Goal: Task Accomplishment & Management: Manage account settings

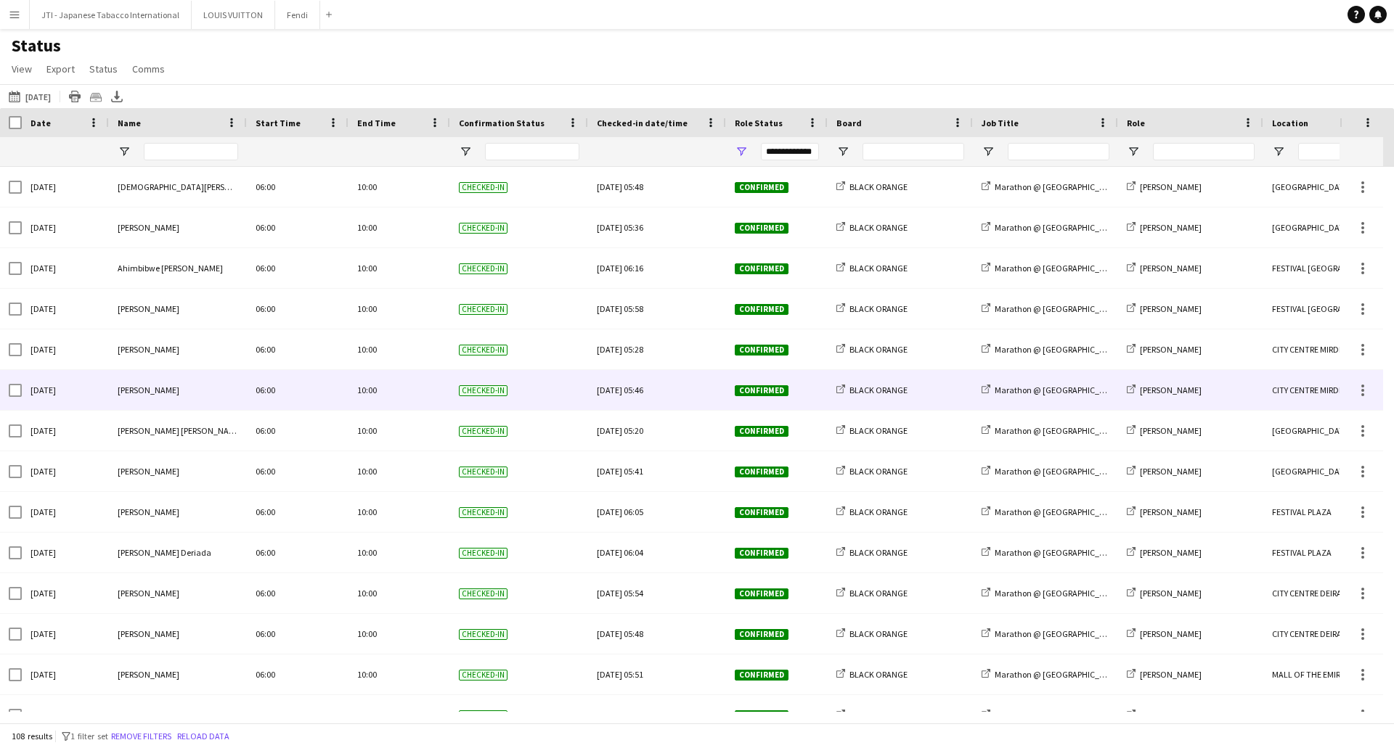
scroll to position [653, 0]
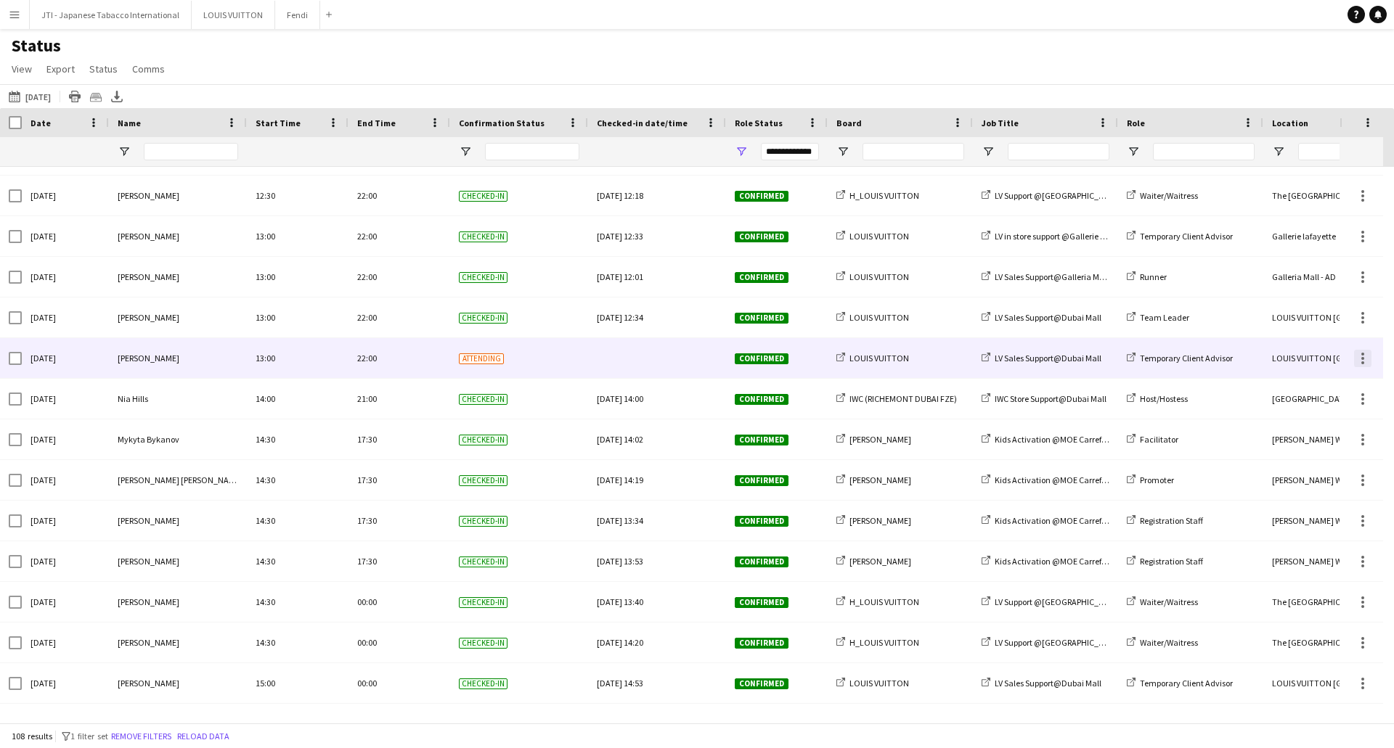
click at [1359, 359] on div at bounding box center [1362, 358] width 17 height 17
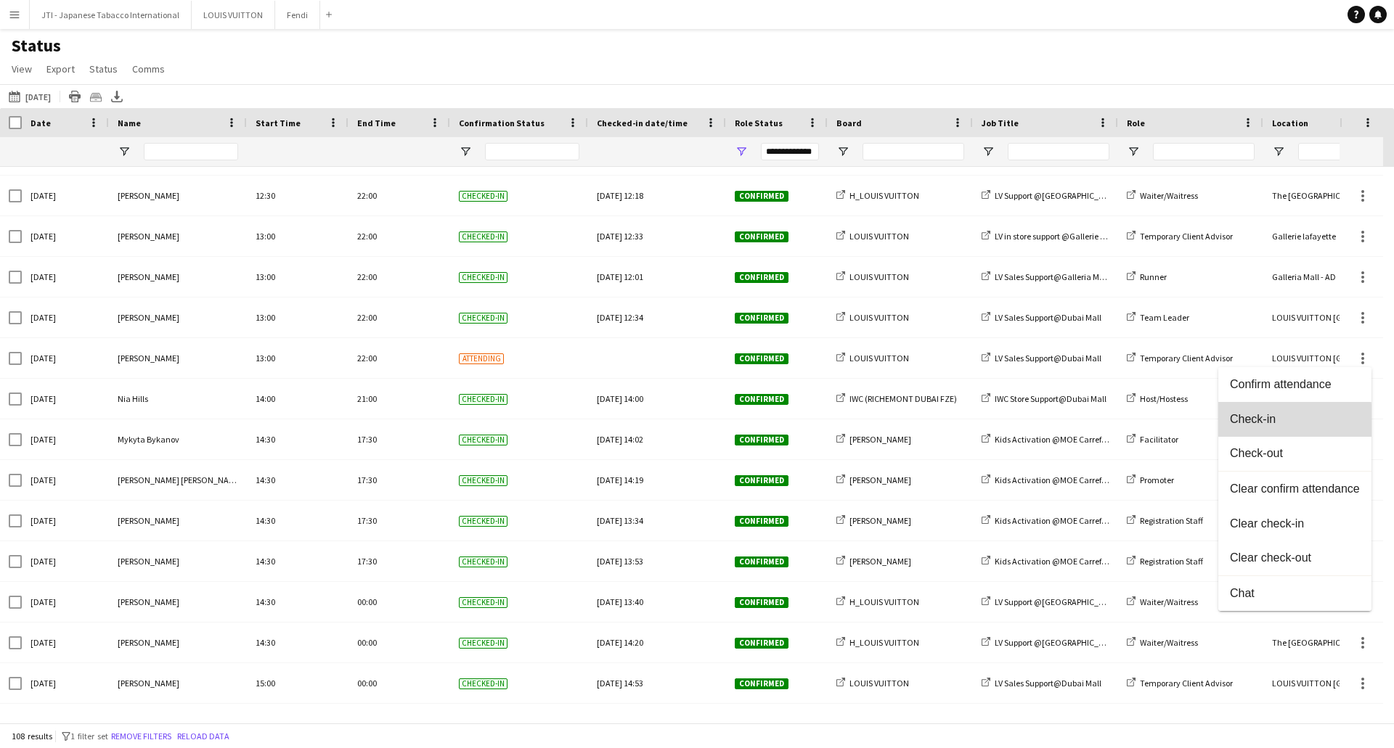
drag, startPoint x: 1259, startPoint y: 422, endPoint x: 823, endPoint y: 390, distance: 437.4
click at [1257, 422] on span "Check-in" at bounding box center [1294, 419] width 130 height 13
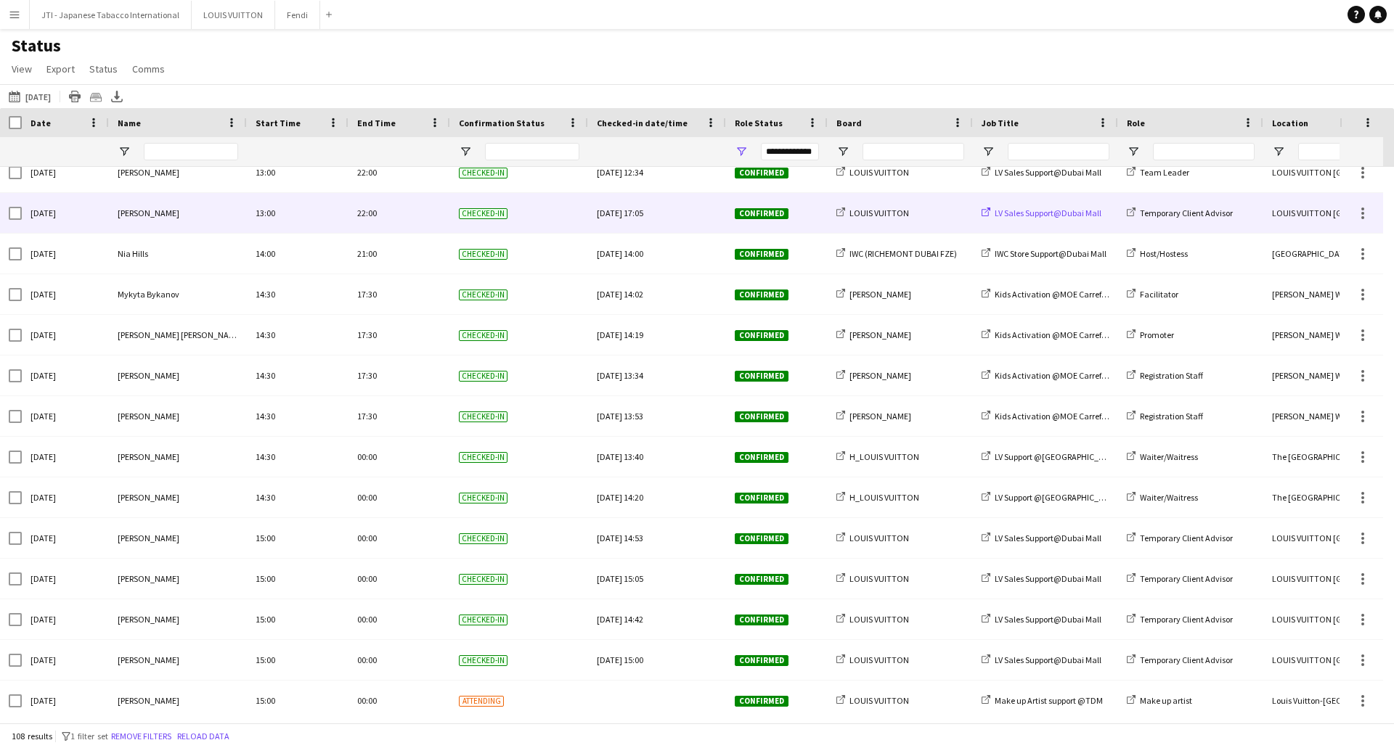
click at [1018, 216] on span "LV Sales Support@Dubai Mall" at bounding box center [1047, 213] width 107 height 11
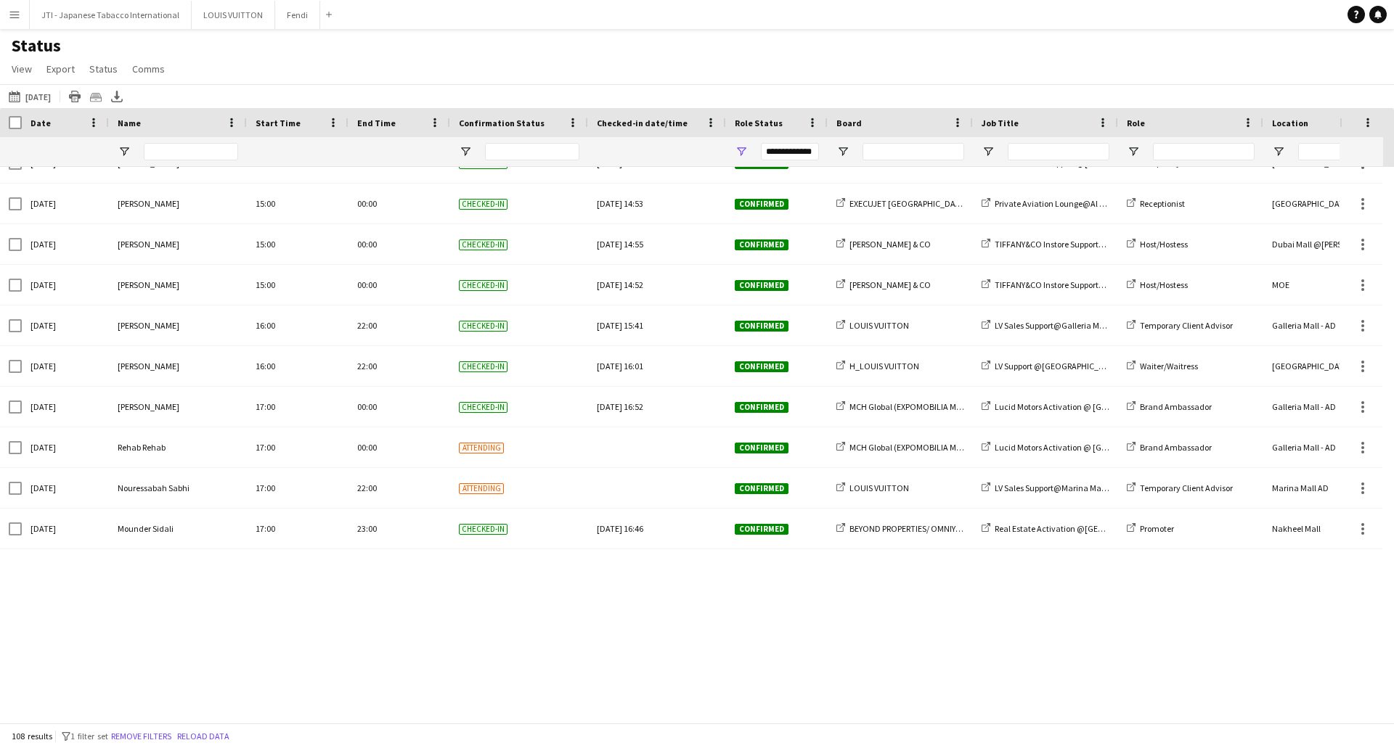
scroll to position [3845, 0]
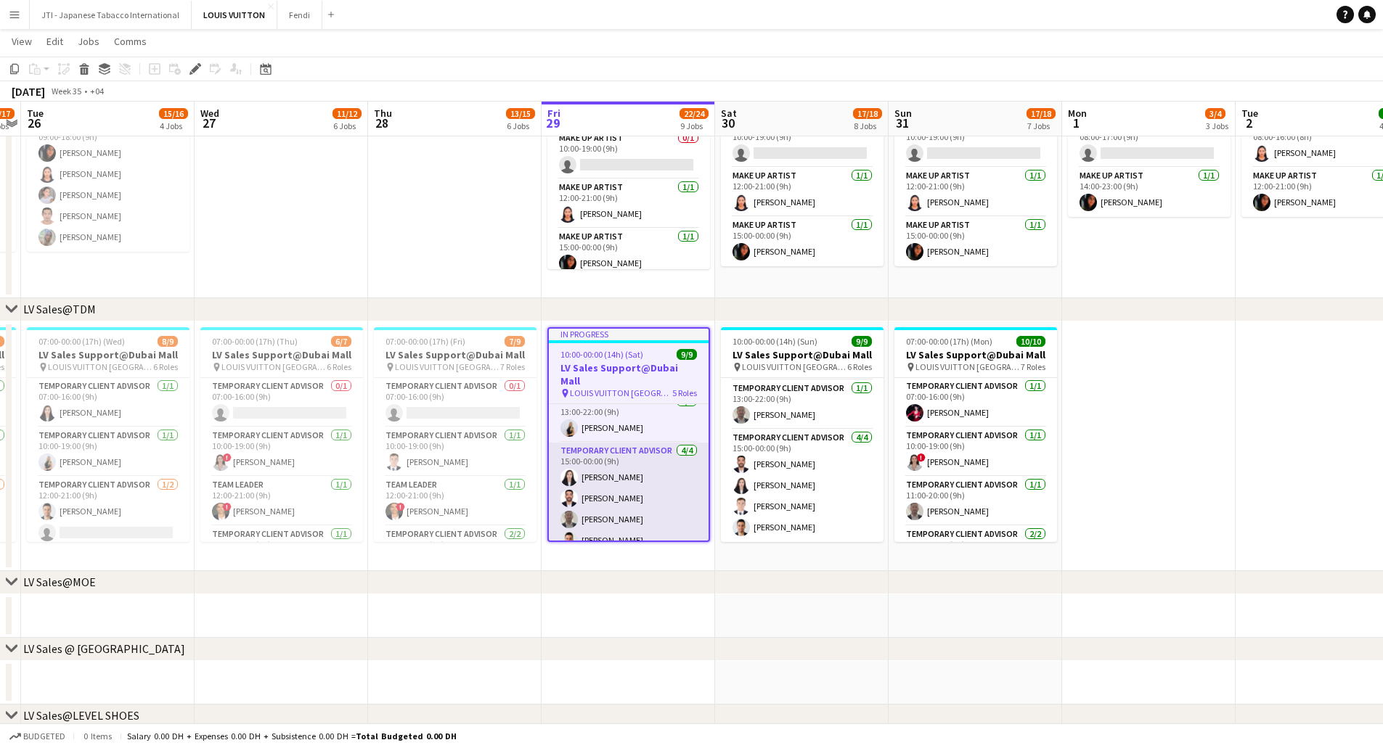
scroll to position [181, 0]
click at [313, 4] on app-icon "Close" at bounding box center [316, 7] width 6 height 6
click at [8, 17] on button "Menu" at bounding box center [14, 14] width 29 height 29
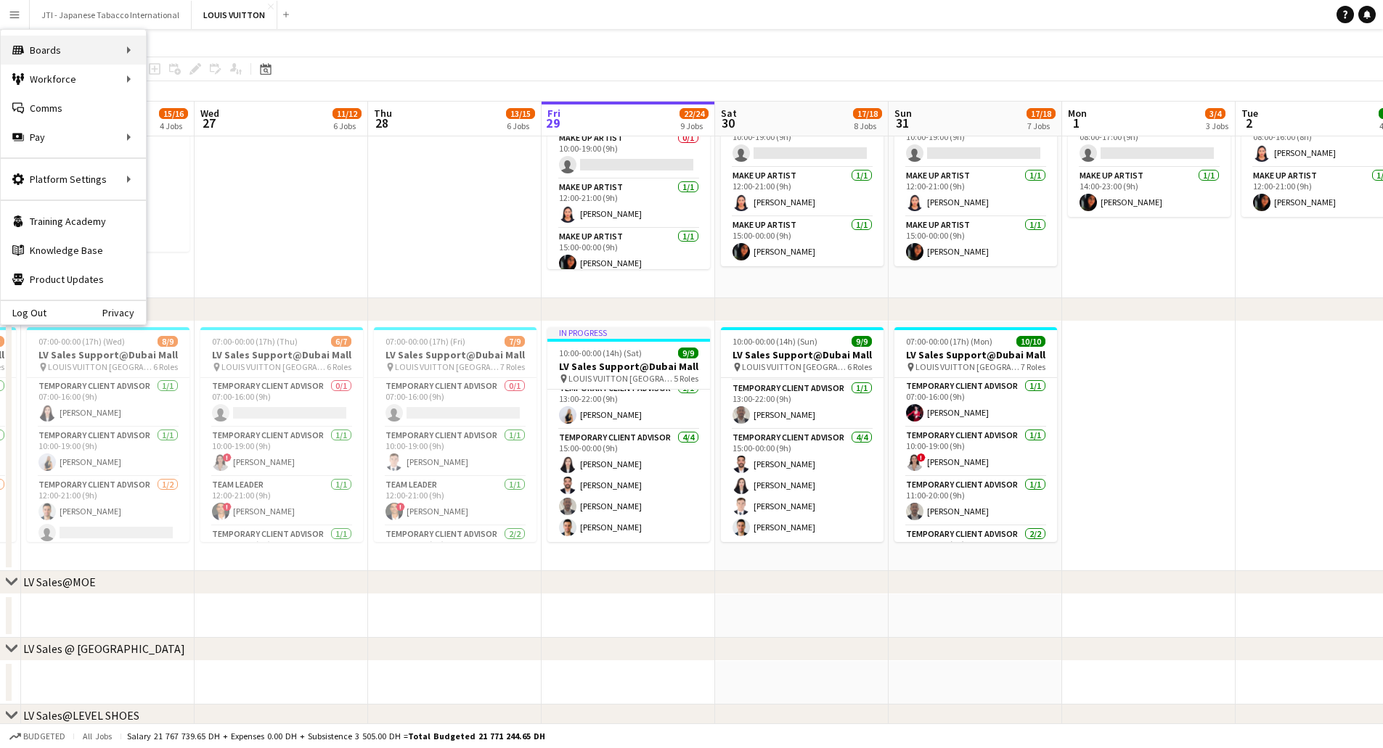
scroll to position [179, 0]
click at [196, 50] on link "Boards" at bounding box center [219, 50] width 145 height 29
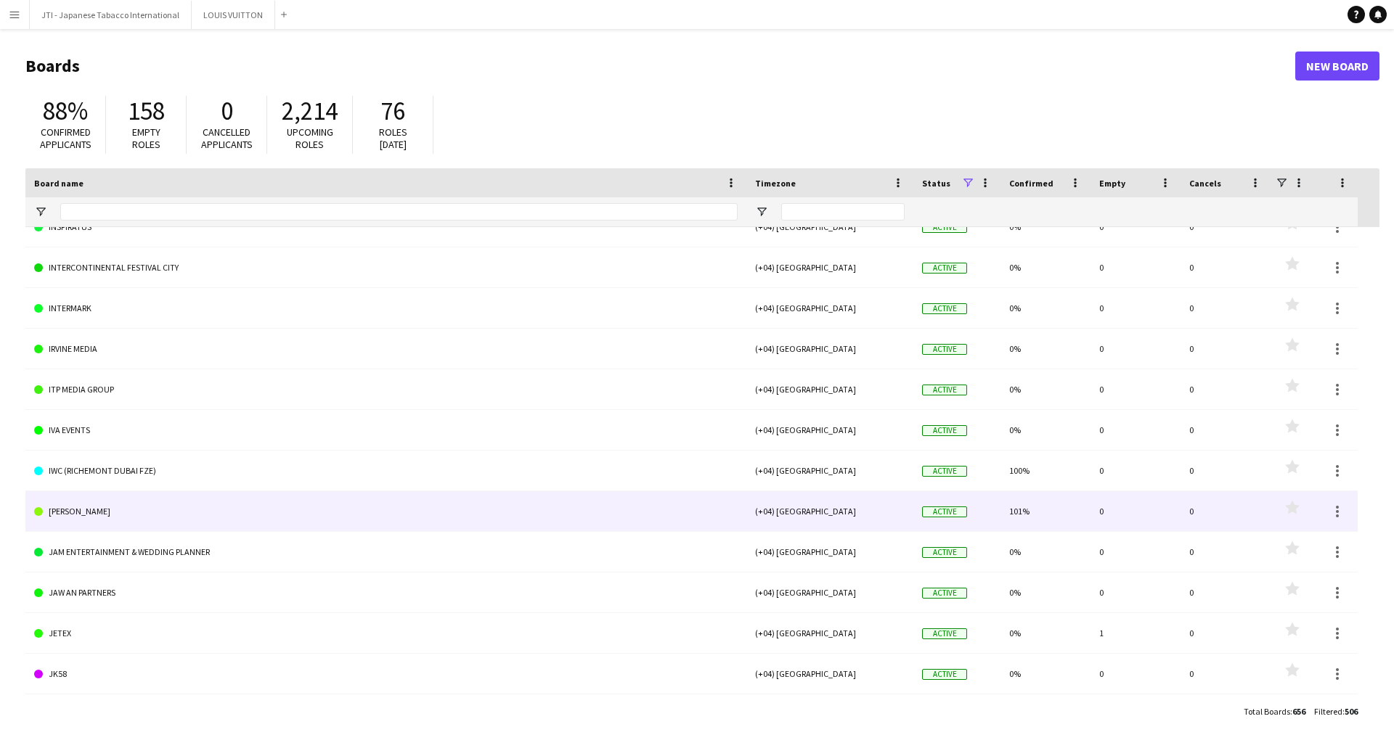
click at [60, 515] on link "[PERSON_NAME]" at bounding box center [385, 511] width 703 height 41
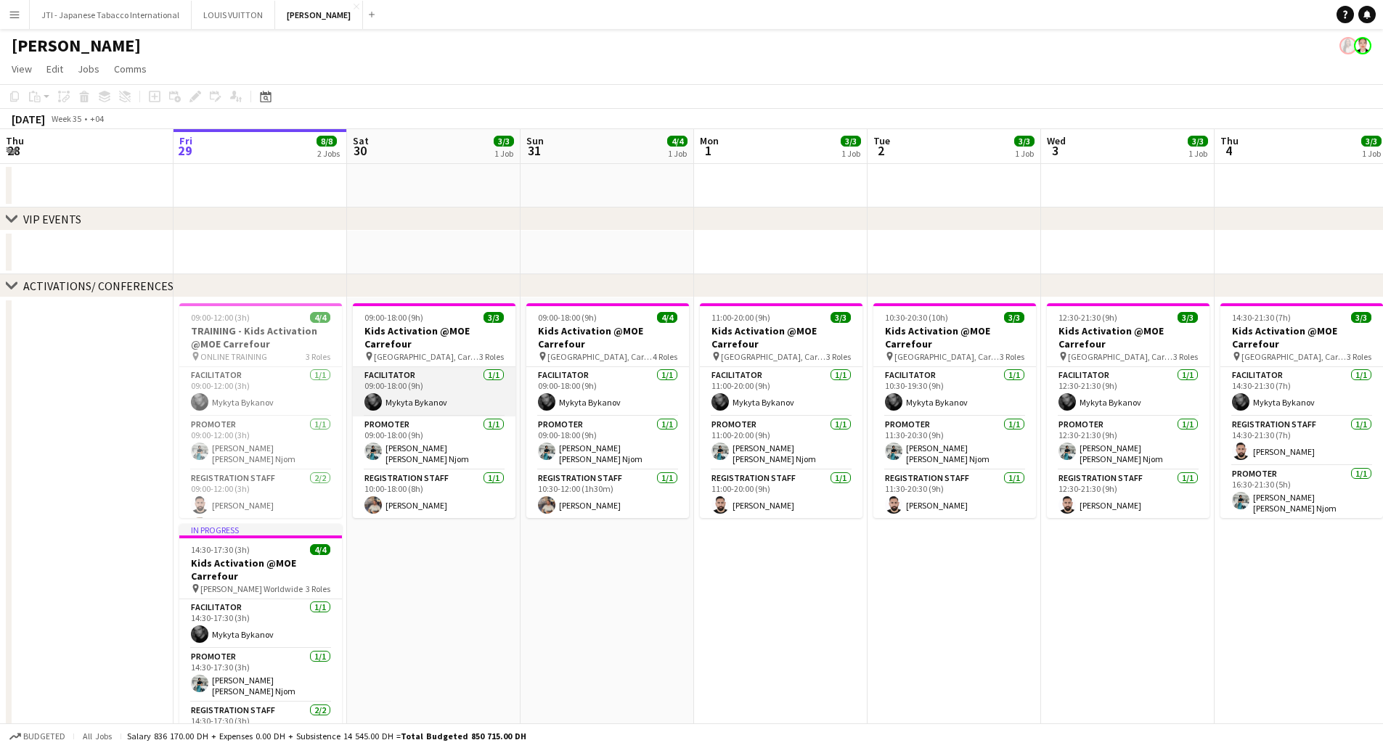
click at [459, 411] on app-card-role "Facilitator 1/1 09:00-18:00 (9h) Mykyta Bykanov" at bounding box center [434, 391] width 163 height 49
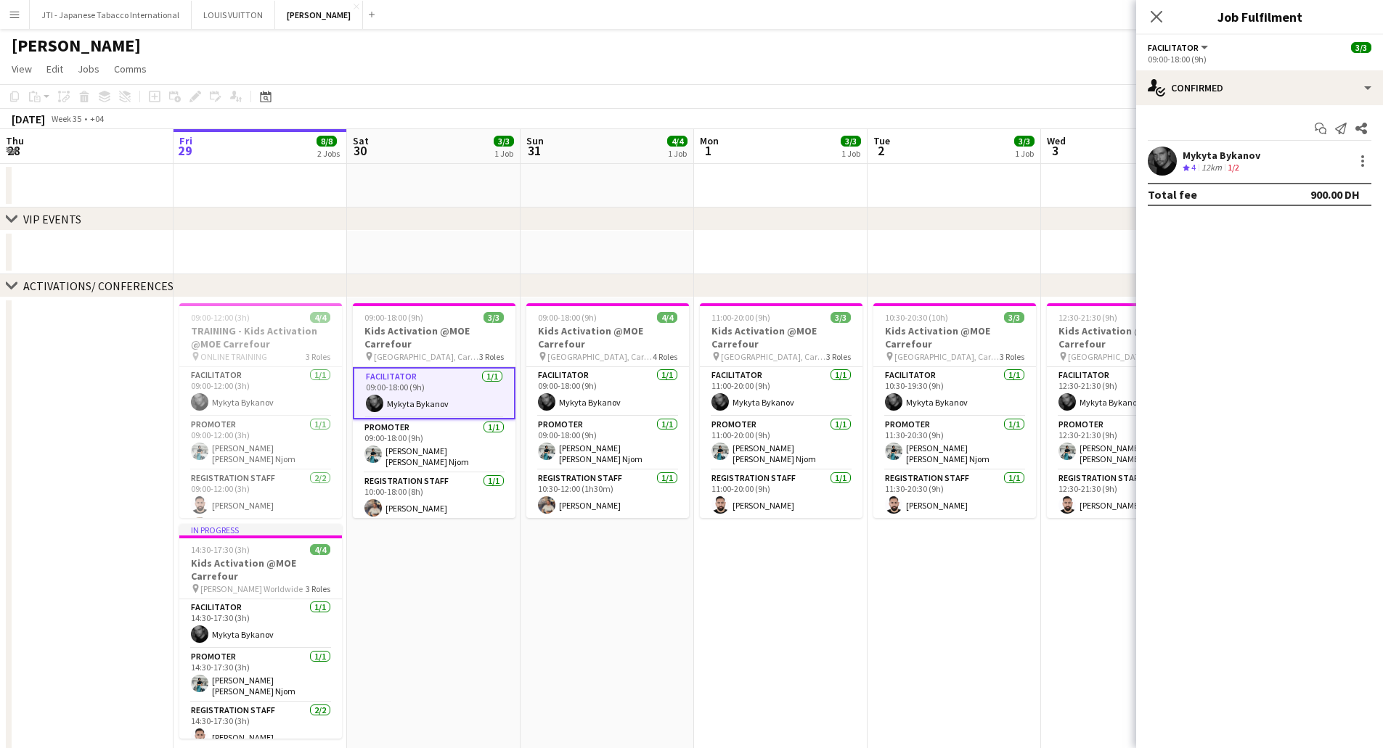
click at [415, 405] on app-card-role "Facilitator 1/1 09:00-18:00 (9h) Mykyta Bykanov" at bounding box center [434, 393] width 163 height 52
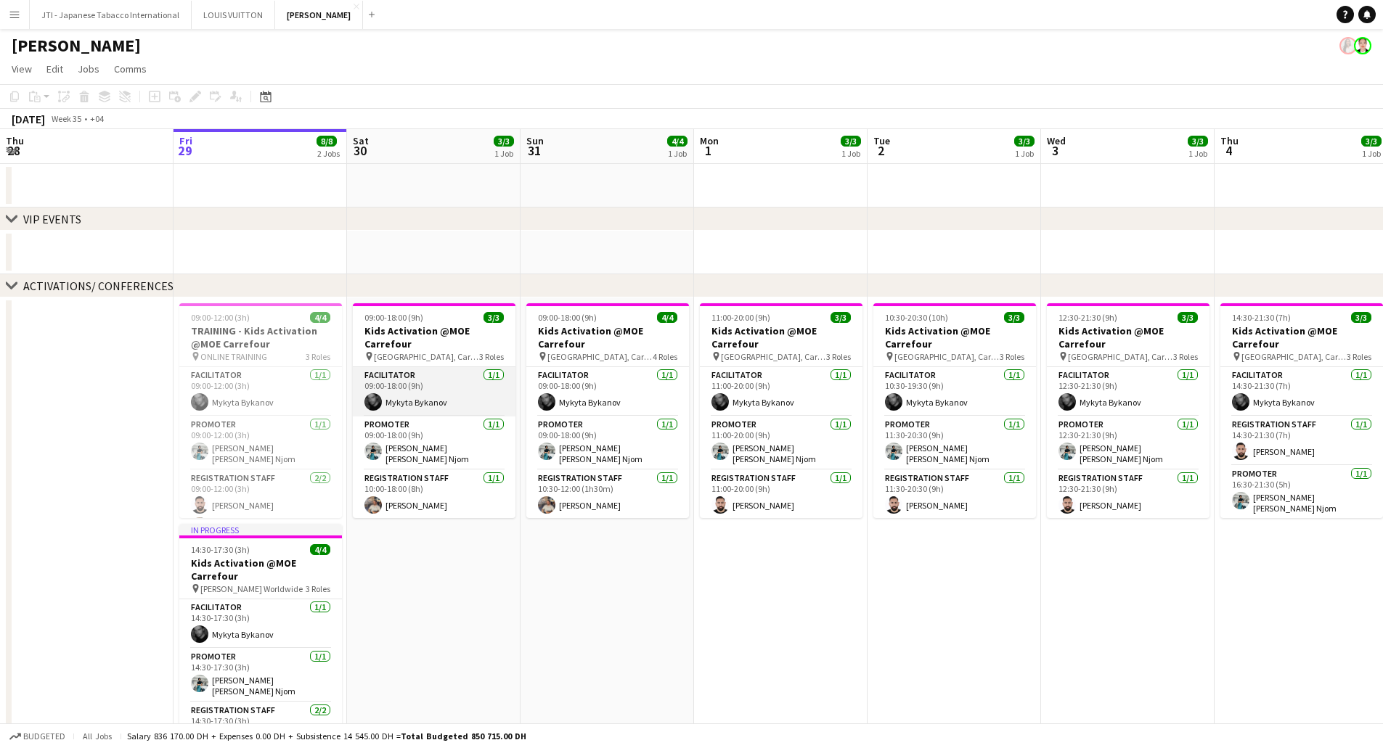
click at [451, 414] on app-card-role "Facilitator 1/1 09:00-18:00 (9h) Mykyta Bykanov" at bounding box center [434, 391] width 163 height 49
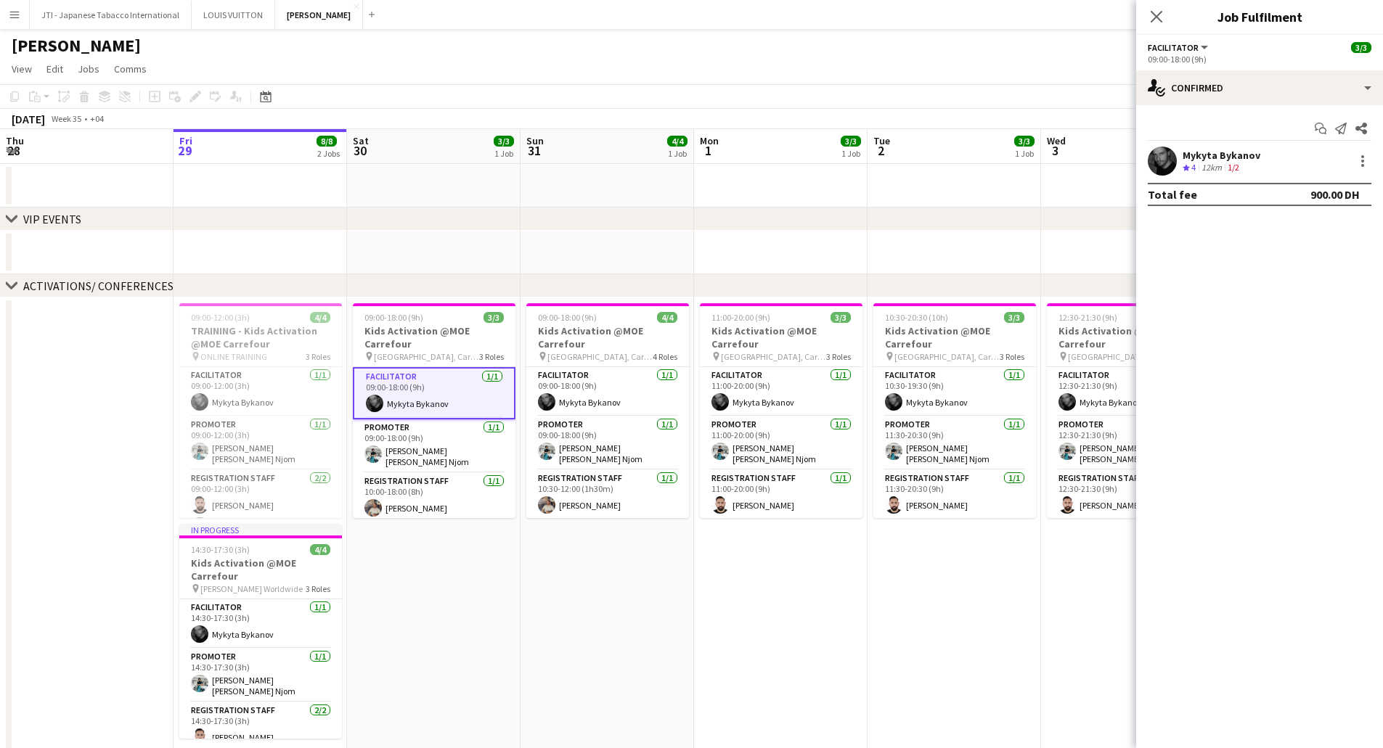
click at [1211, 164] on div "12km" at bounding box center [1211, 168] width 26 height 12
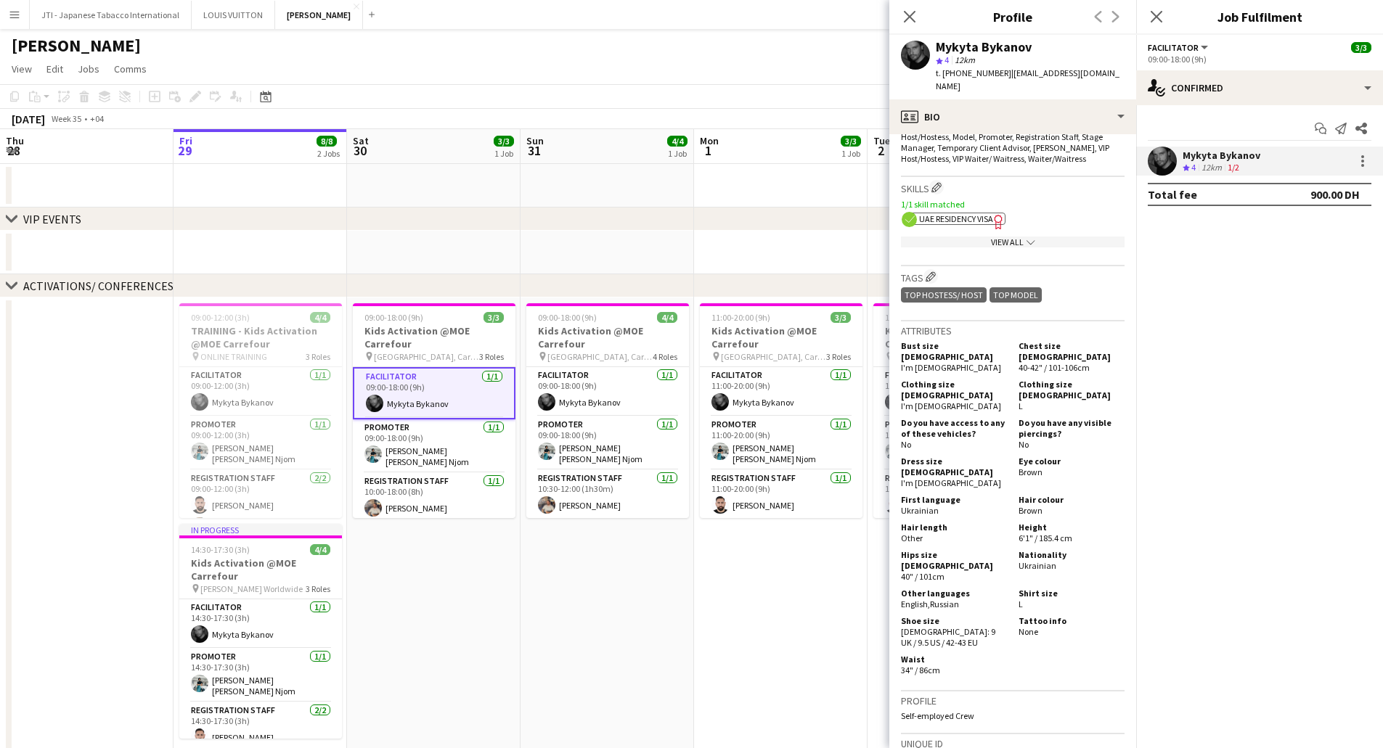
scroll to position [581, 0]
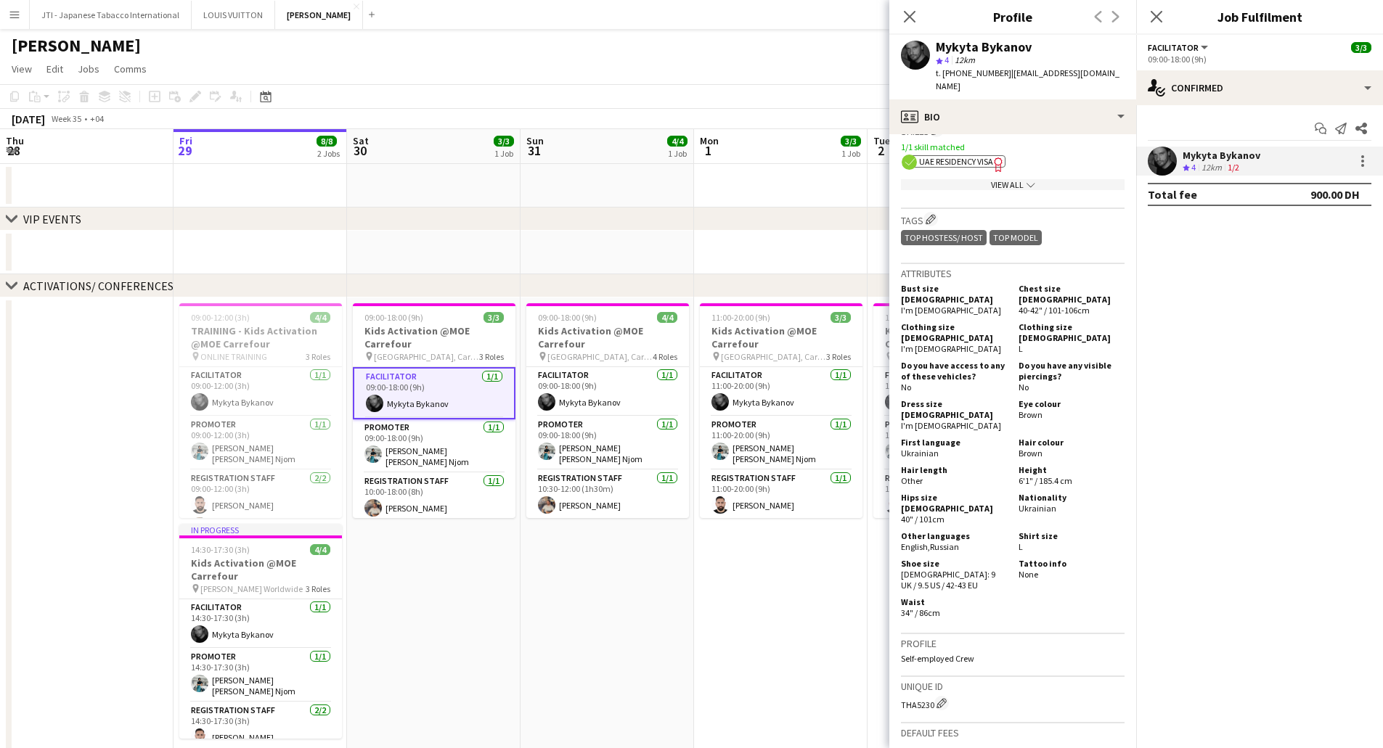
click at [981, 179] on div "View All chevron-down" at bounding box center [1013, 184] width 224 height 11
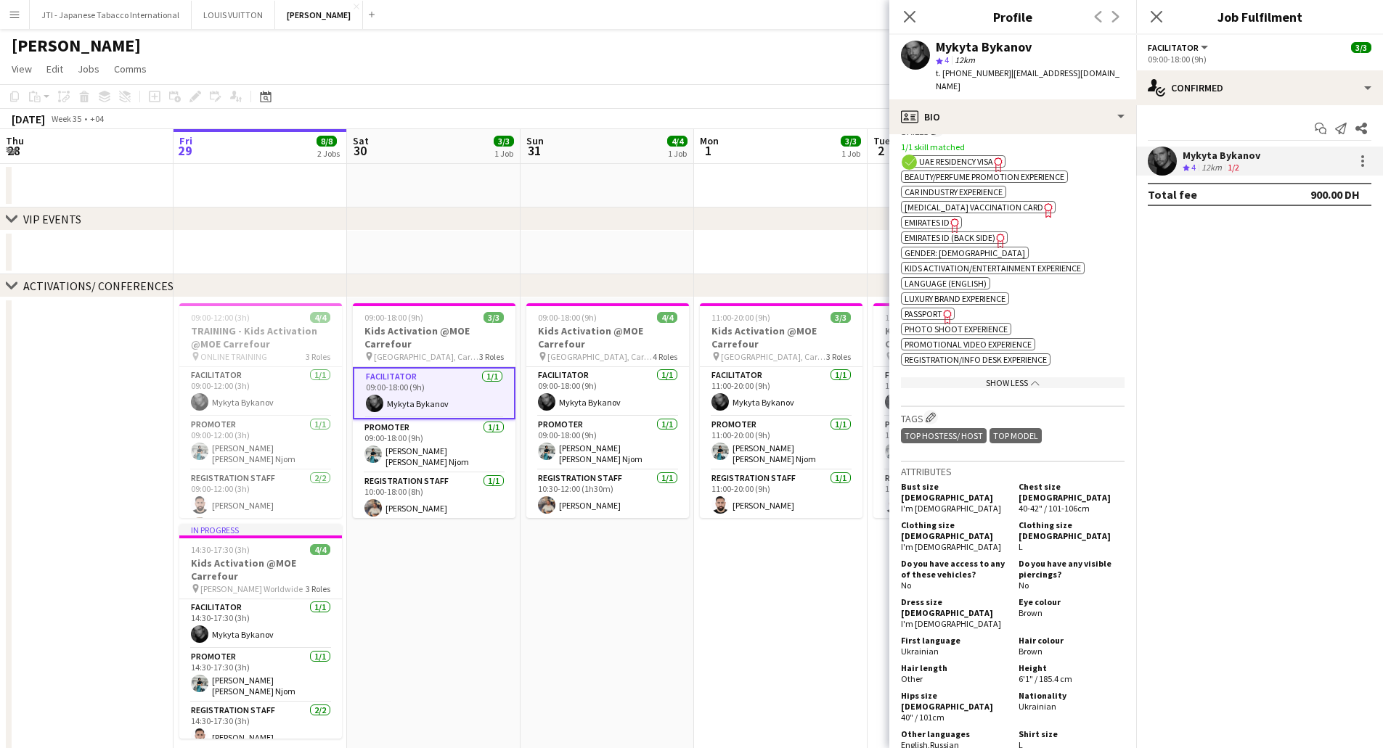
click at [967, 156] on span "UAE Residency Visa" at bounding box center [956, 161] width 74 height 11
click at [457, 436] on app-card-role "Promoter 1/1 09:00-18:00 (9h) Denise Neng Njom" at bounding box center [434, 447] width 163 height 54
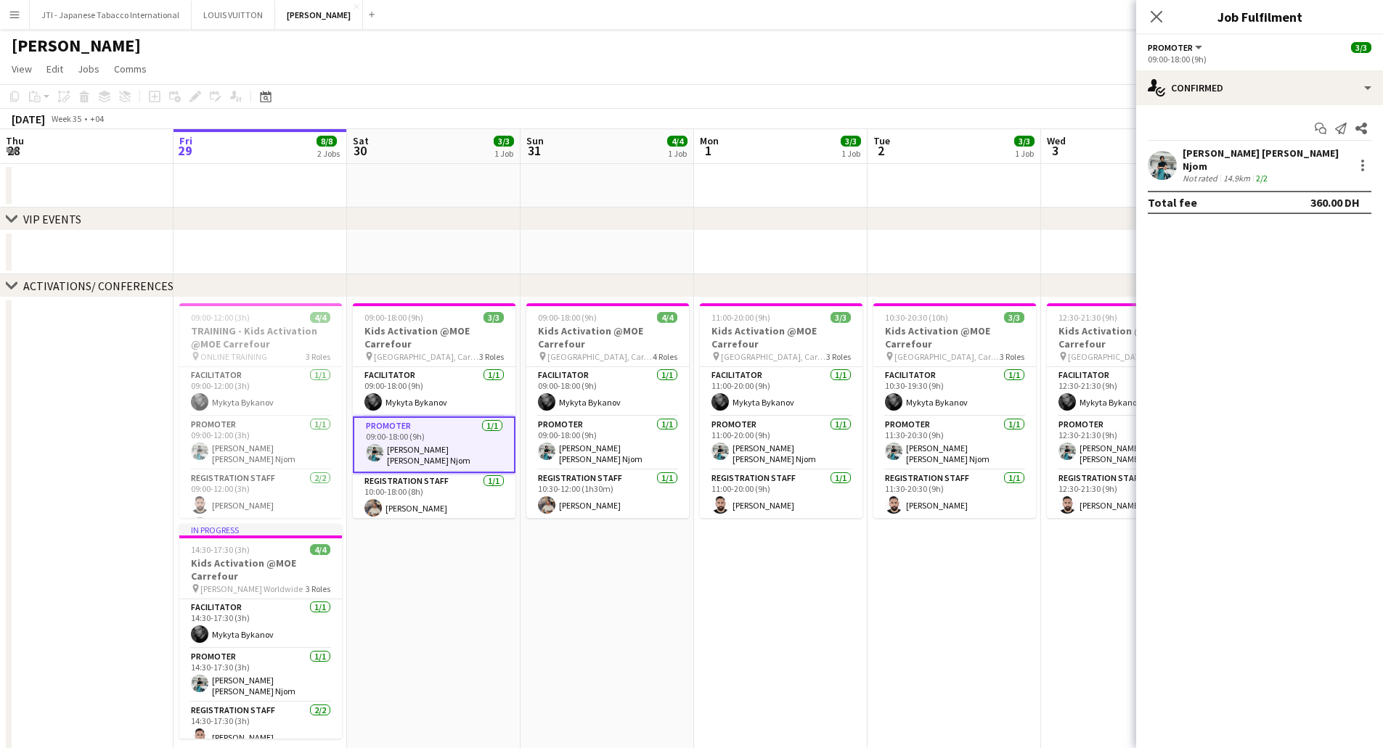
click at [1268, 173] on div "2/2" at bounding box center [1261, 178] width 17 height 11
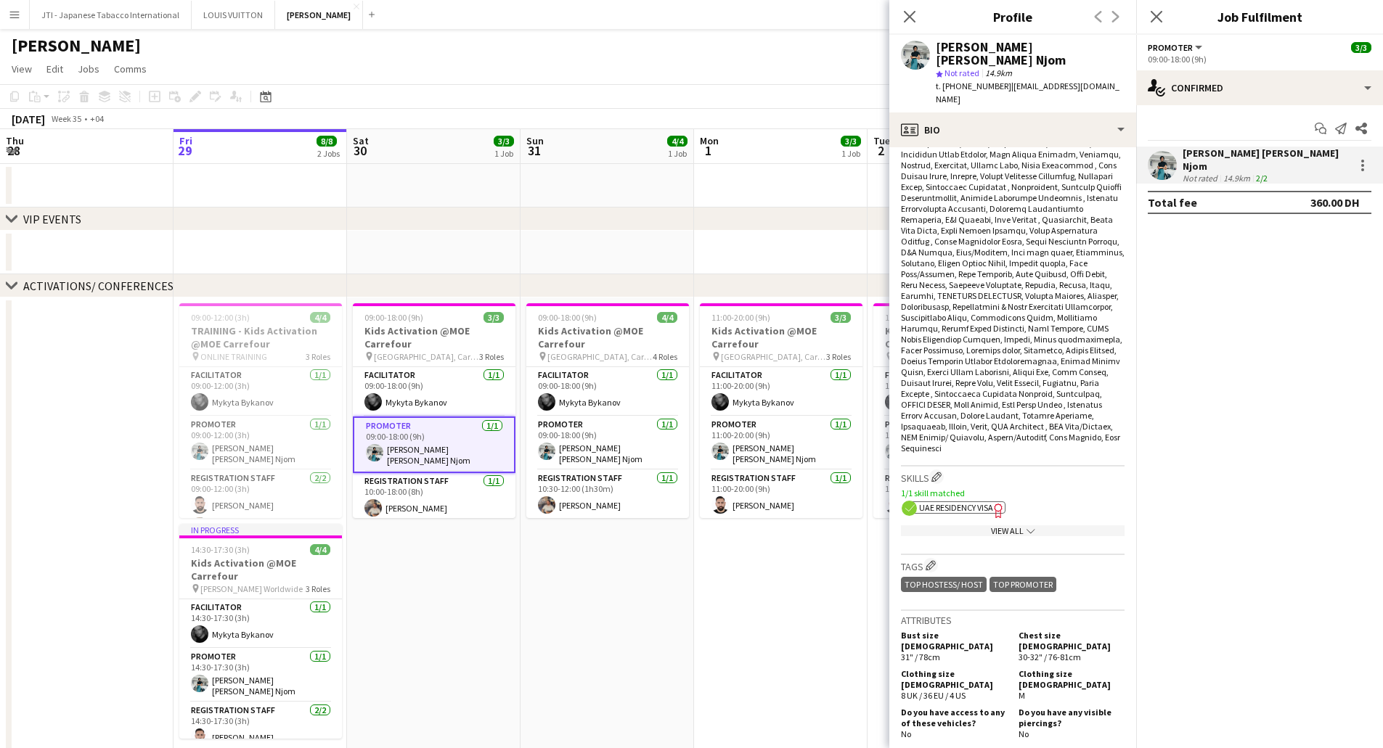
scroll to position [508, 0]
click at [990, 500] on span "UAE Residency Visa" at bounding box center [956, 505] width 74 height 11
click at [438, 486] on app-card-role "Registration Staff 1/1 10:00-18:00 (8h) Muhammad Fayaz" at bounding box center [434, 497] width 163 height 49
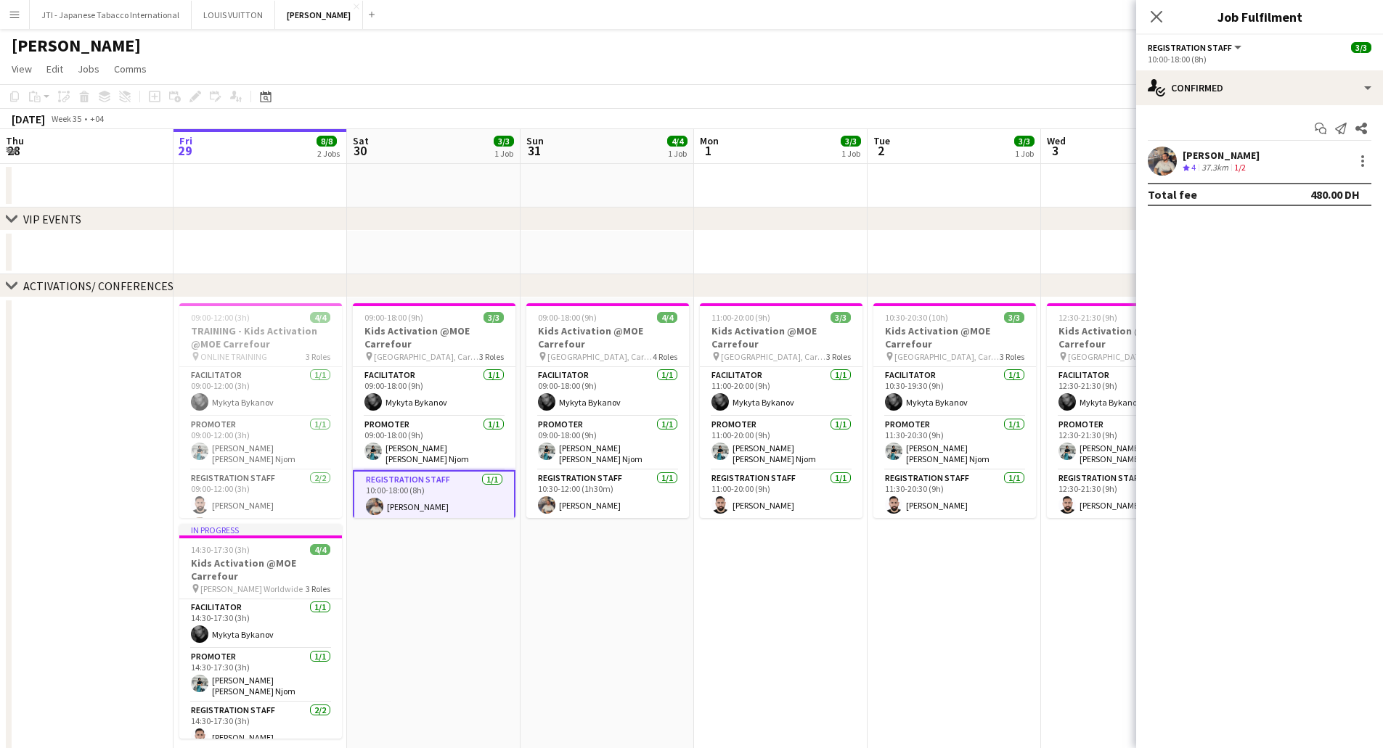
click at [1259, 160] on div "Muhammad Fayaz" at bounding box center [1220, 155] width 77 height 13
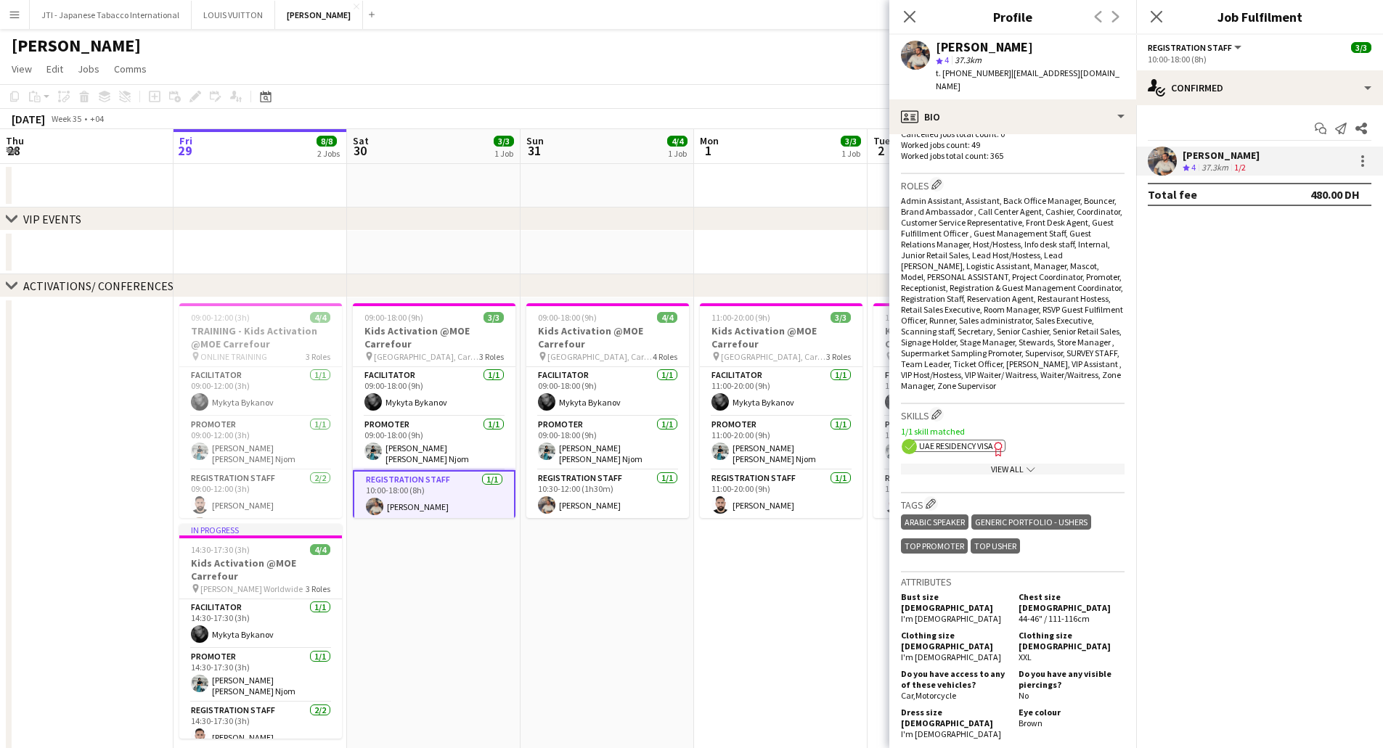
scroll to position [653, 0]
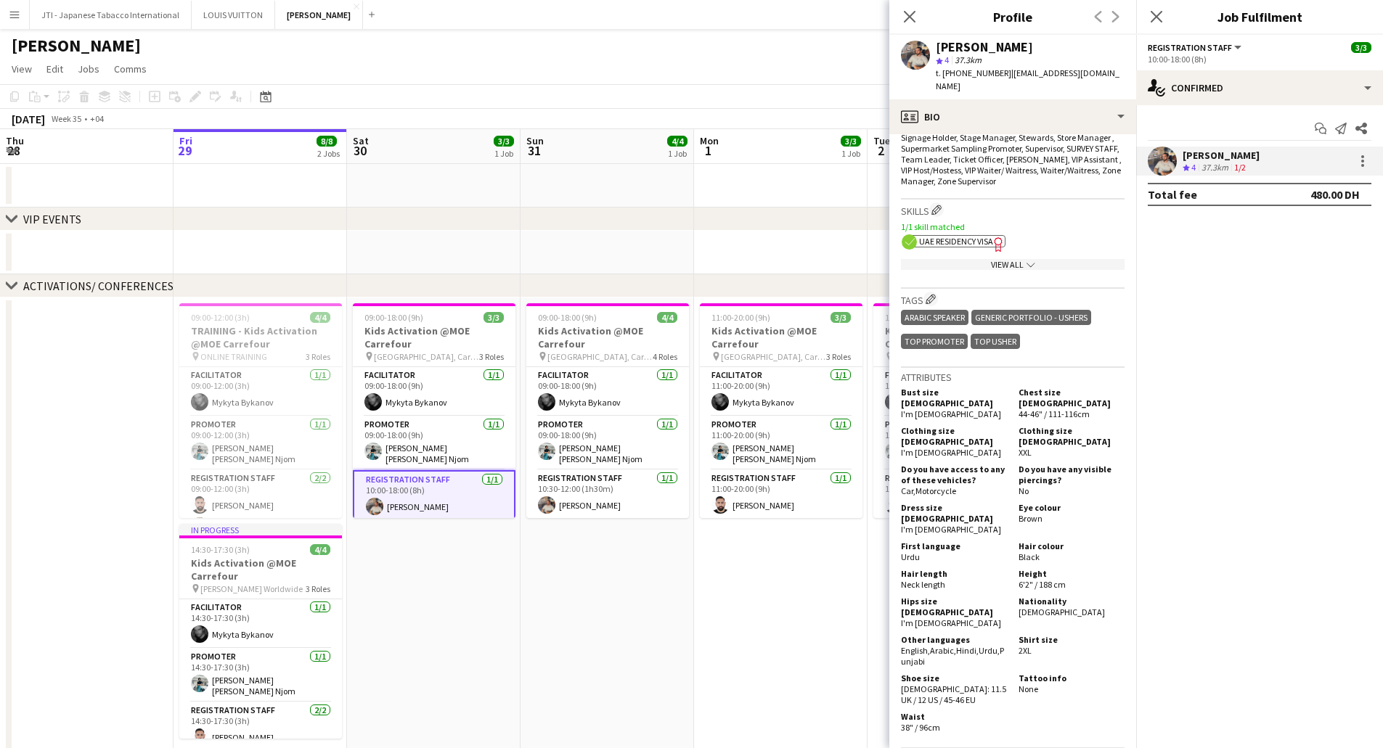
click at [985, 236] on span "UAE Residency Visa" at bounding box center [956, 241] width 74 height 11
click at [623, 478] on app-card-role "Registration Staff 1/1 10:30-18:00 (7h30m) Moustafa Hamada" at bounding box center [607, 497] width 163 height 49
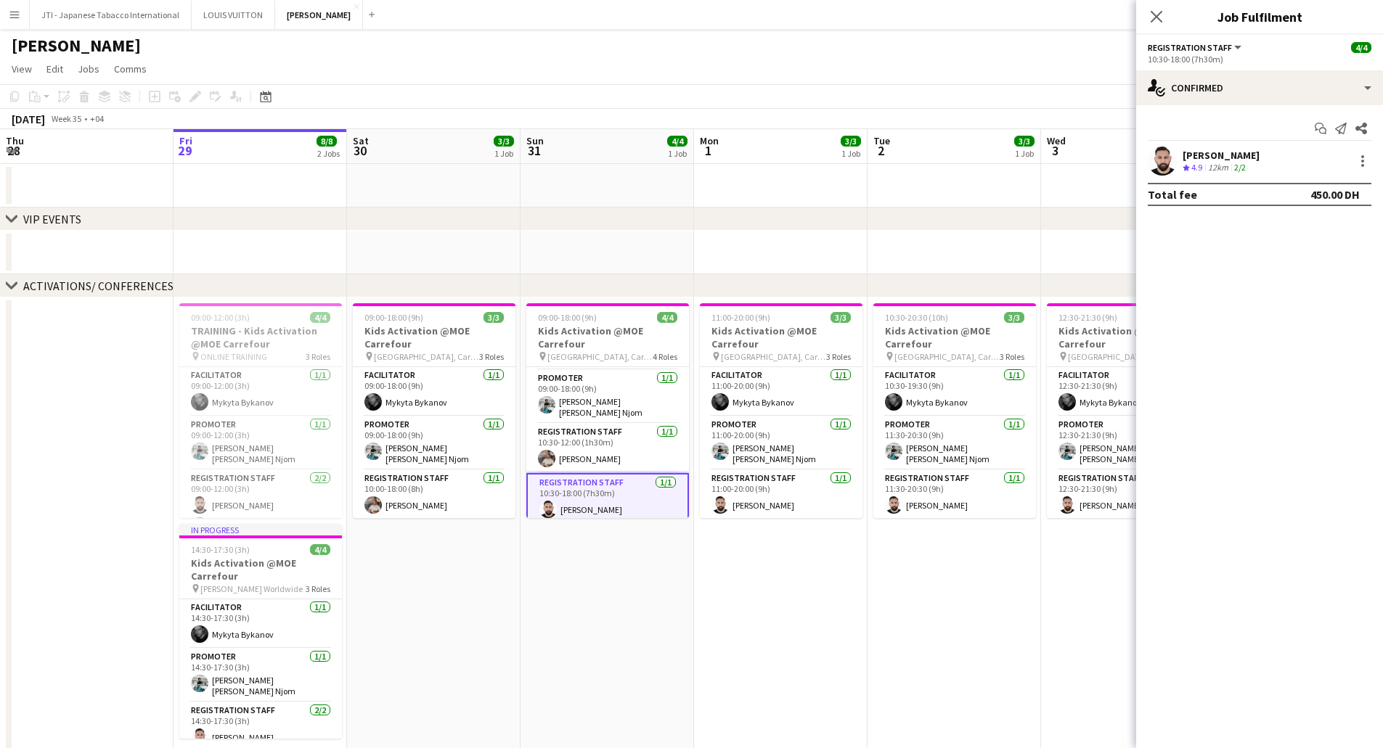
click at [1222, 158] on div "[PERSON_NAME]" at bounding box center [1220, 155] width 77 height 13
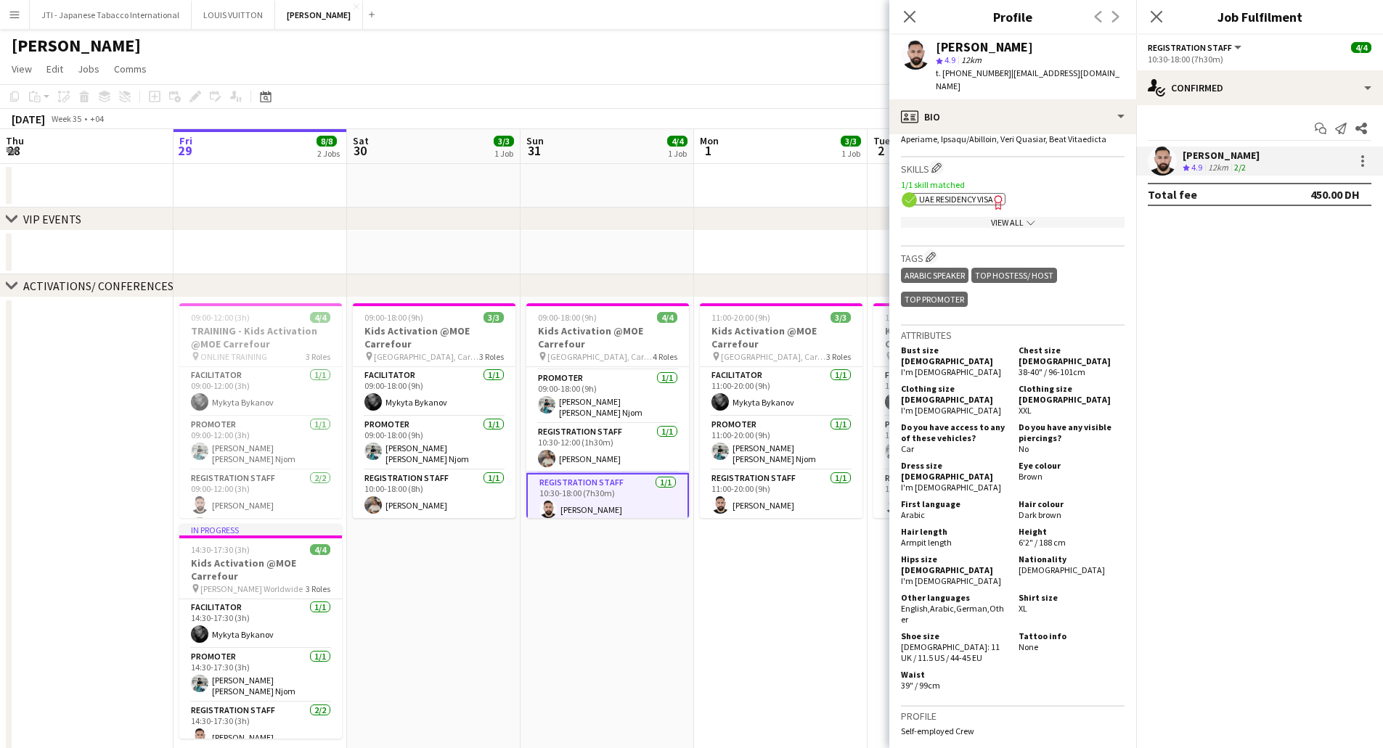
scroll to position [653, 0]
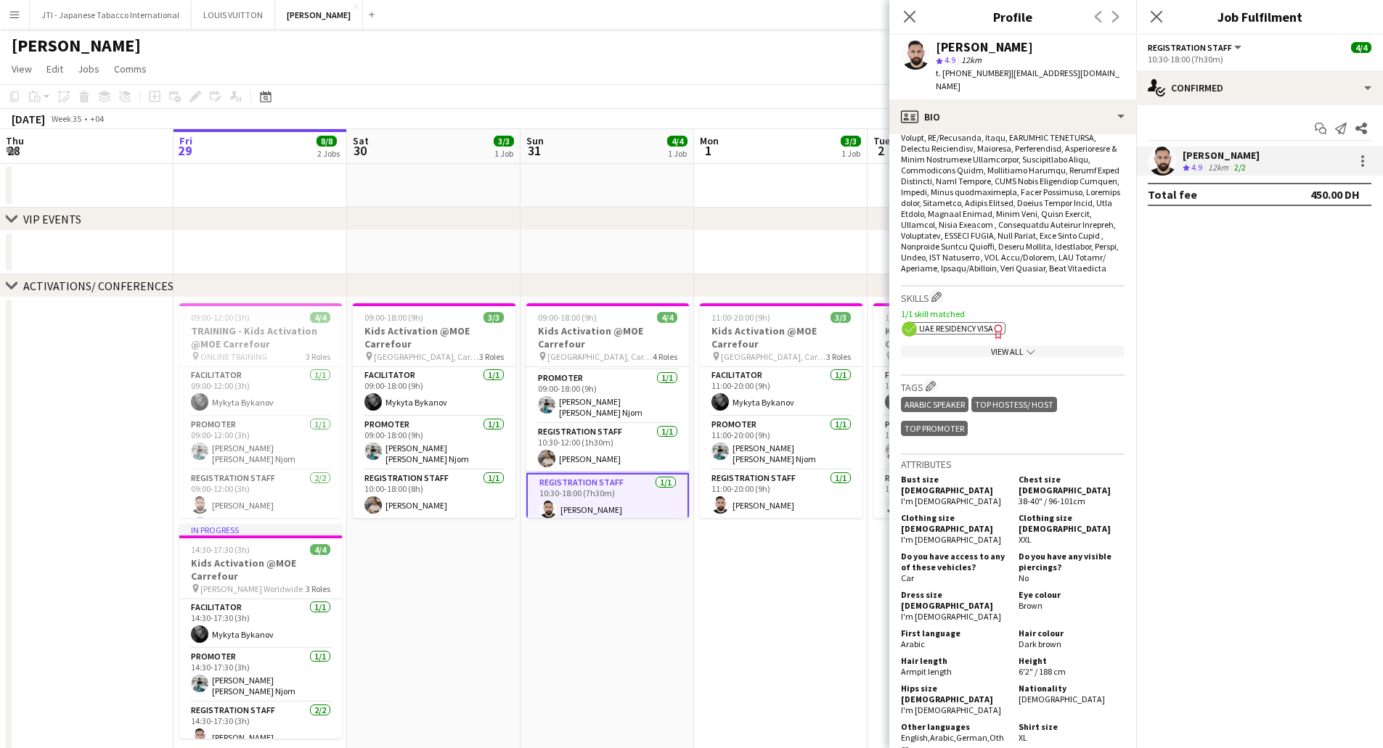
click at [993, 330] on icon "Freelancer has uploaded a photo validation of skill. Click to see" at bounding box center [998, 331] width 15 height 15
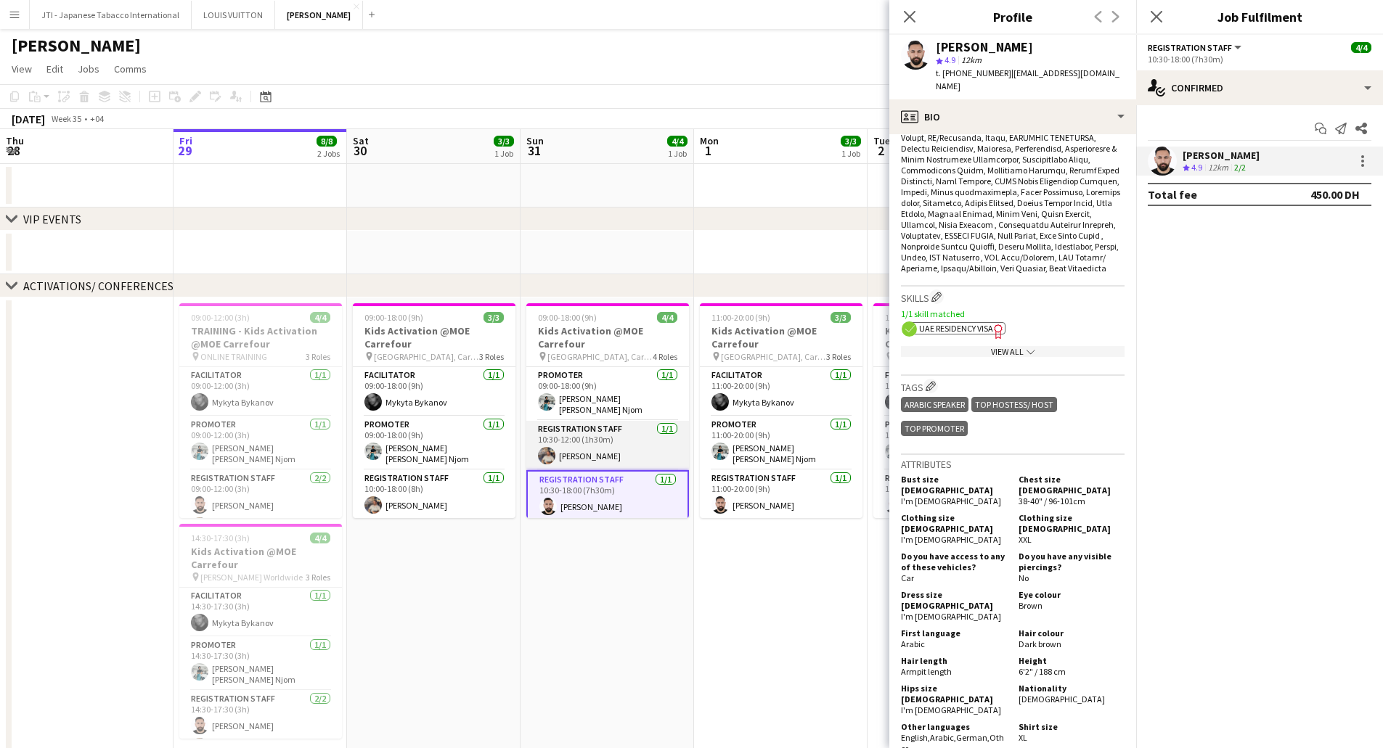
scroll to position [0, 0]
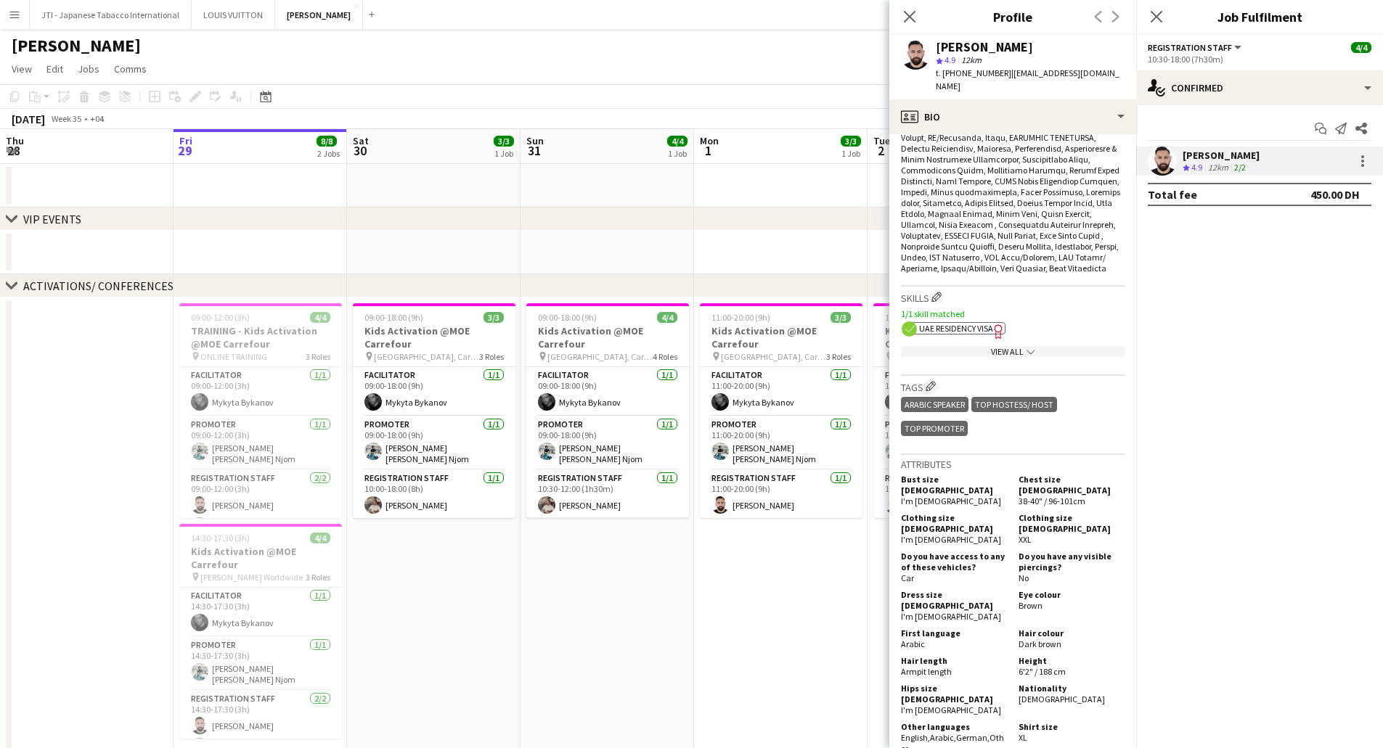
click at [991, 347] on div "View All chevron-down" at bounding box center [1013, 351] width 224 height 11
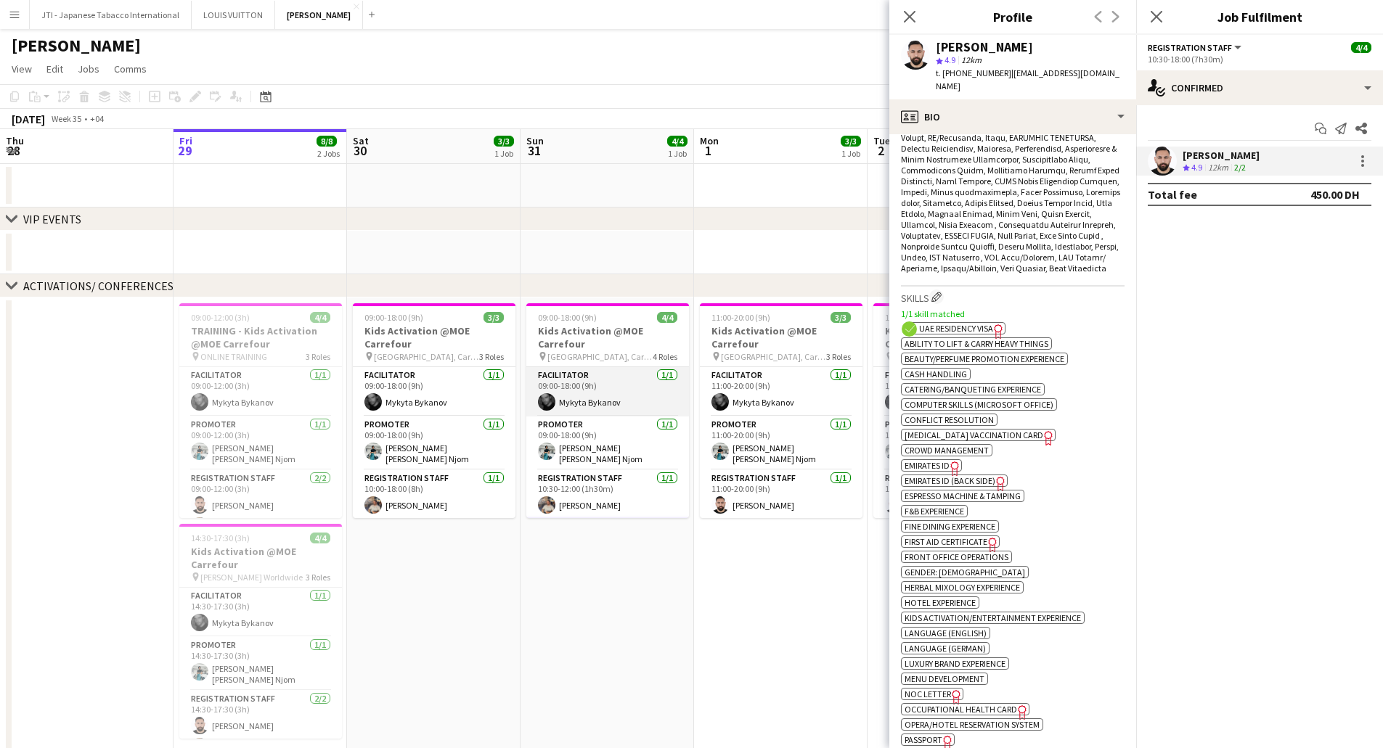
click at [602, 389] on app-card-role "Facilitator 1/1 09:00-18:00 (9h) Mykyta Bykanov" at bounding box center [607, 391] width 163 height 49
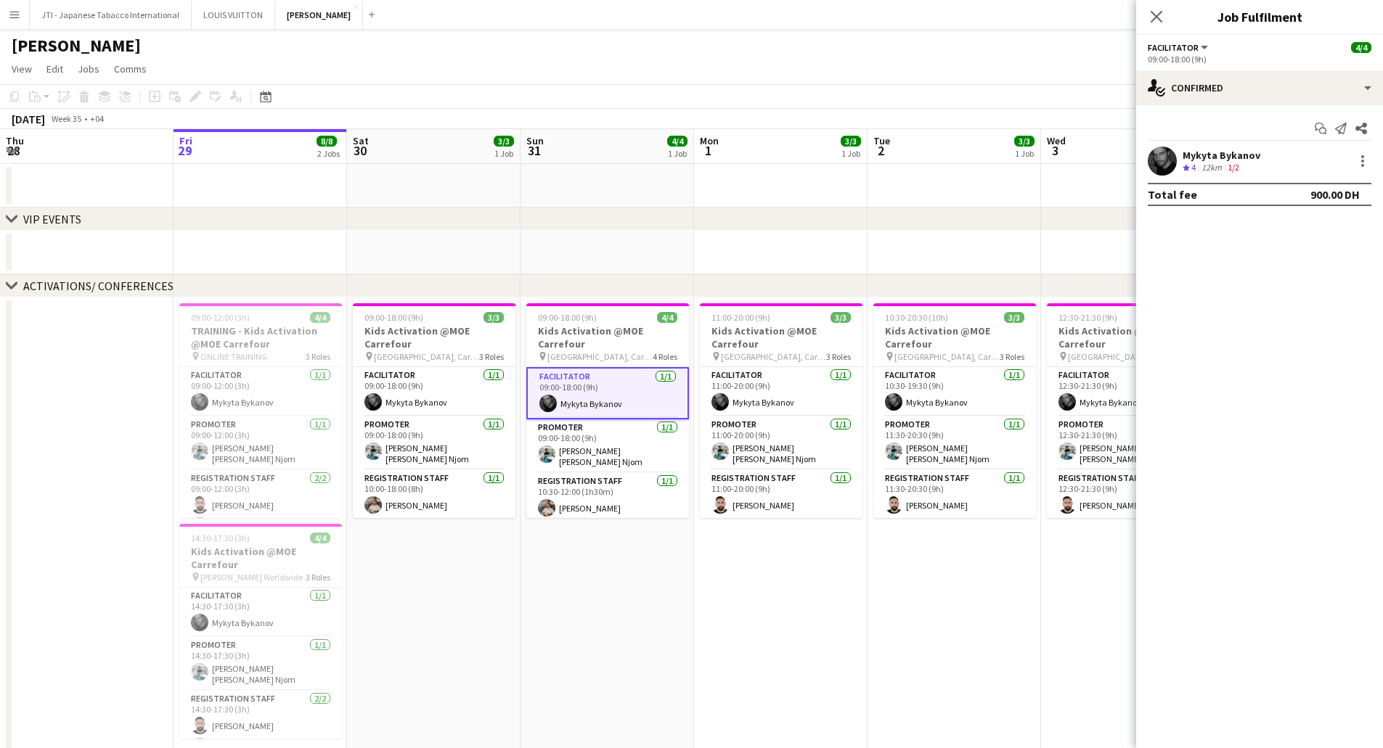
click at [1255, 157] on div "Mykyta Bykanov" at bounding box center [1221, 155] width 78 height 13
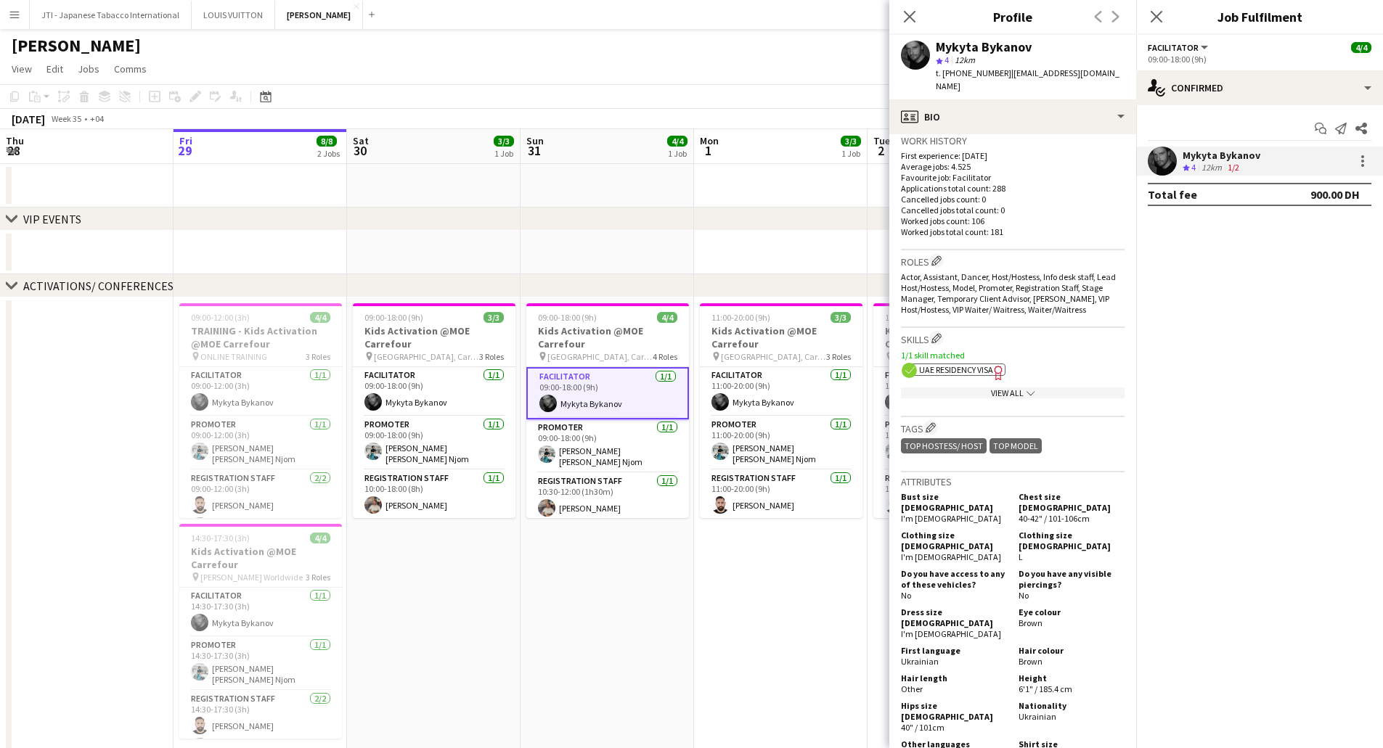
scroll to position [435, 0]
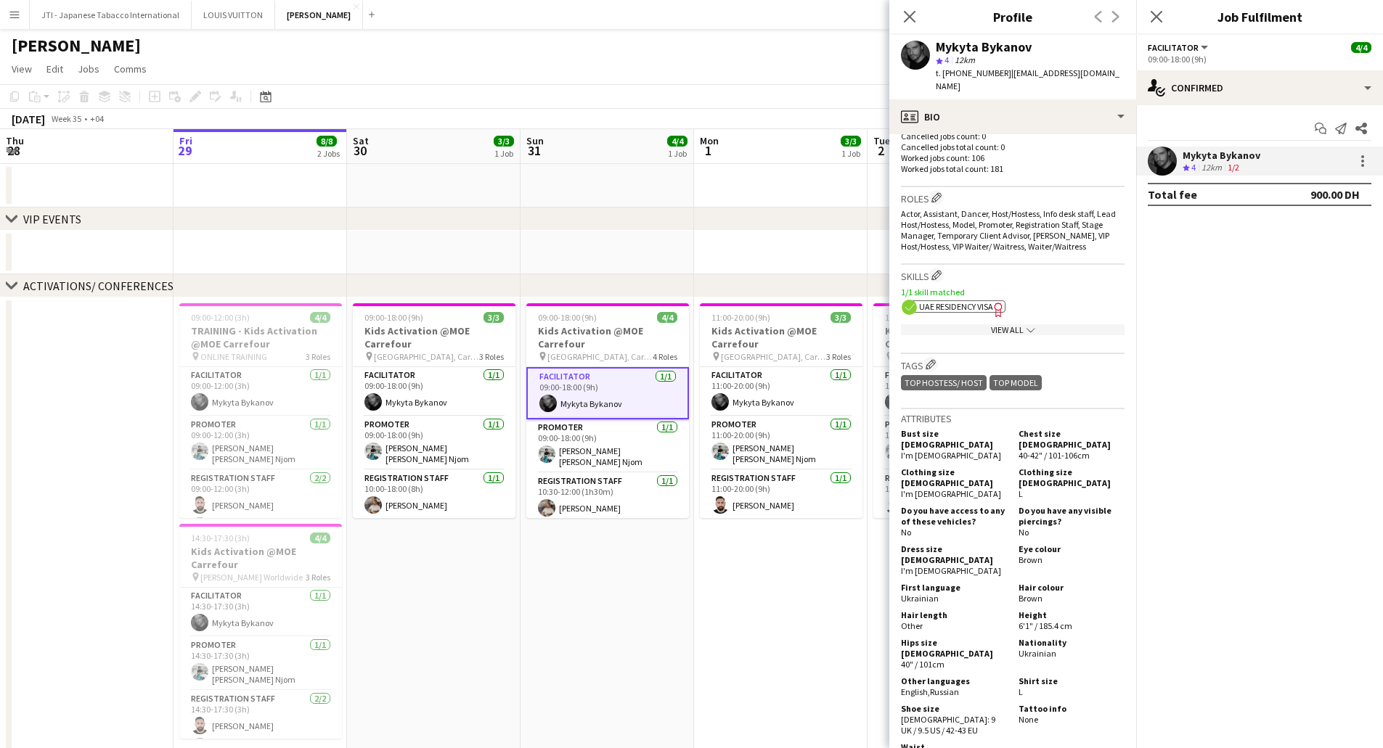
click at [1016, 324] on div "View All chevron-down" at bounding box center [1013, 329] width 224 height 11
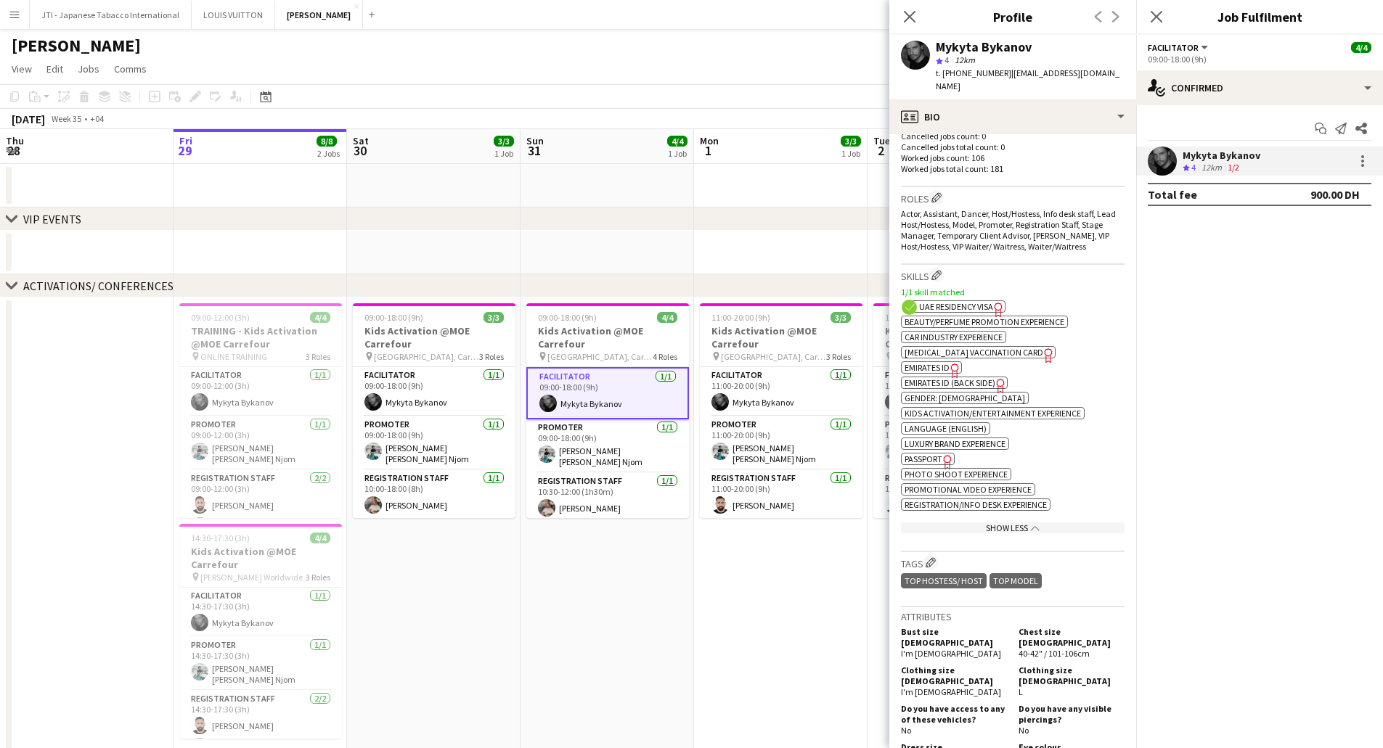
click at [953, 363] on icon "Freelancer has uploaded a photo validation of skill. Click to see" at bounding box center [954, 370] width 15 height 15
click at [952, 377] on span "Emirates ID (back side)" at bounding box center [949, 382] width 91 height 11
click at [608, 438] on app-card-role "Promoter 1/1 09:00-18:00 (9h) Denise Neng Njom" at bounding box center [607, 447] width 163 height 54
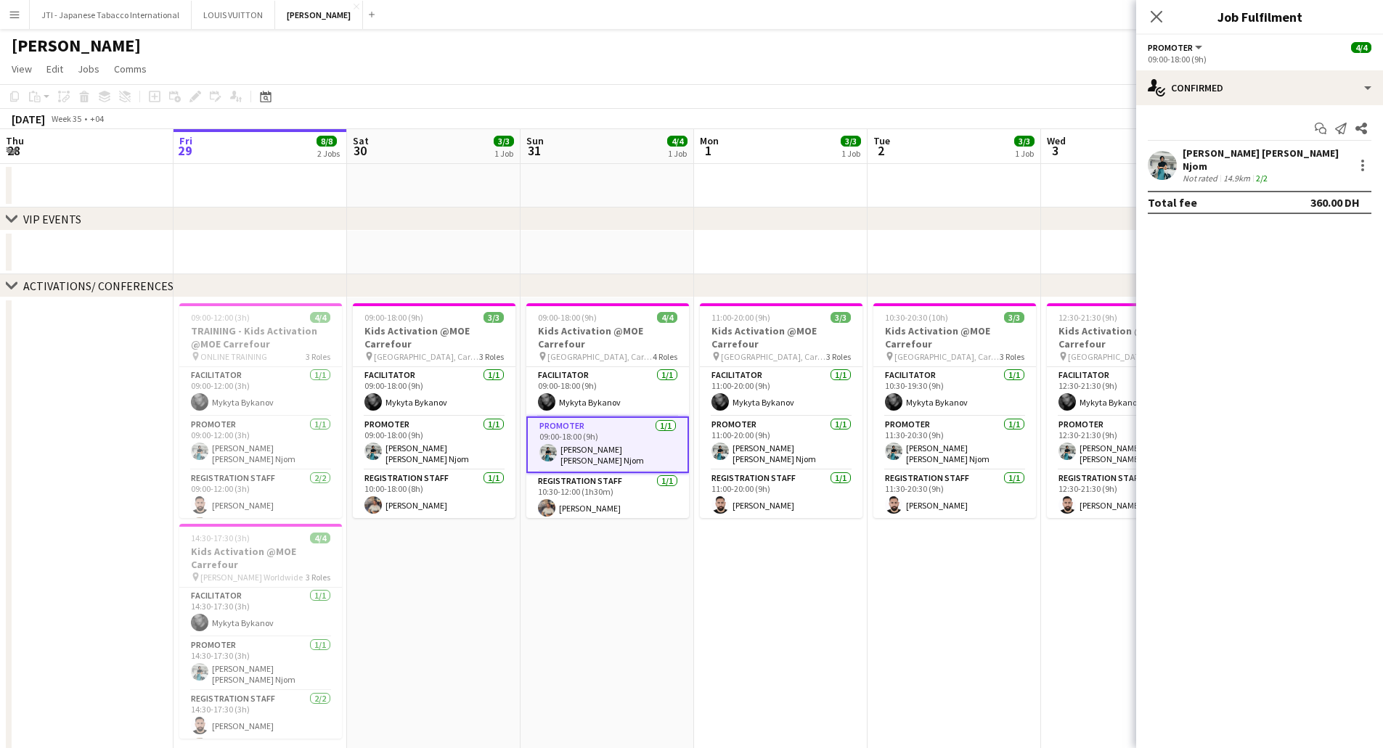
click at [1224, 173] on div "14.9km" at bounding box center [1236, 178] width 33 height 11
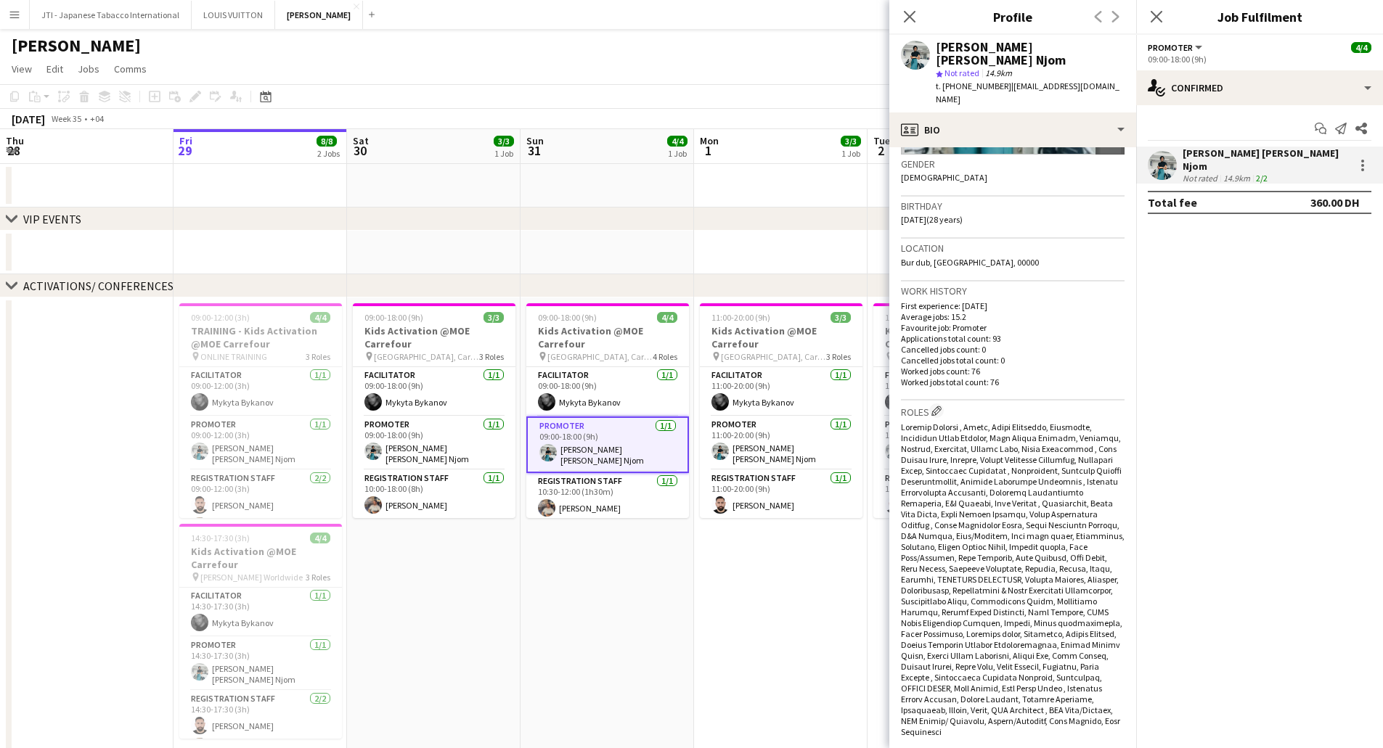
scroll to position [581, 0]
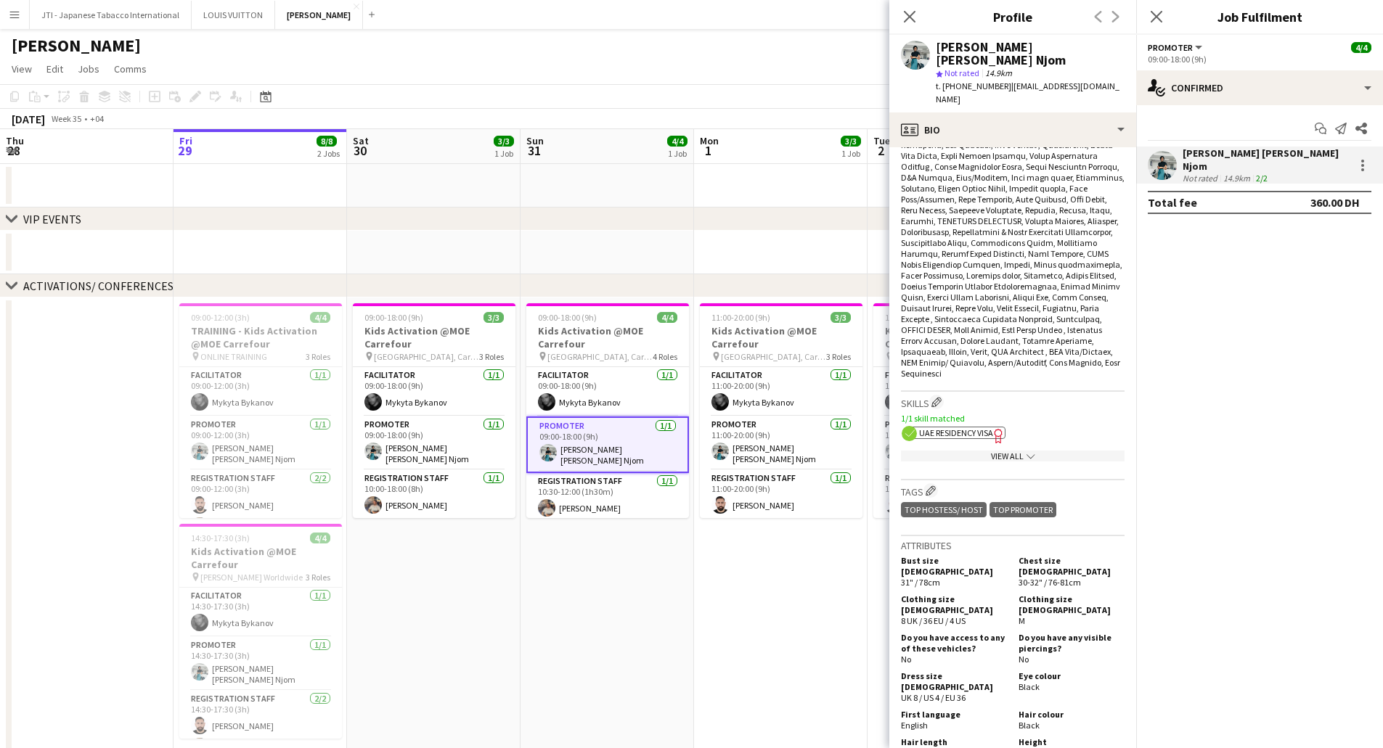
click at [985, 451] on div "View All chevron-down" at bounding box center [1013, 456] width 224 height 11
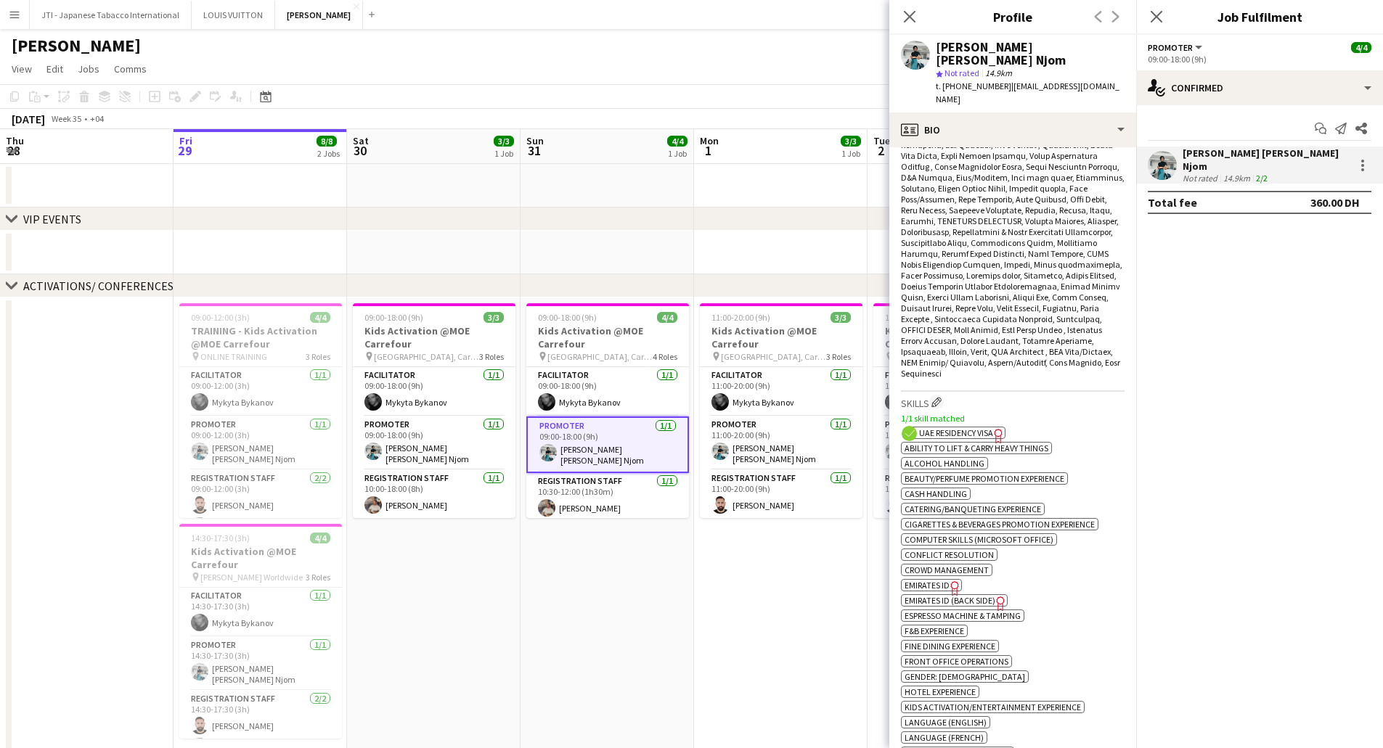
click at [948, 581] on icon "Freelancer has uploaded a photo validation of skill. Click to see" at bounding box center [954, 588] width 15 height 15
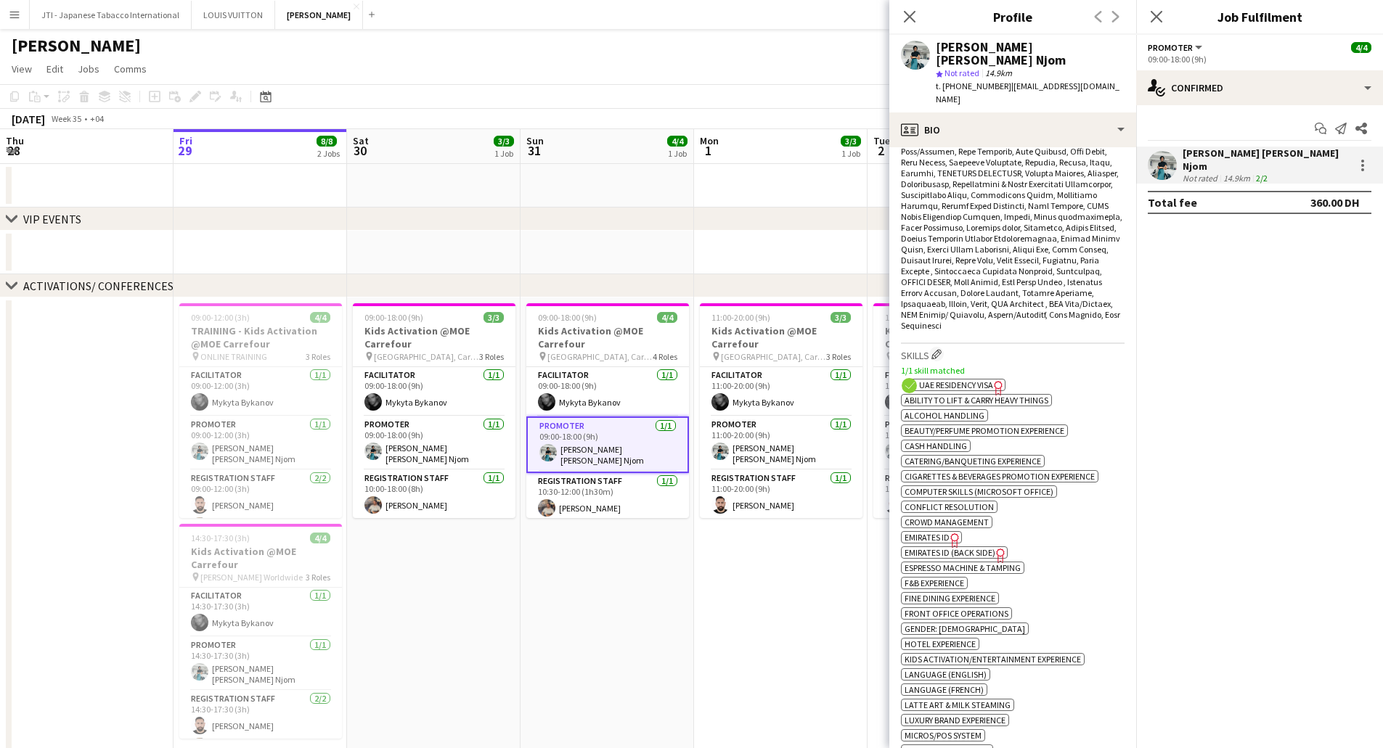
scroll to position [653, 0]
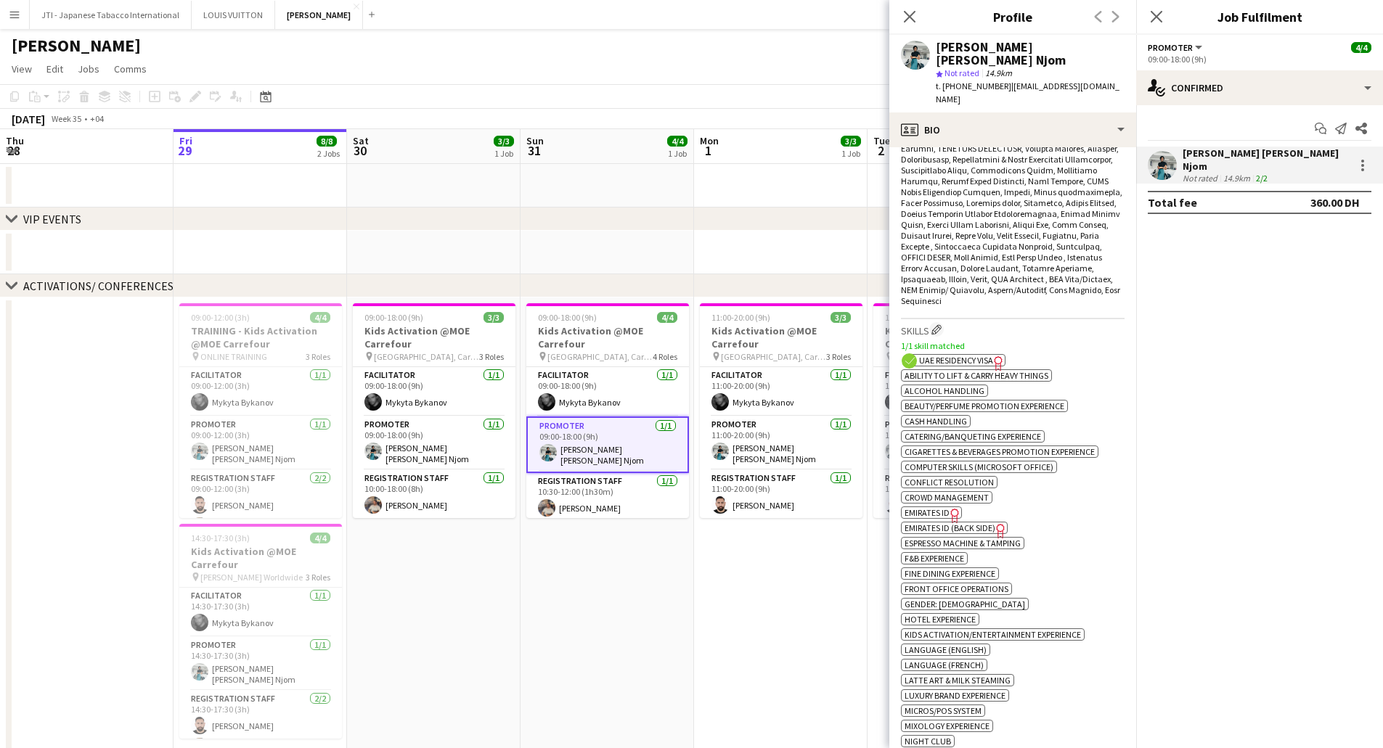
click at [986, 523] on span "Emirates ID (back side)" at bounding box center [949, 528] width 91 height 11
click at [613, 501] on app-card-role "Registration Staff 1/1 10:30-12:00 (1h30m) Muhammad Fayaz" at bounding box center [607, 497] width 163 height 49
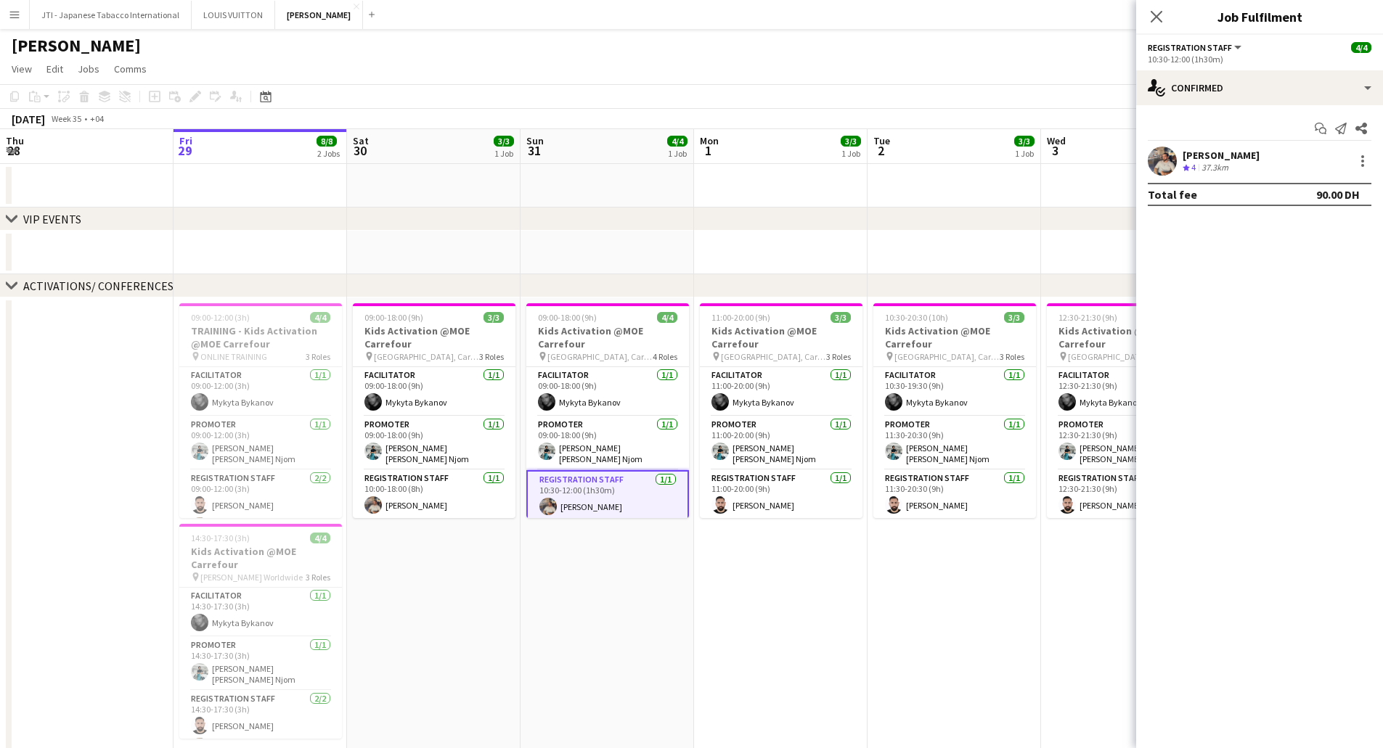
click at [1215, 154] on div "Muhammad Fayaz" at bounding box center [1220, 155] width 77 height 13
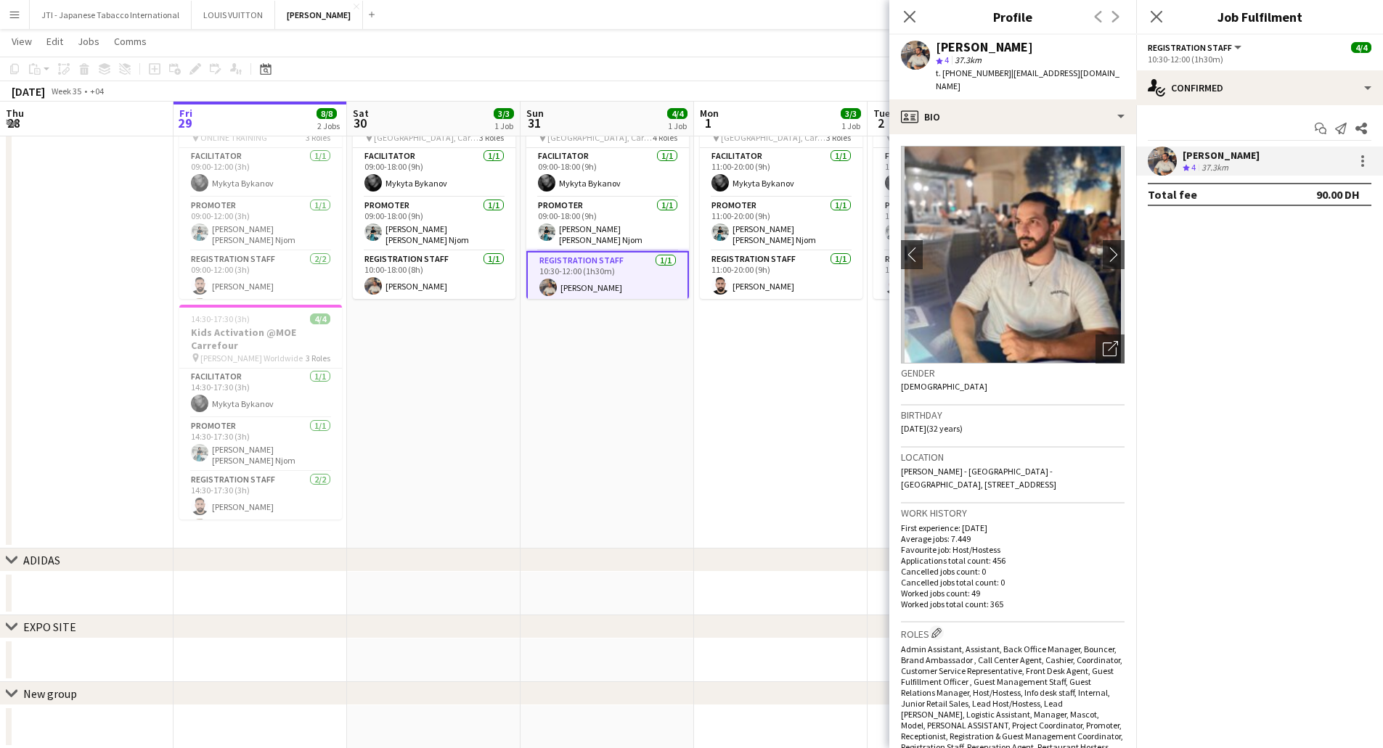
scroll to position [363, 0]
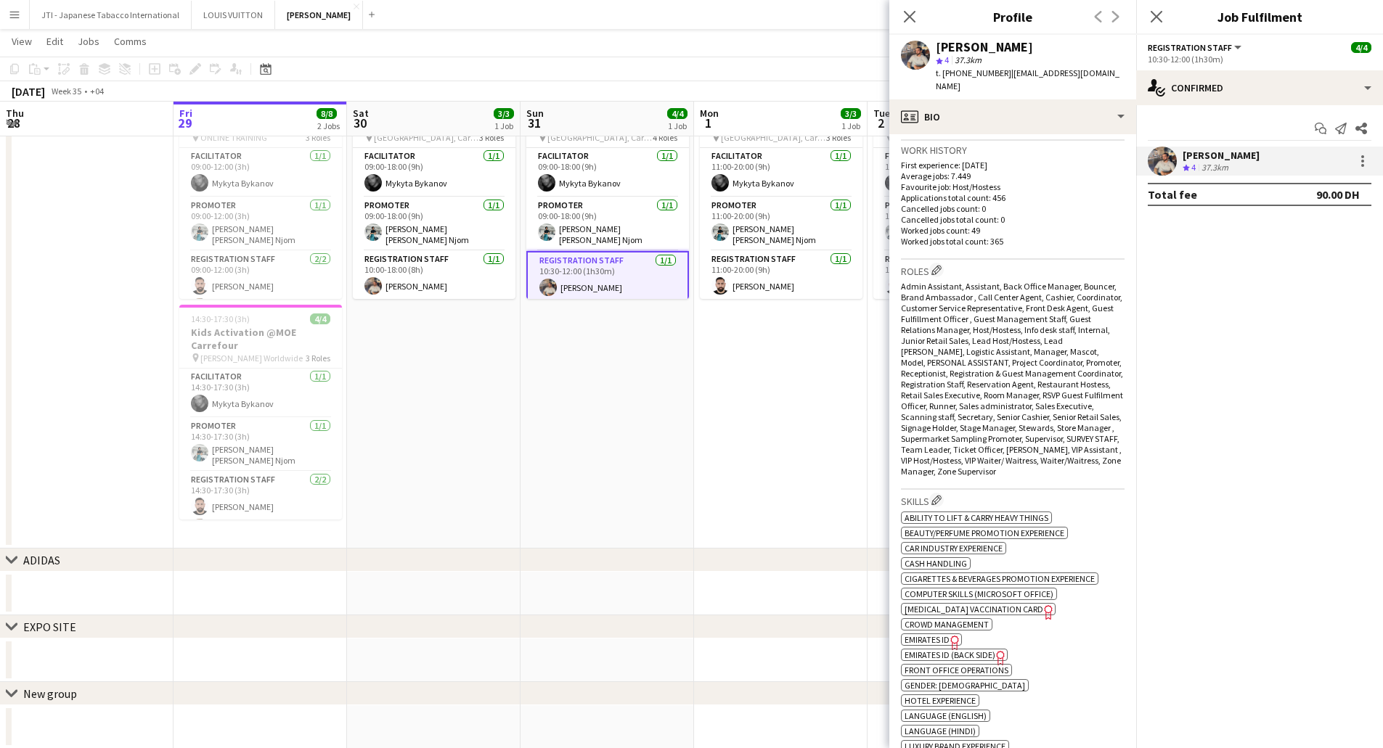
click at [948, 635] on icon "Freelancer has uploaded a photo validation of skill. Click to see" at bounding box center [954, 642] width 15 height 15
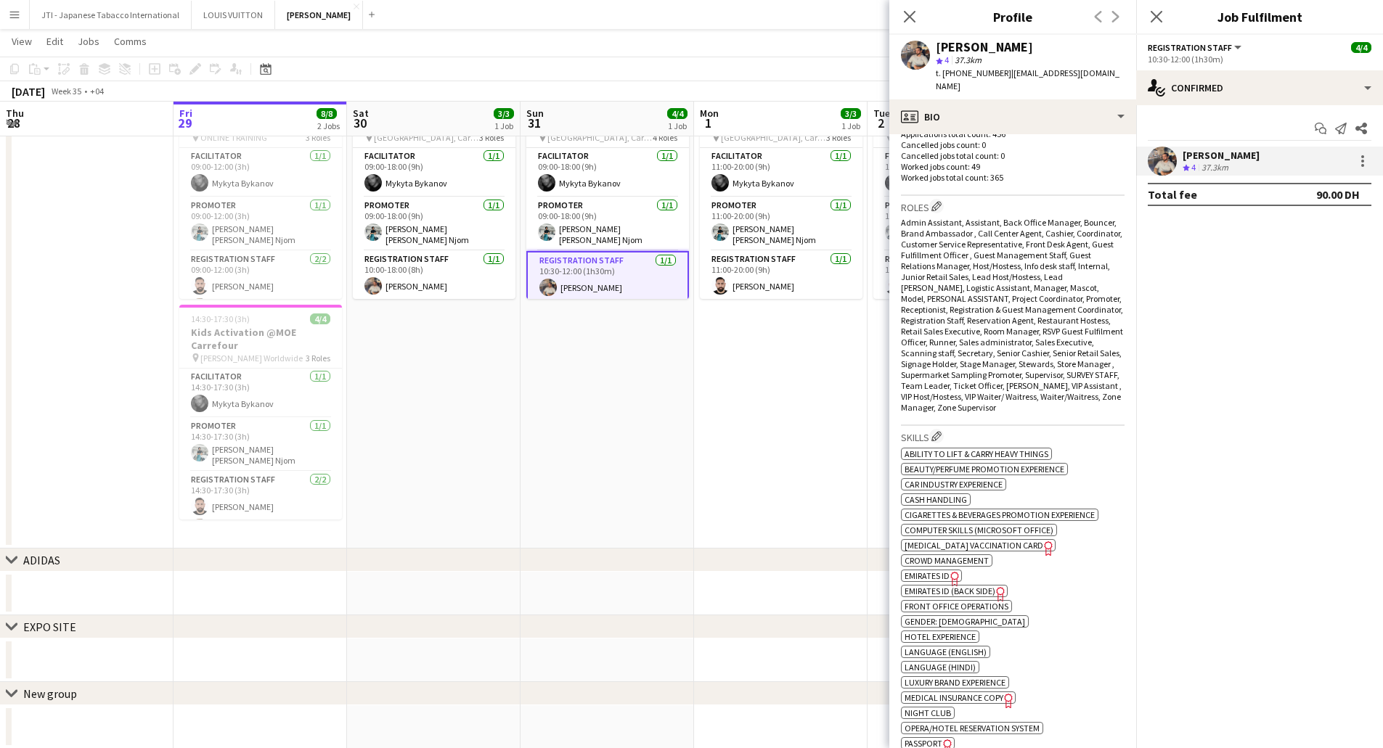
scroll to position [508, 0]
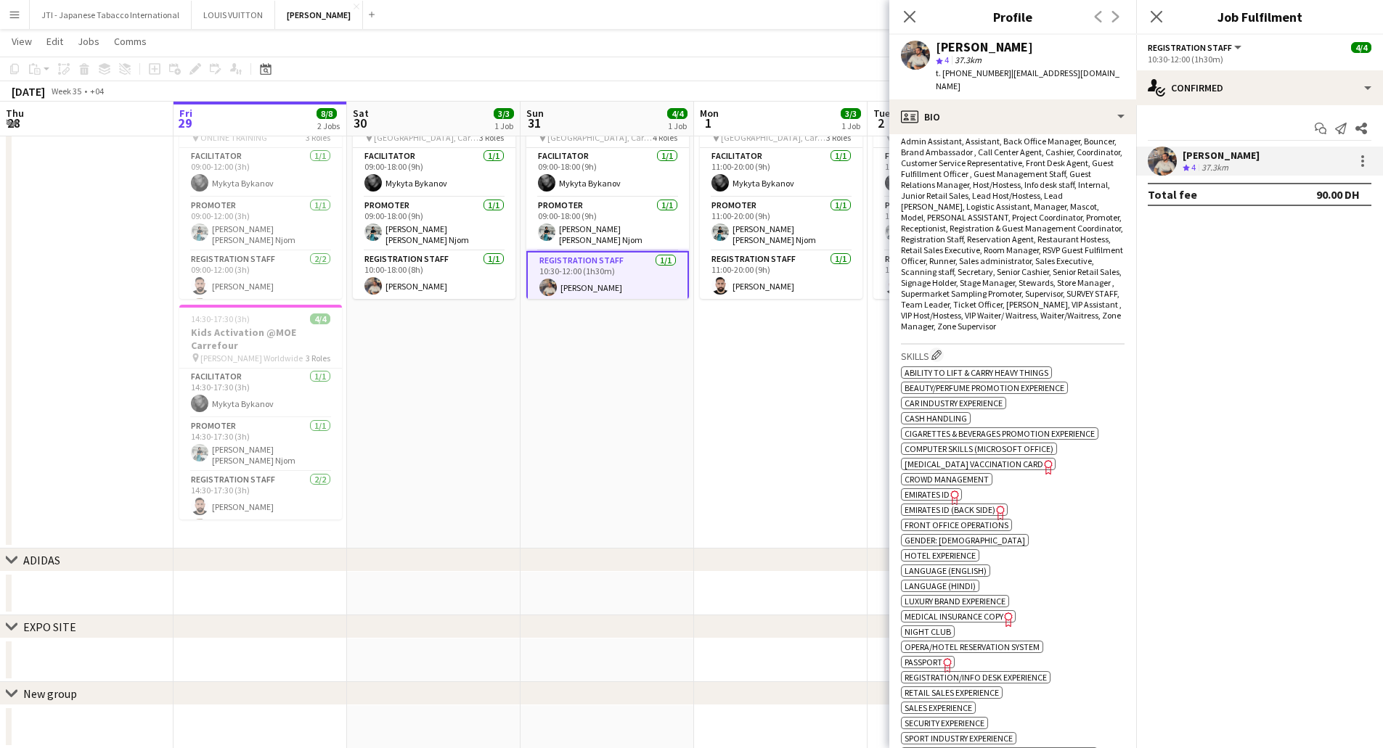
click at [977, 504] on span "Emirates ID (back side)" at bounding box center [949, 509] width 91 height 11
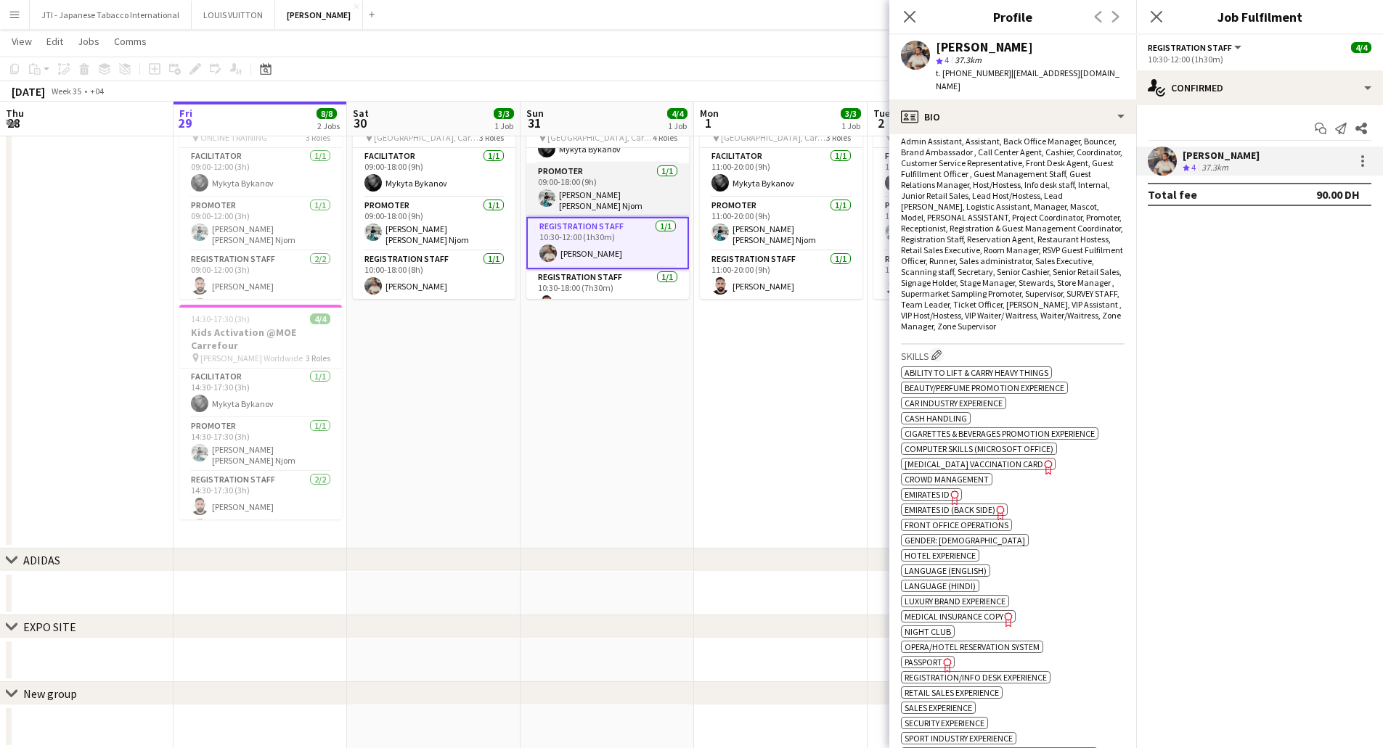
scroll to position [49, 0]
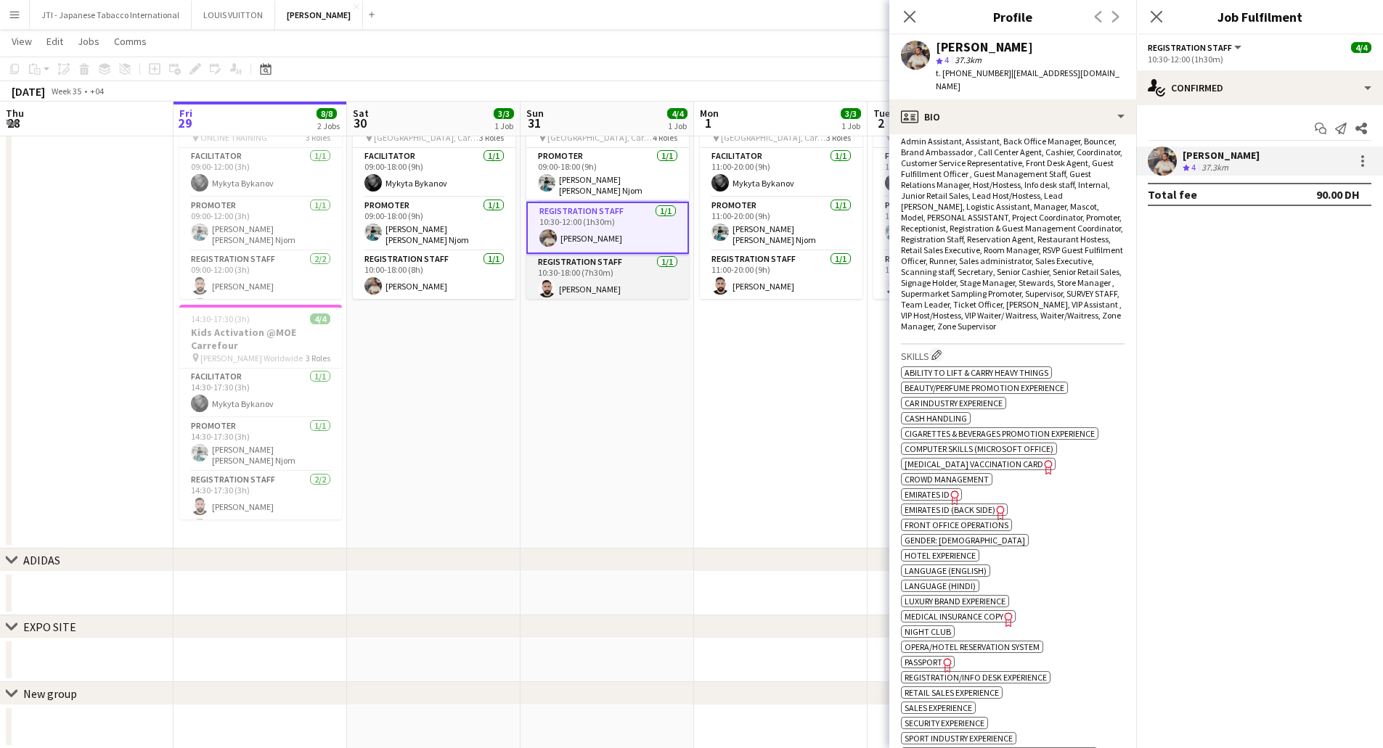
click at [604, 277] on app-card-role "Registration Staff 1/1 10:30-18:00 (7h30m) Moustafa Hamada" at bounding box center [607, 278] width 163 height 49
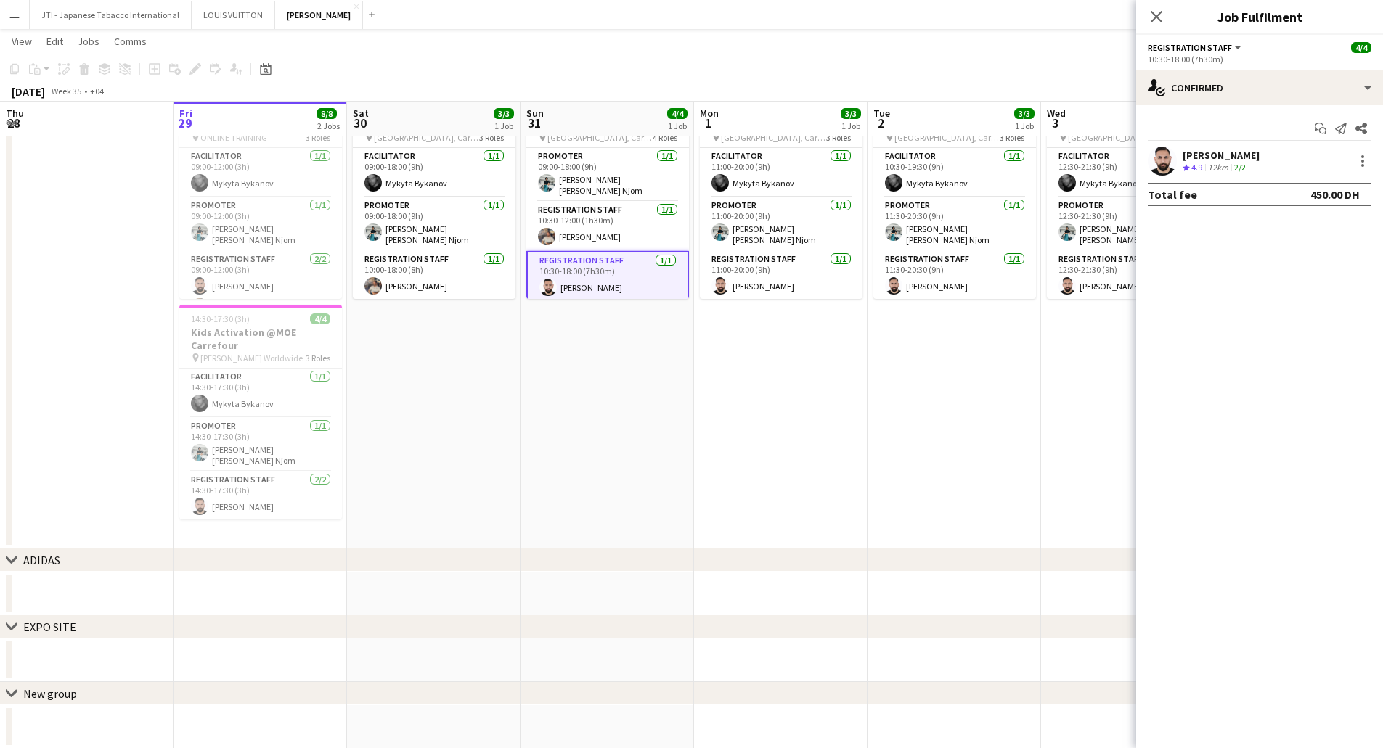
click at [1208, 165] on div "12km" at bounding box center [1218, 168] width 26 height 12
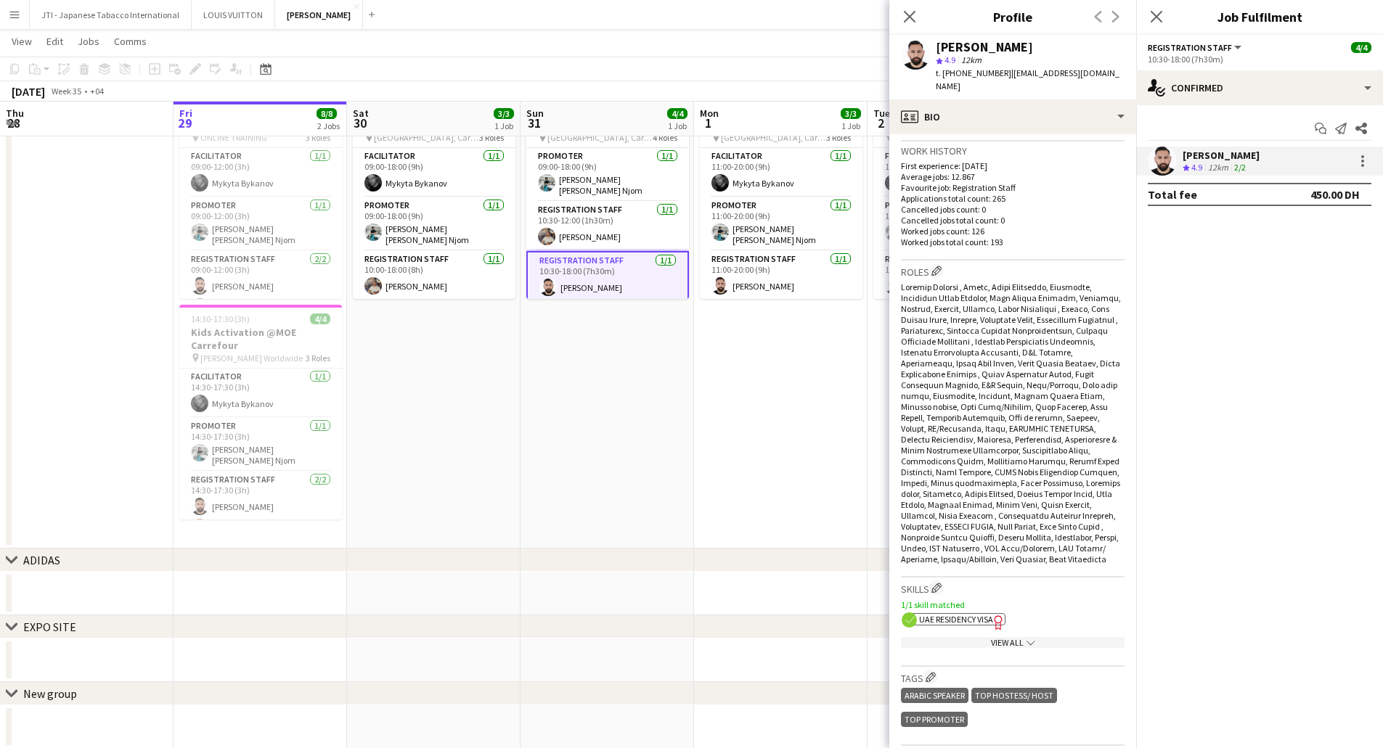
scroll to position [653, 0]
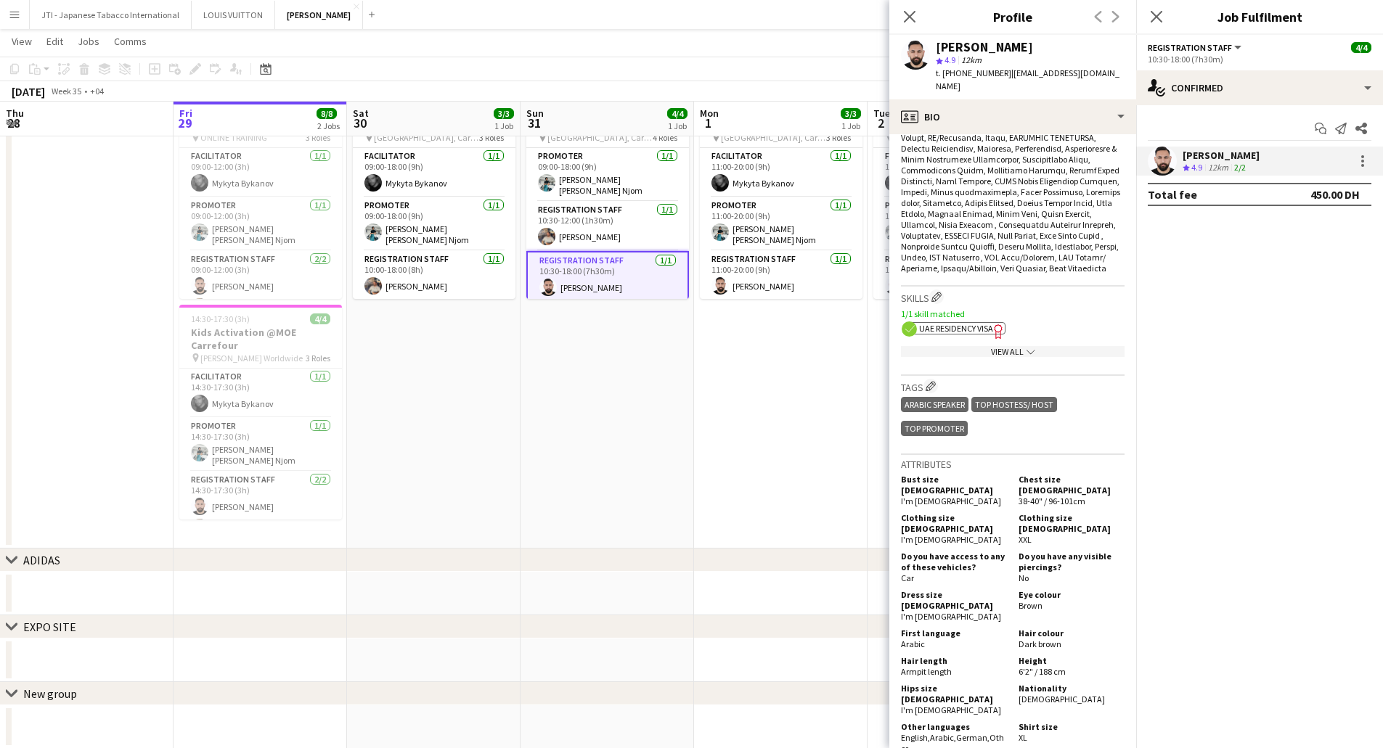
click at [981, 353] on div "View All chevron-down" at bounding box center [1013, 351] width 224 height 11
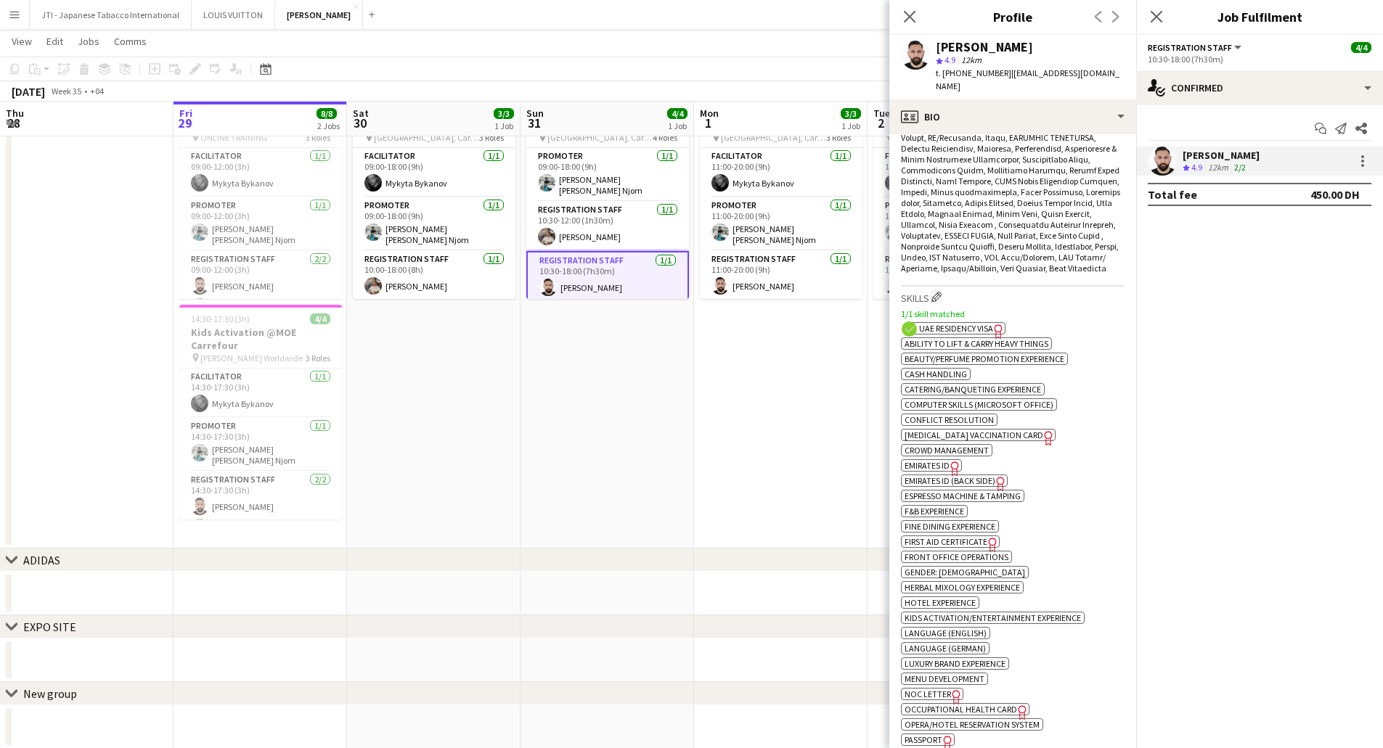
click at [951, 461] on icon "Freelancer has uploaded a photo validation of skill. Click to see" at bounding box center [954, 468] width 15 height 15
click at [989, 478] on span "Emirates ID (back side)" at bounding box center [949, 480] width 91 height 11
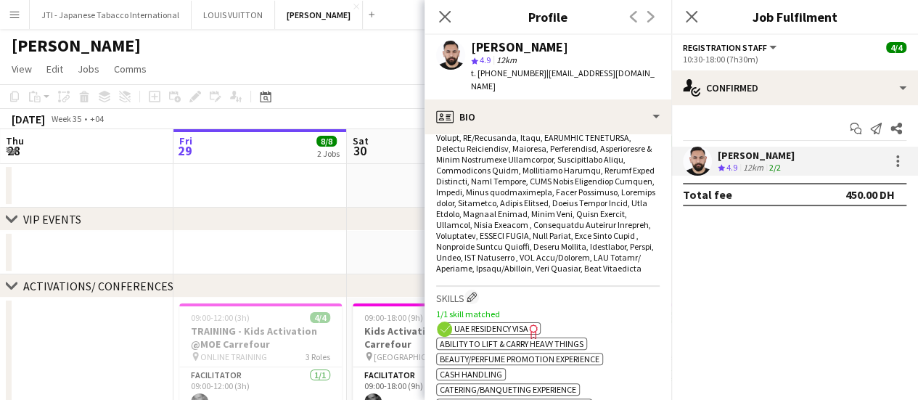
drag, startPoint x: 450, startPoint y: 17, endPoint x: 356, endPoint y: 21, distance: 93.7
click at [449, 17] on icon "Close pop-in" at bounding box center [445, 17] width 12 height 12
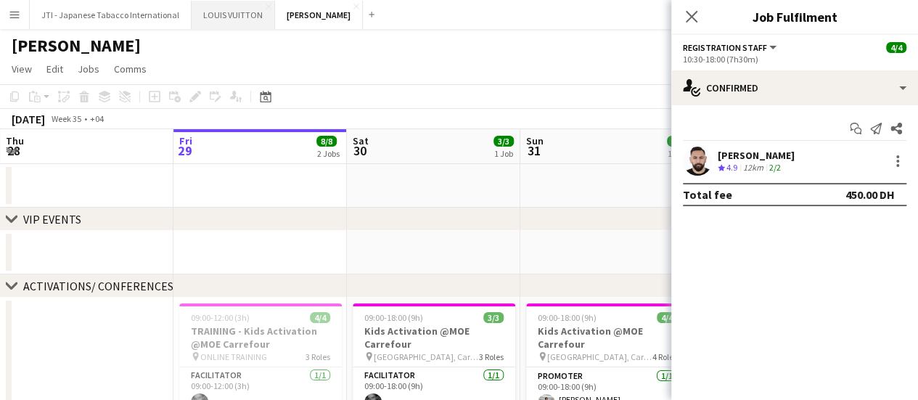
click at [245, 15] on button "LOUIS VUITTON Close" at bounding box center [233, 15] width 83 height 28
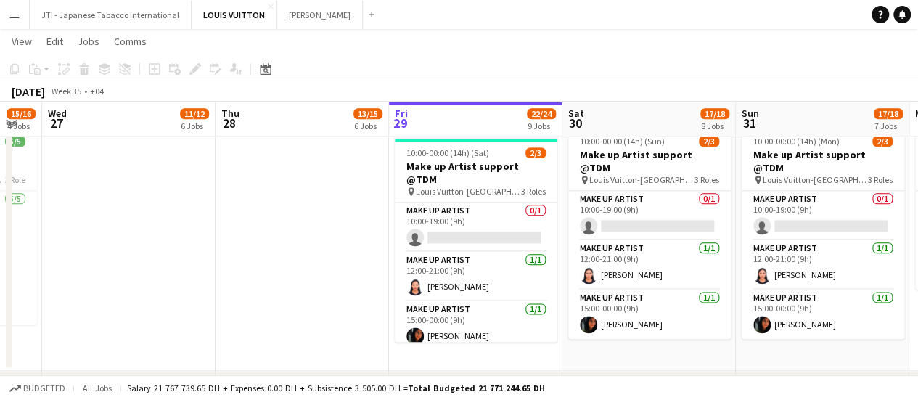
scroll to position [0, 300]
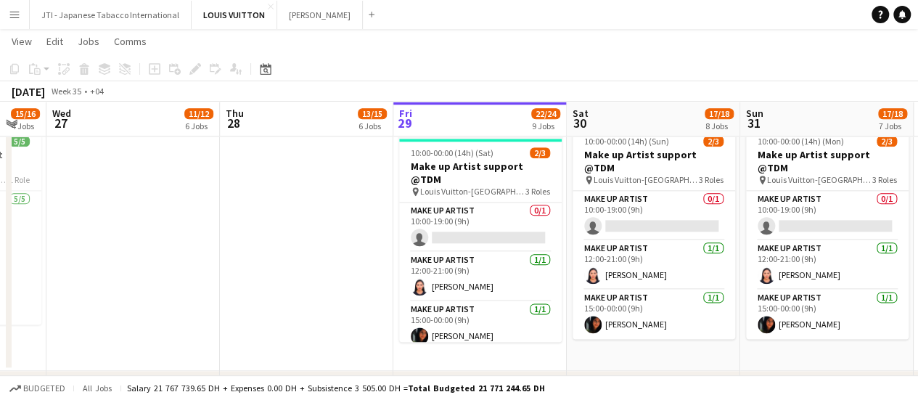
drag, startPoint x: 83, startPoint y: 234, endPoint x: 303, endPoint y: 266, distance: 222.2
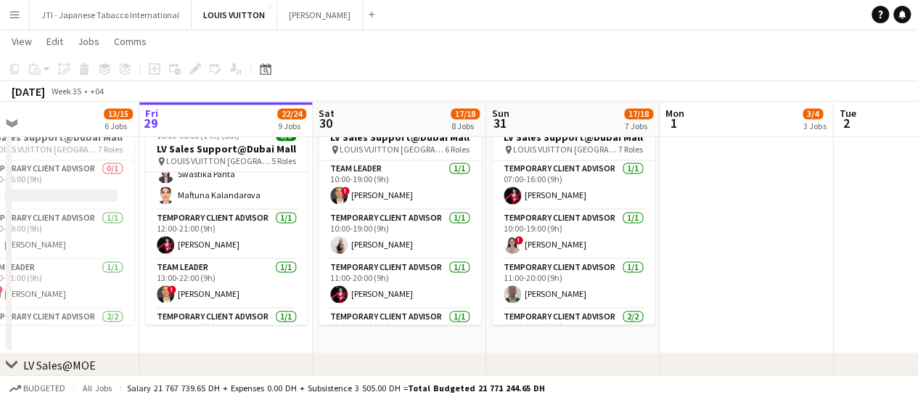
scroll to position [0, 569]
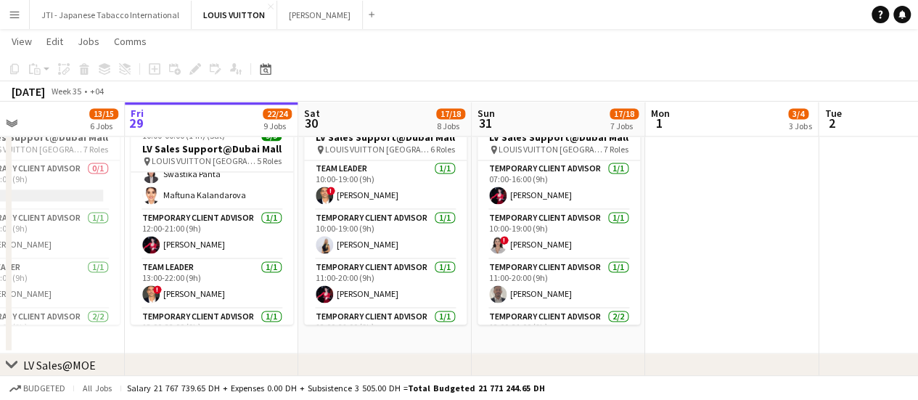
drag, startPoint x: 642, startPoint y: 263, endPoint x: 375, endPoint y: 269, distance: 266.4
click at [373, 269] on app-calendar-viewport "Mon 25 16/17 4 Jobs Tue 26 15/16 4 Jobs Wed 27 11/12 6 Jobs Thu 28 13/15 6 Jobs…" at bounding box center [459, 330] width 918 height 2725
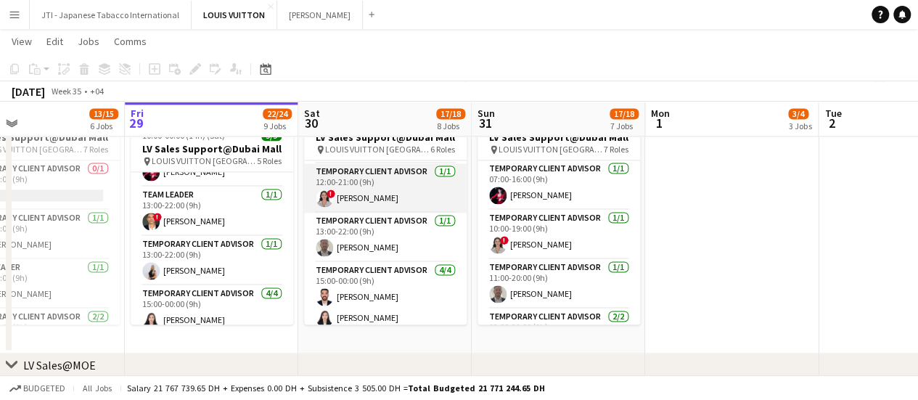
scroll to position [195, 0]
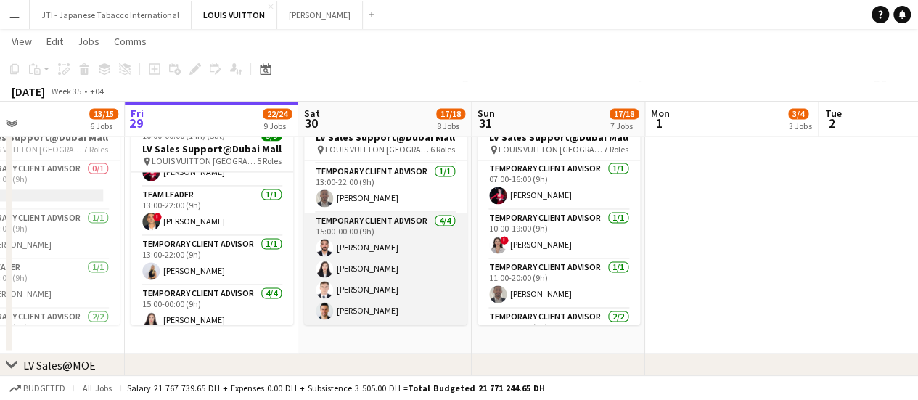
drag, startPoint x: 411, startPoint y: 261, endPoint x: 433, endPoint y: 233, distance: 35.1
click at [411, 259] on app-card-role "Temporary Client Advisor 4/4 15:00-00:00 (9h) Iyad Saleh Kai Deng Bogdan Nakone…" at bounding box center [385, 269] width 163 height 112
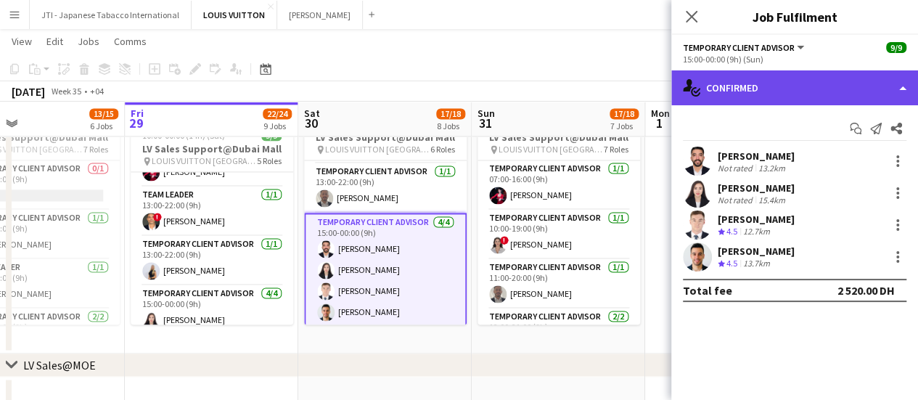
click at [803, 97] on div "single-neutral-actions-check-2 Confirmed" at bounding box center [794, 87] width 247 height 35
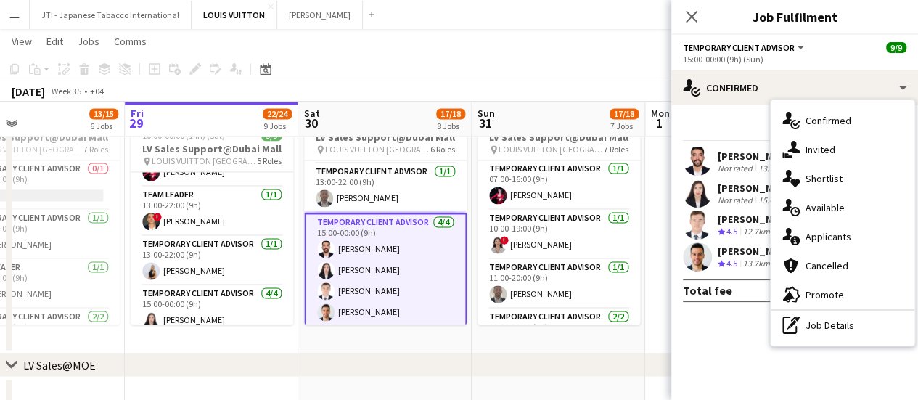
click at [819, 333] on div "pen-write Job Details" at bounding box center [843, 325] width 144 height 29
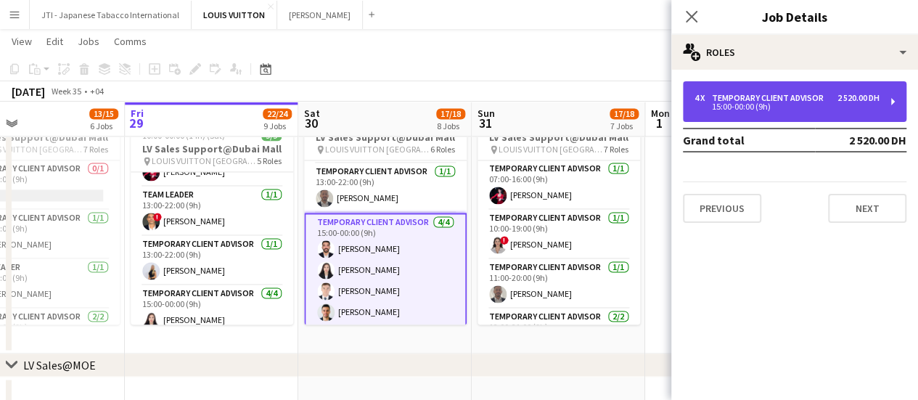
click at [750, 108] on div "15:00-00:00 (9h)" at bounding box center [787, 106] width 185 height 7
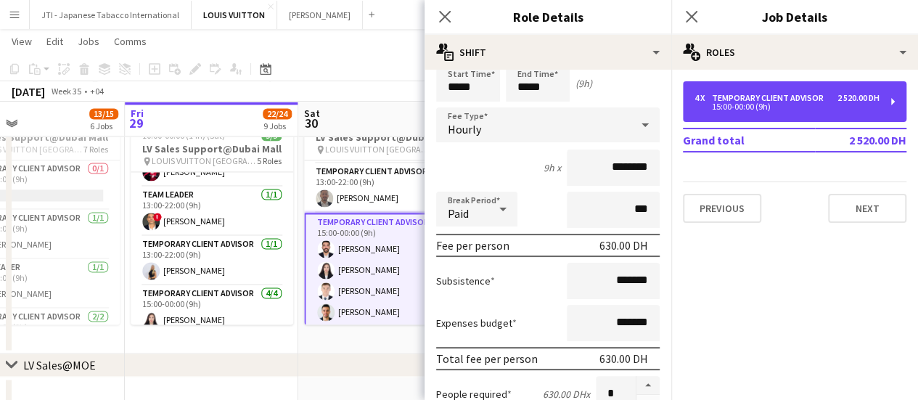
scroll to position [145, 0]
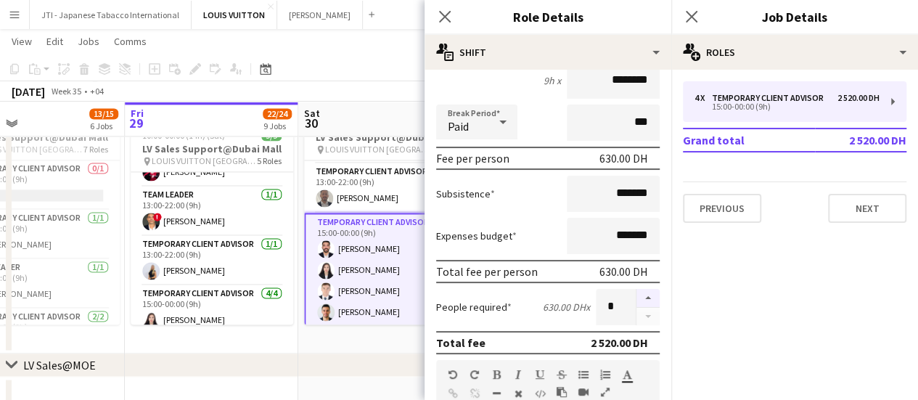
click at [637, 297] on button "button" at bounding box center [648, 298] width 23 height 19
type input "*"
click at [444, 11] on icon "Close pop-in" at bounding box center [445, 17] width 12 height 12
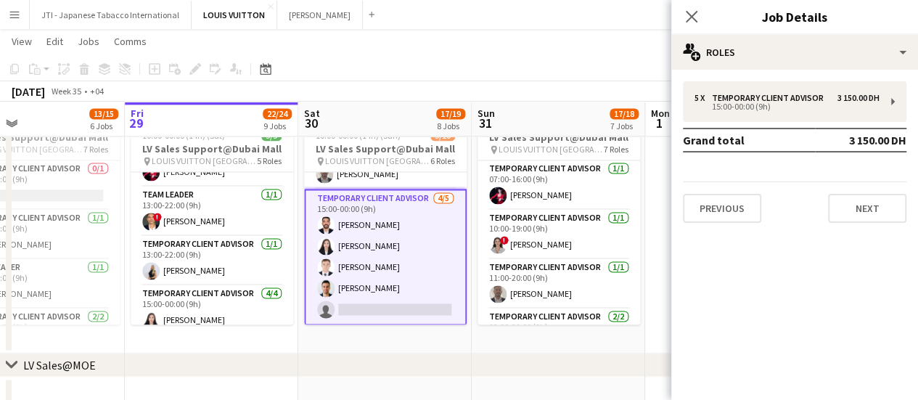
click at [397, 295] on app-card-role "Temporary Client Advisor 4/5 15:00-00:00 (9h) Iyad Saleh Kai Deng Bogdan Nakone…" at bounding box center [385, 257] width 163 height 136
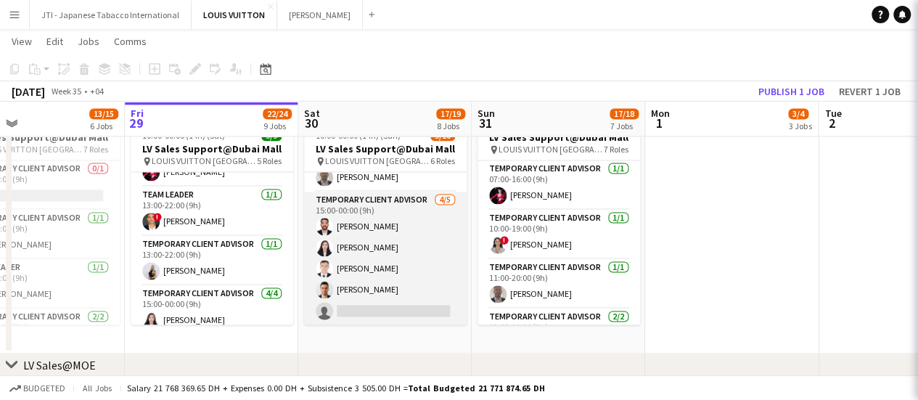
click at [396, 295] on app-card-role "Temporary Client Advisor 4/5 15:00-00:00 (9h) Iyad Saleh Kai Deng Bogdan Nakone…" at bounding box center [385, 259] width 163 height 134
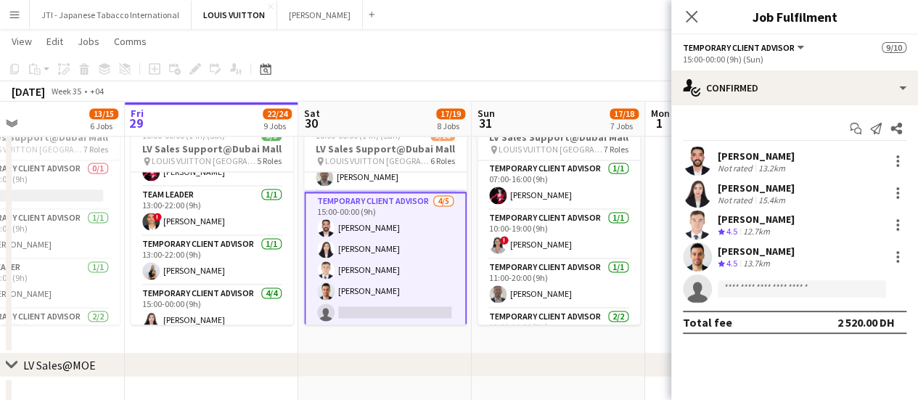
scroll to position [230, 0]
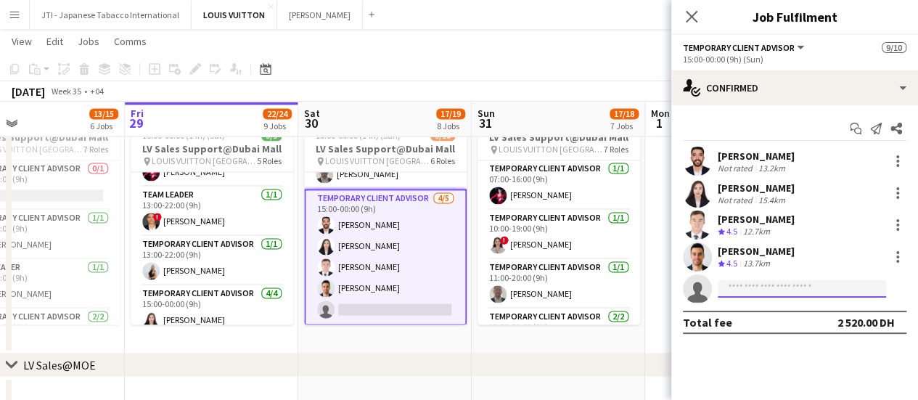
click at [750, 294] on input at bounding box center [802, 288] width 168 height 17
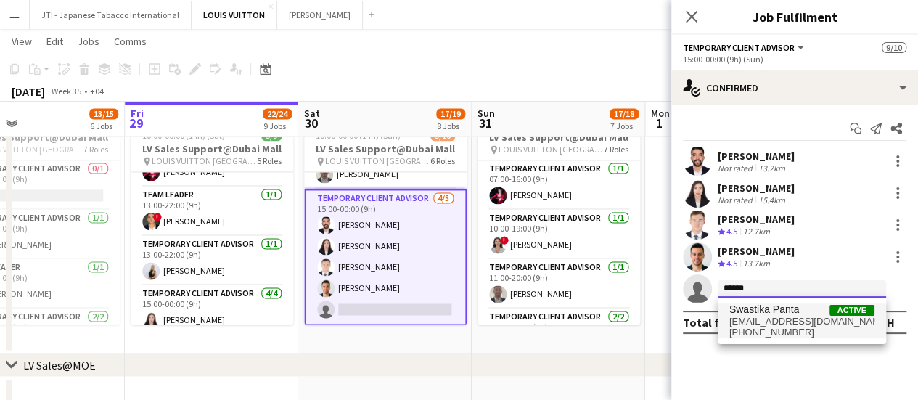
type input "******"
click at [750, 312] on span "Swastika Panta" at bounding box center [764, 309] width 70 height 12
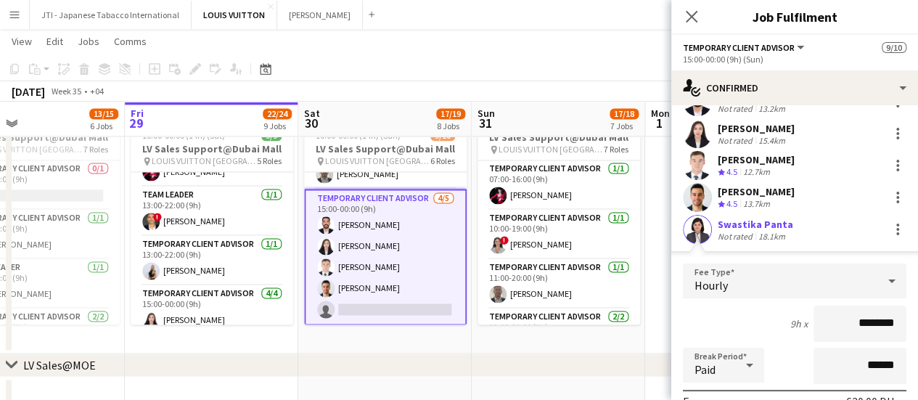
scroll to position [218, 0]
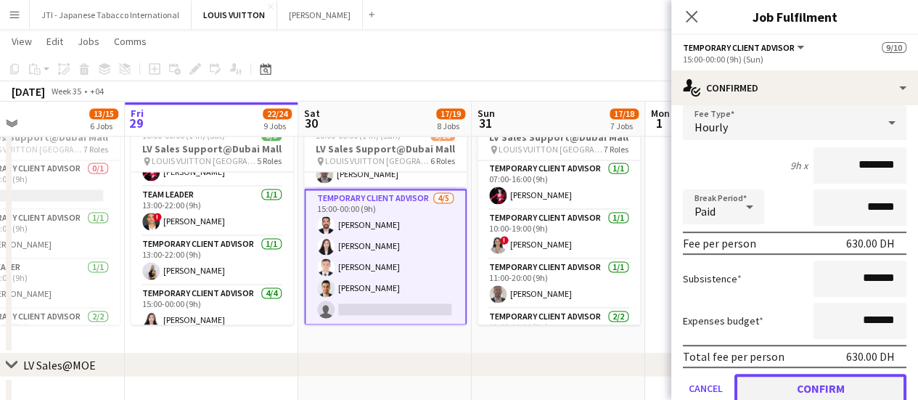
click at [825, 390] on button "Confirm" at bounding box center [821, 388] width 172 height 29
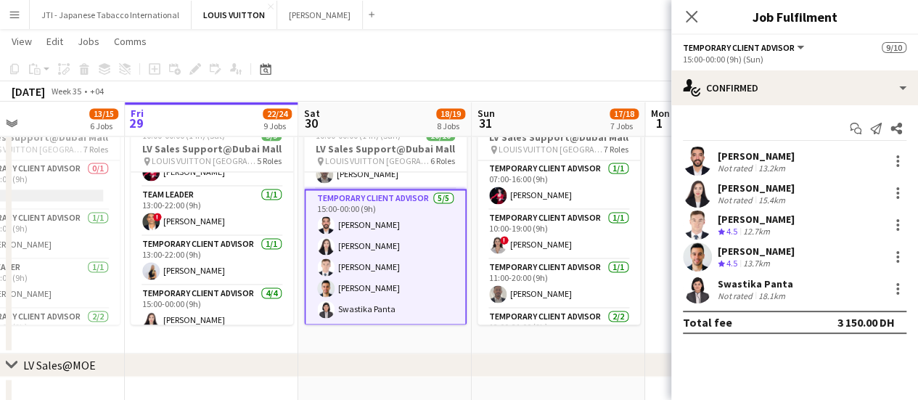
scroll to position [0, 0]
click at [418, 336] on app-date-cell "Updated 10:00-00:00 (14h) (Sun) 10/10 LV Sales Support@Dubai Mall pin LOUIS VUI…" at bounding box center [384, 229] width 173 height 250
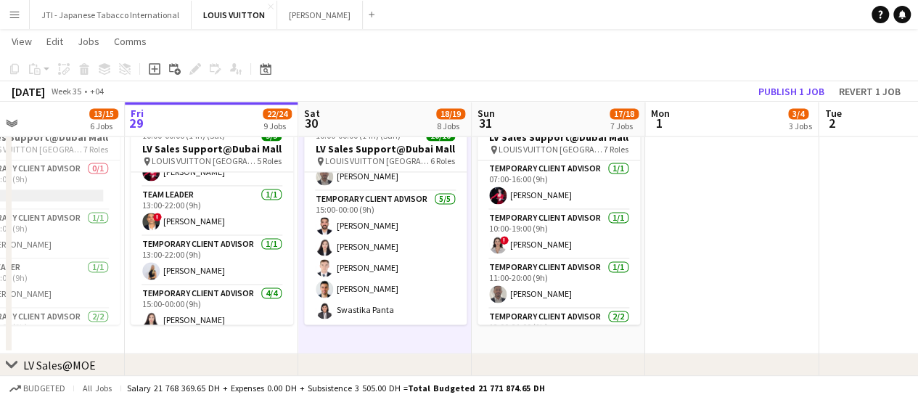
scroll to position [227, 0]
click at [712, 284] on app-date-cell at bounding box center [731, 229] width 173 height 250
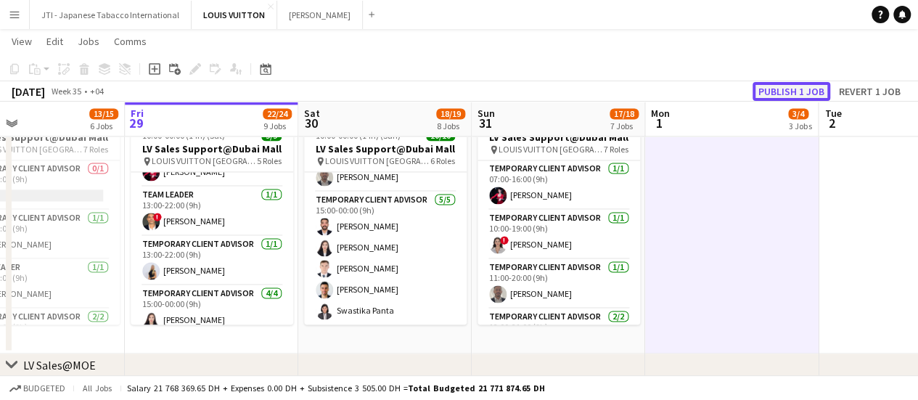
click at [801, 91] on button "Publish 1 job" at bounding box center [792, 91] width 78 height 19
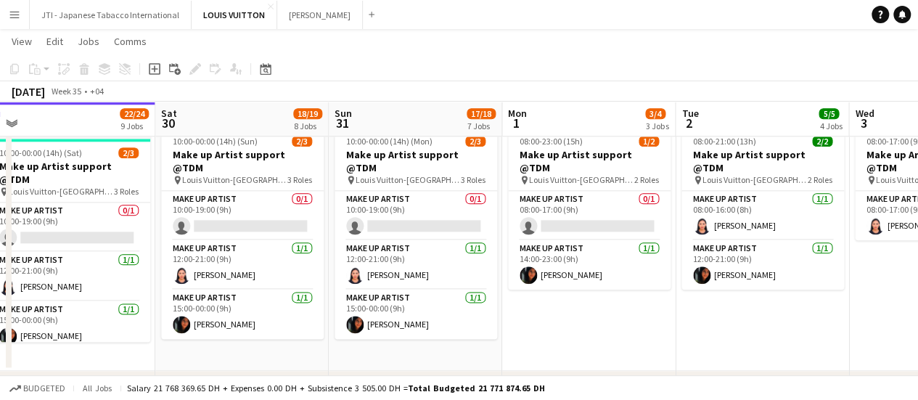
scroll to position [0, 432]
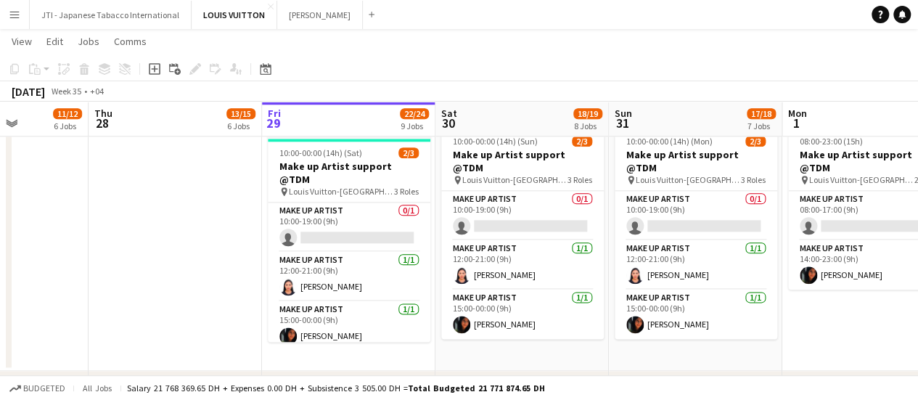
drag, startPoint x: 766, startPoint y: 332, endPoint x: 555, endPoint y: 337, distance: 211.3
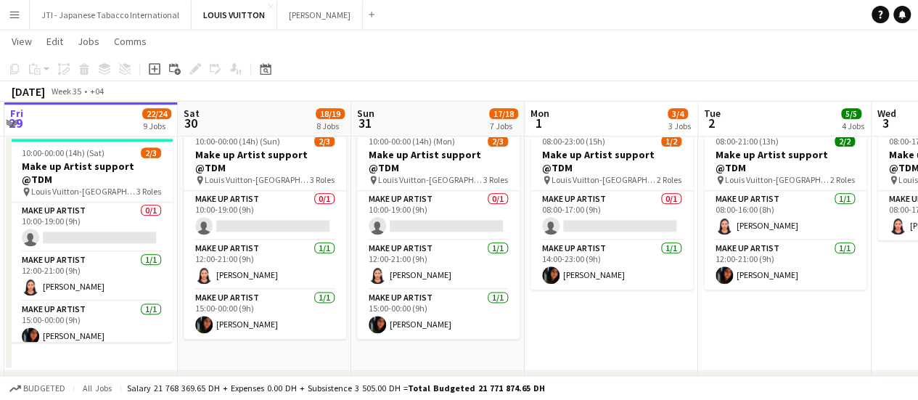
scroll to position [0, 342]
drag, startPoint x: 280, startPoint y: 299, endPoint x: 368, endPoint y: 303, distance: 87.9
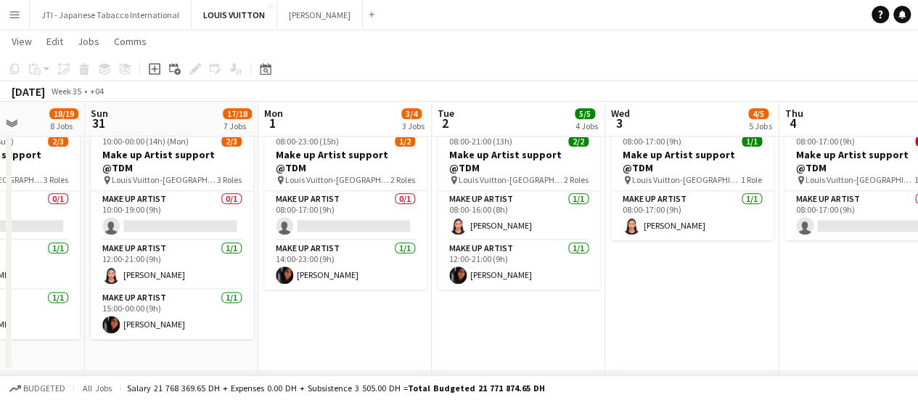
scroll to position [0, 628]
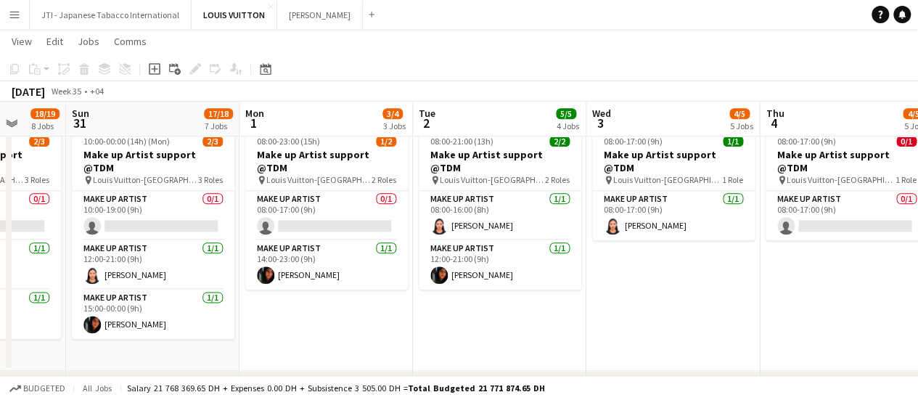
drag, startPoint x: 290, startPoint y: 276, endPoint x: 224, endPoint y: 277, distance: 66.8
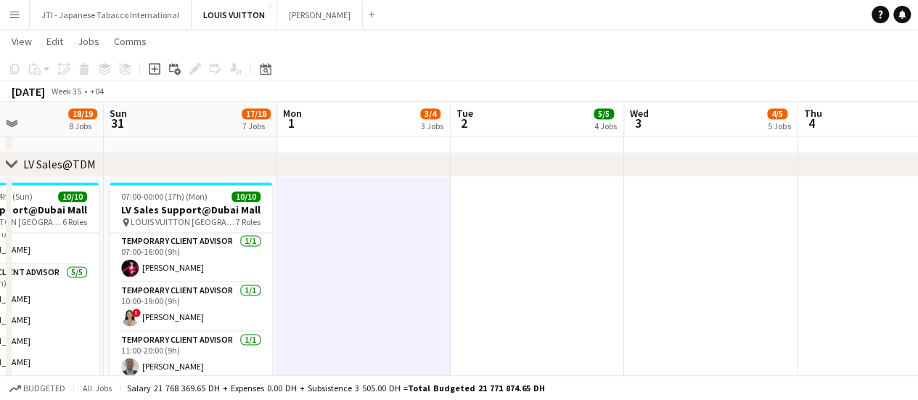
scroll to position [0, 589]
drag, startPoint x: 382, startPoint y: 296, endPoint x: 392, endPoint y: 296, distance: 10.2
click at [392, 296] on app-calendar-viewport "Wed 27 11/12 6 Jobs Thu 28 13/15 6 Jobs Fri 29 22/24 9 Jobs Sat 30 18/19 8 Jobs…" at bounding box center [459, 402] width 918 height 2725
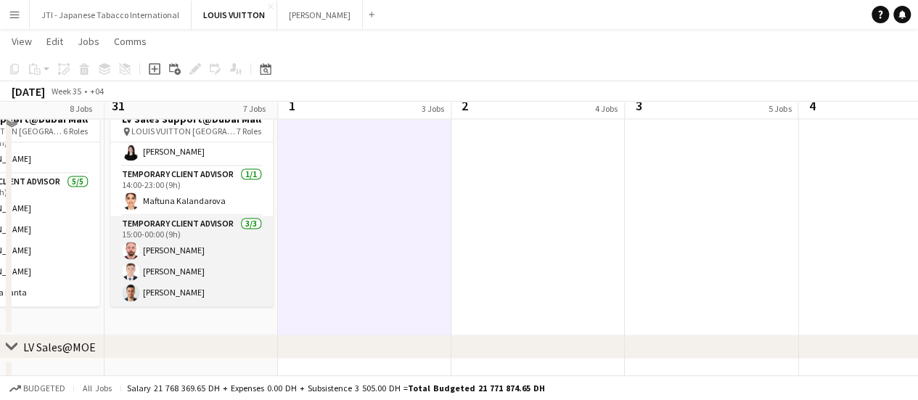
scroll to position [1089, 0]
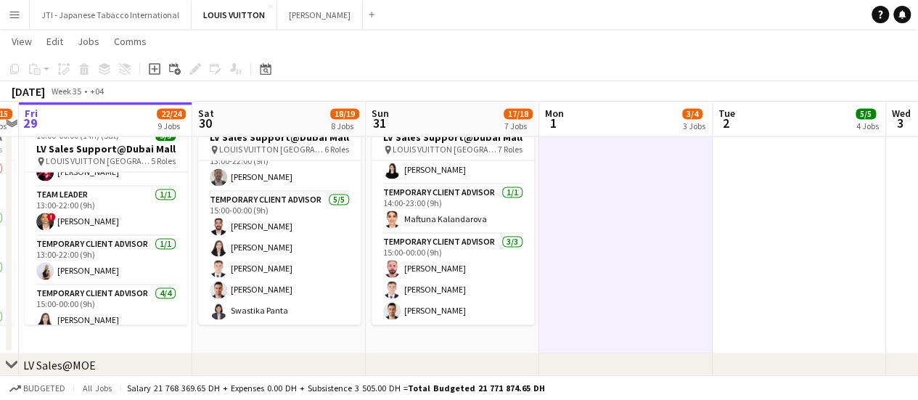
drag, startPoint x: 287, startPoint y: 294, endPoint x: 427, endPoint y: 315, distance: 141.7
click at [427, 315] on app-calendar-viewport "Wed 27 11/12 6 Jobs Thu 28 13/15 6 Jobs Fri 29 22/24 9 Jobs Sat 30 18/19 8 Jobs…" at bounding box center [459, 330] width 918 height 2725
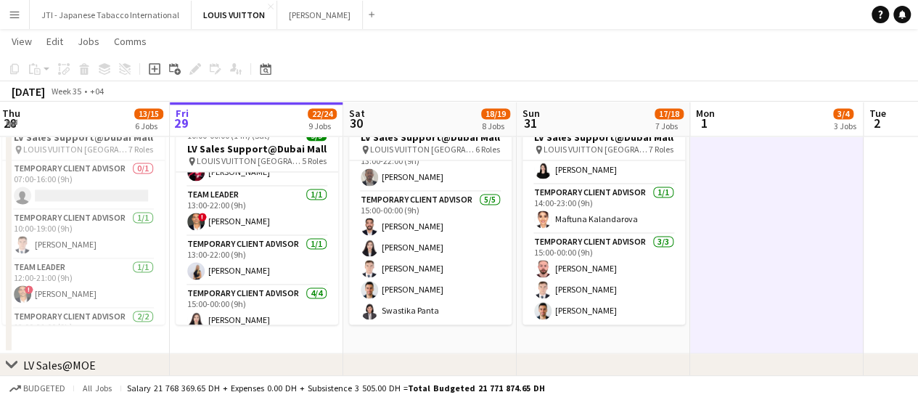
drag, startPoint x: 280, startPoint y: 270, endPoint x: 369, endPoint y: 276, distance: 88.7
click at [342, 276] on app-calendar-viewport "Tue 26 15/16 4 Jobs Wed 27 11/12 6 Jobs Thu 28 13/15 6 Jobs Fri 29 22/24 9 Jobs…" at bounding box center [459, 330] width 918 height 2725
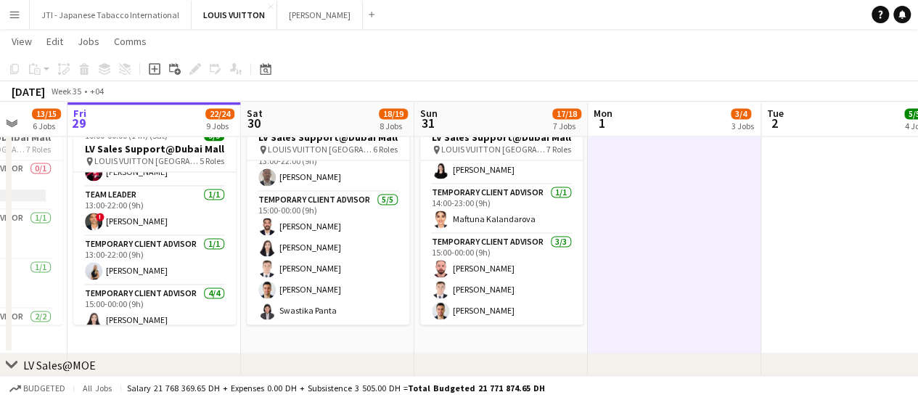
scroll to position [0, 470]
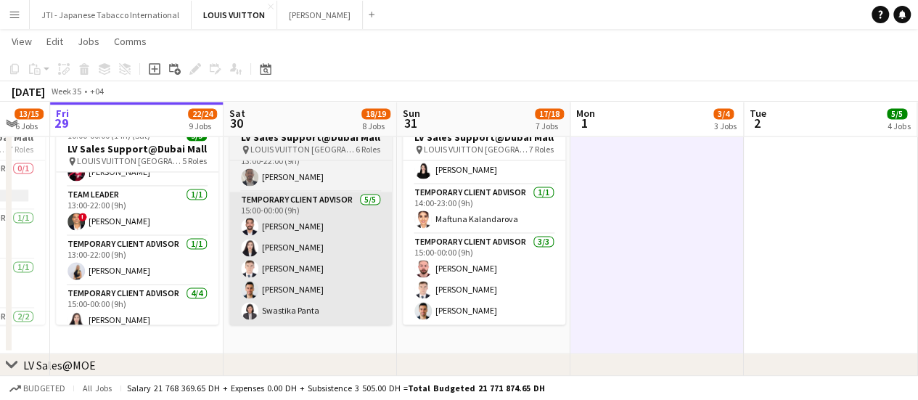
drag, startPoint x: 459, startPoint y: 278, endPoint x: 378, endPoint y: 322, distance: 91.6
click at [322, 303] on app-calendar-viewport "Tue 26 15/16 4 Jobs Wed 27 11/12 6 Jobs Thu 28 13/15 6 Jobs Fri 29 22/24 9 Jobs…" at bounding box center [459, 330] width 918 height 2725
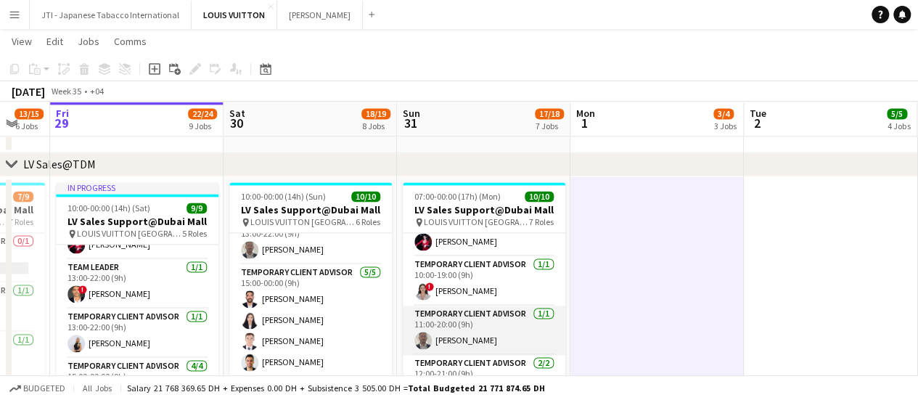
scroll to position [0, 0]
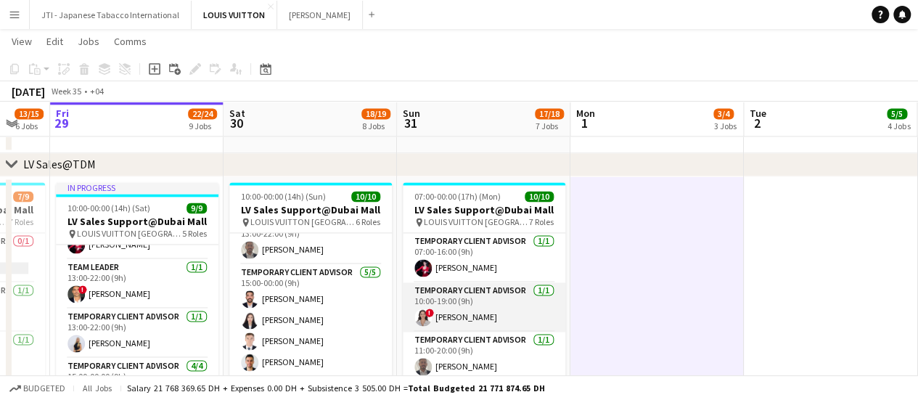
click at [494, 292] on app-card-role "Temporary Client Advisor 1/1 10:00-19:00 (9h) ! Hiba Rguigue" at bounding box center [484, 306] width 163 height 49
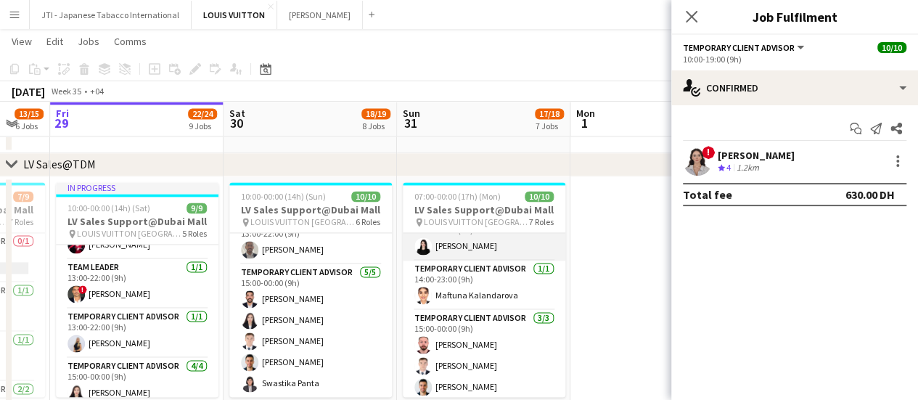
scroll to position [247, 0]
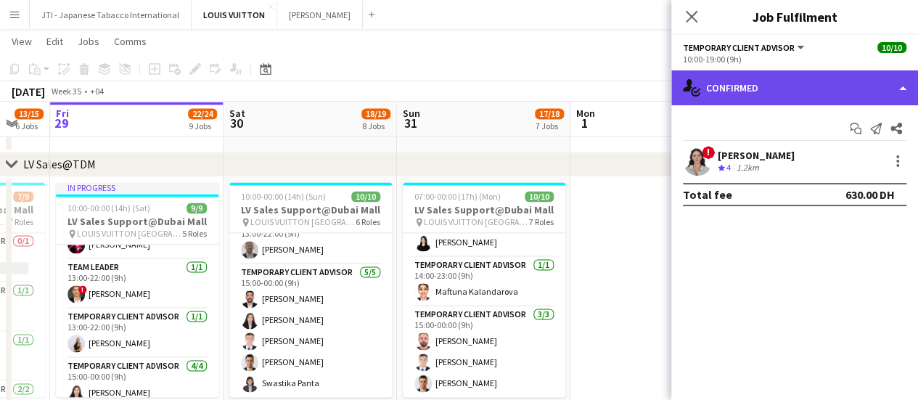
click at [818, 86] on div "single-neutral-actions-check-2 Confirmed" at bounding box center [794, 87] width 247 height 35
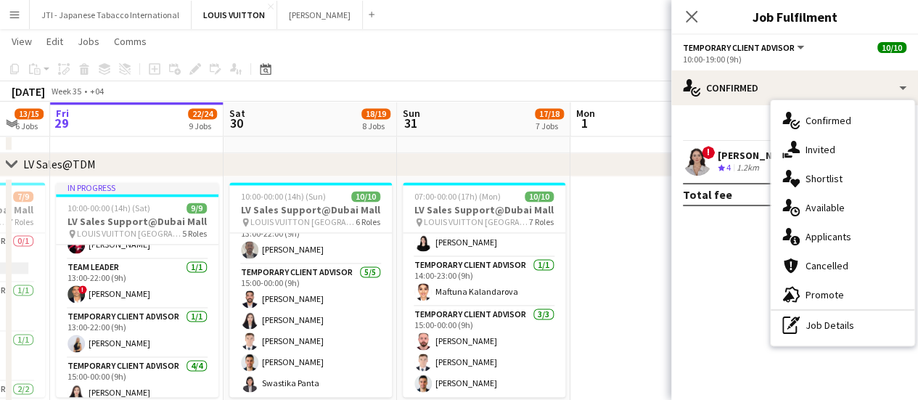
drag, startPoint x: 838, startPoint y: 337, endPoint x: 838, endPoint y: 329, distance: 8.7
click at [838, 335] on div "pen-write Job Details" at bounding box center [843, 325] width 144 height 29
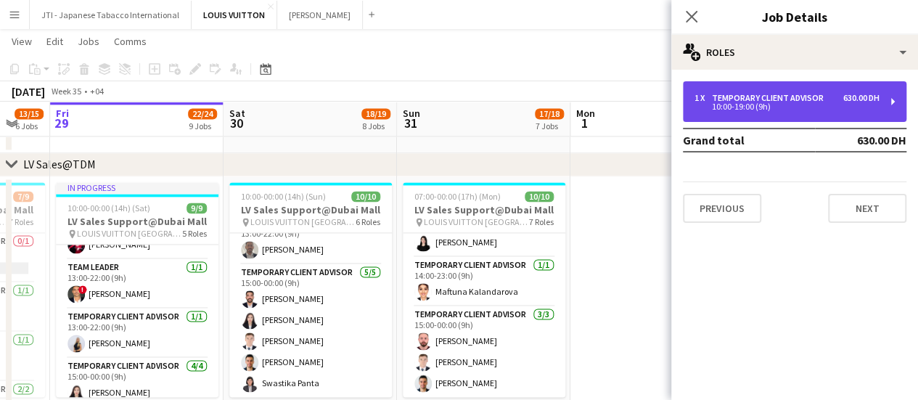
click at [767, 110] on div "10:00-19:00 (9h)" at bounding box center [787, 106] width 185 height 7
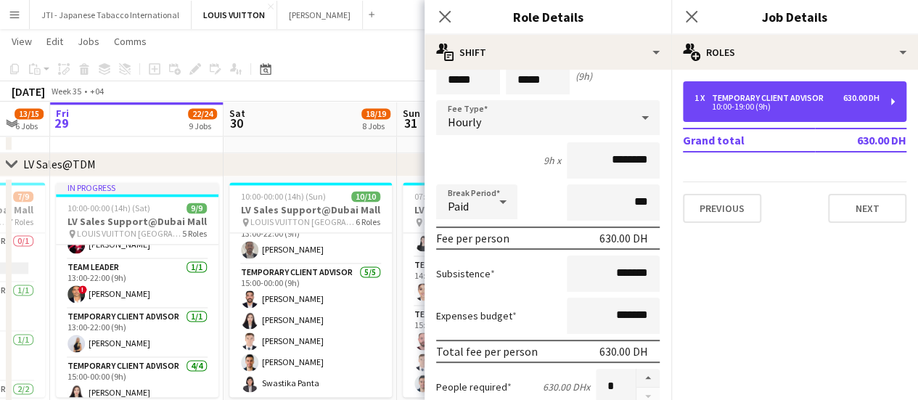
scroll to position [145, 0]
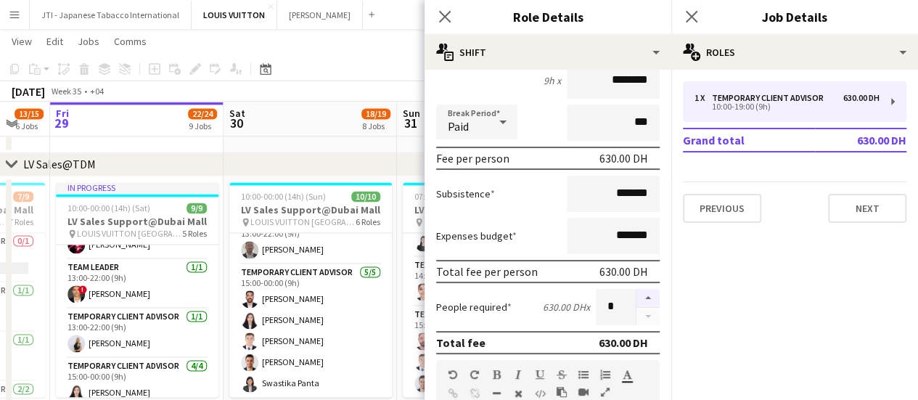
click at [637, 294] on button "button" at bounding box center [648, 298] width 23 height 19
type input "*"
click at [443, 11] on icon "Close pop-in" at bounding box center [445, 16] width 14 height 14
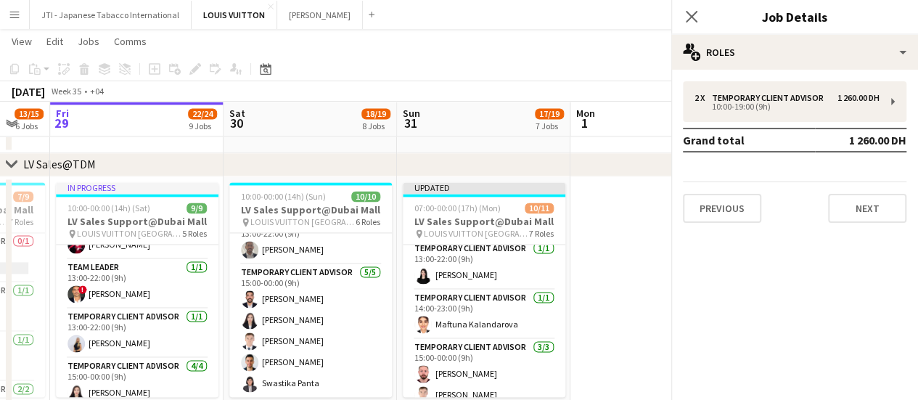
scroll to position [268, 0]
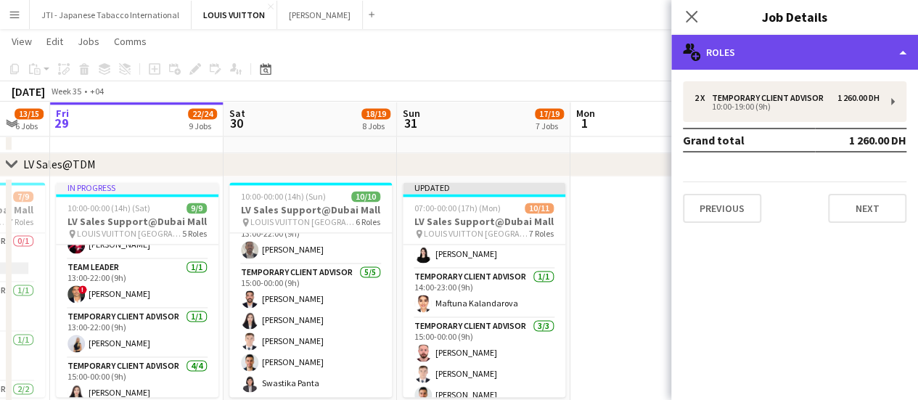
click at [823, 54] on div "multiple-users-add Roles" at bounding box center [794, 52] width 247 height 35
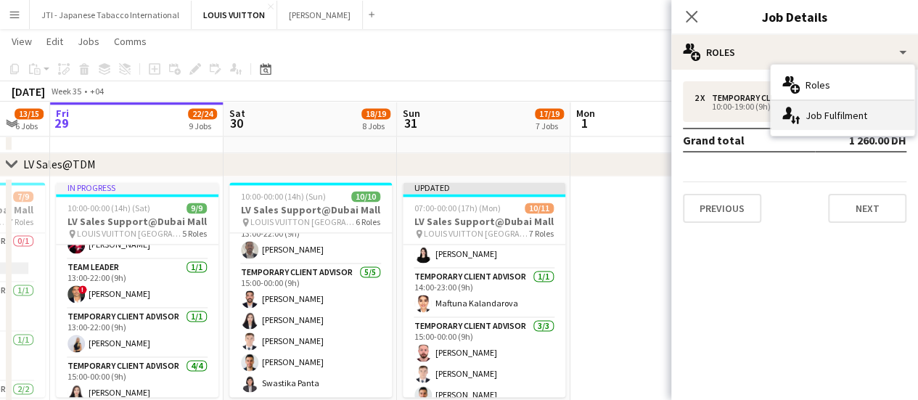
click at [844, 112] on div "single-neutral-actions-up-down Job Fulfilment" at bounding box center [843, 115] width 144 height 29
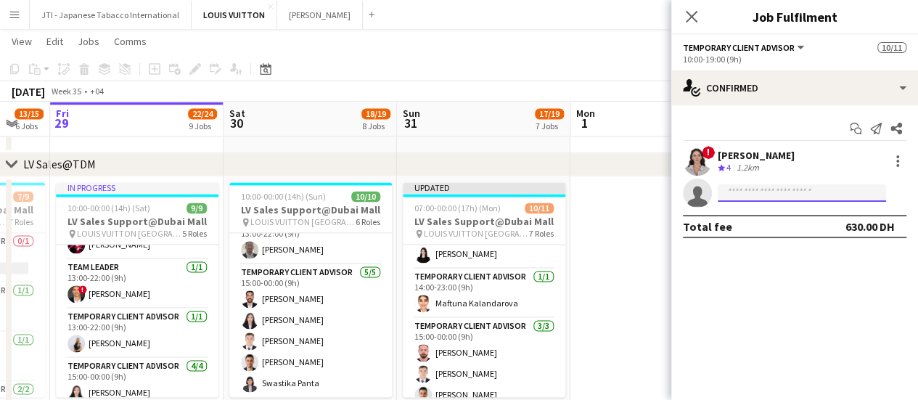
click at [800, 185] on input at bounding box center [802, 192] width 168 height 17
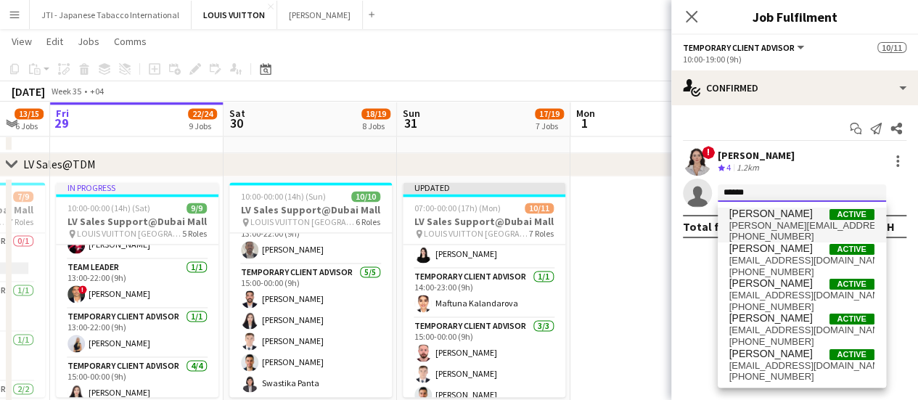
type input "******"
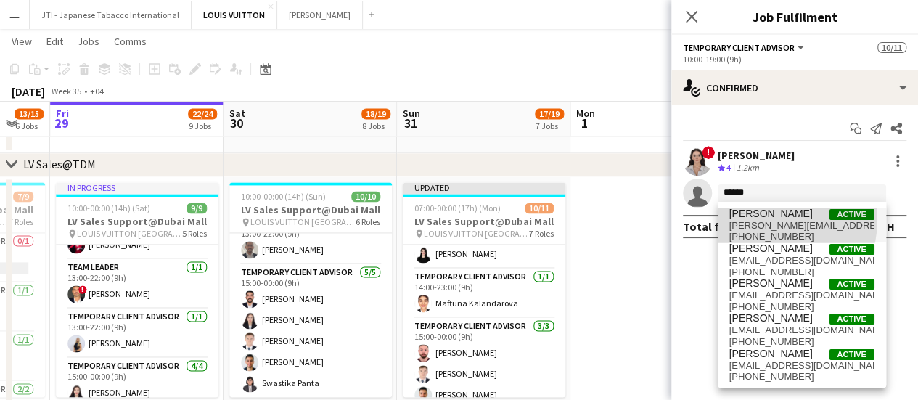
click at [768, 220] on span "chernenko.tesh@gmail.com" at bounding box center [801, 226] width 145 height 12
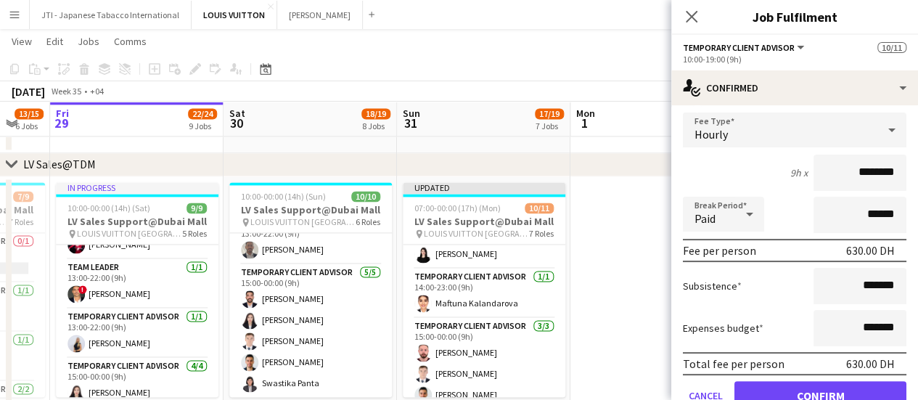
scroll to position [179, 0]
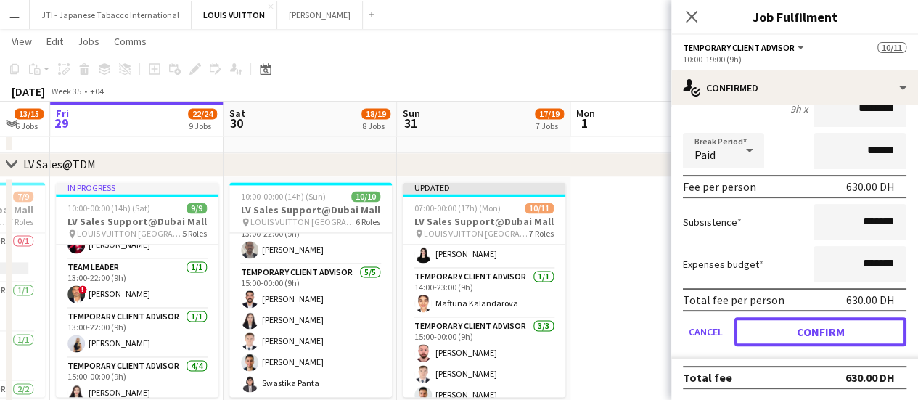
click at [823, 322] on button "Confirm" at bounding box center [821, 331] width 172 height 29
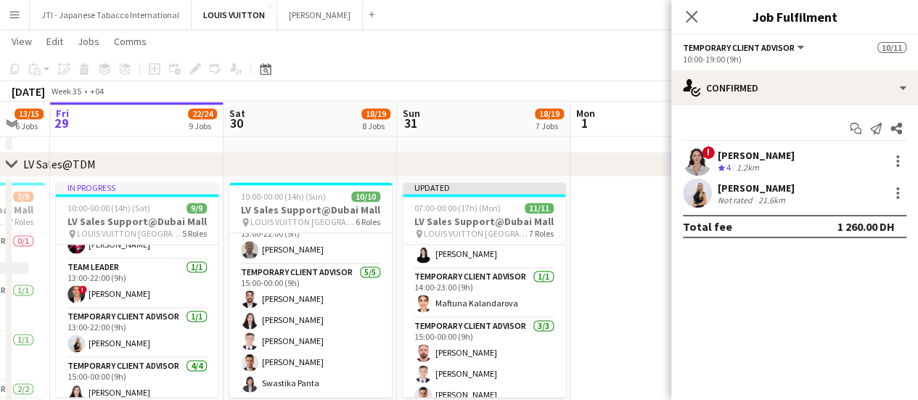
scroll to position [0, 0]
click at [615, 300] on app-date-cell at bounding box center [656, 301] width 173 height 250
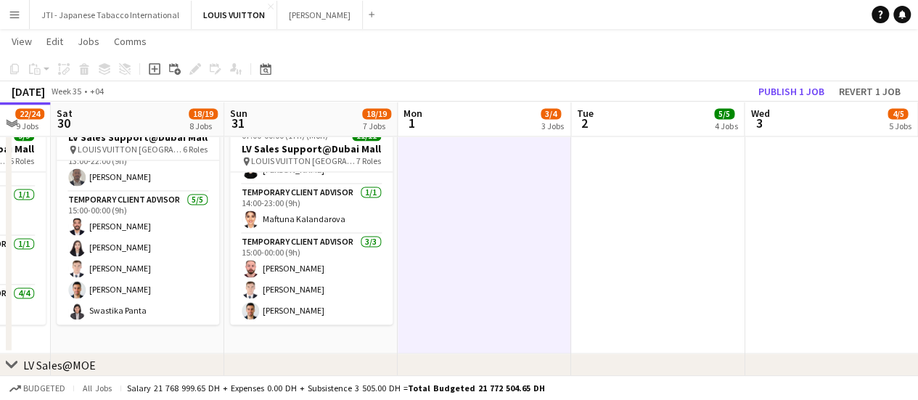
scroll to position [0, 672]
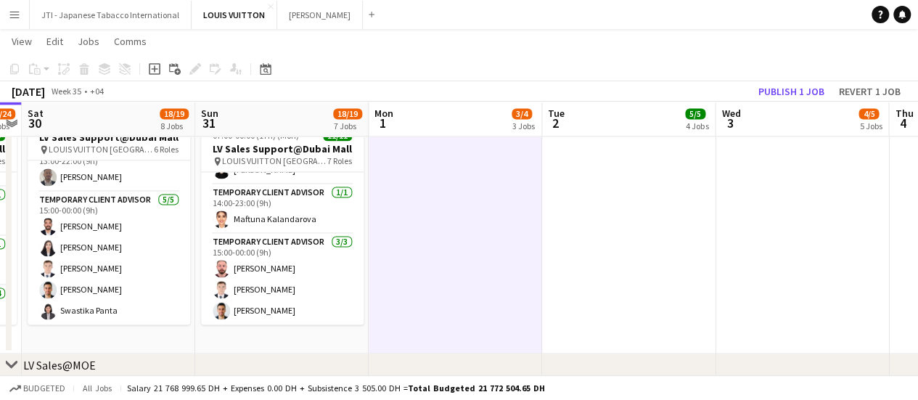
drag, startPoint x: 629, startPoint y: 281, endPoint x: 427, endPoint y: 327, distance: 206.9
click at [427, 327] on app-calendar-viewport "Tue 26 15/16 4 Jobs Wed 27 11/12 6 Jobs Thu 28 13/15 6 Jobs Fri 29 22/24 9 Jobs…" at bounding box center [459, 330] width 918 height 2725
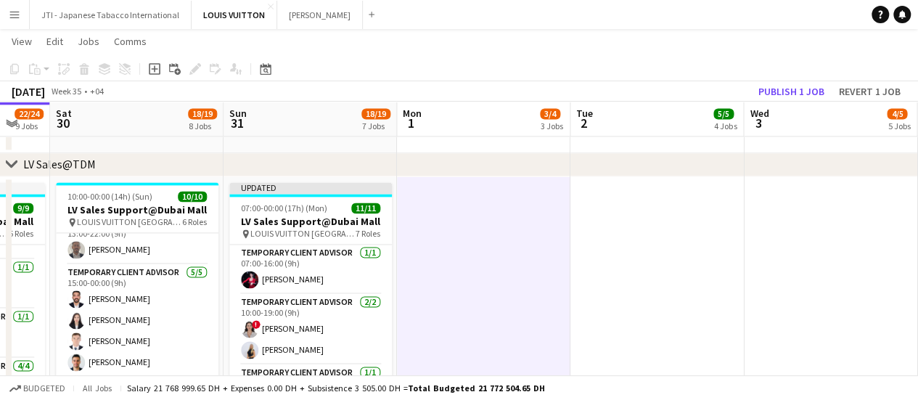
scroll to position [0, 635]
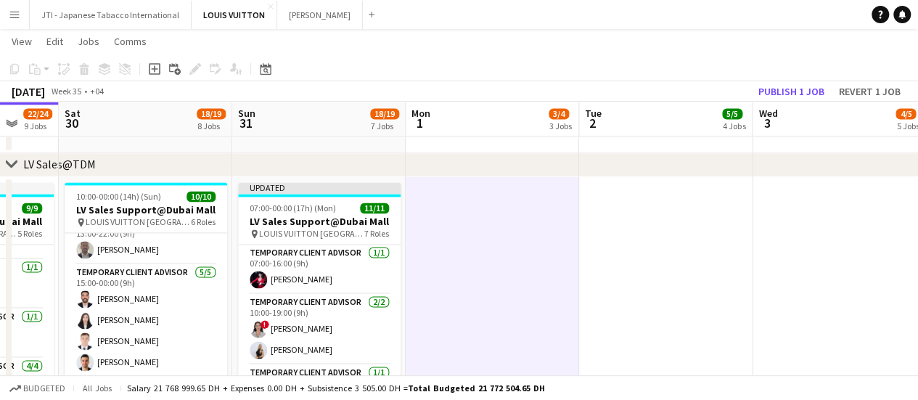
drag, startPoint x: 245, startPoint y: 300, endPoint x: 280, endPoint y: 310, distance: 36.3
click at [280, 310] on app-calendar-viewport "Tue 26 15/16 4 Jobs Wed 27 11/12 6 Jobs Thu 28 13/15 6 Jobs Fri 29 22/24 9 Jobs…" at bounding box center [459, 402] width 918 height 2725
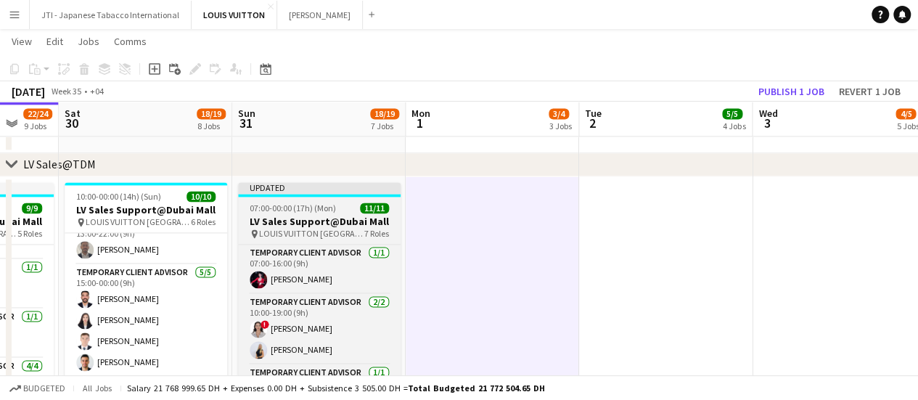
click at [300, 226] on h3 "LV Sales Support@Dubai Mall" at bounding box center [319, 221] width 163 height 13
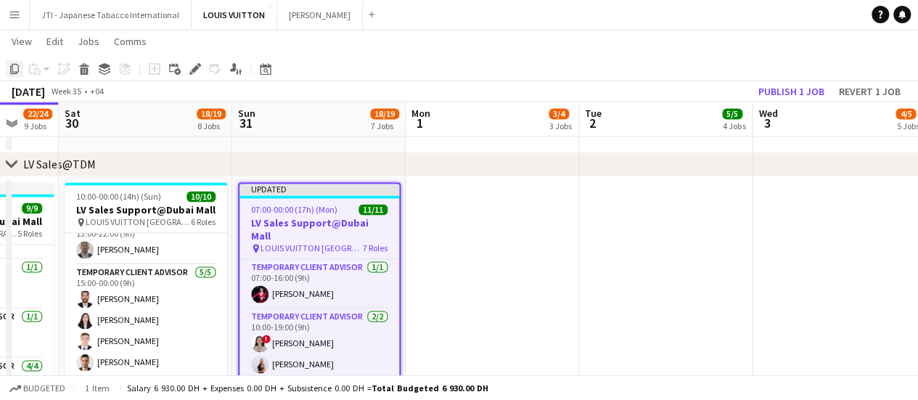
click at [11, 72] on icon at bounding box center [14, 69] width 9 height 10
drag, startPoint x: 511, startPoint y: 300, endPoint x: 499, endPoint y: 296, distance: 12.2
click at [511, 300] on app-date-cell at bounding box center [492, 301] width 173 height 250
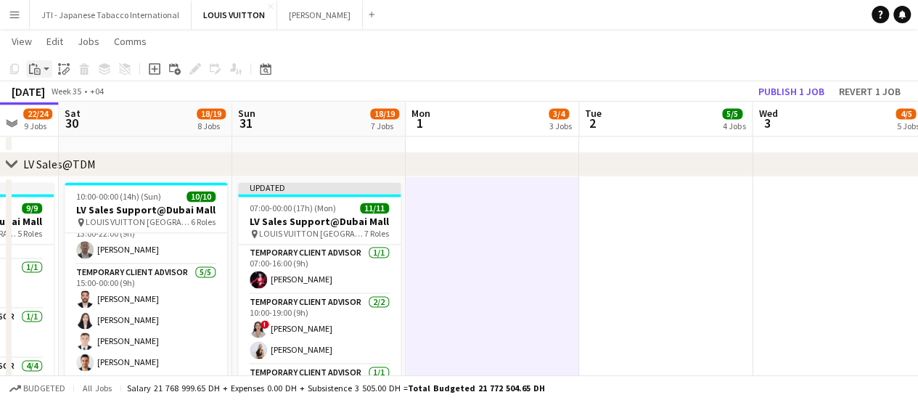
click at [35, 70] on icon at bounding box center [37, 71] width 7 height 7
click at [50, 124] on link "Paste with crew Ctrl+Shift+V" at bounding box center [106, 121] width 136 height 13
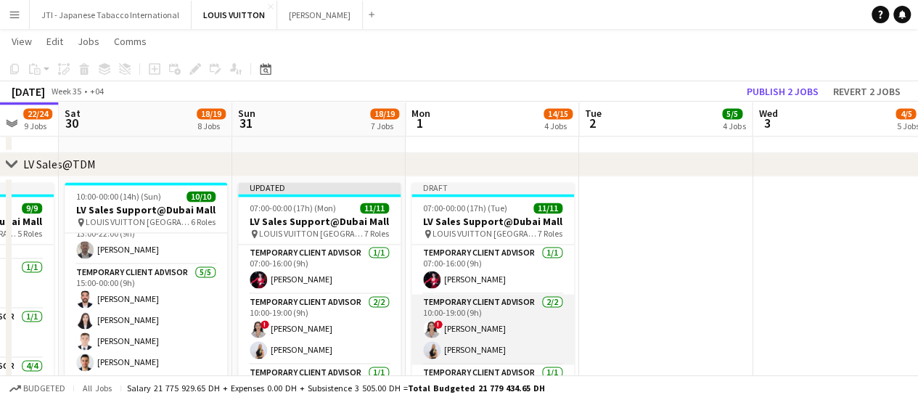
click at [531, 319] on app-card-role "Temporary Client Advisor 2/2 10:00-19:00 (9h) ! Hiba Rguigue Natalie Chernenko" at bounding box center [493, 329] width 163 height 70
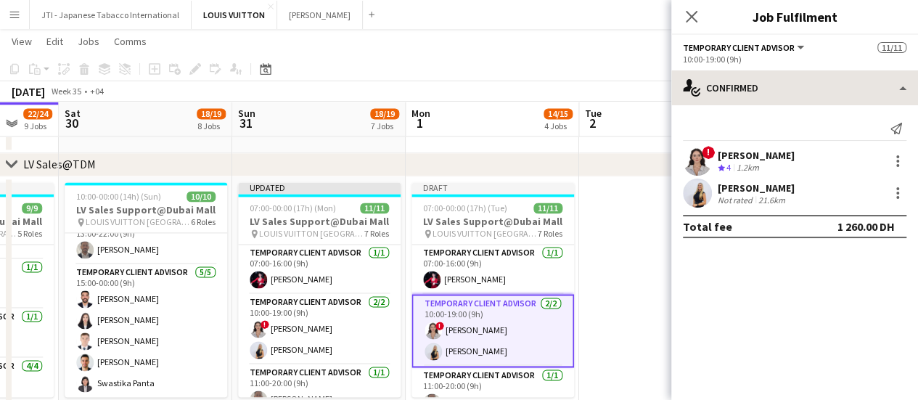
click at [489, 215] on h3 "LV Sales Support@Dubai Mall" at bounding box center [493, 221] width 163 height 13
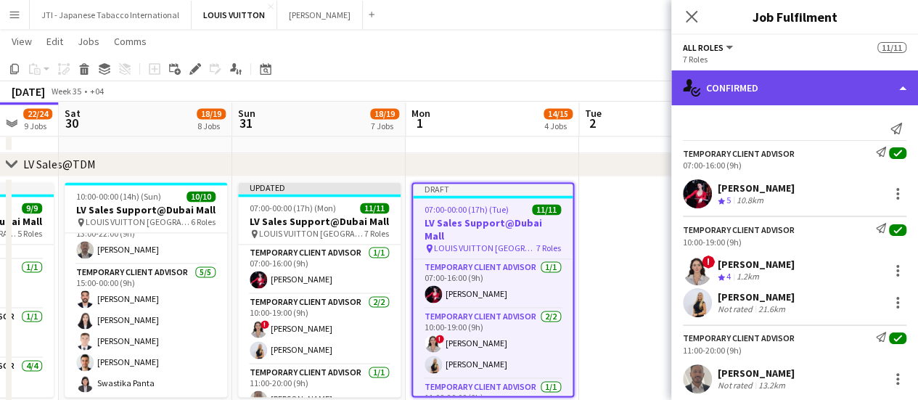
click at [786, 91] on div "single-neutral-actions-check-2 Confirmed" at bounding box center [794, 87] width 247 height 35
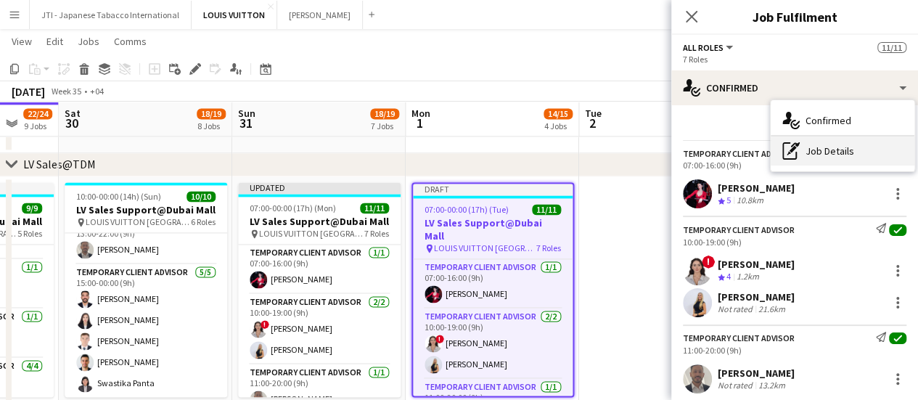
click at [807, 149] on div "pen-write Job Details" at bounding box center [843, 150] width 144 height 29
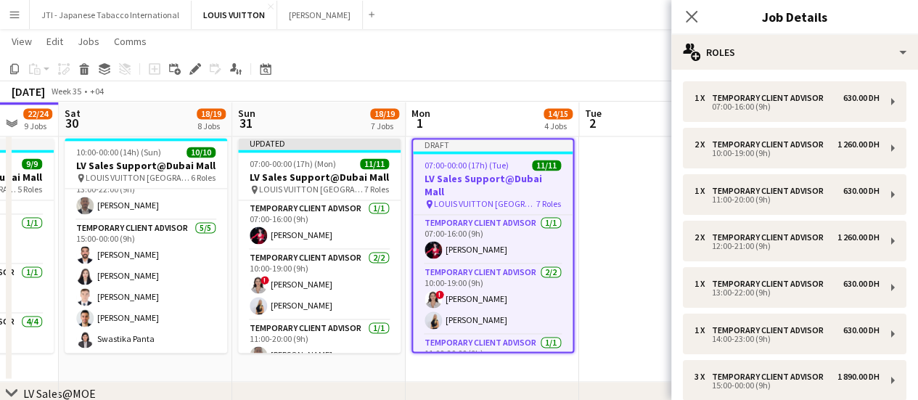
scroll to position [1089, 0]
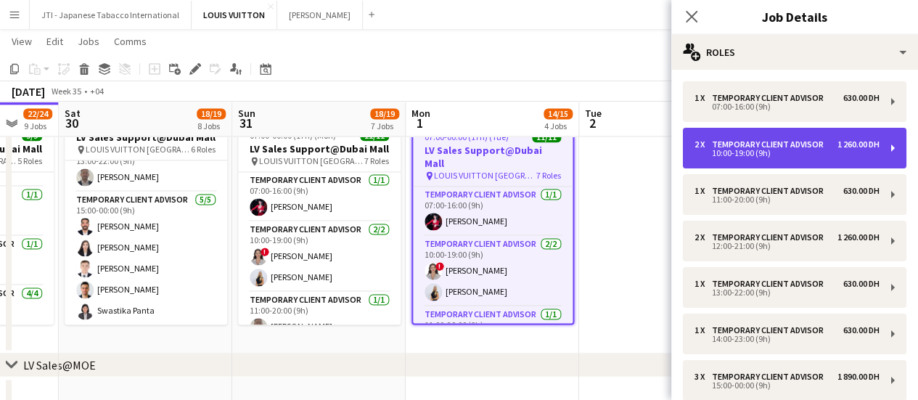
click at [780, 157] on div "10:00-19:00 (9h)" at bounding box center [787, 153] width 185 height 7
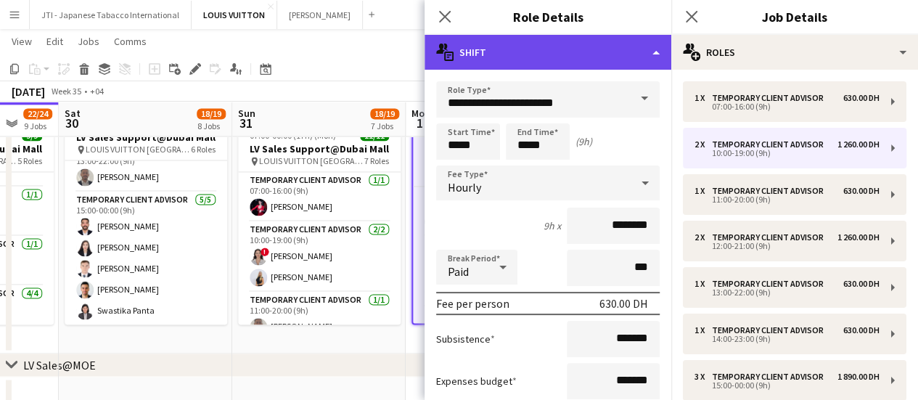
click at [585, 48] on div "multiple-actions-text Shift" at bounding box center [548, 52] width 247 height 35
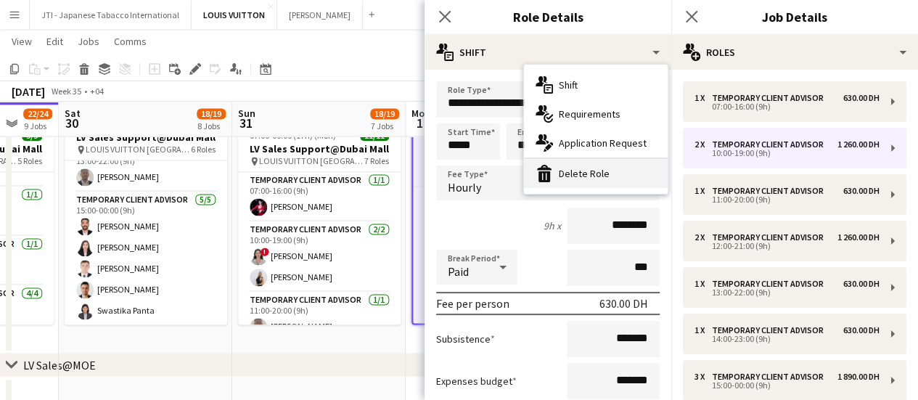
click at [578, 165] on div "bin-2 Delete Role" at bounding box center [596, 173] width 144 height 29
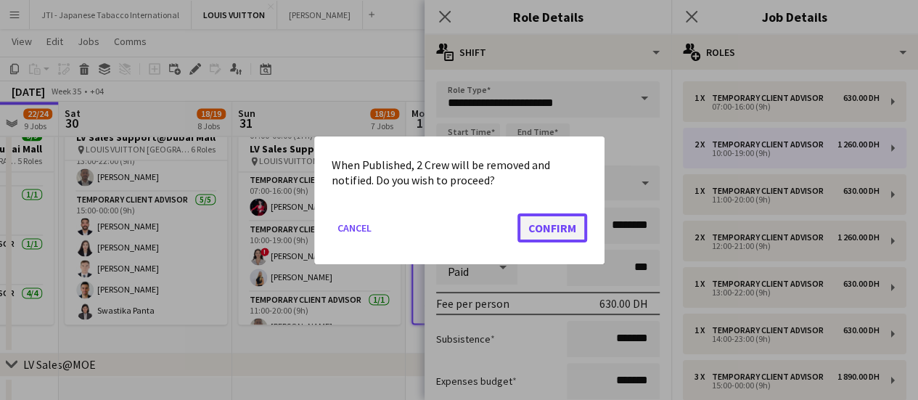
click at [540, 220] on button "Confirm" at bounding box center [552, 227] width 70 height 29
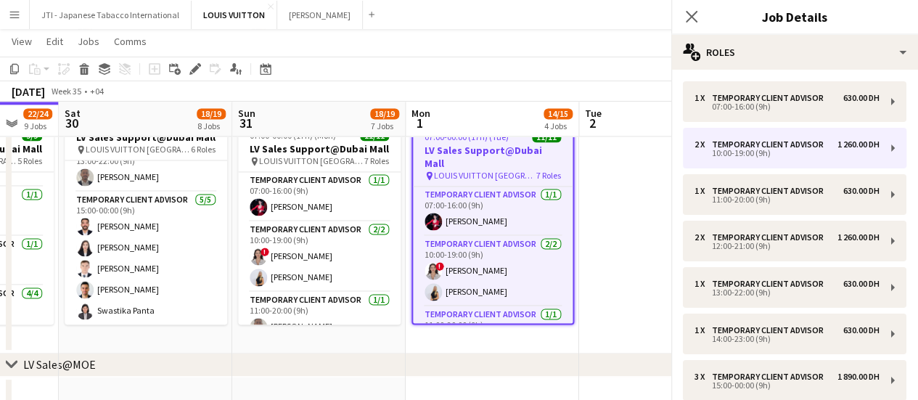
scroll to position [1089, 0]
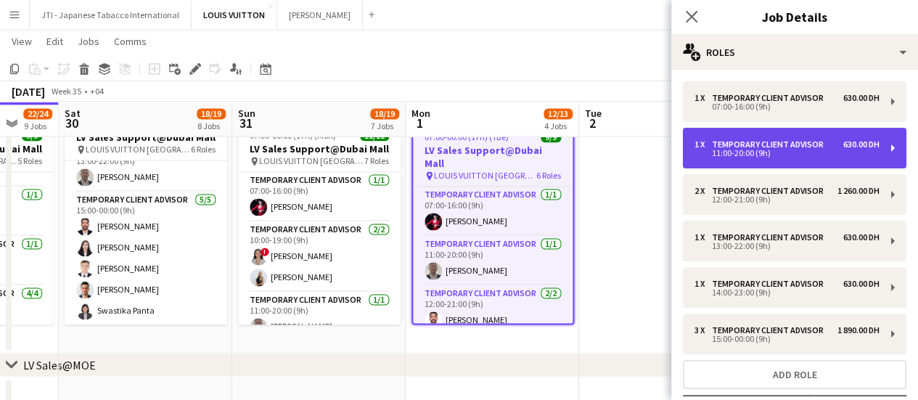
click at [738, 150] on div "11:00-20:00 (9h)" at bounding box center [787, 153] width 185 height 7
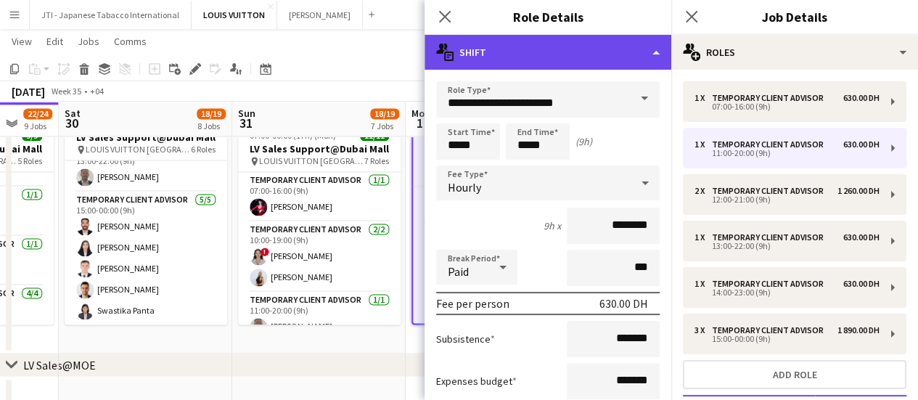
click at [540, 56] on div "multiple-actions-text Shift" at bounding box center [548, 52] width 247 height 35
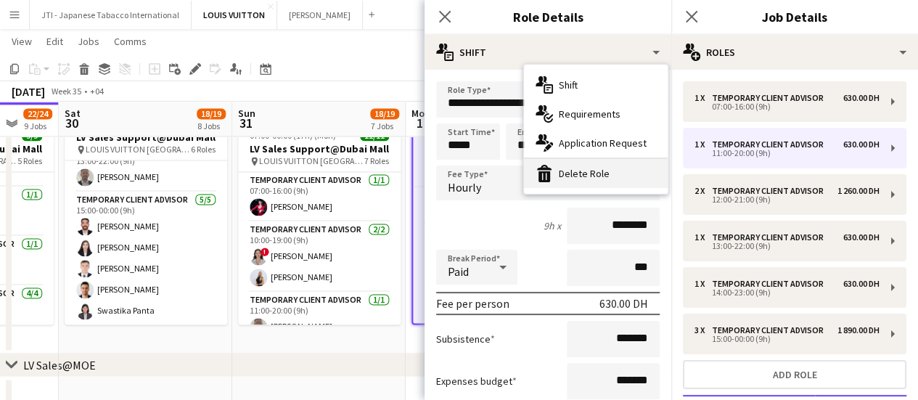
click at [563, 183] on div "bin-2 Delete Role" at bounding box center [596, 173] width 144 height 29
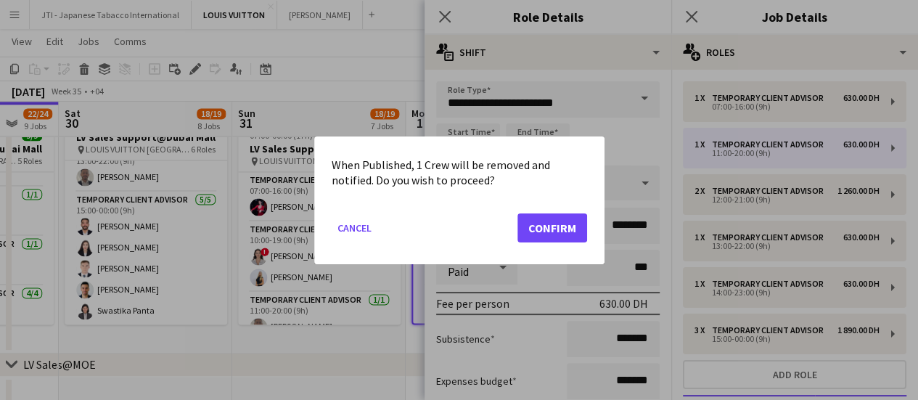
scroll to position [0, 0]
click at [555, 223] on button "Confirm" at bounding box center [552, 227] width 70 height 29
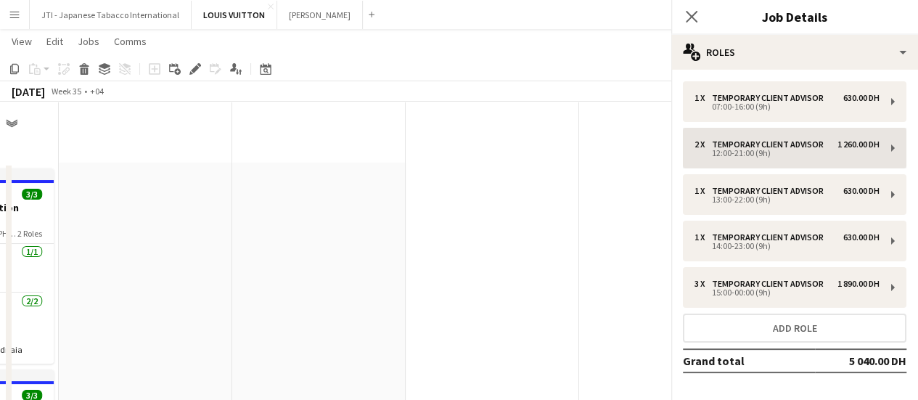
scroll to position [1089, 0]
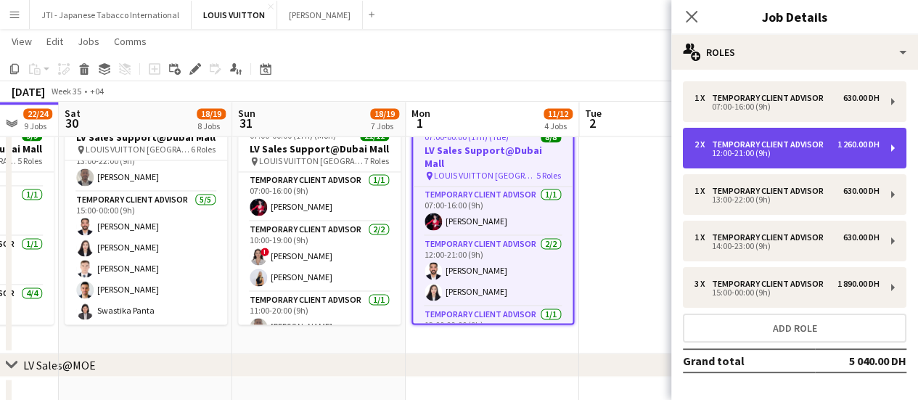
click at [729, 148] on div "Temporary Client Advisor" at bounding box center [771, 144] width 118 height 10
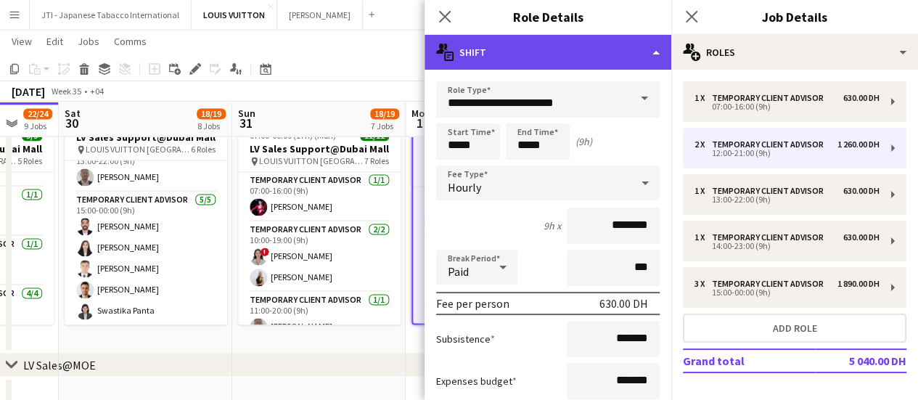
click at [565, 50] on div "multiple-actions-text Shift" at bounding box center [548, 52] width 247 height 35
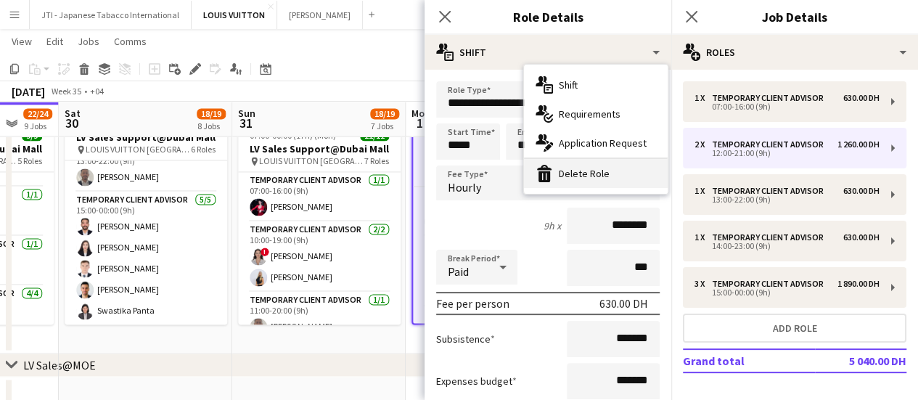
click at [584, 179] on div "bin-2 Delete Role" at bounding box center [596, 173] width 144 height 29
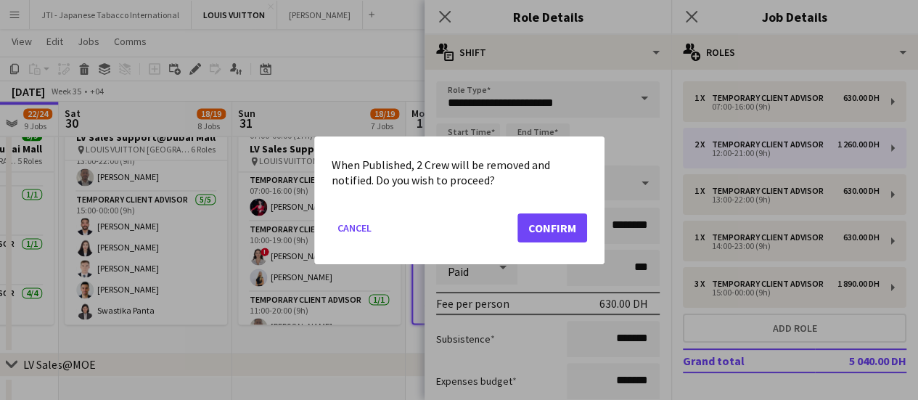
scroll to position [0, 0]
click at [547, 230] on button "Confirm" at bounding box center [552, 227] width 70 height 29
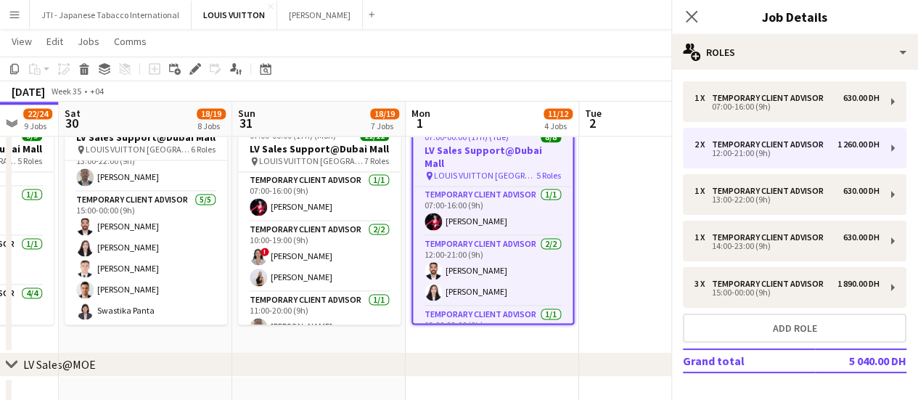
scroll to position [1089, 0]
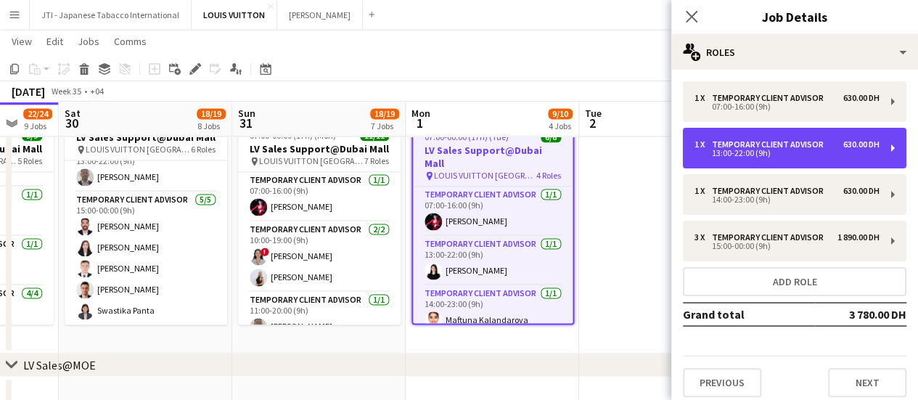
drag, startPoint x: 739, startPoint y: 153, endPoint x: 645, endPoint y: 101, distance: 107.9
click at [737, 155] on div "13:00-22:00 (9h)" at bounding box center [787, 153] width 185 height 7
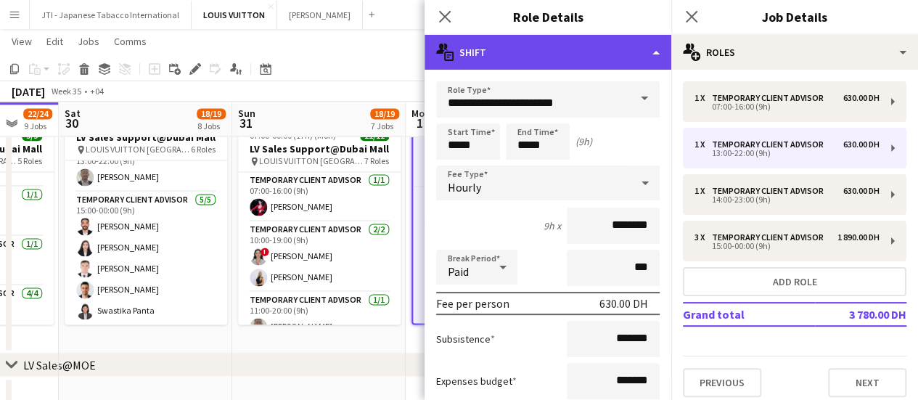
click at [580, 52] on div "multiple-actions-text Shift" at bounding box center [548, 52] width 247 height 35
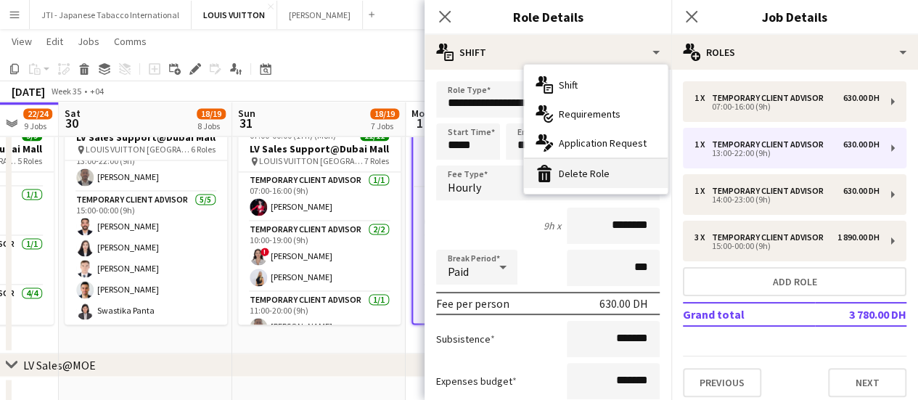
click at [585, 176] on div "bin-2 Delete Role" at bounding box center [596, 173] width 144 height 29
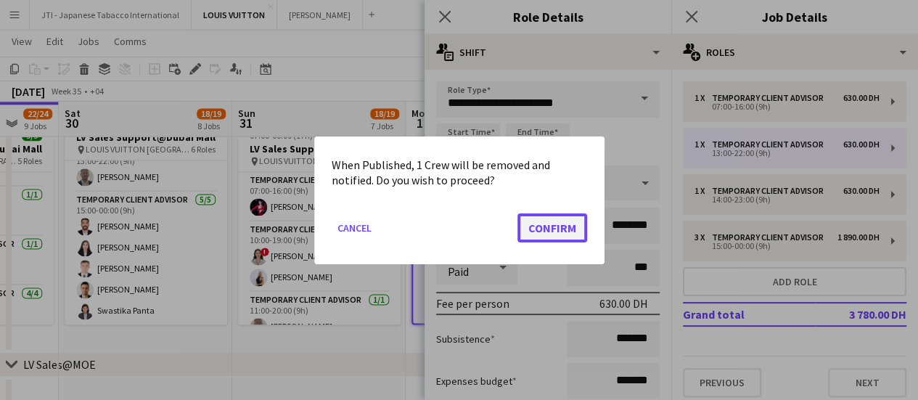
click at [564, 221] on button "Confirm" at bounding box center [552, 227] width 70 height 29
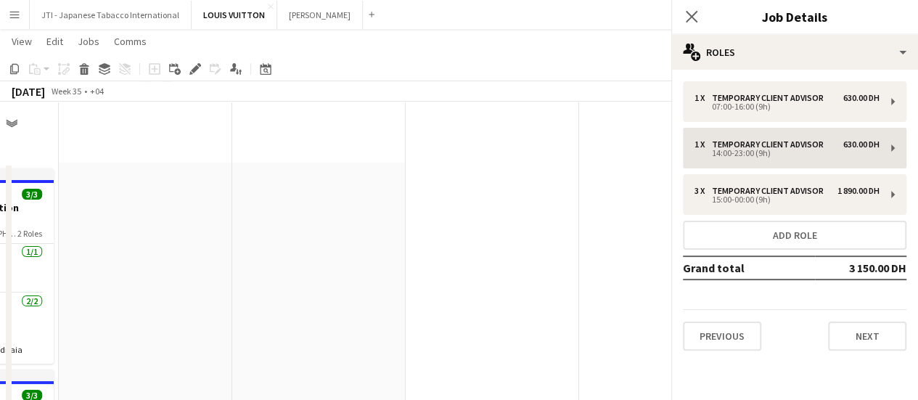
scroll to position [1089, 0]
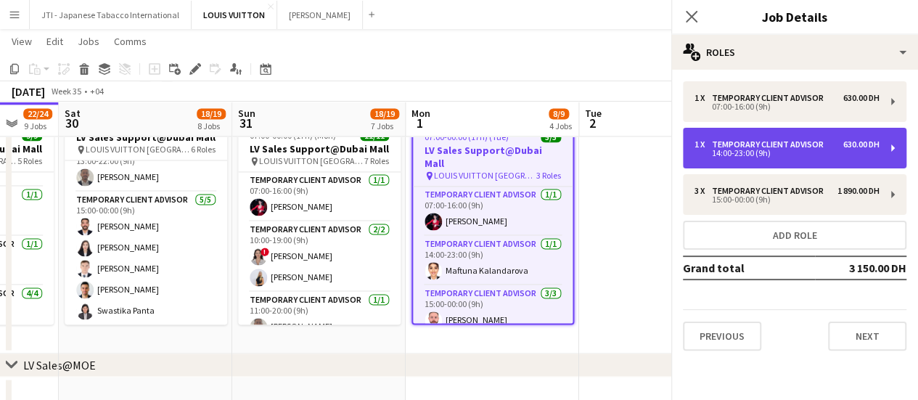
click at [799, 139] on div "Temporary Client Advisor" at bounding box center [771, 144] width 118 height 10
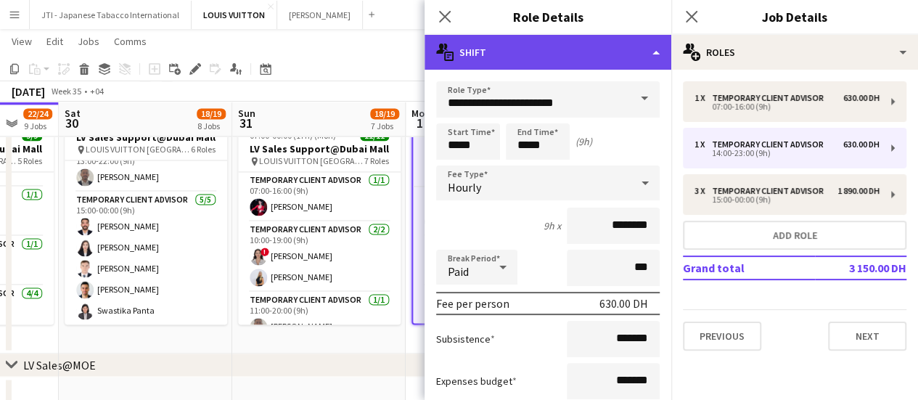
click at [570, 57] on div "multiple-actions-text Shift" at bounding box center [548, 52] width 247 height 35
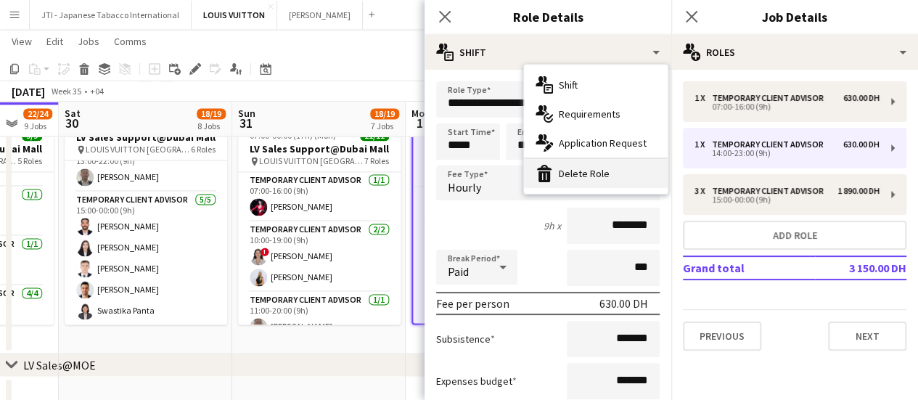
click at [586, 171] on div "bin-2 Delete Role" at bounding box center [596, 173] width 144 height 29
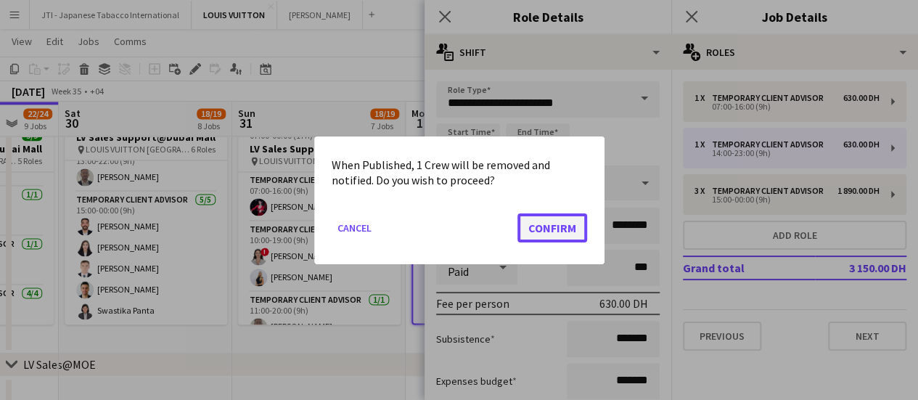
click at [569, 218] on button "Confirm" at bounding box center [552, 227] width 70 height 29
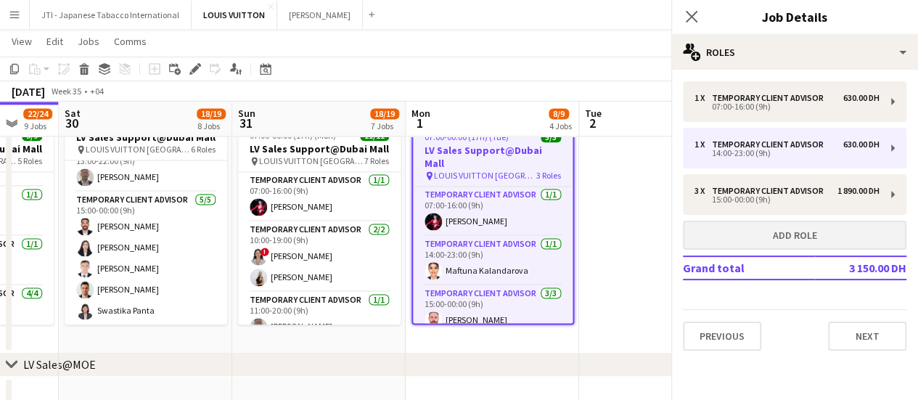
scroll to position [1089, 0]
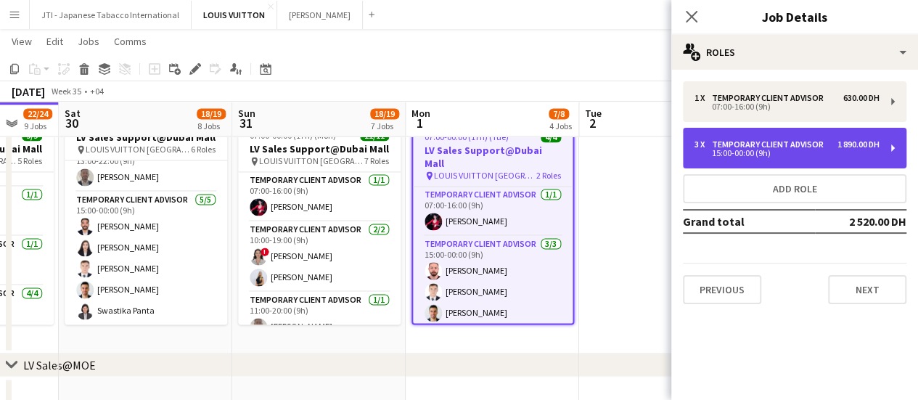
drag, startPoint x: 800, startPoint y: 144, endPoint x: 696, endPoint y: 119, distance: 106.9
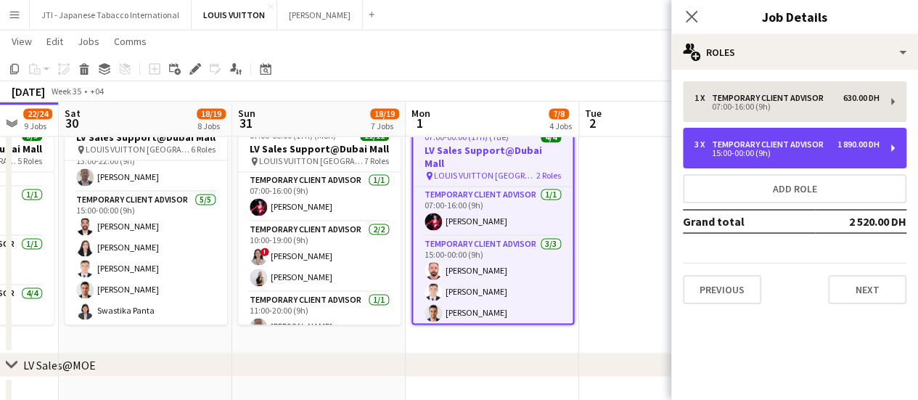
click at [798, 144] on div "Temporary Client Advisor" at bounding box center [771, 144] width 118 height 10
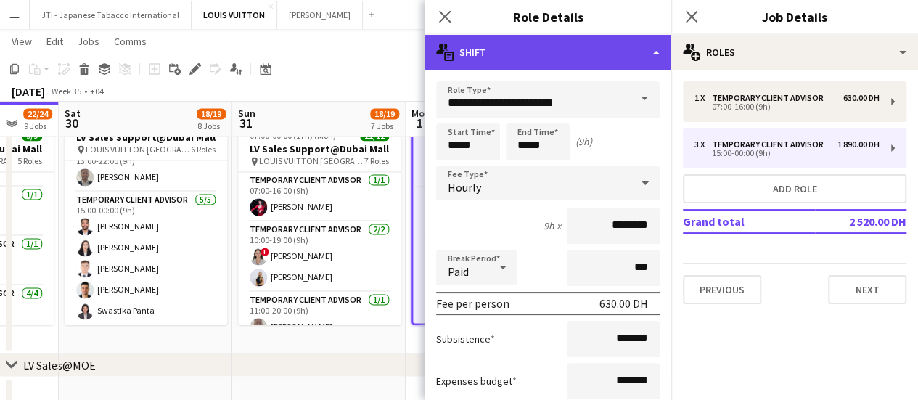
click at [550, 41] on div "multiple-actions-text Shift" at bounding box center [548, 52] width 247 height 35
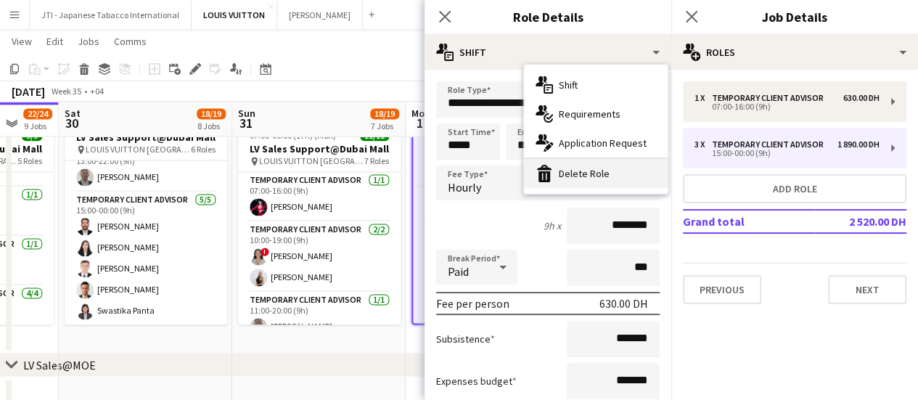
click at [591, 171] on div "bin-2 Delete Role" at bounding box center [596, 173] width 144 height 29
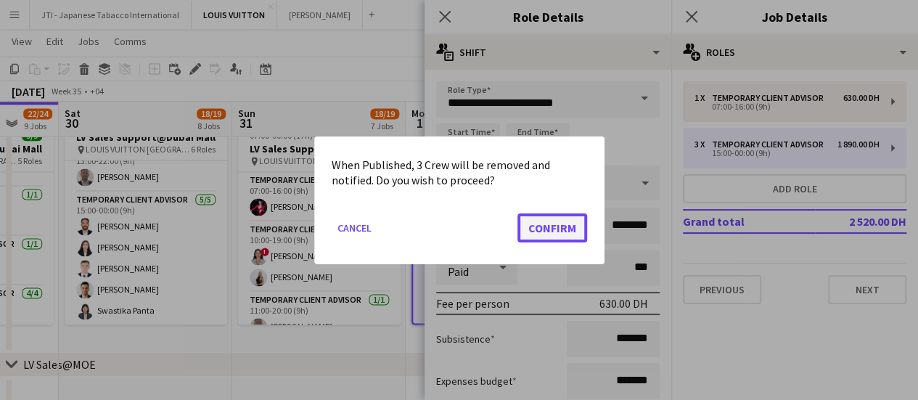
click at [553, 222] on button "Confirm" at bounding box center [552, 227] width 70 height 29
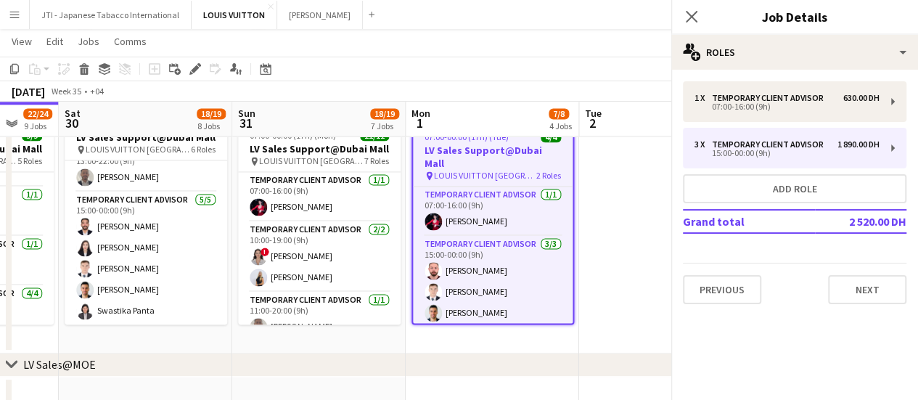
scroll to position [1089, 0]
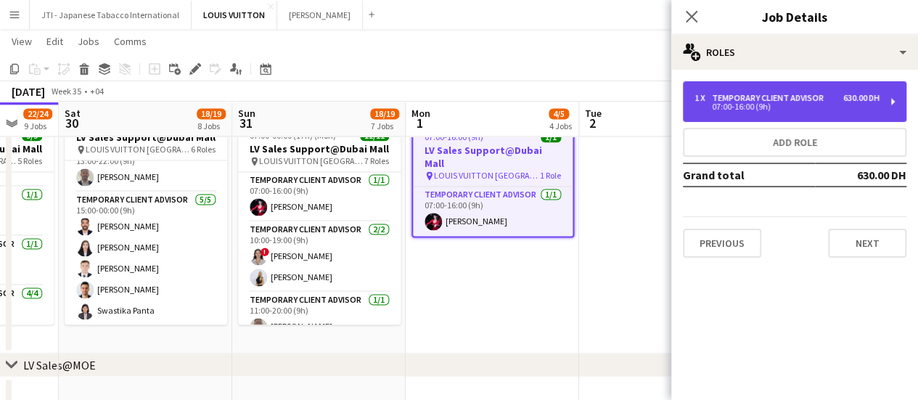
click at [781, 92] on div "1 x Temporary Client Advisor 630.00 DH 07:00-16:00 (9h)" at bounding box center [795, 101] width 224 height 41
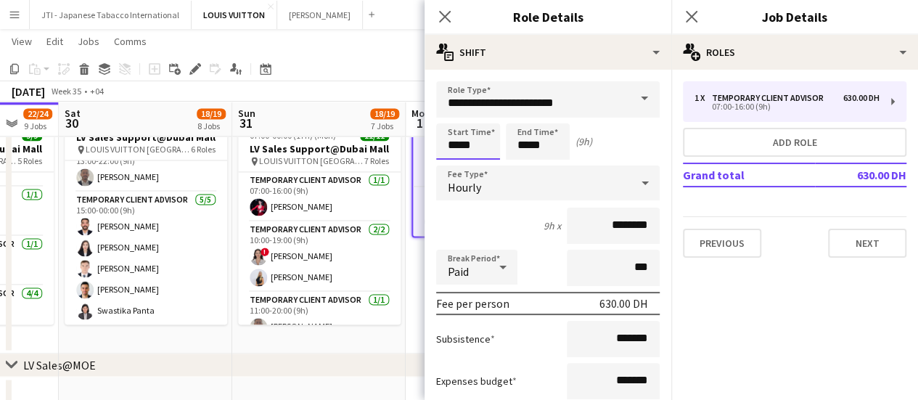
click at [456, 140] on input "*****" at bounding box center [468, 141] width 64 height 36
type input "*****"
click at [454, 122] on div at bounding box center [453, 116] width 29 height 15
click at [514, 135] on input "*****" at bounding box center [538, 141] width 64 height 36
type input "*****"
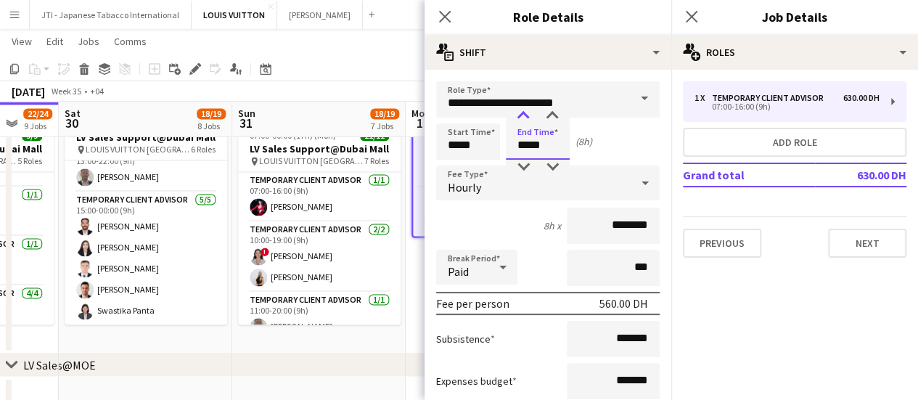
click at [521, 112] on div at bounding box center [523, 116] width 29 height 15
click at [444, 17] on icon at bounding box center [445, 16] width 14 height 14
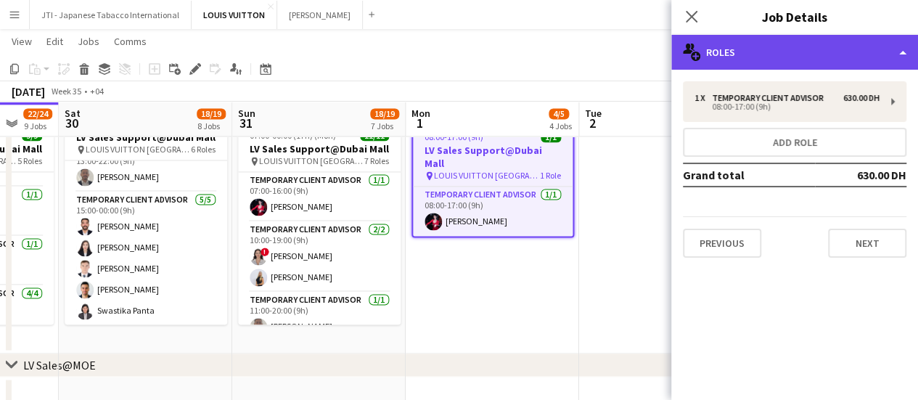
click at [798, 43] on div "multiple-users-add Roles" at bounding box center [794, 52] width 247 height 35
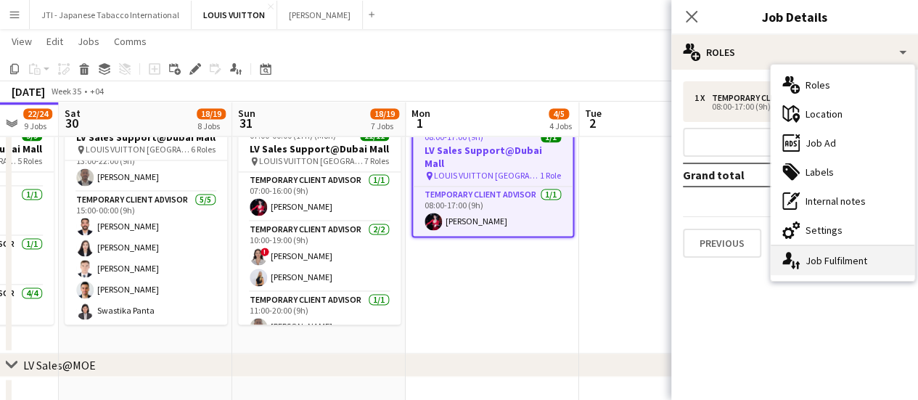
click at [810, 263] on div "single-neutral-actions-up-down Job Fulfilment" at bounding box center [843, 260] width 144 height 29
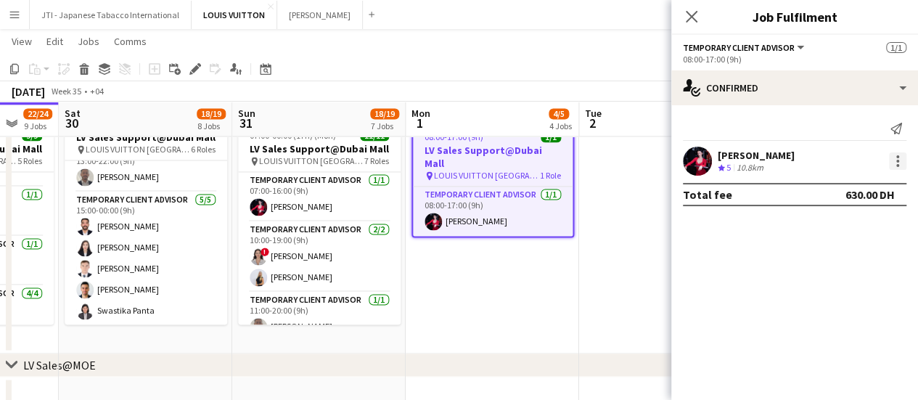
click at [898, 165] on div at bounding box center [897, 165] width 3 height 3
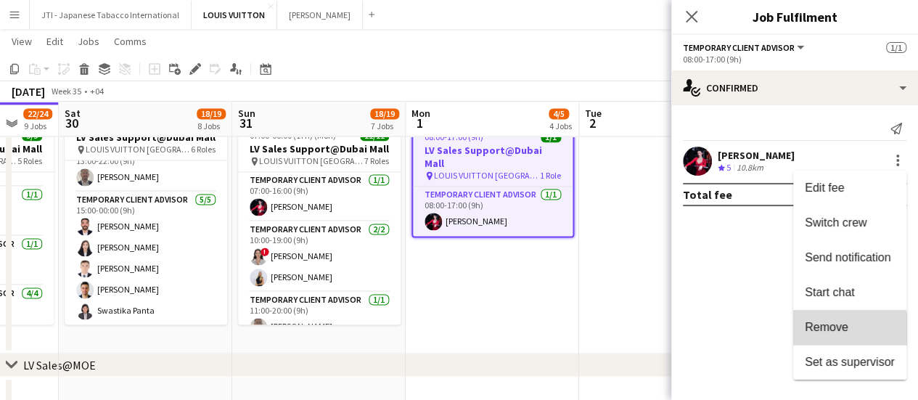
click at [840, 331] on span "Remove" at bounding box center [827, 327] width 44 height 12
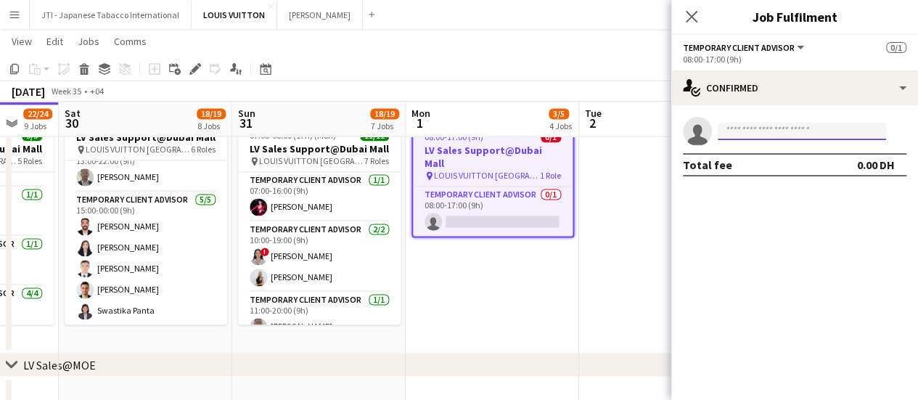
click at [736, 138] on input at bounding box center [802, 131] width 168 height 17
type input "*"
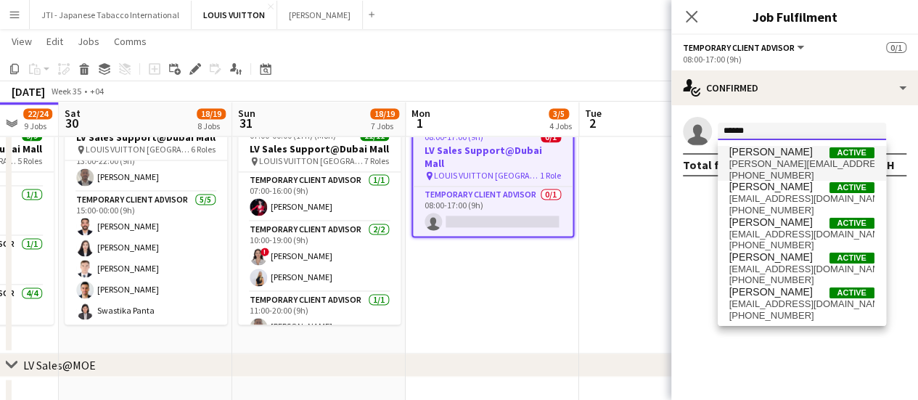
type input "******"
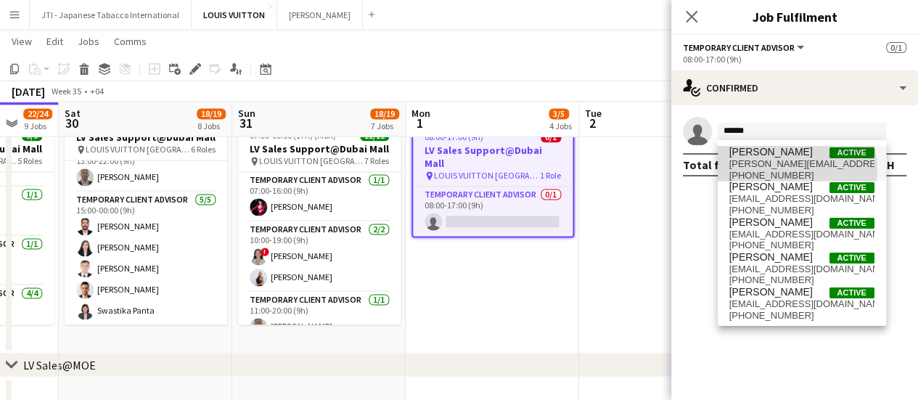
click at [782, 170] on span "+971561907676" at bounding box center [801, 176] width 145 height 12
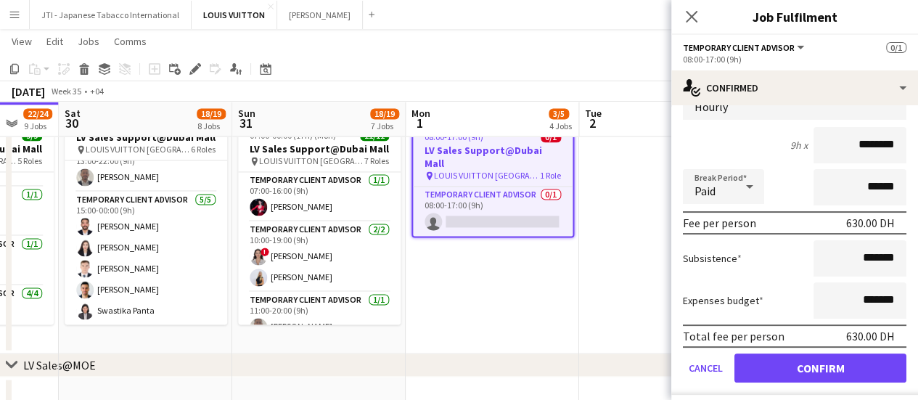
scroll to position [117, 0]
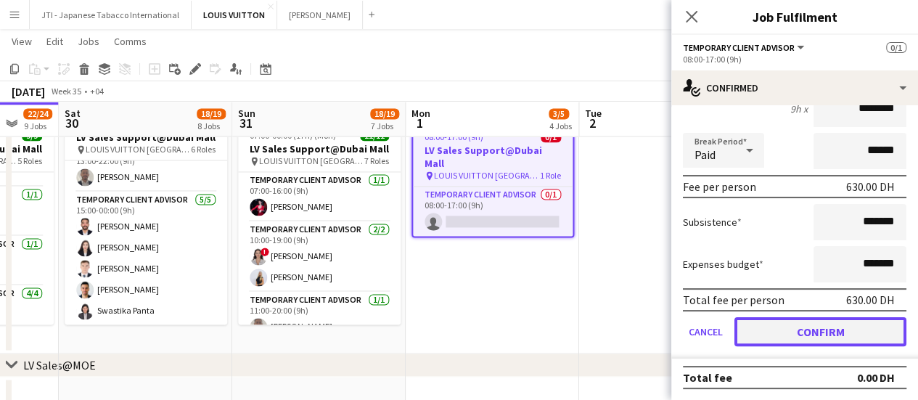
click at [804, 332] on button "Confirm" at bounding box center [821, 331] width 172 height 29
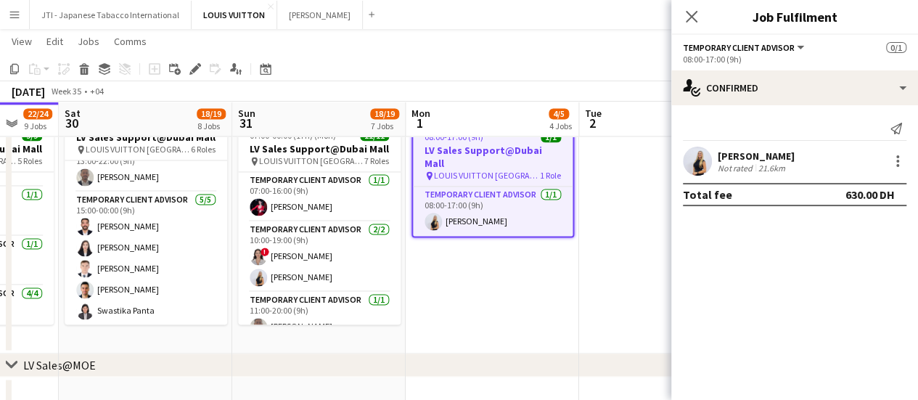
scroll to position [0, 0]
click at [588, 249] on app-date-cell at bounding box center [665, 229] width 173 height 250
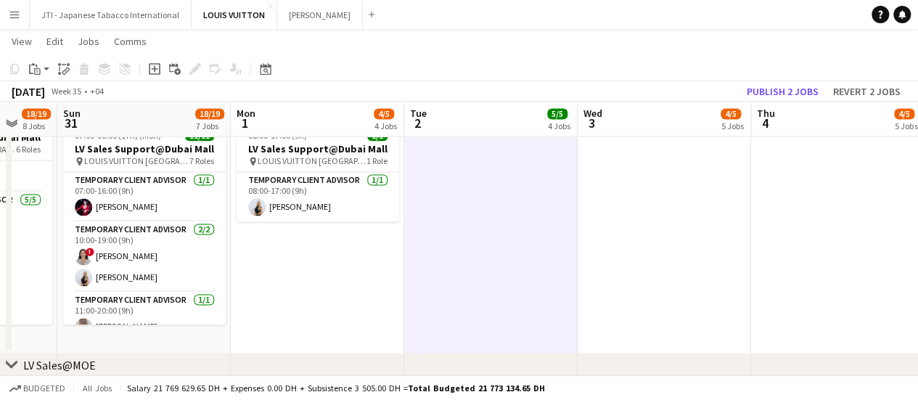
drag, startPoint x: 668, startPoint y: 249, endPoint x: 446, endPoint y: 311, distance: 230.5
click at [450, 311] on app-calendar-viewport "Thu 28 13/15 6 Jobs Fri 29 22/24 9 Jobs Sat 30 18/19 8 Jobs Sun 31 18/19 7 Jobs…" at bounding box center [459, 330] width 918 height 2725
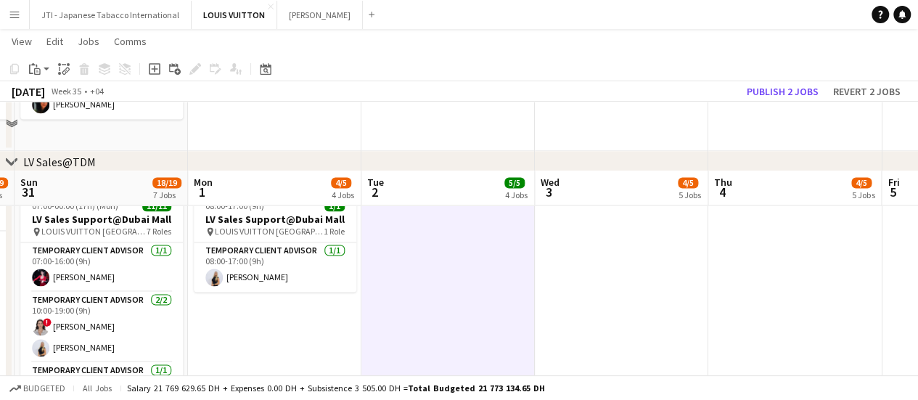
scroll to position [944, 0]
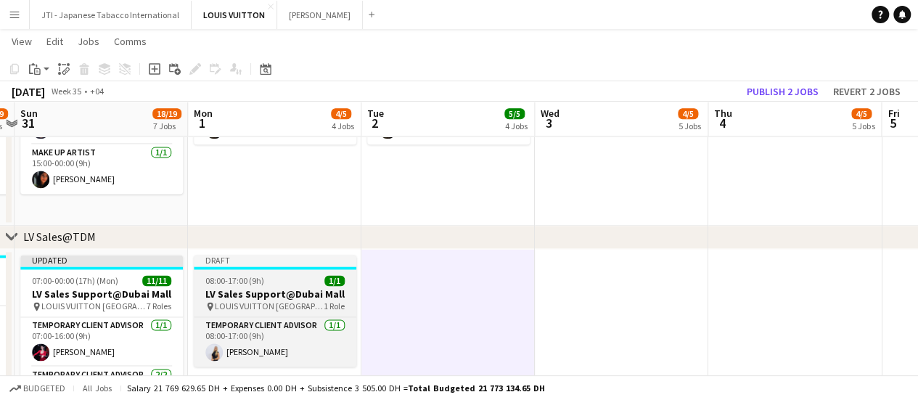
click at [303, 282] on div "08:00-17:00 (9h) 1/1" at bounding box center [275, 280] width 163 height 11
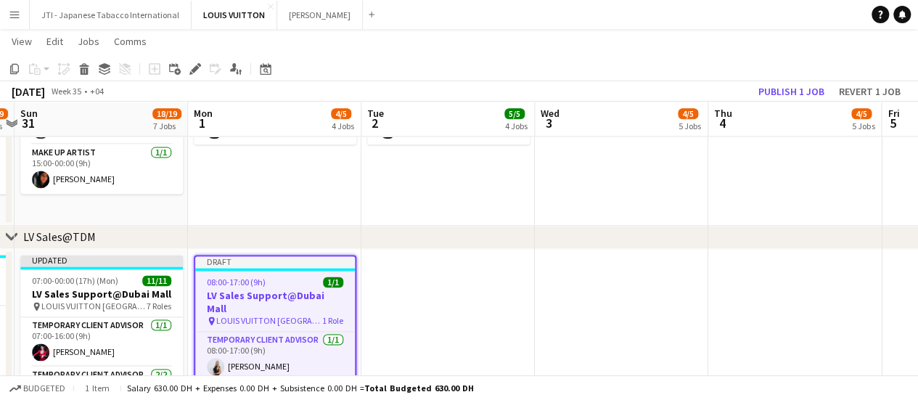
scroll to position [0, 507]
click at [15, 70] on icon "Copy" at bounding box center [15, 69] width 12 height 12
drag, startPoint x: 421, startPoint y: 331, endPoint x: 315, endPoint y: 221, distance: 153.0
click at [421, 330] on app-date-cell at bounding box center [447, 374] width 173 height 250
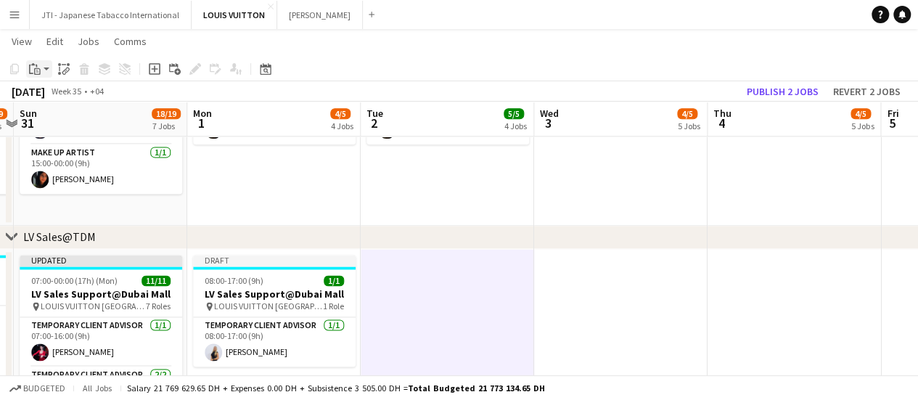
click at [33, 70] on icon "Paste" at bounding box center [35, 69] width 12 height 12
click at [44, 120] on link "Paste with crew Ctrl+Shift+V" at bounding box center [106, 121] width 136 height 13
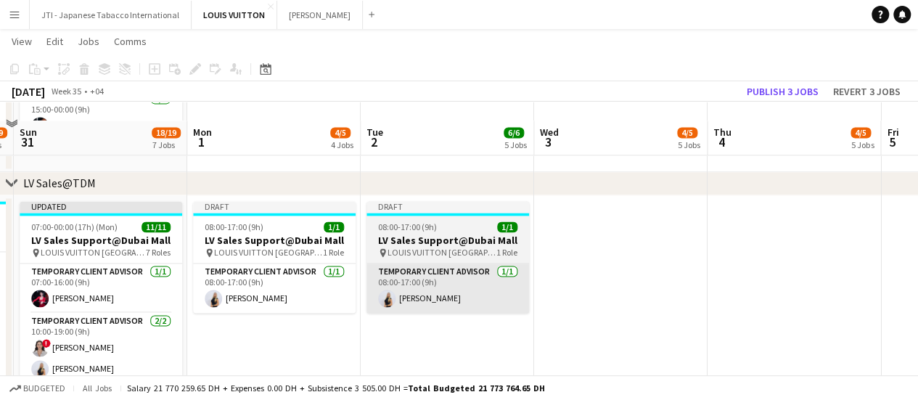
scroll to position [1016, 0]
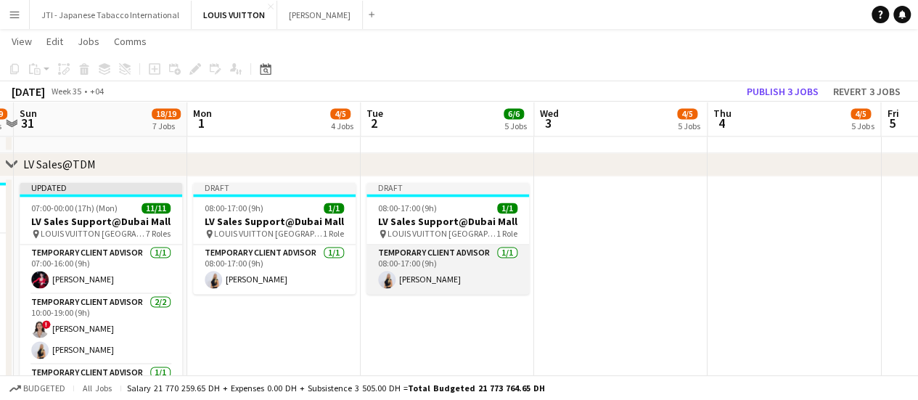
drag, startPoint x: 472, startPoint y: 282, endPoint x: 454, endPoint y: 245, distance: 42.2
click at [472, 282] on app-card-role "Temporary Client Advisor 1/1 08:00-17:00 (9h) Natalie Chernenko" at bounding box center [448, 269] width 163 height 49
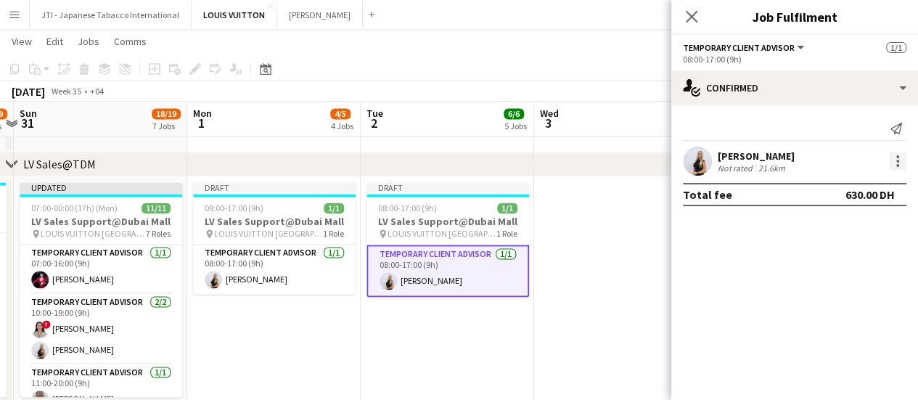
click at [900, 161] on div at bounding box center [897, 160] width 17 height 17
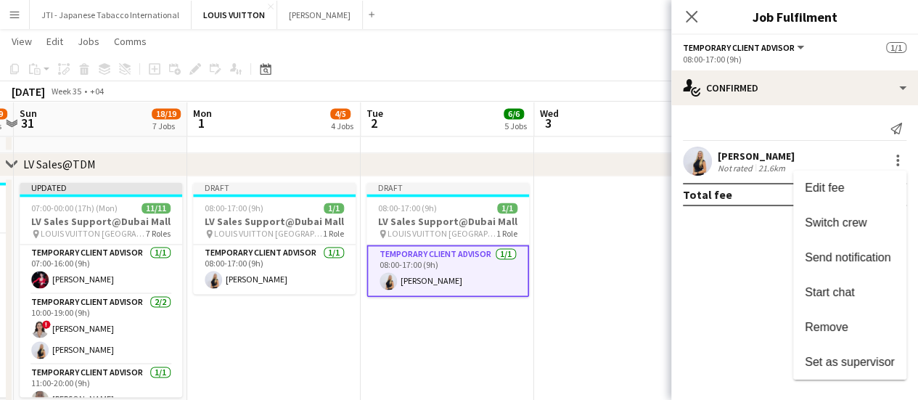
click at [819, 332] on span "Remove" at bounding box center [827, 327] width 44 height 12
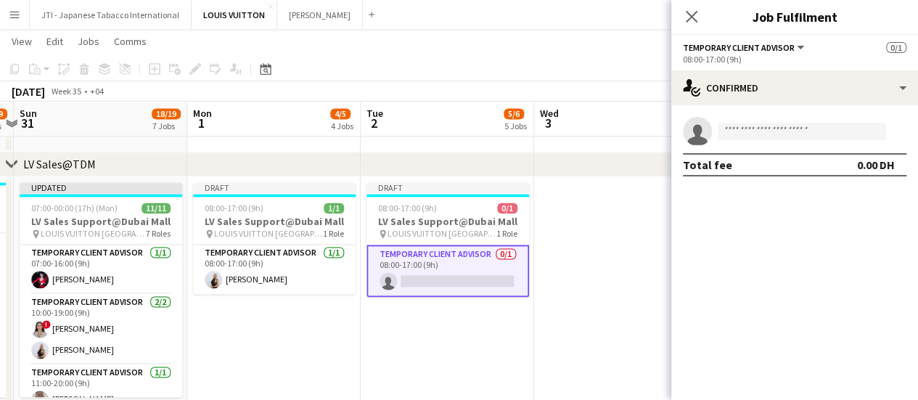
click at [766, 121] on app-invite-slot "single-neutral-actions" at bounding box center [794, 131] width 247 height 29
click at [766, 136] on input at bounding box center [802, 131] width 168 height 17
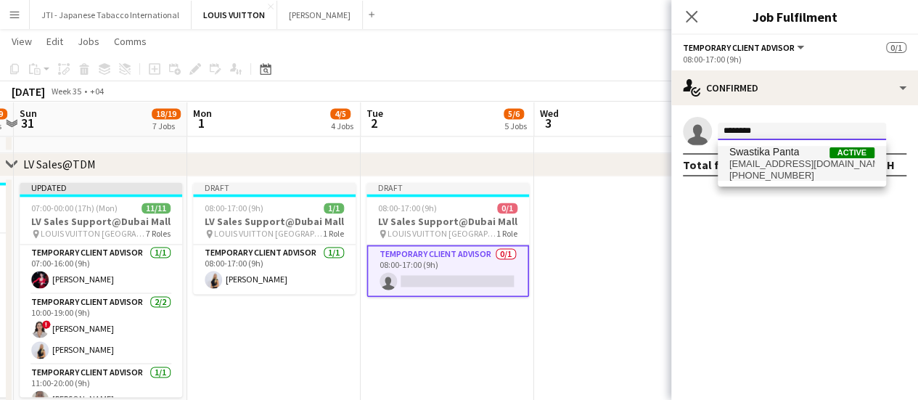
type input "********"
click at [774, 163] on span "swasthikapanta@gmail.com" at bounding box center [801, 164] width 145 height 12
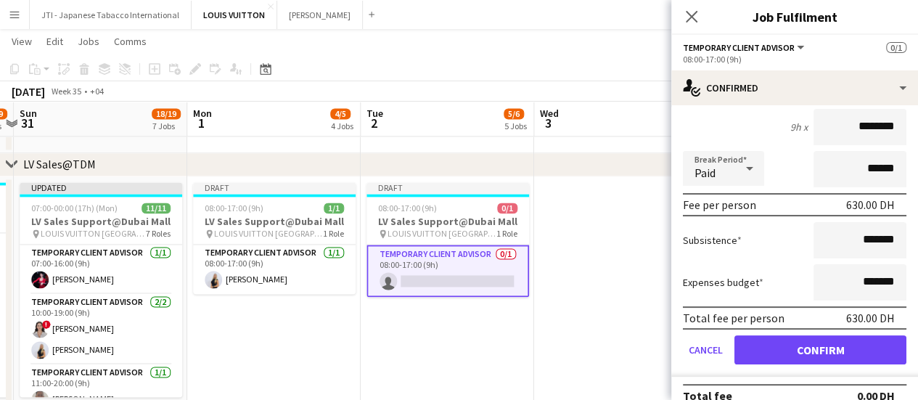
scroll to position [117, 0]
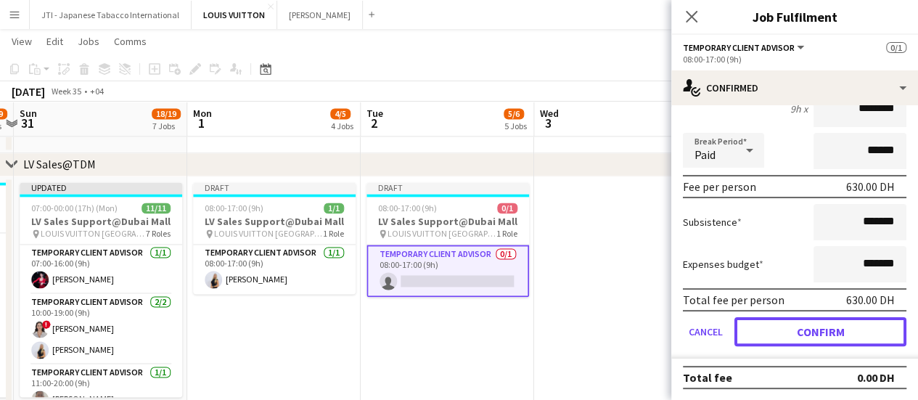
drag, startPoint x: 832, startPoint y: 324, endPoint x: 779, endPoint y: 234, distance: 103.8
click at [831, 322] on button "Confirm" at bounding box center [821, 331] width 172 height 29
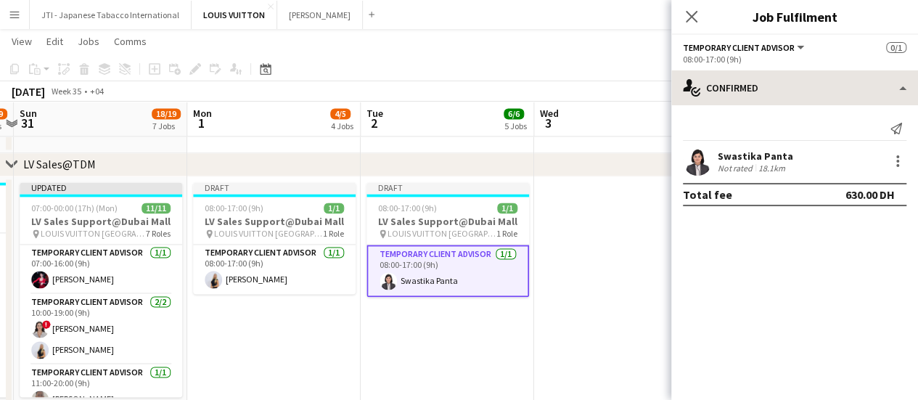
scroll to position [0, 0]
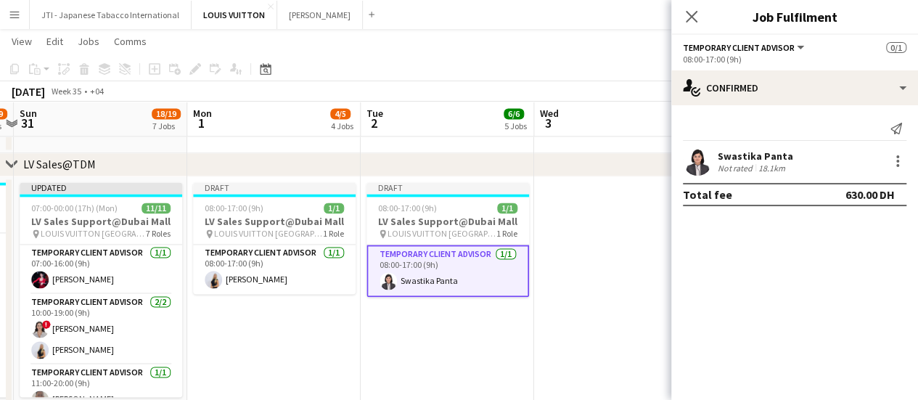
click at [759, 105] on div "Send notification Swastika Panta Not rated 18.1km Total fee 630.00 DH" at bounding box center [794, 161] width 247 height 112
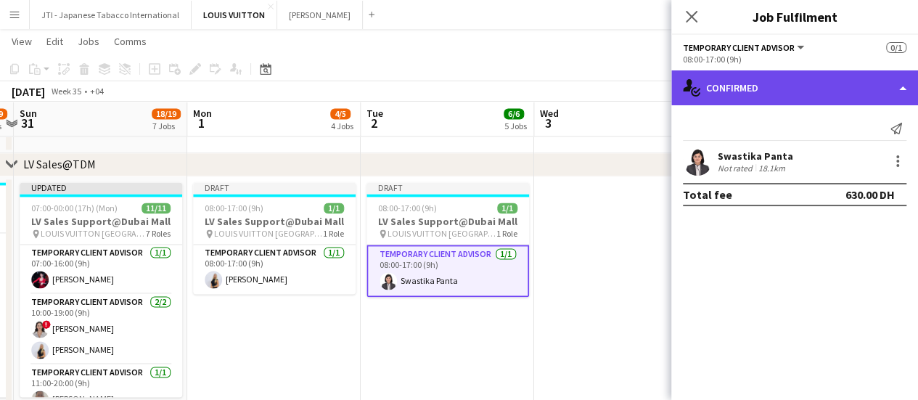
click at [761, 94] on div "single-neutral-actions-check-2 Confirmed" at bounding box center [794, 87] width 247 height 35
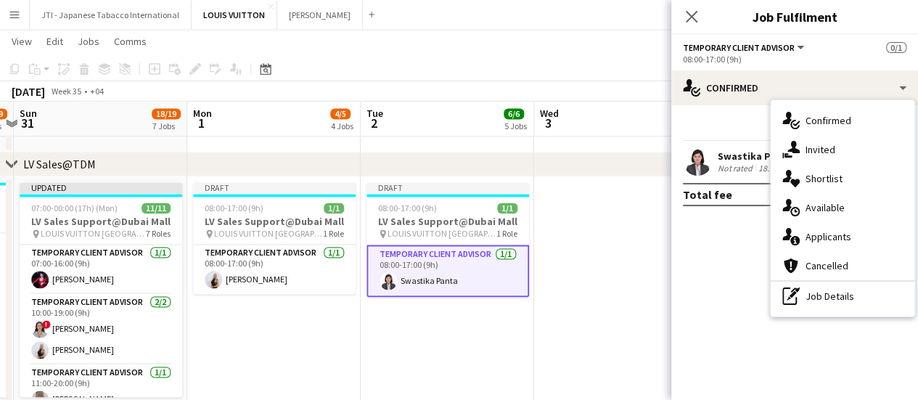
drag, startPoint x: 794, startPoint y: 294, endPoint x: 787, endPoint y: 155, distance: 138.8
click at [794, 293] on icon at bounding box center [793, 294] width 7 height 7
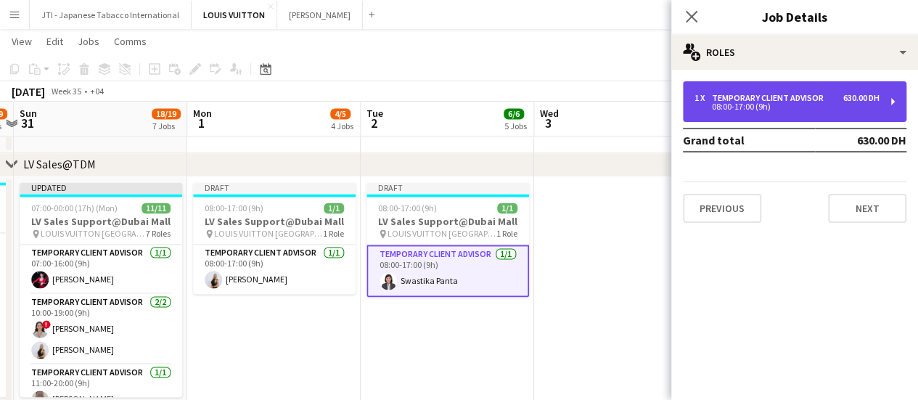
click at [757, 94] on div "Temporary Client Advisor" at bounding box center [771, 98] width 118 height 10
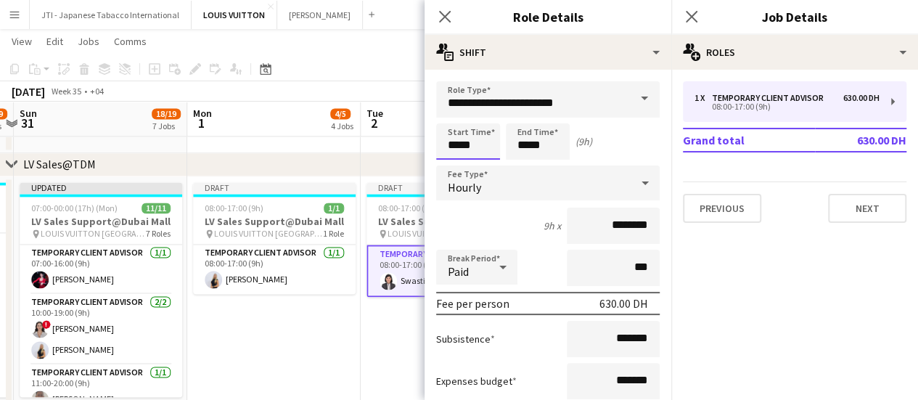
click at [458, 147] on input "*****" at bounding box center [468, 141] width 64 height 36
click at [454, 123] on input "*****" at bounding box center [468, 141] width 64 height 36
click at [456, 117] on div at bounding box center [453, 116] width 29 height 15
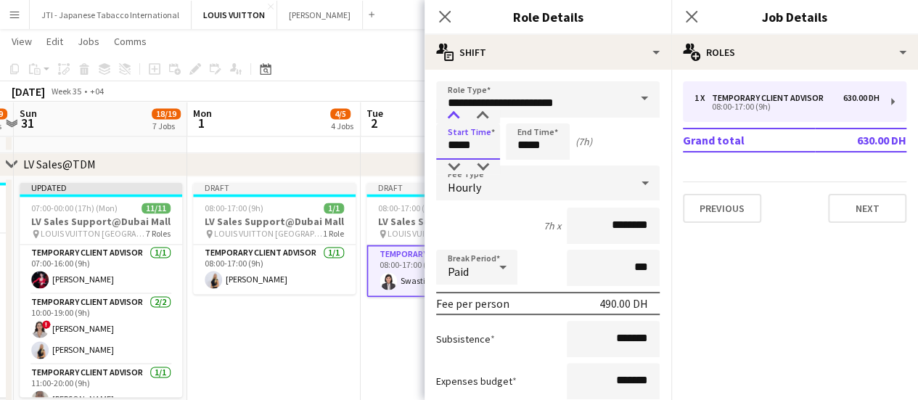
click at [456, 117] on div at bounding box center [453, 116] width 29 height 15
type input "*****"
click at [456, 117] on div at bounding box center [453, 116] width 29 height 15
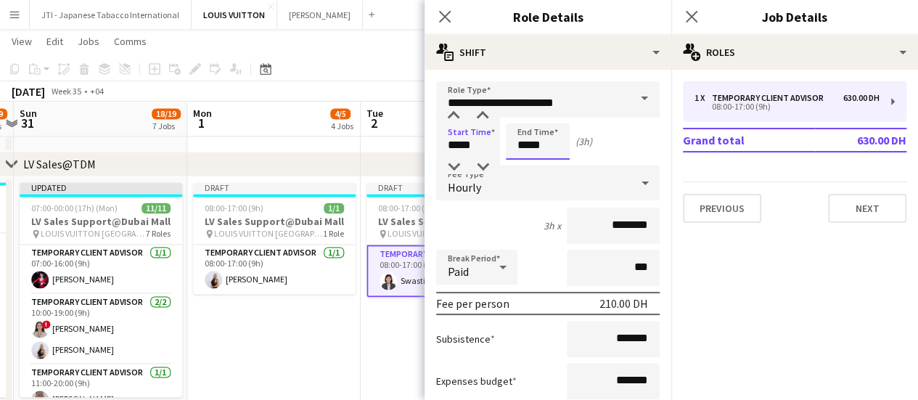
drag, startPoint x: 531, startPoint y: 148, endPoint x: 525, endPoint y: 139, distance: 10.1
click at [528, 144] on input "*****" at bounding box center [538, 141] width 64 height 36
click at [524, 111] on div at bounding box center [523, 116] width 29 height 15
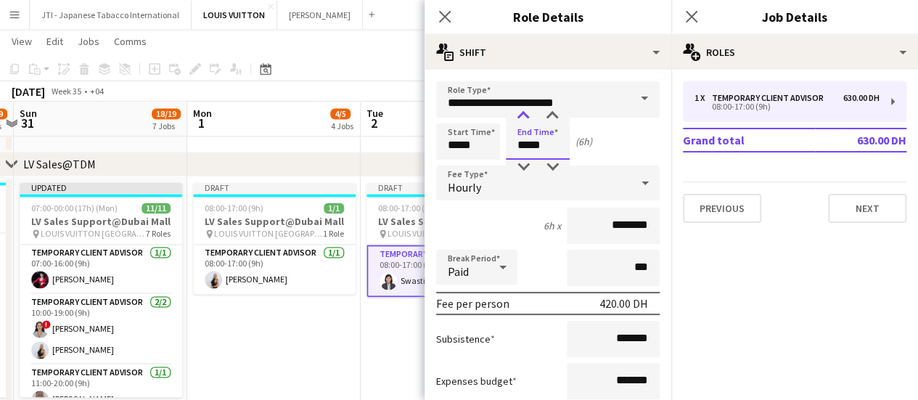
click at [524, 111] on div at bounding box center [523, 116] width 29 height 15
type input "*****"
click at [524, 111] on div at bounding box center [523, 116] width 29 height 15
click at [444, 17] on icon at bounding box center [445, 16] width 14 height 14
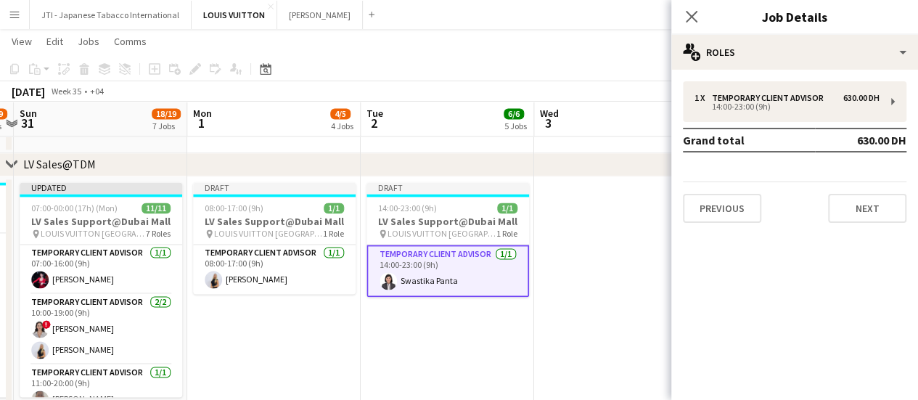
click at [570, 297] on app-date-cell at bounding box center [620, 301] width 173 height 250
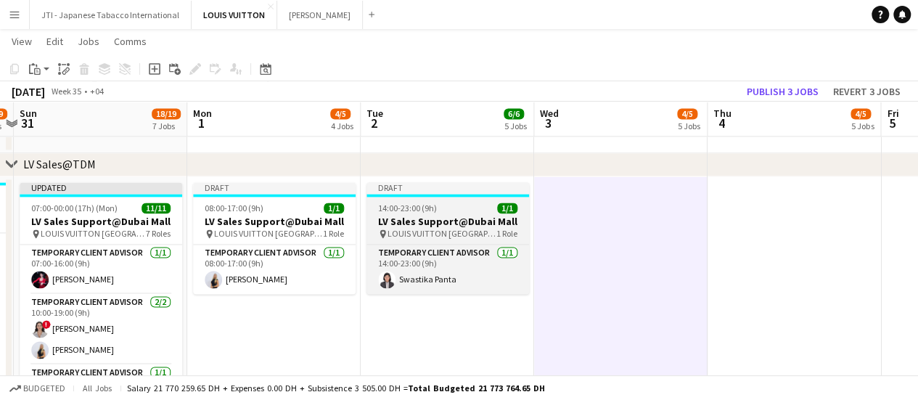
click at [443, 213] on app-job-card "Draft 14:00-23:00 (9h) 1/1 LV Sales Support@Dubai Mall pin LOUIS VUITTON Dubai …" at bounding box center [448, 238] width 163 height 112
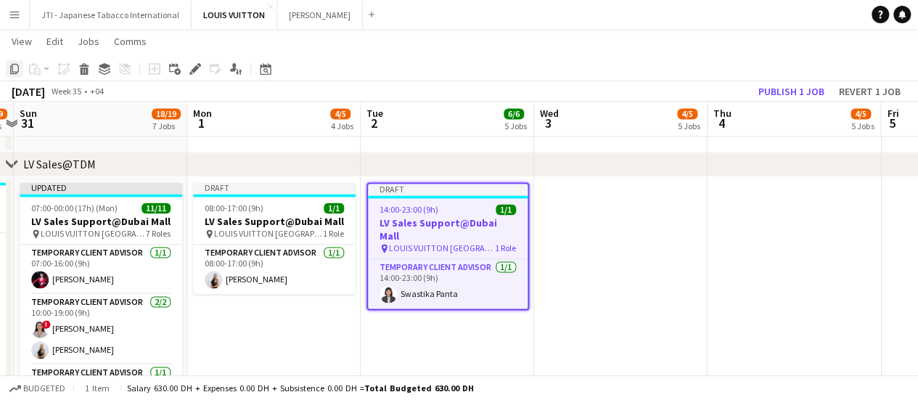
click at [17, 69] on icon "Copy" at bounding box center [15, 69] width 12 height 12
click at [572, 296] on app-date-cell at bounding box center [620, 301] width 173 height 250
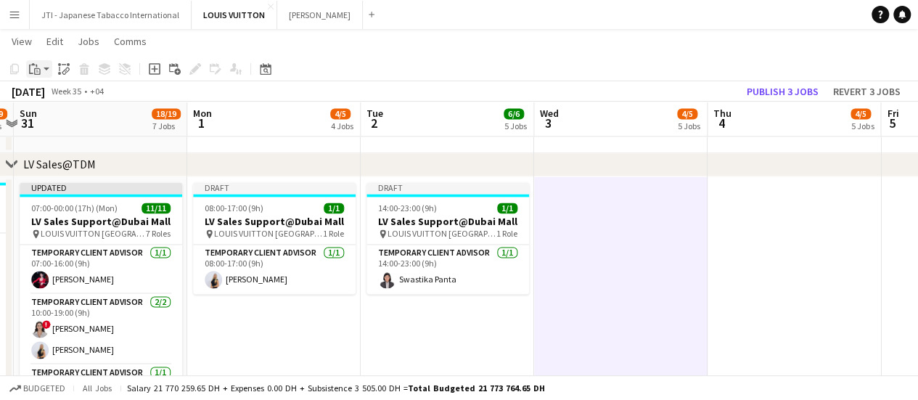
click at [35, 69] on icon "Paste" at bounding box center [35, 69] width 12 height 12
click at [67, 115] on link "Paste with crew Ctrl+Shift+V" at bounding box center [106, 121] width 136 height 13
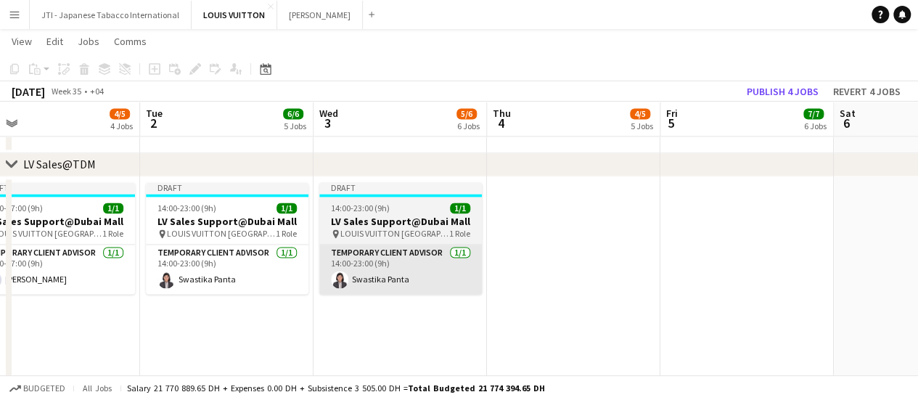
drag, startPoint x: 543, startPoint y: 258, endPoint x: 412, endPoint y: 276, distance: 131.8
click at [435, 265] on app-calendar-viewport "Sat 30 18/19 8 Jobs Sun 31 18/19 7 Jobs Mon 1 4/5 4 Jobs Tue 2 6/6 5 Jobs Wed 3…" at bounding box center [459, 402] width 918 height 2725
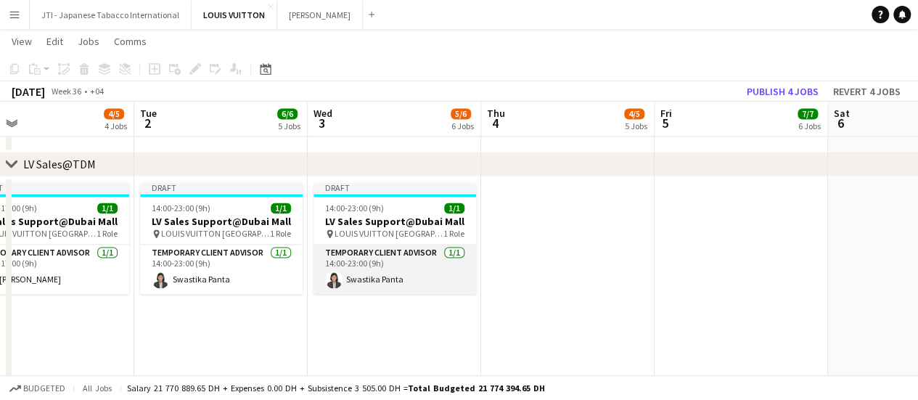
click at [358, 266] on app-card-role "Temporary Client Advisor 1/1 14:00-23:00 (9h) Swastika Panta" at bounding box center [395, 269] width 163 height 49
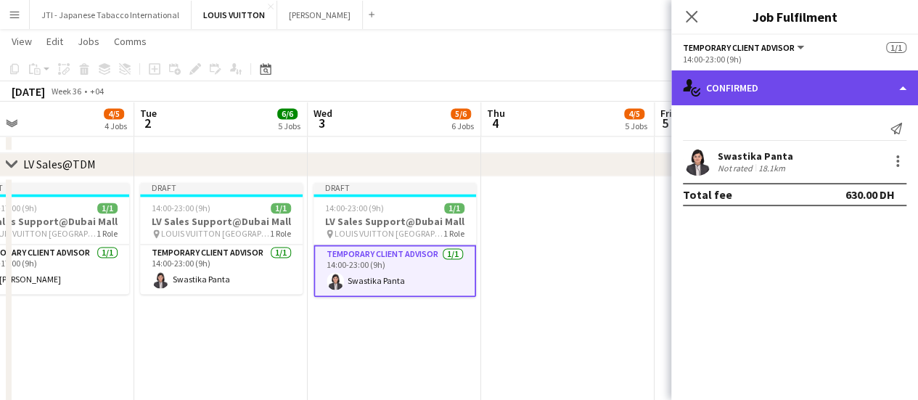
click at [764, 91] on div "single-neutral-actions-check-2 Confirmed" at bounding box center [794, 87] width 247 height 35
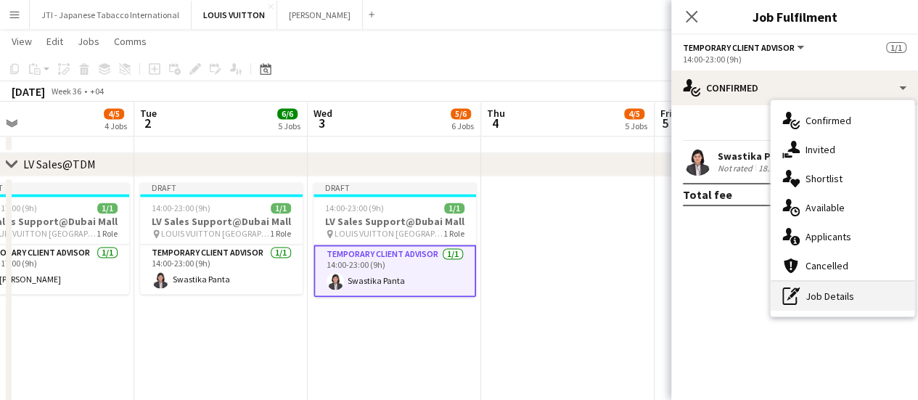
click at [808, 293] on div "pen-write Job Details" at bounding box center [843, 296] width 144 height 29
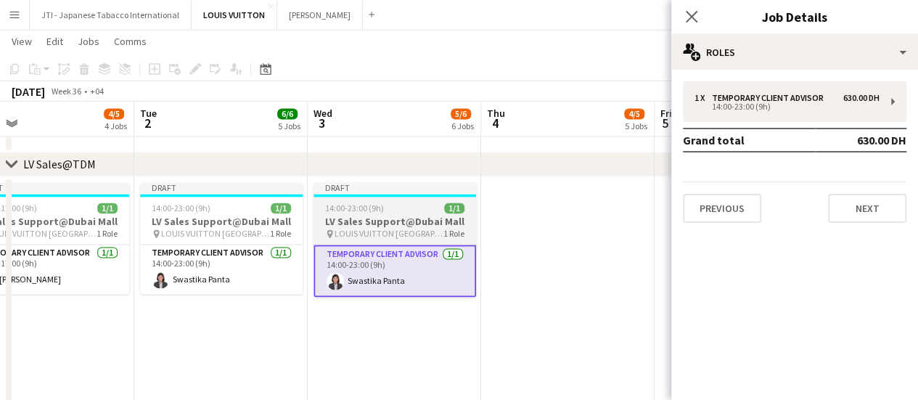
click at [363, 210] on span "14:00-23:00 (9h)" at bounding box center [354, 207] width 59 height 11
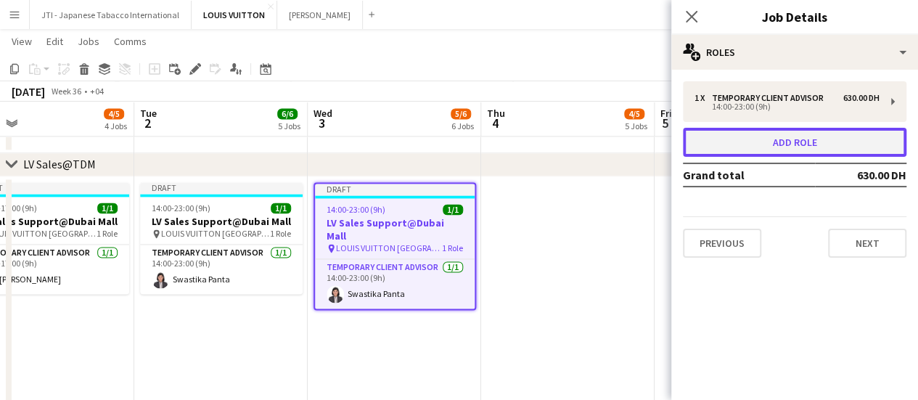
click at [780, 143] on button "Add role" at bounding box center [795, 142] width 224 height 29
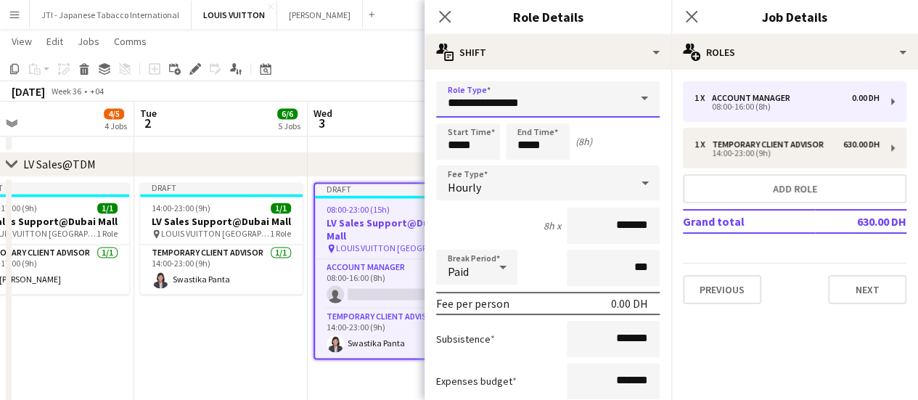
drag, startPoint x: 555, startPoint y: 111, endPoint x: 316, endPoint y: 97, distance: 240.0
click at [316, 97] on body "Menu Boards Boards Boards All jobs Status Workforce Workforce My Workforce Recr…" at bounding box center [459, 387] width 918 height 2807
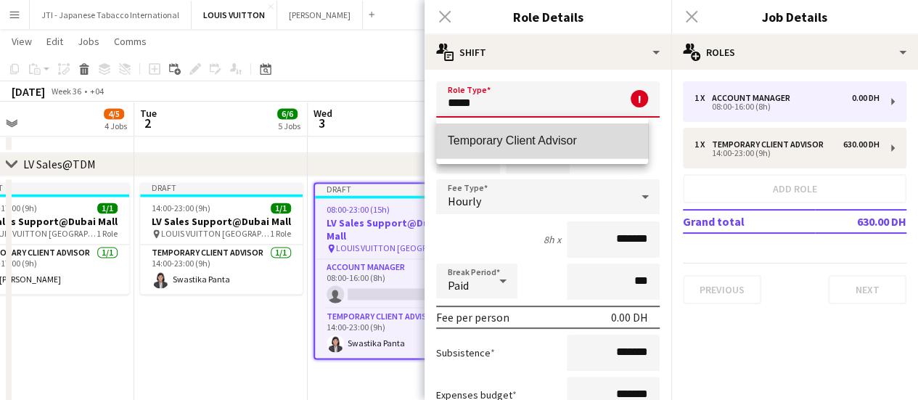
click at [543, 138] on span "Temporary Client Advisor" at bounding box center [542, 141] width 189 height 14
type input "**********"
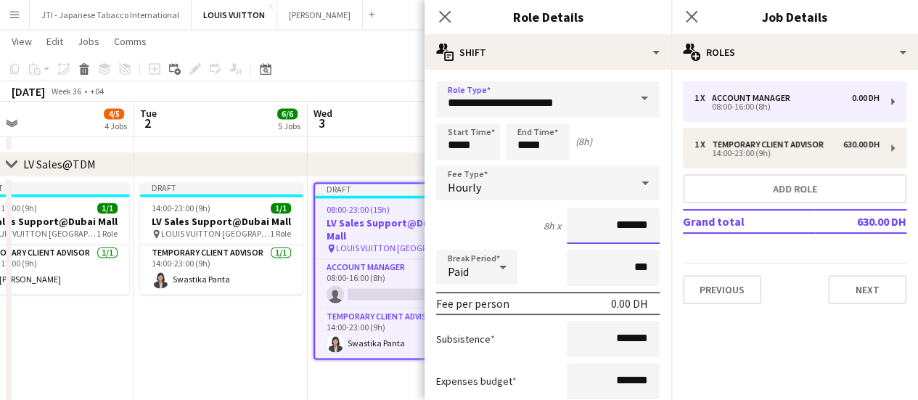
click at [581, 224] on input "*******" at bounding box center [613, 226] width 93 height 36
type input "********"
click at [465, 143] on input "*****" at bounding box center [468, 141] width 64 height 36
click at [450, 138] on input "*****" at bounding box center [468, 141] width 64 height 36
click at [461, 109] on div at bounding box center [453, 116] width 29 height 15
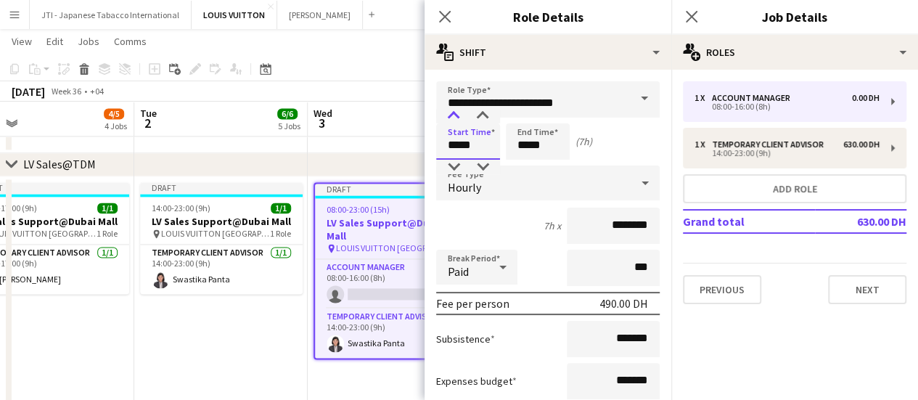
click at [455, 115] on div at bounding box center [453, 116] width 29 height 15
type input "*****"
click at [455, 115] on div at bounding box center [453, 116] width 29 height 15
click at [513, 146] on input "*****" at bounding box center [538, 141] width 64 height 36
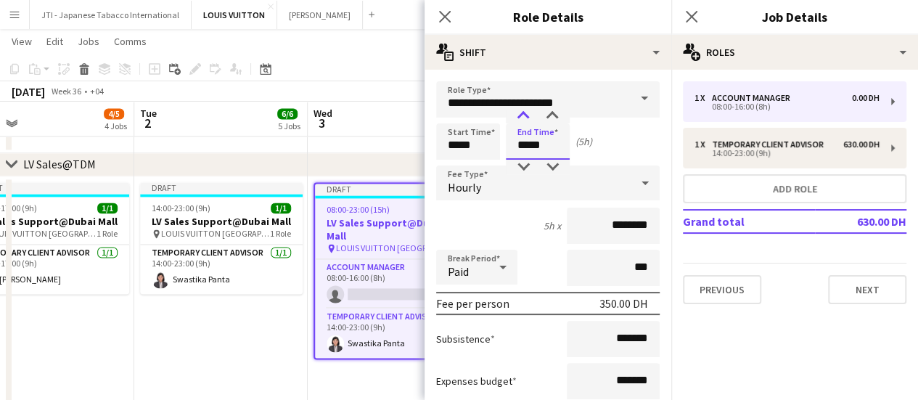
click at [526, 114] on div at bounding box center [523, 116] width 29 height 15
click at [527, 114] on div at bounding box center [523, 116] width 29 height 15
type input "*****"
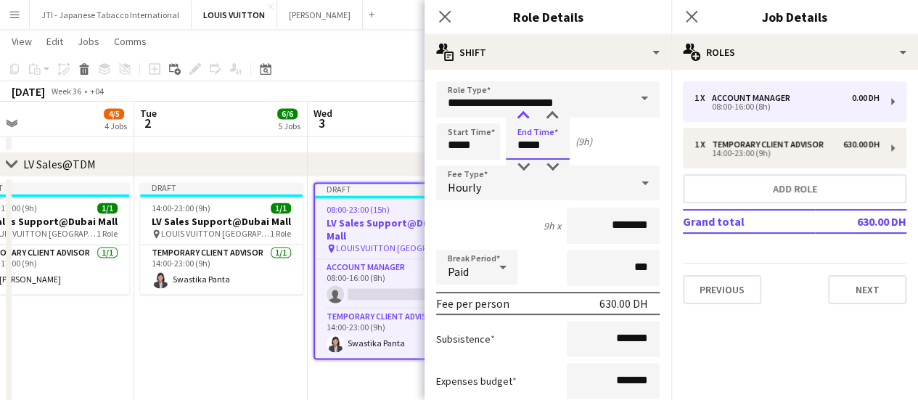
click at [527, 114] on div at bounding box center [523, 116] width 29 height 15
click at [451, 17] on icon "Close pop-in" at bounding box center [445, 16] width 14 height 14
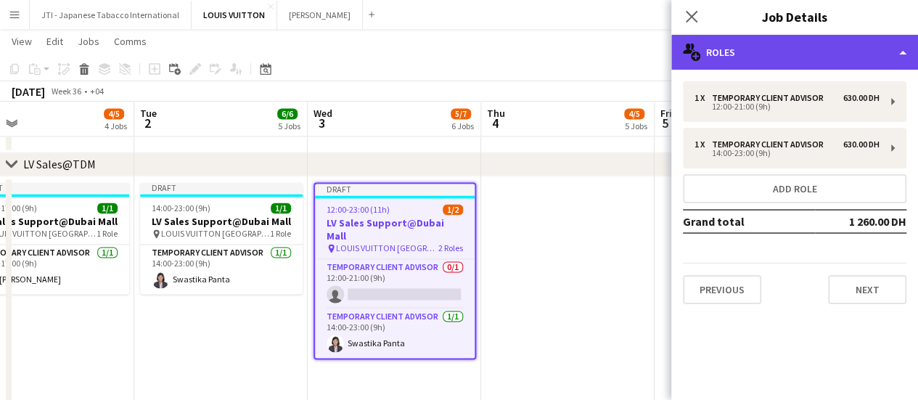
drag, startPoint x: 774, startPoint y: 49, endPoint x: 771, endPoint y: 60, distance: 11.3
click at [774, 51] on div "multiple-users-add Roles" at bounding box center [794, 52] width 247 height 35
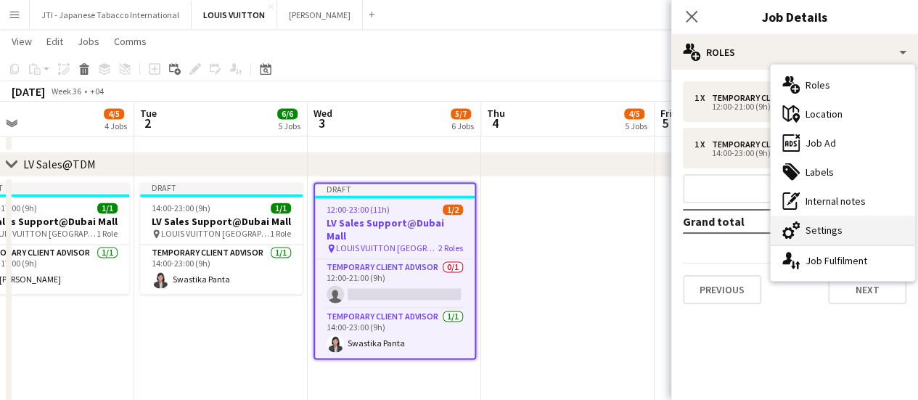
click at [816, 261] on div "single-neutral-actions-up-down Job Fulfilment" at bounding box center [843, 260] width 144 height 29
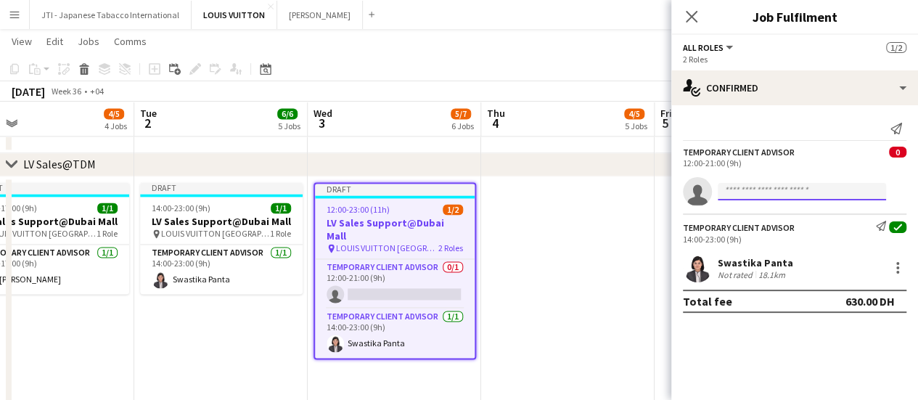
click at [745, 188] on input at bounding box center [802, 191] width 168 height 17
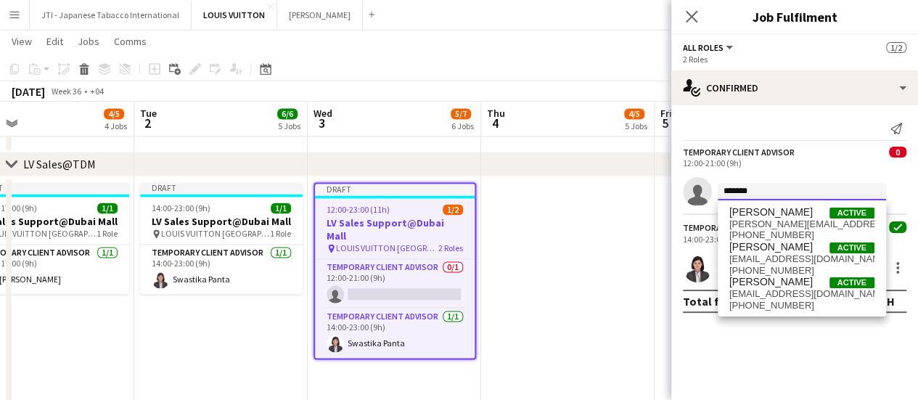
type input "*******"
click at [756, 210] on span "[PERSON_NAME]" at bounding box center [770, 212] width 83 height 12
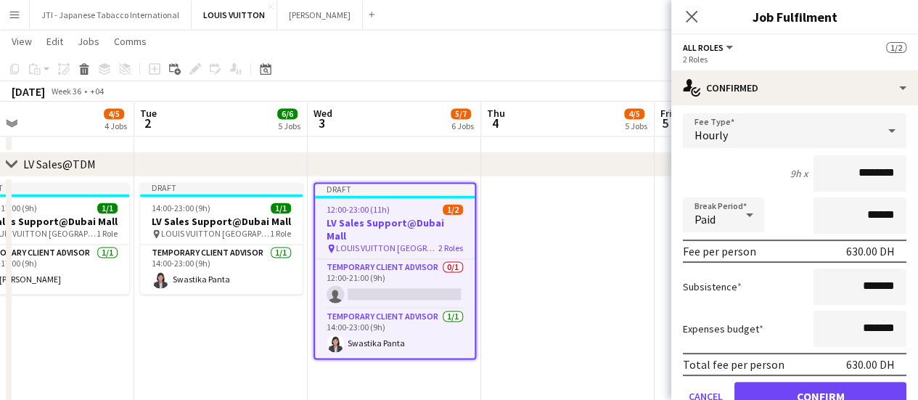
scroll to position [218, 0]
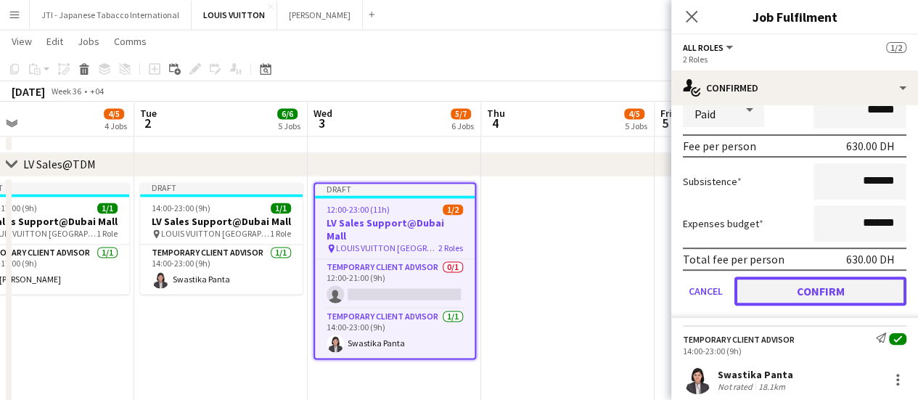
click at [833, 288] on button "Confirm" at bounding box center [821, 291] width 172 height 29
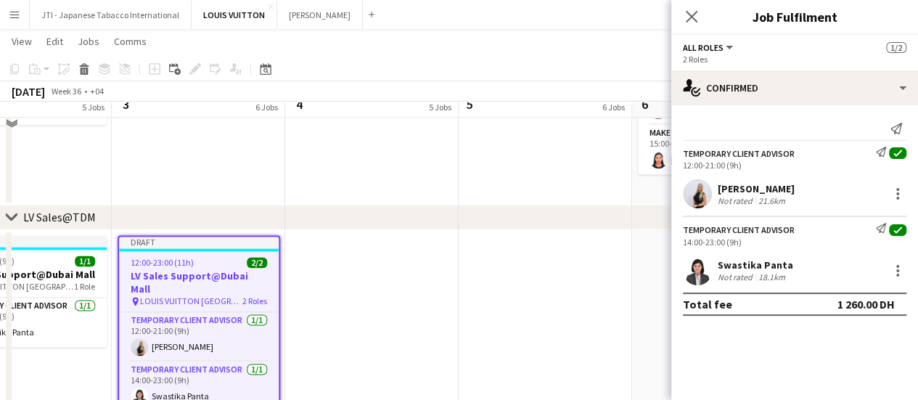
scroll to position [944, 0]
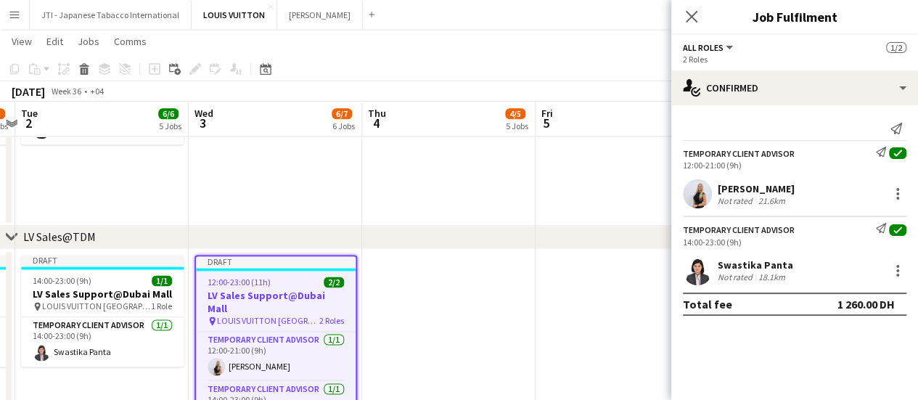
drag, startPoint x: 508, startPoint y: 250, endPoint x: 470, endPoint y: 255, distance: 38.2
drag, startPoint x: 517, startPoint y: 268, endPoint x: 552, endPoint y: 242, distance: 43.5
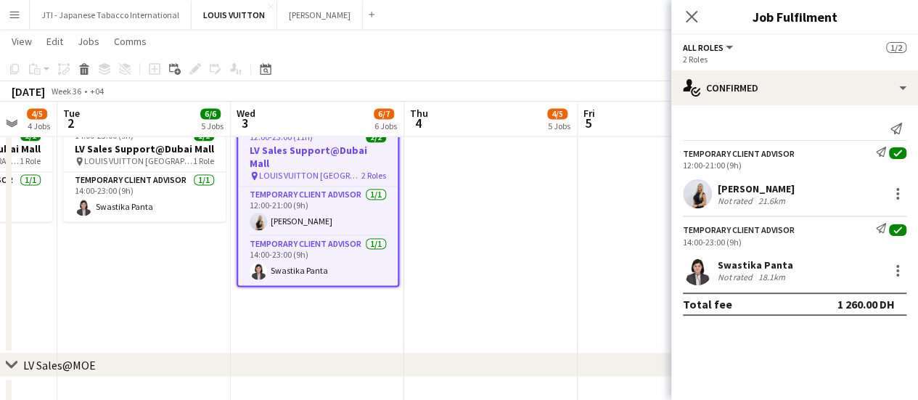
scroll to position [0, 585]
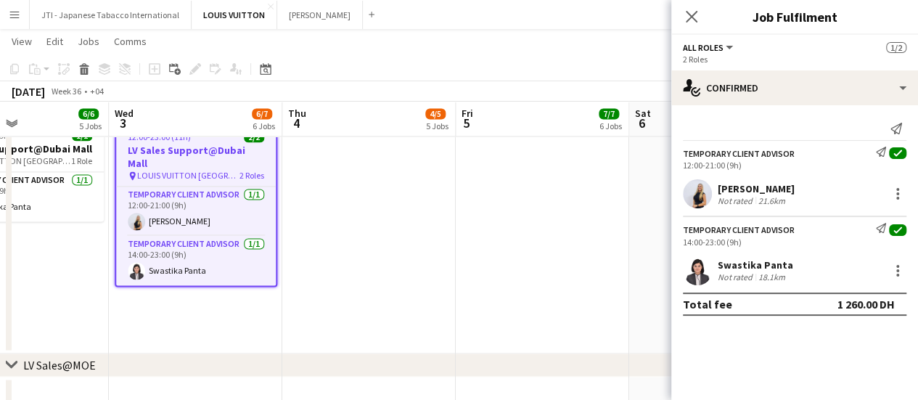
drag, startPoint x: 421, startPoint y: 277, endPoint x: 411, endPoint y: 277, distance: 10.2
click at [411, 277] on app-calendar-viewport "Sat 30 18/19 8 Jobs Sun 31 18/19 7 Jobs Mon 1 4/5 4 Jobs Tue 2 6/6 5 Jobs Wed 3…" at bounding box center [459, 330] width 918 height 2725
drag, startPoint x: 695, startPoint y: 12, endPoint x: 684, endPoint y: 19, distance: 13.1
click at [694, 12] on icon "Close pop-in" at bounding box center [691, 16] width 14 height 14
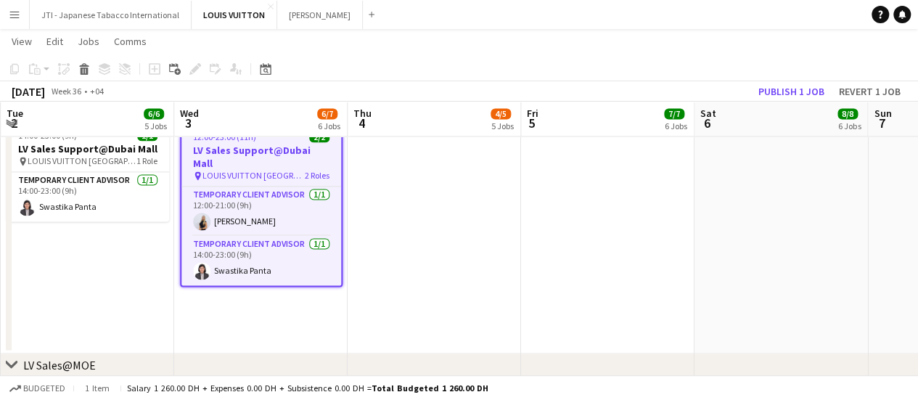
scroll to position [0, 514]
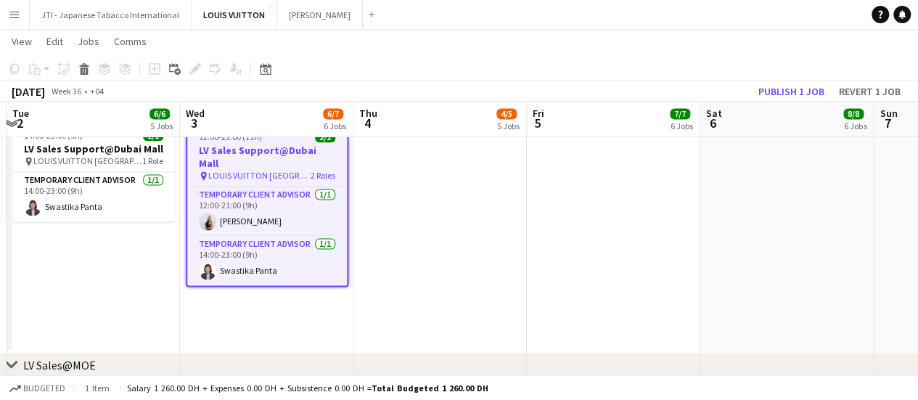
drag, startPoint x: 485, startPoint y: 242, endPoint x: 556, endPoint y: 312, distance: 100.1
click at [556, 312] on app-calendar-viewport "Sat 30 18/19 8 Jobs Sun 31 18/19 7 Jobs Mon 1 4/5 4 Jobs Tue 2 6/6 5 Jobs Wed 3…" at bounding box center [459, 330] width 918 height 2725
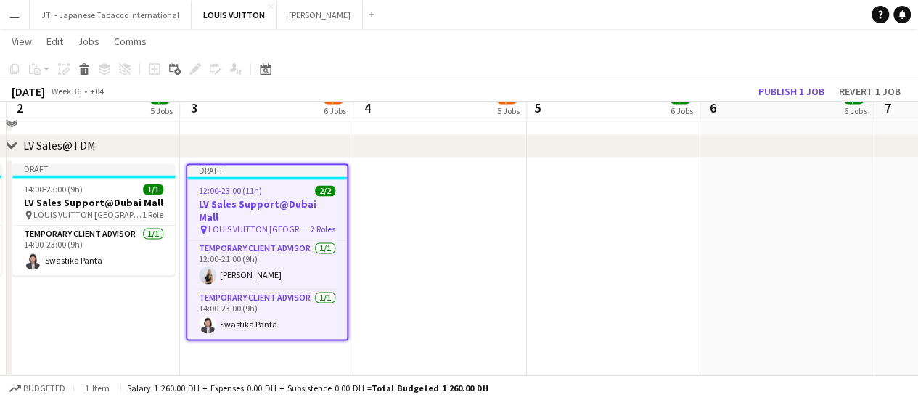
scroll to position [1016, 0]
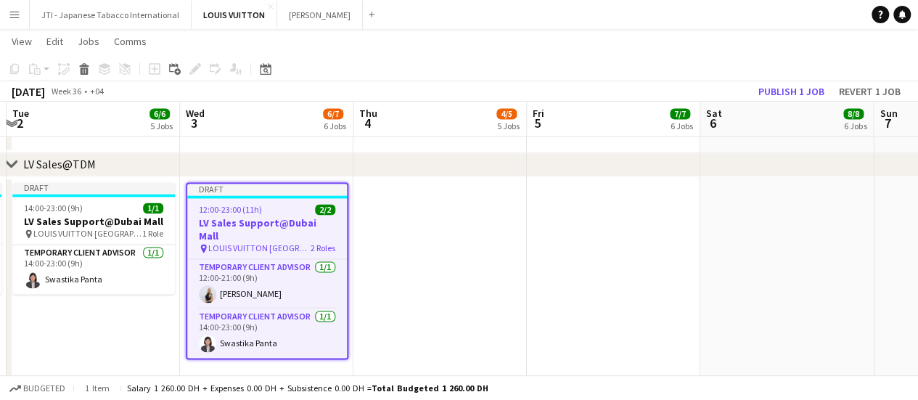
click at [239, 205] on span "12:00-23:00 (11h)" at bounding box center [230, 209] width 63 height 11
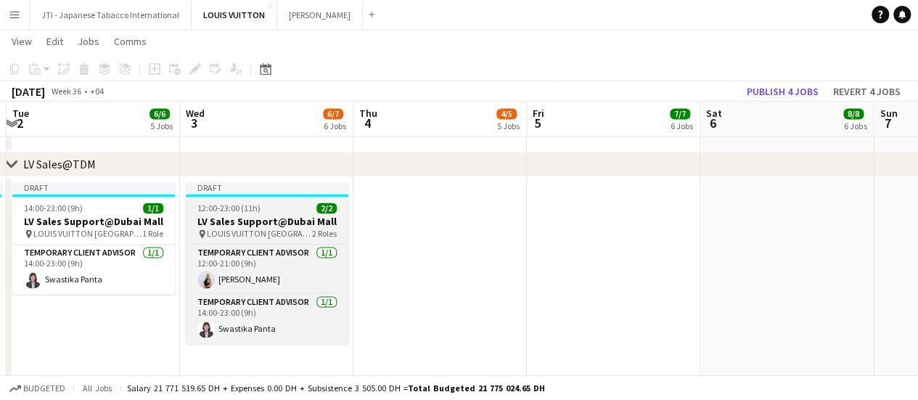
click at [241, 207] on span "12:00-23:00 (11h)" at bounding box center [228, 207] width 63 height 11
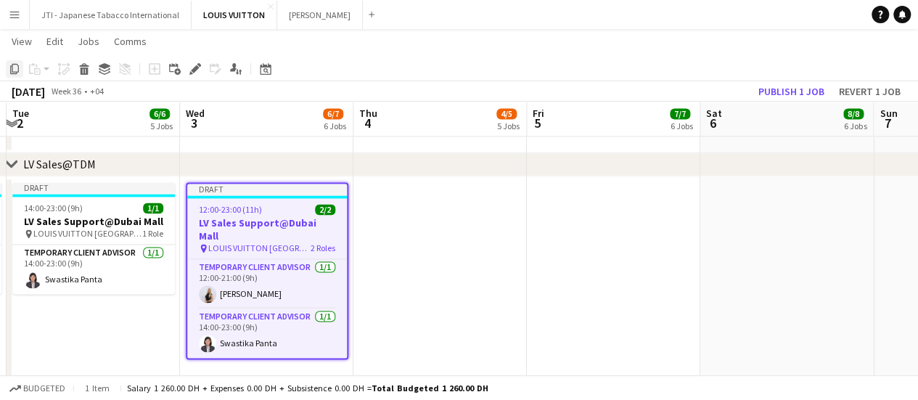
click at [13, 74] on icon "Copy" at bounding box center [15, 69] width 12 height 12
click at [461, 316] on app-date-cell at bounding box center [439, 301] width 173 height 250
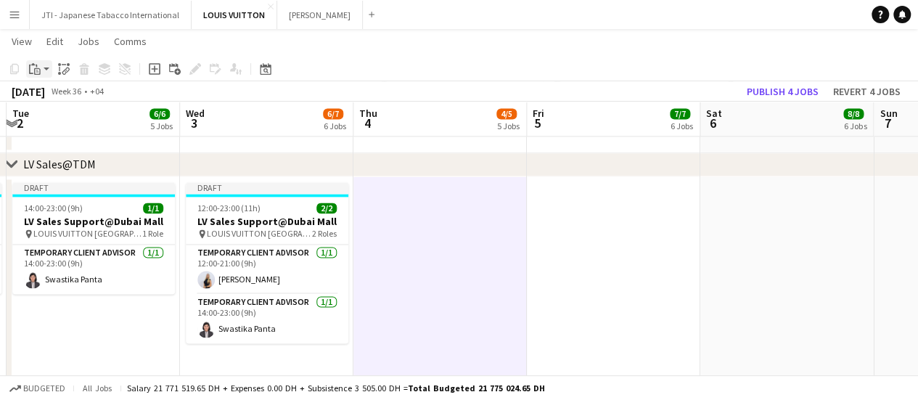
click at [33, 70] on icon "Paste" at bounding box center [35, 69] width 12 height 12
click at [70, 126] on link "Paste with crew Ctrl+Shift+V" at bounding box center [106, 121] width 136 height 13
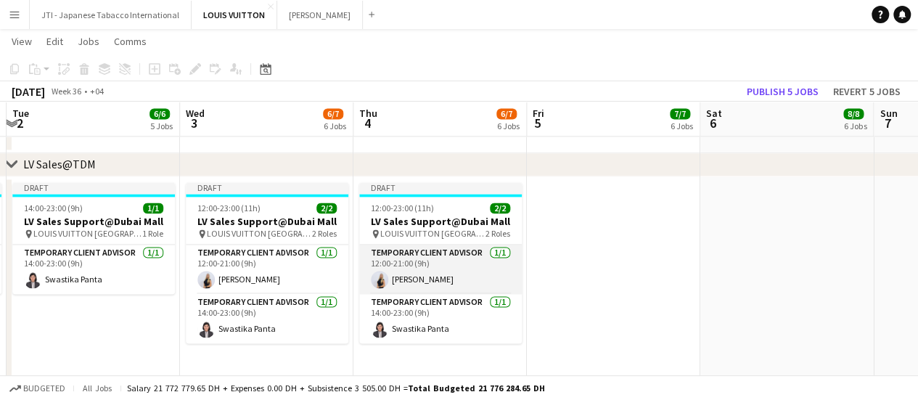
click at [461, 267] on app-card-role "Temporary Client Advisor 1/1 12:00-21:00 (9h) Natalie Chernenko" at bounding box center [440, 269] width 163 height 49
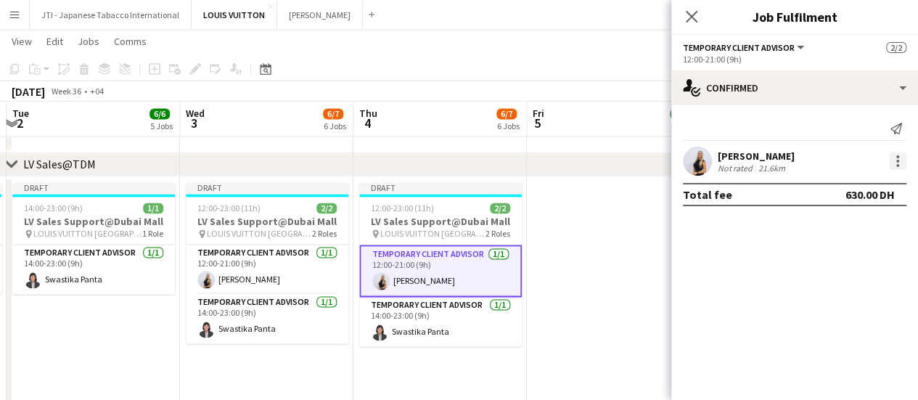
click at [899, 162] on div at bounding box center [897, 160] width 17 height 17
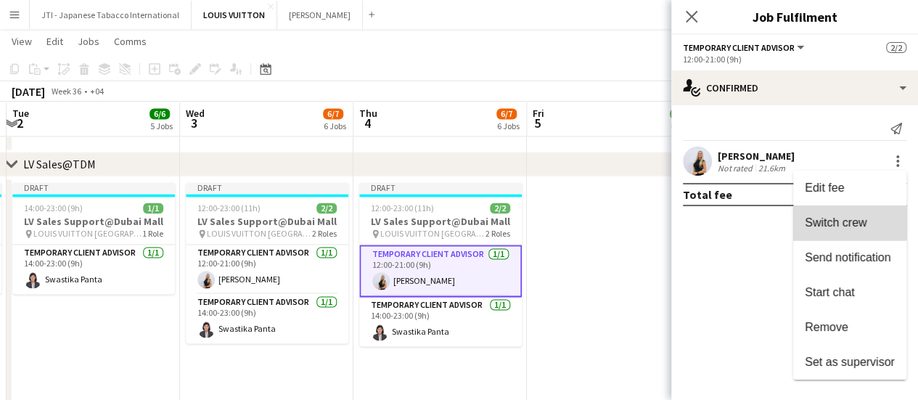
click at [829, 218] on span "Switch crew" at bounding box center [836, 222] width 62 height 12
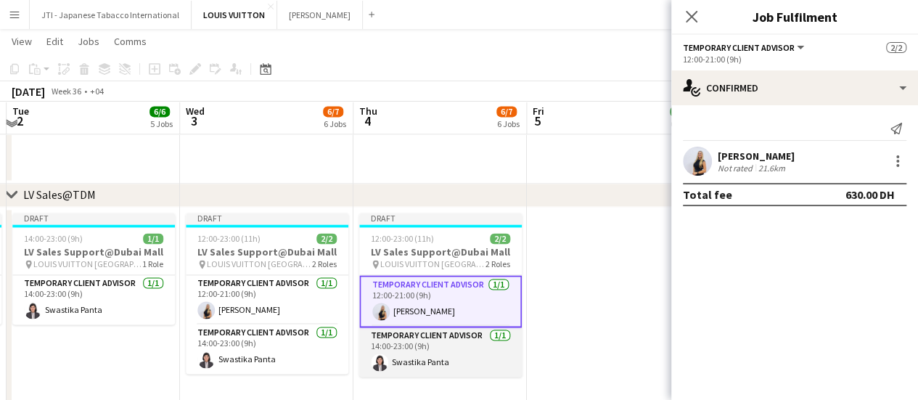
click at [440, 353] on app-card-role "Temporary Client Advisor 1/1 14:00-23:00 (9h) Swastika Panta" at bounding box center [440, 351] width 163 height 49
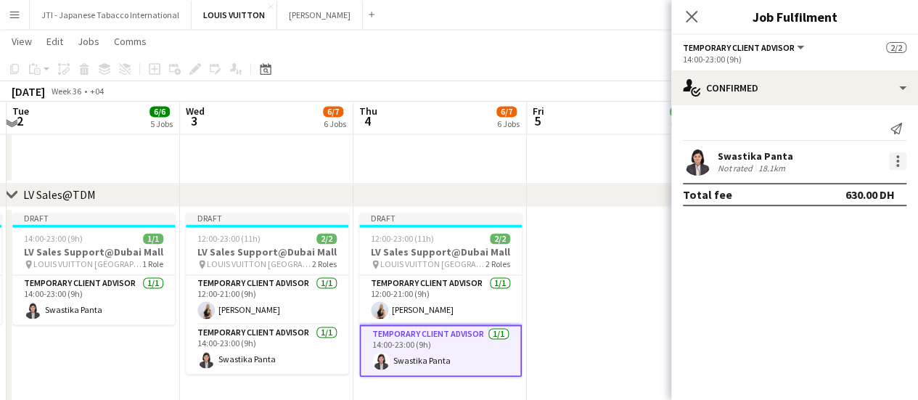
click at [900, 160] on div at bounding box center [897, 160] width 17 height 17
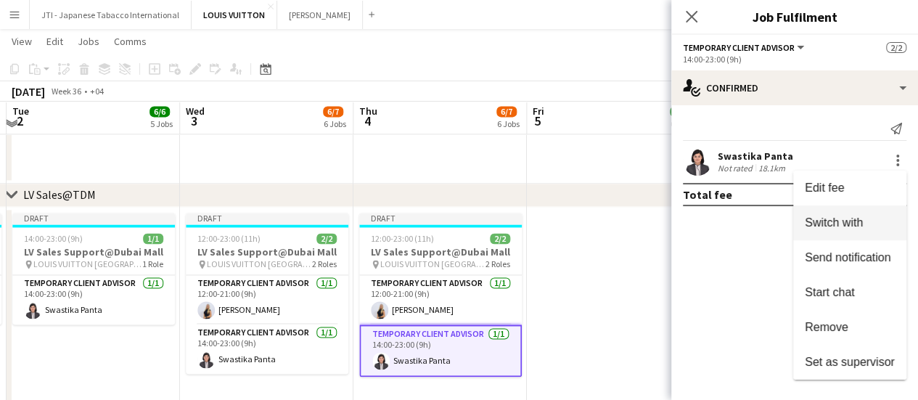
click at [839, 236] on button "Switch with" at bounding box center [849, 222] width 113 height 35
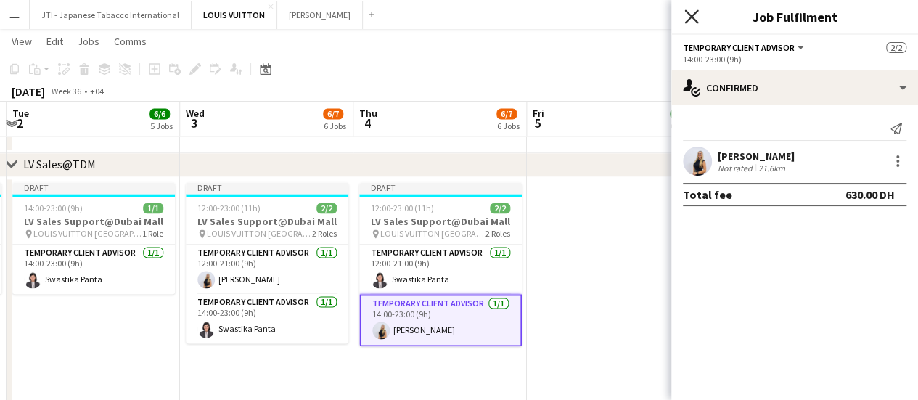
drag, startPoint x: 700, startPoint y: 20, endPoint x: 692, endPoint y: 23, distance: 9.4
click at [698, 18] on div "Close pop-in" at bounding box center [691, 16] width 41 height 33
click at [690, 20] on icon "Close pop-in" at bounding box center [691, 16] width 14 height 14
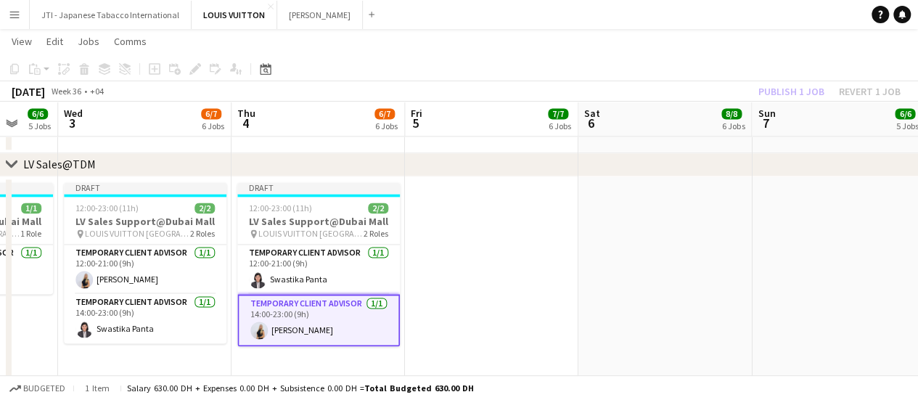
drag, startPoint x: 668, startPoint y: 314, endPoint x: 485, endPoint y: 304, distance: 183.1
click at [485, 304] on app-calendar-viewport "Sat 30 18/19 8 Jobs Sun 31 18/19 7 Jobs Mon 1 4/5 4 Jobs Tue 2 6/6 5 Jobs Wed 3…" at bounding box center [459, 402] width 918 height 2725
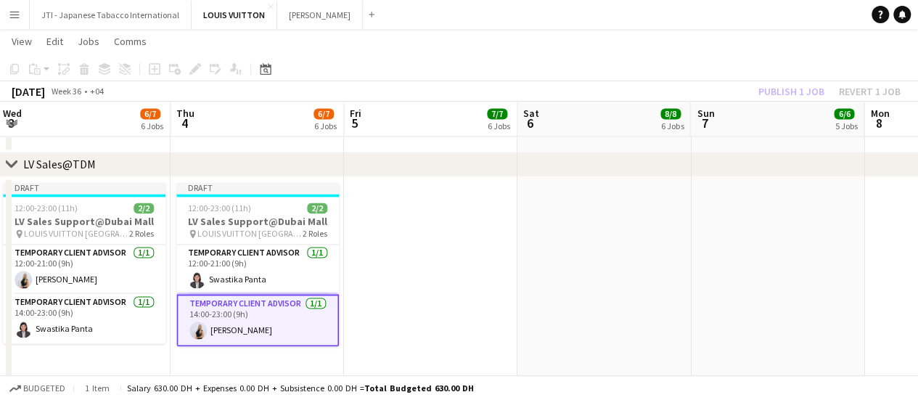
click at [389, 223] on app-date-cell at bounding box center [430, 301] width 173 height 250
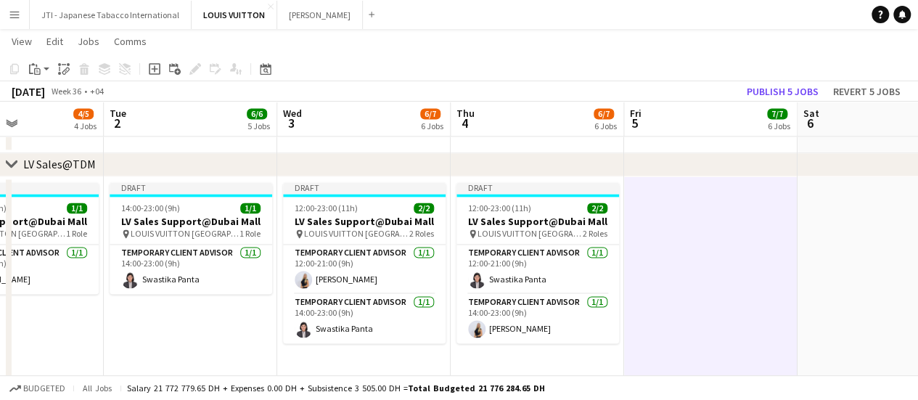
scroll to position [0, 319]
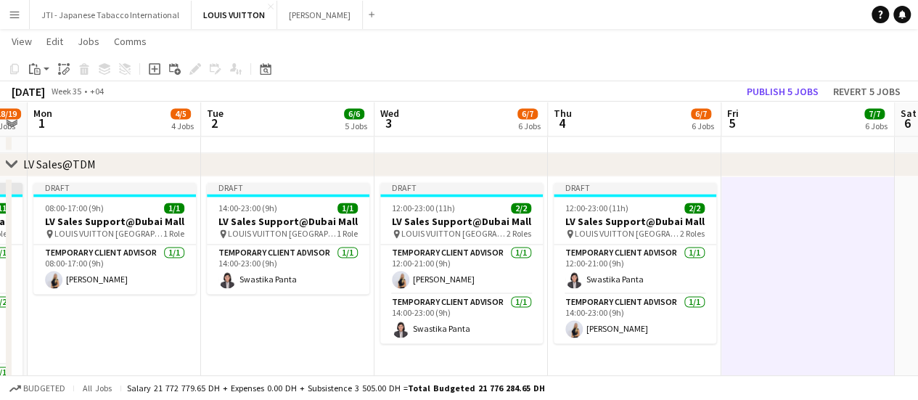
drag, startPoint x: 377, startPoint y: 265, endPoint x: 754, endPoint y: 288, distance: 378.1
click at [754, 288] on app-calendar-viewport "Sat 30 18/19 8 Jobs Sun 31 18/19 7 Jobs Mon 1 4/5 4 Jobs Tue 2 6/6 5 Jobs Wed 3…" at bounding box center [459, 402] width 918 height 2725
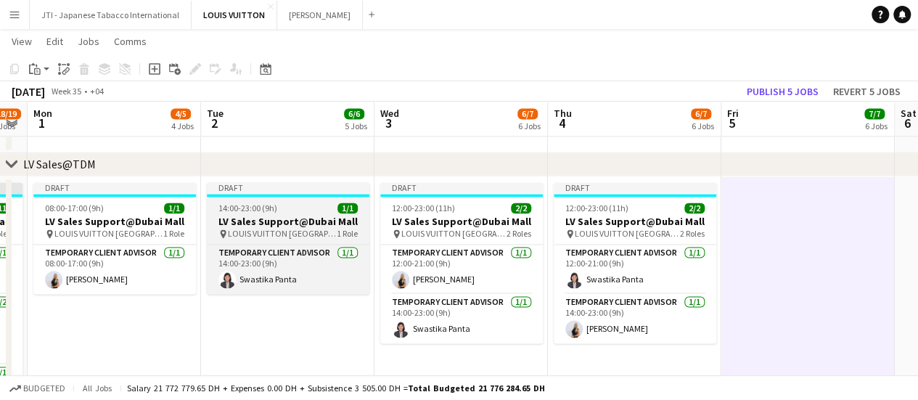
click at [286, 204] on div "14:00-23:00 (9h) 1/1" at bounding box center [288, 207] width 163 height 11
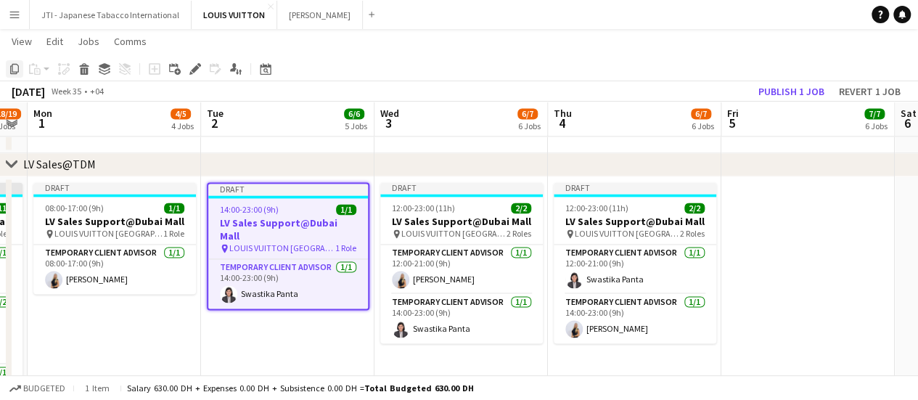
click at [16, 72] on icon at bounding box center [14, 69] width 9 height 10
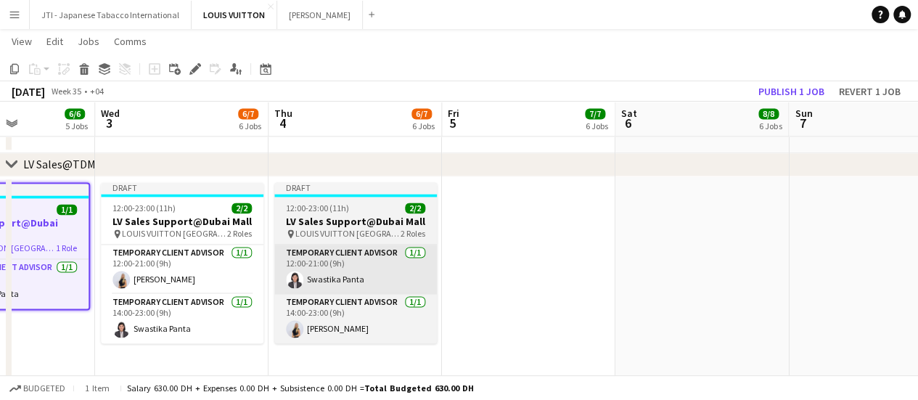
drag, startPoint x: 669, startPoint y: 263, endPoint x: 342, endPoint y: 266, distance: 327.3
click at [335, 266] on app-calendar-viewport "Sat 30 18/19 8 Jobs Sun 31 18/19 7 Jobs Mon 1 4/5 4 Jobs Tue 2 6/6 5 Jobs Wed 3…" at bounding box center [459, 402] width 918 height 2725
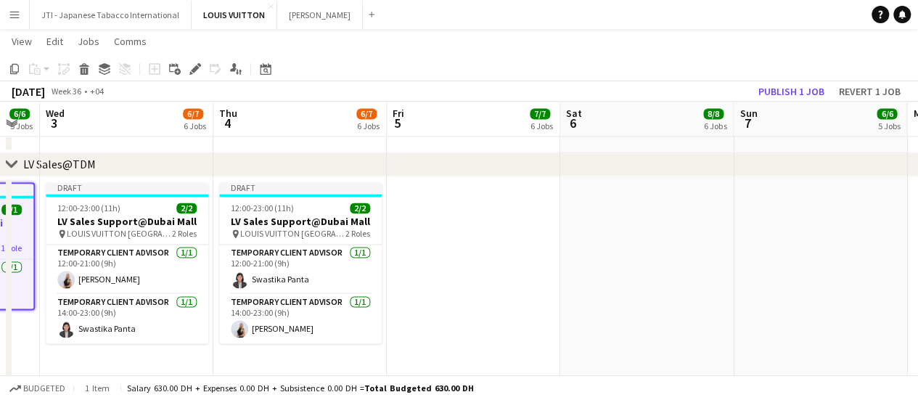
click at [547, 247] on app-date-cell at bounding box center [473, 301] width 173 height 250
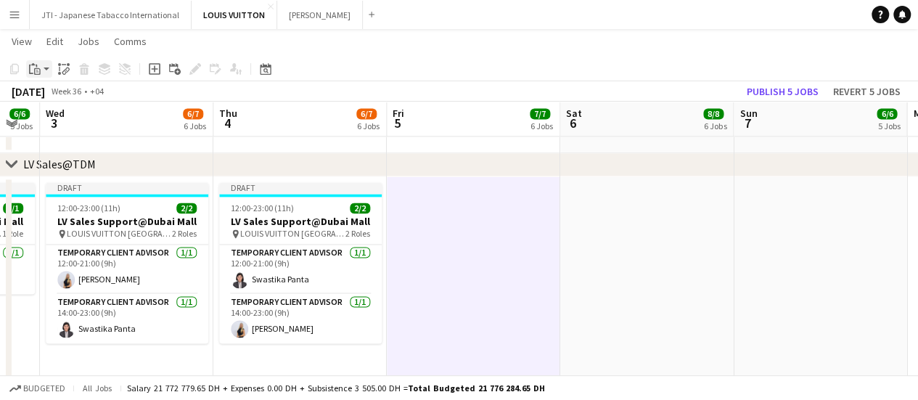
click at [44, 69] on app-action-btn "Paste" at bounding box center [39, 68] width 26 height 17
click at [42, 123] on link "Paste with crew Ctrl+Shift+V" at bounding box center [106, 121] width 136 height 13
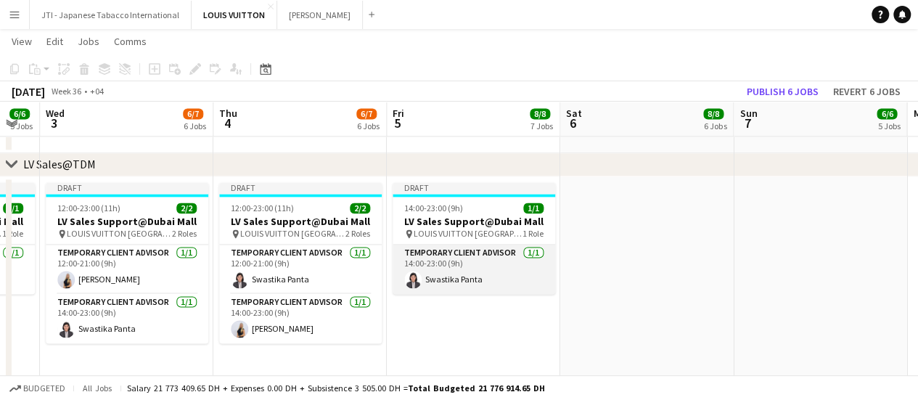
click at [457, 261] on app-card-role "Temporary Client Advisor 1/1 14:00-23:00 (9h) Swastika Panta" at bounding box center [474, 269] width 163 height 49
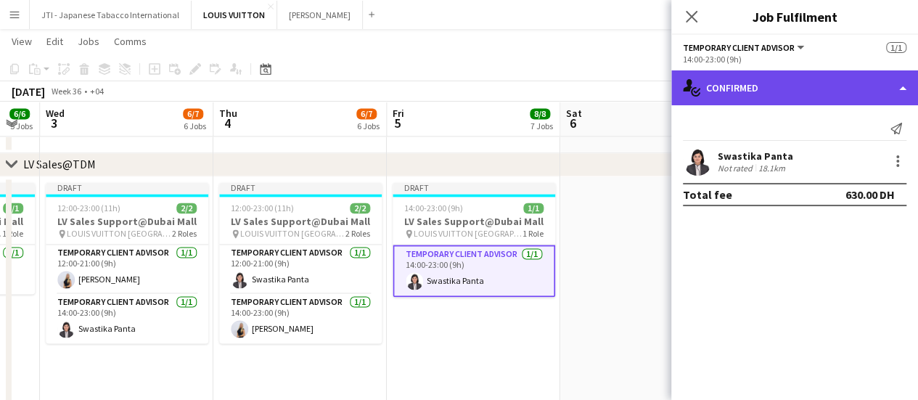
click at [826, 95] on div "single-neutral-actions-check-2 Confirmed" at bounding box center [794, 87] width 247 height 35
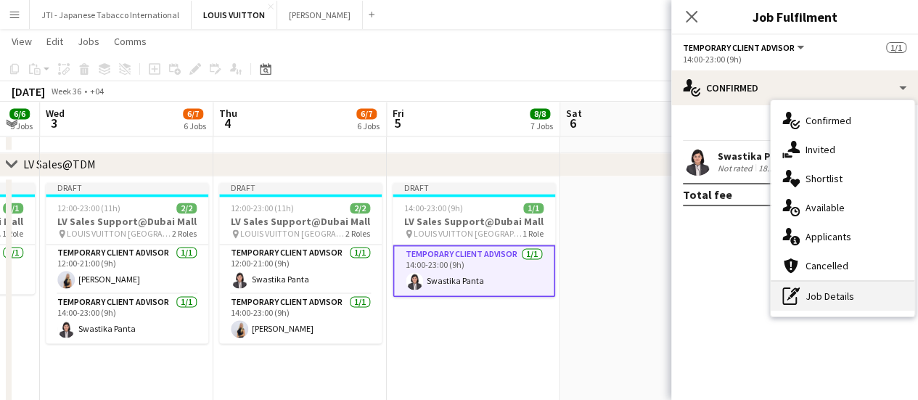
click at [818, 285] on div "pen-write Job Details" at bounding box center [843, 296] width 144 height 29
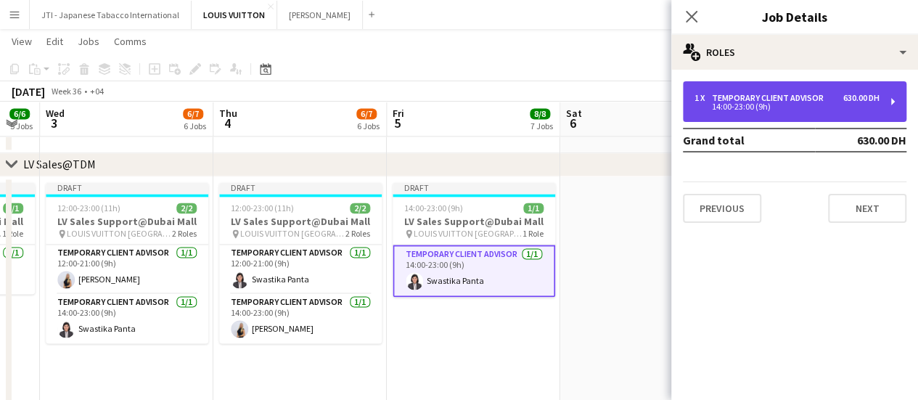
click at [778, 95] on div "Temporary Client Advisor" at bounding box center [771, 98] width 118 height 10
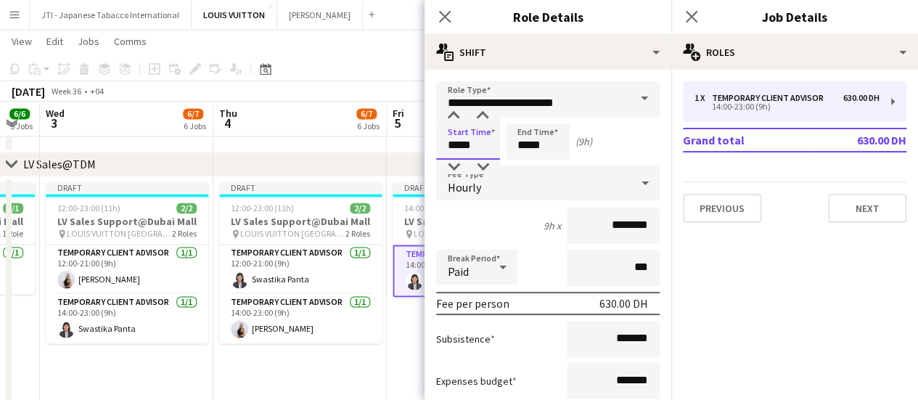
click at [457, 144] on input "*****" at bounding box center [468, 141] width 64 height 36
type input "*****"
click at [454, 117] on div at bounding box center [453, 116] width 29 height 15
click at [521, 145] on input "*****" at bounding box center [538, 141] width 64 height 36
type input "*****"
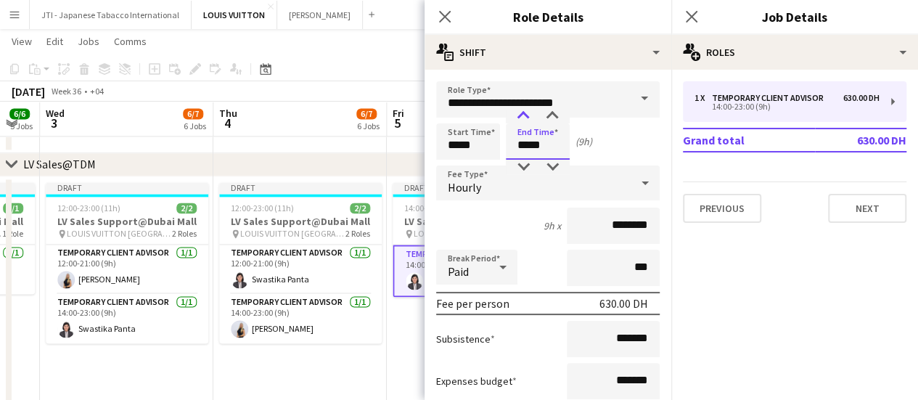
click at [524, 114] on div at bounding box center [523, 116] width 29 height 15
click at [447, 18] on icon "Close pop-in" at bounding box center [445, 16] width 14 height 14
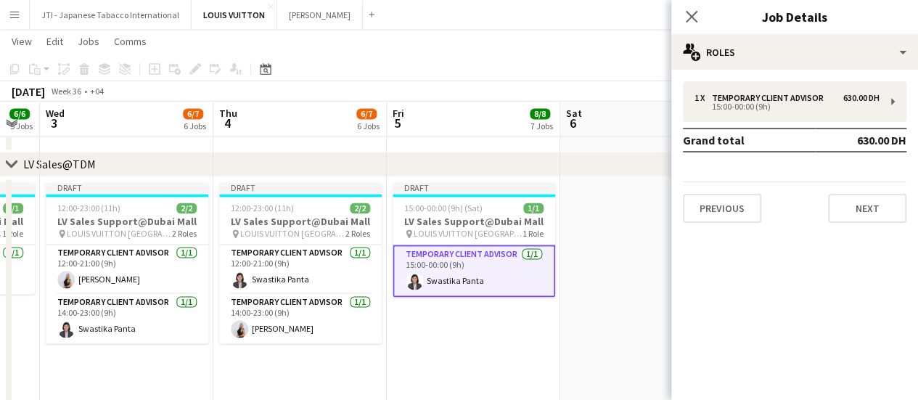
click at [466, 327] on app-date-cell "Draft 15:00-00:00 (9h) (Sat) 1/1 LV Sales Support@Dubai Mall pin LOUIS VUITTON …" at bounding box center [473, 301] width 173 height 250
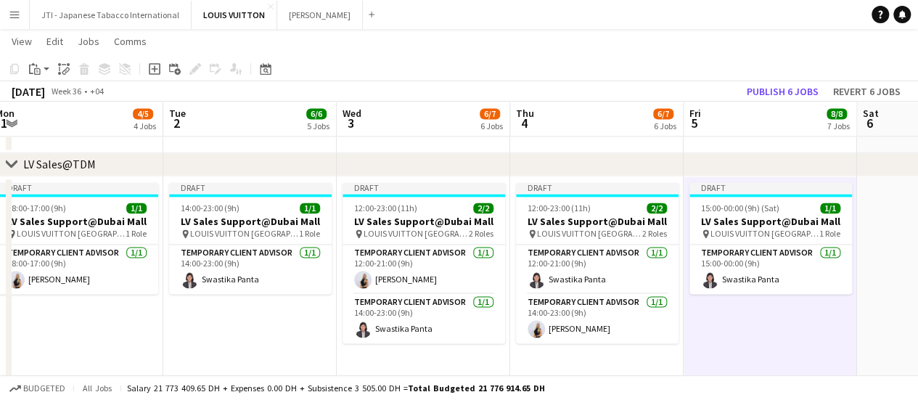
scroll to position [0, 356]
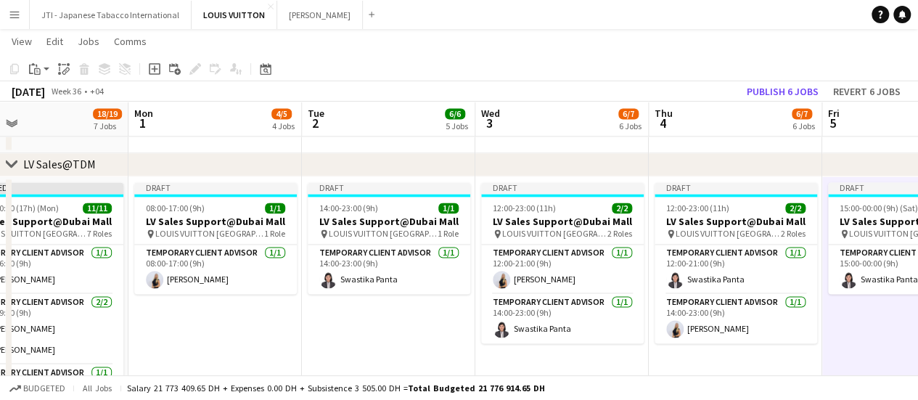
drag, startPoint x: 382, startPoint y: 323, endPoint x: 817, endPoint y: 323, distance: 435.5
click at [817, 323] on app-calendar-viewport "Fri 29 22/24 9 Jobs Sat 30 18/19 8 Jobs Sun 31 18/19 7 Jobs Mon 1 4/5 4 Jobs Tu…" at bounding box center [459, 402] width 918 height 2725
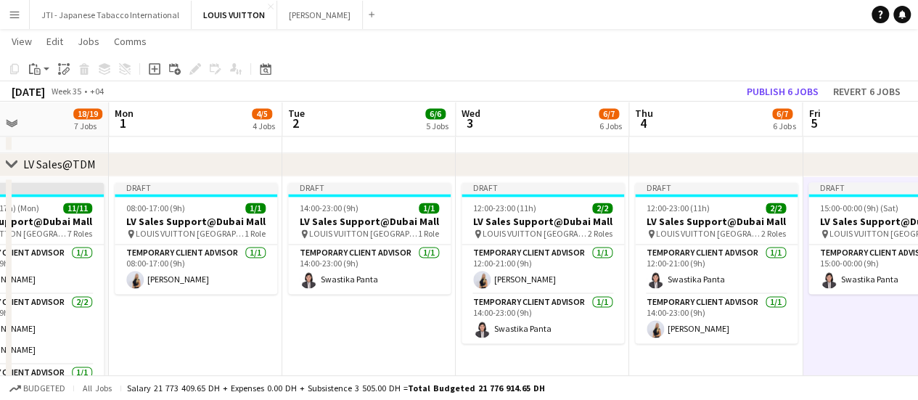
drag, startPoint x: 356, startPoint y: 313, endPoint x: 221, endPoint y: 314, distance: 135.0
click at [221, 314] on app-calendar-viewport "Thu 28 13/15 6 Jobs Fri 29 22/24 9 Jobs Sat 30 18/19 8 Jobs Sun 31 18/19 7 Jobs…" at bounding box center [459, 402] width 918 height 2725
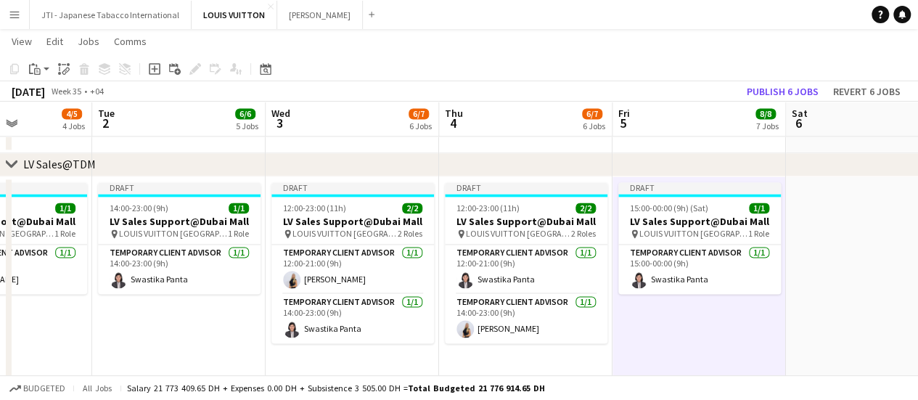
scroll to position [0, 451]
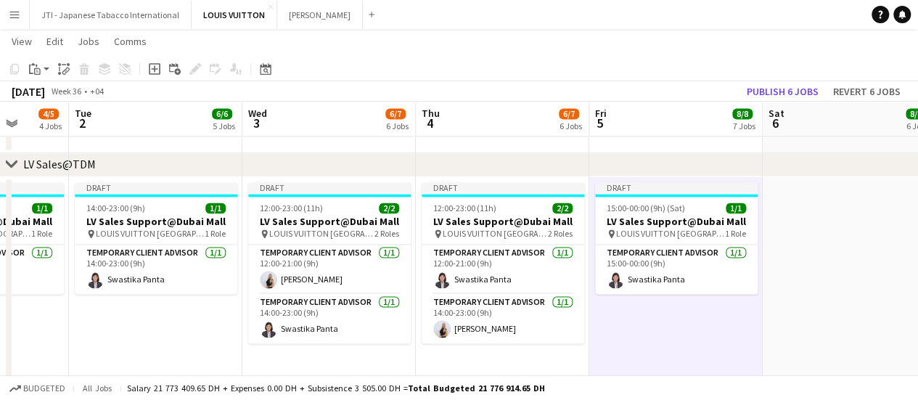
drag, startPoint x: 295, startPoint y: 320, endPoint x: 144, endPoint y: 320, distance: 151.0
click at [144, 320] on app-calendar-viewport "Sat 30 18/19 8 Jobs Sun 31 18/19 7 Jobs Mon 1 4/5 4 Jobs Tue 2 6/6 5 Jobs Wed 3…" at bounding box center [459, 402] width 918 height 2725
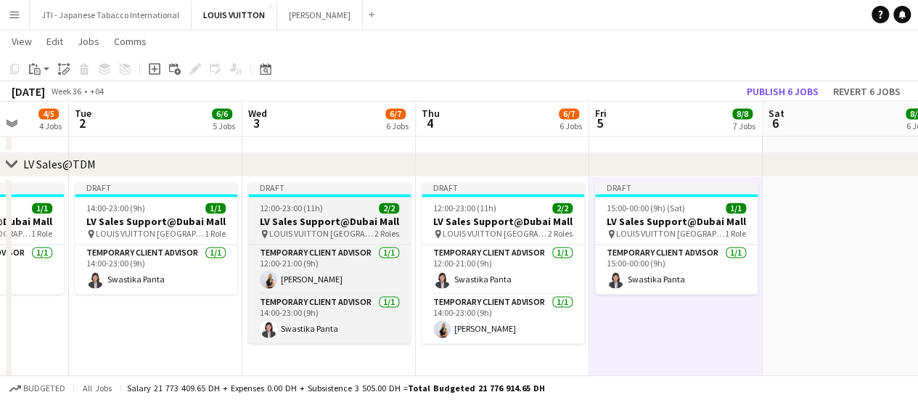
click at [327, 213] on app-job-card "Draft 12:00-23:00 (11h) 2/2 LV Sales Support@Dubai Mall pin LOUIS VUITTON Dubai…" at bounding box center [329, 262] width 163 height 161
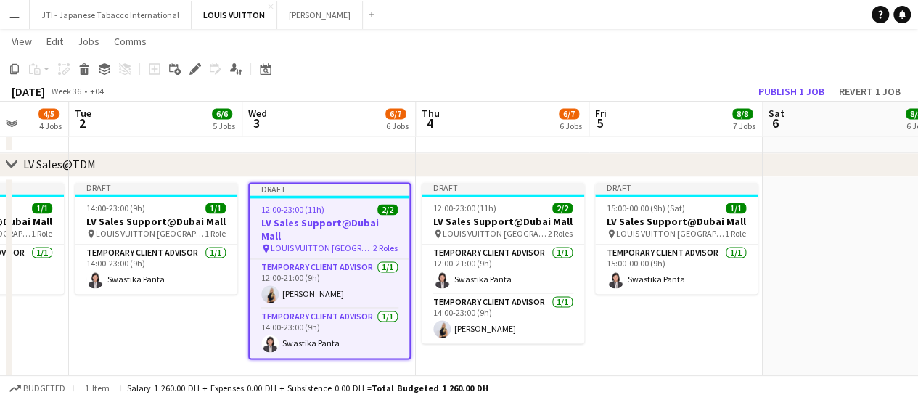
click at [10, 73] on icon at bounding box center [14, 69] width 9 height 10
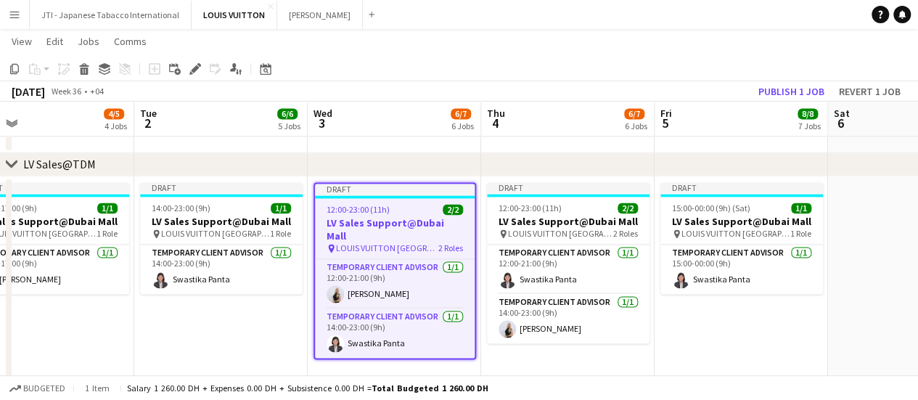
drag, startPoint x: 739, startPoint y: 306, endPoint x: 457, endPoint y: 301, distance: 281.6
click at [451, 301] on app-calendar-viewport "Sat 30 18/19 8 Jobs Sun 31 18/19 7 Jobs Mon 1 4/5 4 Jobs Tue 2 6/6 5 Jobs Wed 3…" at bounding box center [459, 402] width 918 height 2725
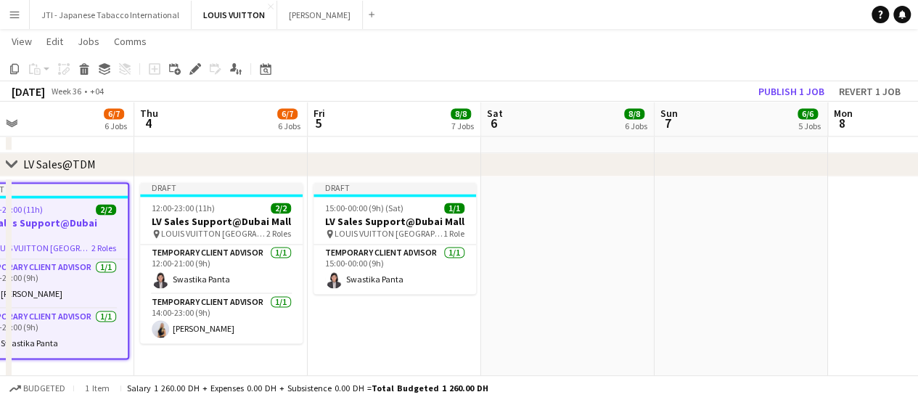
scroll to position [0, 392]
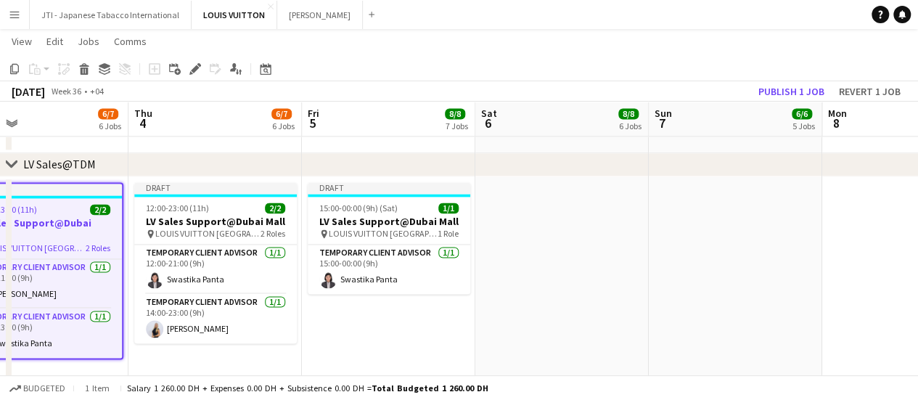
click at [542, 287] on app-date-cell at bounding box center [561, 301] width 173 height 250
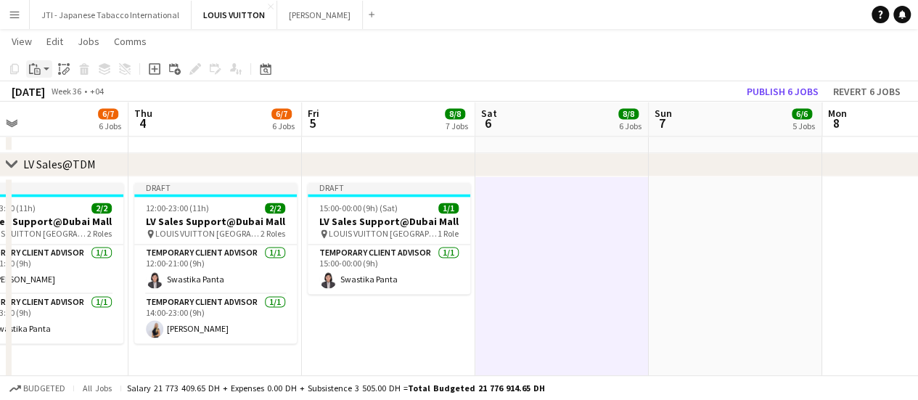
click at [38, 77] on div "Paste" at bounding box center [34, 68] width 17 height 17
click at [47, 118] on link "Paste with crew Ctrl+Shift+V" at bounding box center [106, 121] width 136 height 13
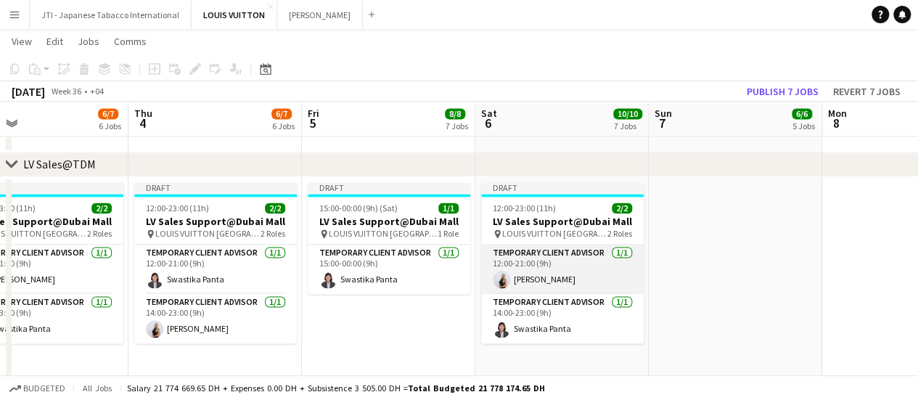
click at [576, 263] on app-card-role "Temporary Client Advisor 1/1 12:00-21:00 (9h) Natalie Chernenko" at bounding box center [562, 269] width 163 height 49
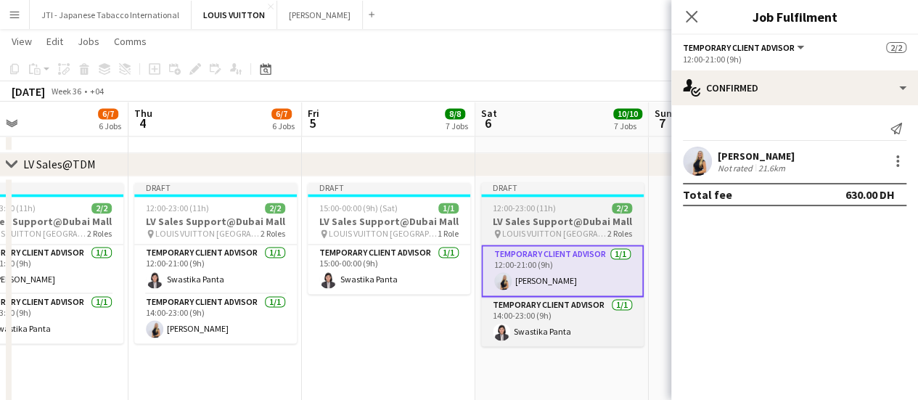
click at [589, 213] on div "12:00-23:00 (11h) 2/2" at bounding box center [562, 207] width 163 height 11
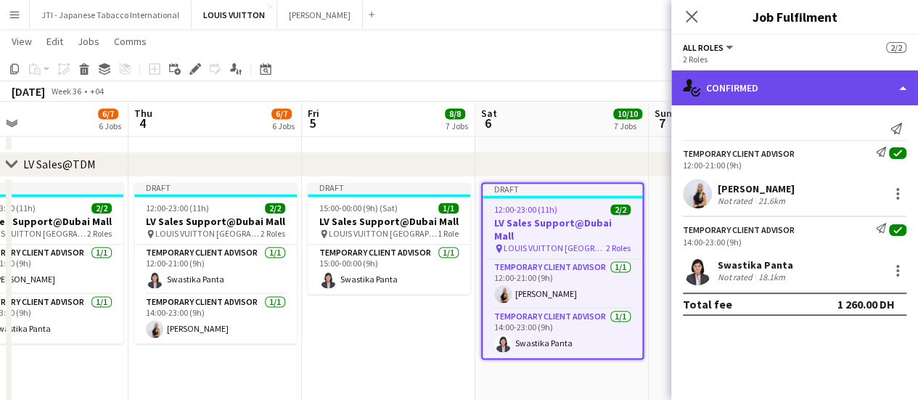
click at [822, 89] on div "single-neutral-actions-check-2 Confirmed" at bounding box center [794, 87] width 247 height 35
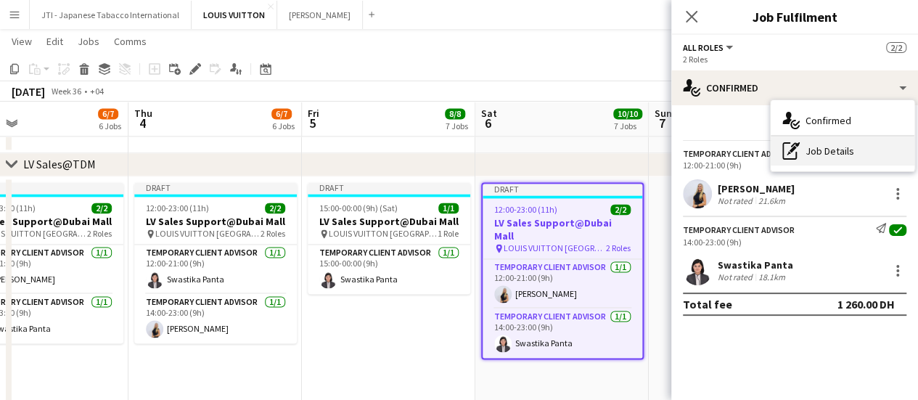
click at [826, 149] on div "pen-write Job Details" at bounding box center [843, 150] width 144 height 29
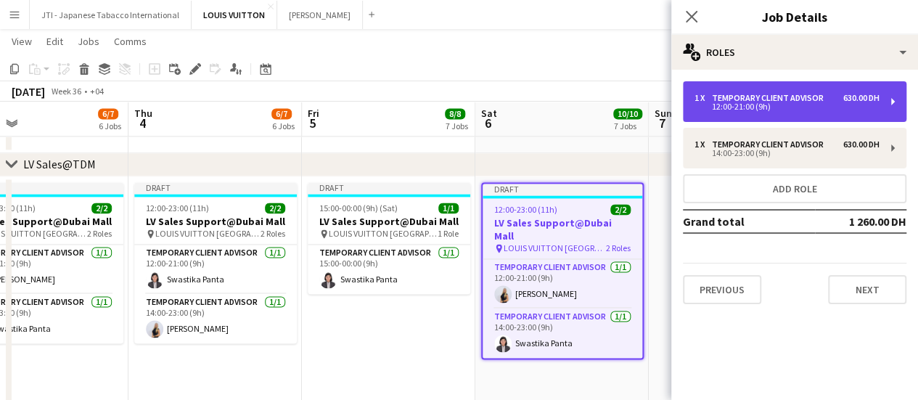
click at [833, 100] on div "1 x Temporary Client Advisor 630.00 DH" at bounding box center [787, 98] width 185 height 10
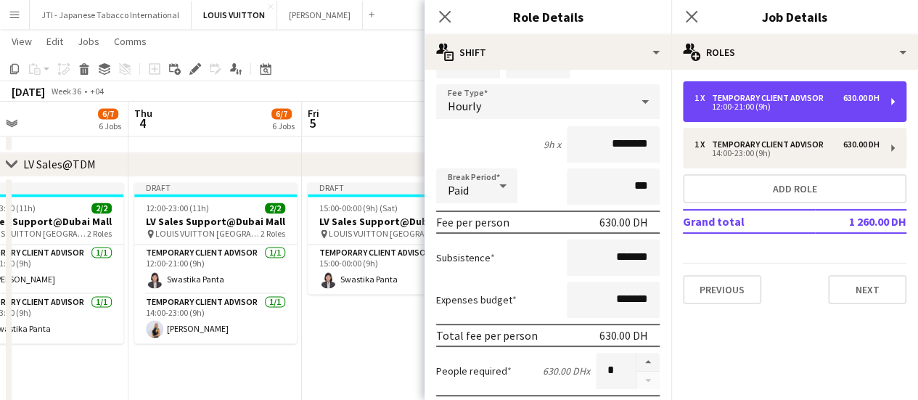
scroll to position [145, 0]
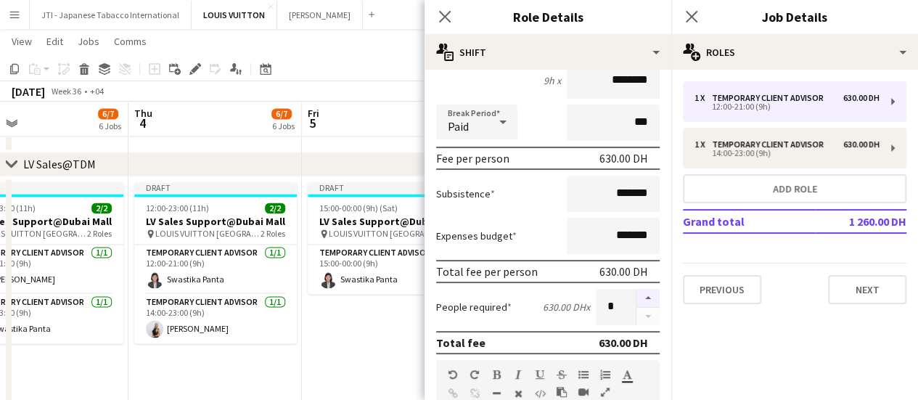
click at [637, 295] on button "button" at bounding box center [648, 298] width 23 height 19
type input "*"
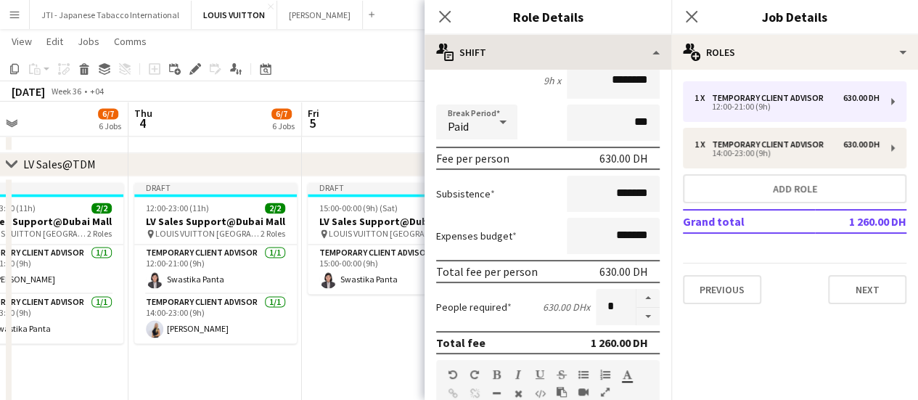
drag, startPoint x: 444, startPoint y: 12, endPoint x: 637, endPoint y: 56, distance: 197.9
click at [448, 15] on icon "Close pop-in" at bounding box center [445, 17] width 12 height 12
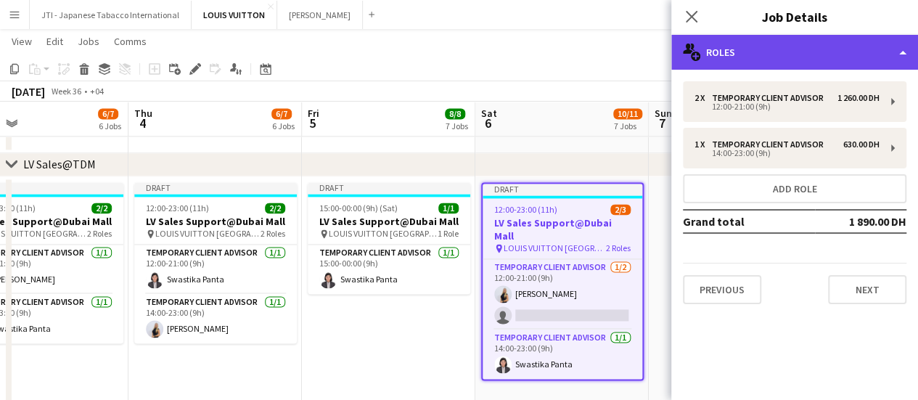
click at [800, 62] on div "multiple-users-add Roles" at bounding box center [794, 52] width 247 height 35
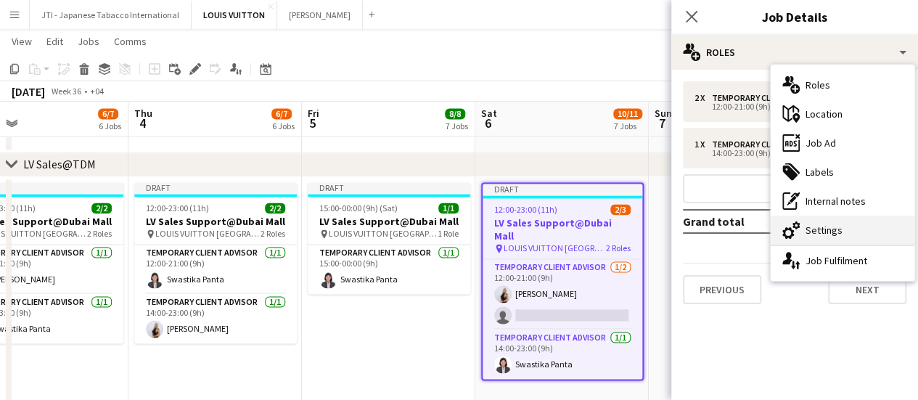
drag, startPoint x: 802, startPoint y: 250, endPoint x: 801, endPoint y: 239, distance: 11.6
click at [801, 249] on div "single-neutral-actions-up-down Job Fulfilment" at bounding box center [843, 260] width 144 height 29
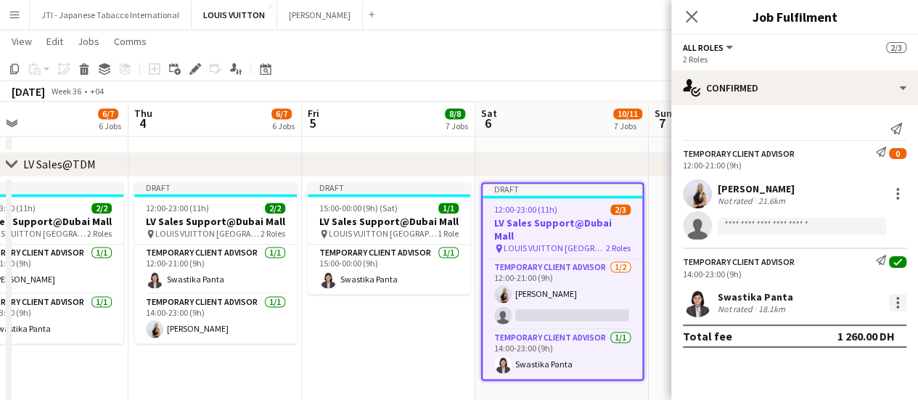
click at [893, 297] on div at bounding box center [897, 302] width 17 height 17
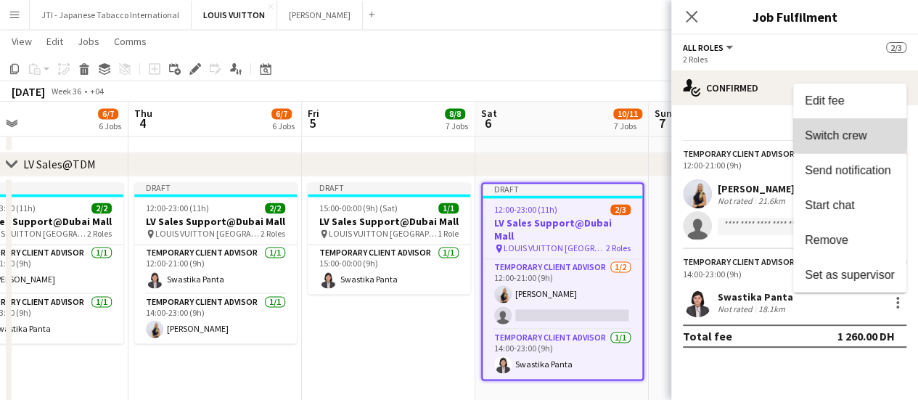
click at [823, 131] on span "Switch crew" at bounding box center [836, 134] width 62 height 12
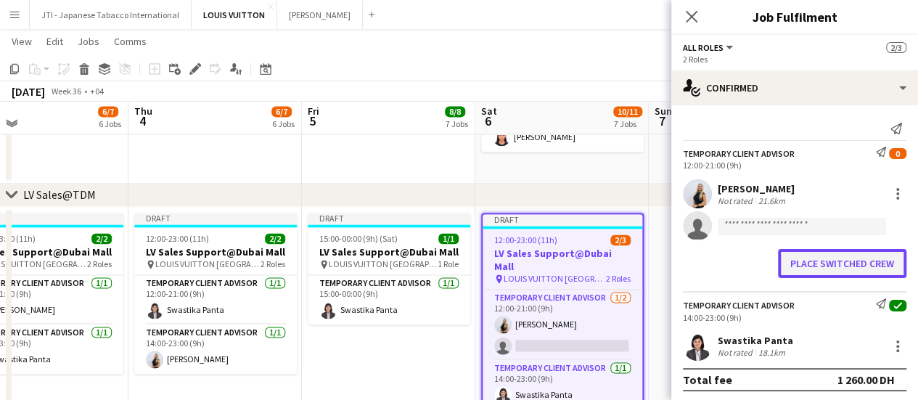
click at [839, 261] on button "Place switched crew" at bounding box center [842, 263] width 128 height 29
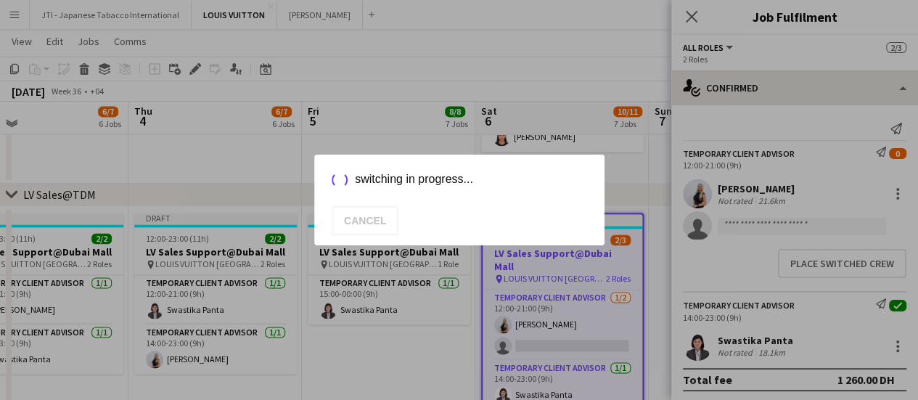
scroll to position [1016, 0]
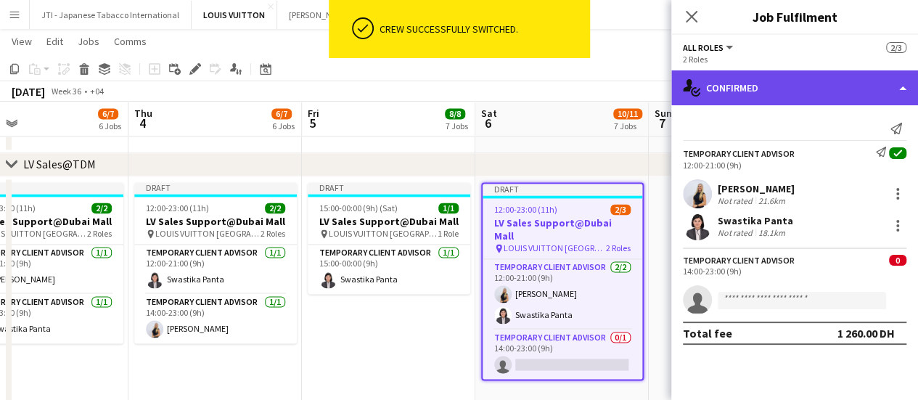
click at [798, 85] on div "single-neutral-actions-check-2 Confirmed" at bounding box center [794, 87] width 247 height 35
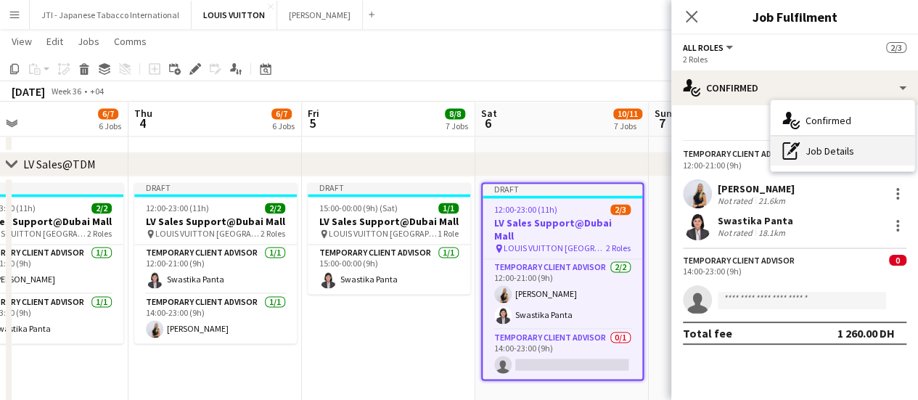
click at [803, 152] on div "pen-write Job Details" at bounding box center [843, 150] width 144 height 29
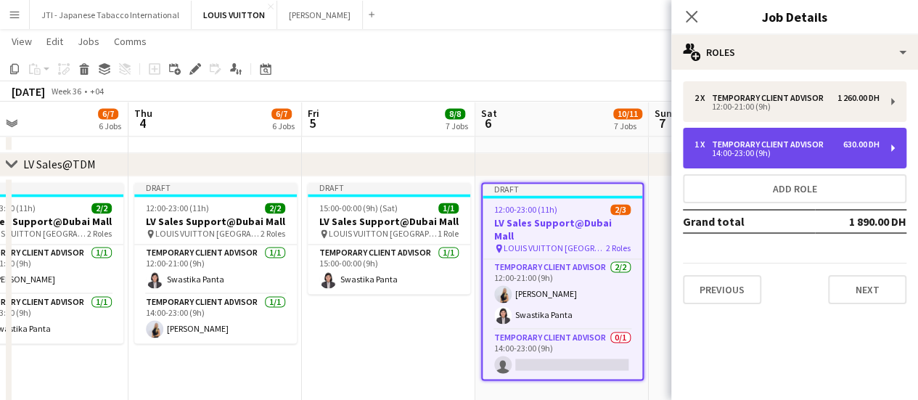
click at [745, 157] on div "14:00-23:00 (9h)" at bounding box center [787, 153] width 185 height 7
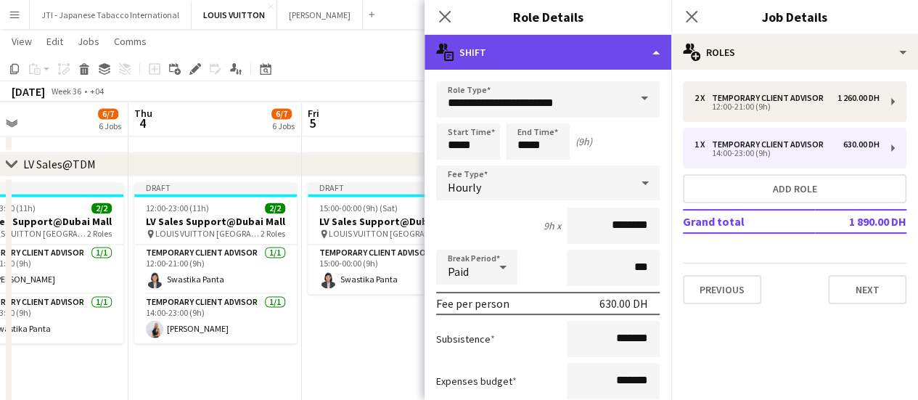
click at [575, 49] on div "multiple-actions-text Shift" at bounding box center [548, 52] width 247 height 35
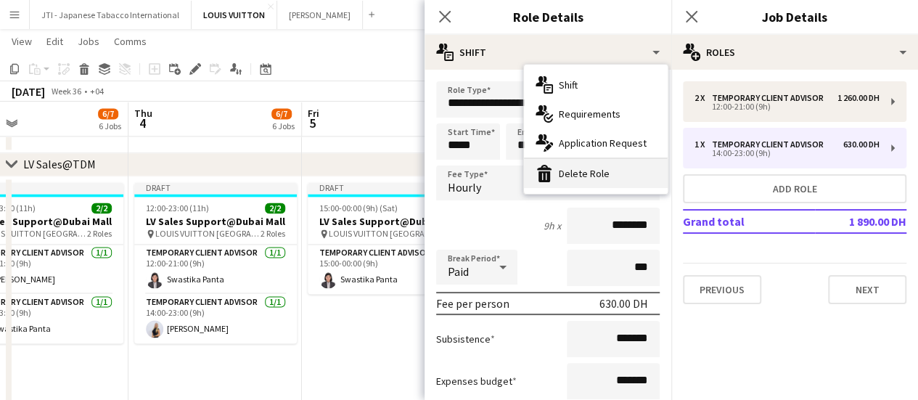
click at [585, 160] on div "bin-2 Delete Role" at bounding box center [596, 173] width 144 height 29
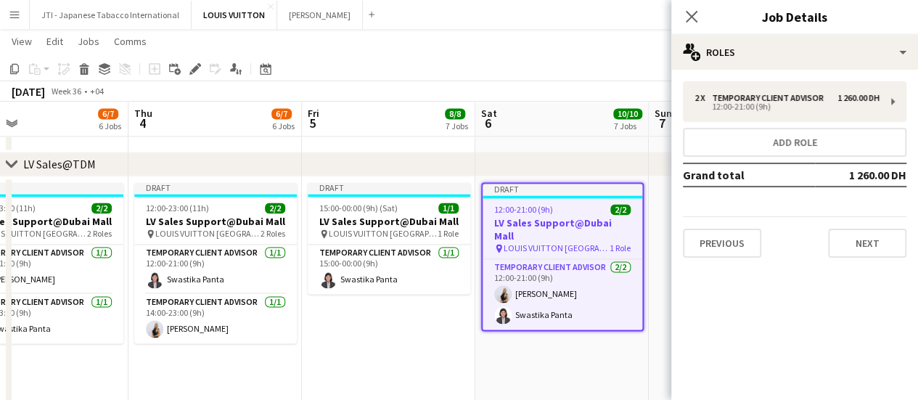
scroll to position [0, 324]
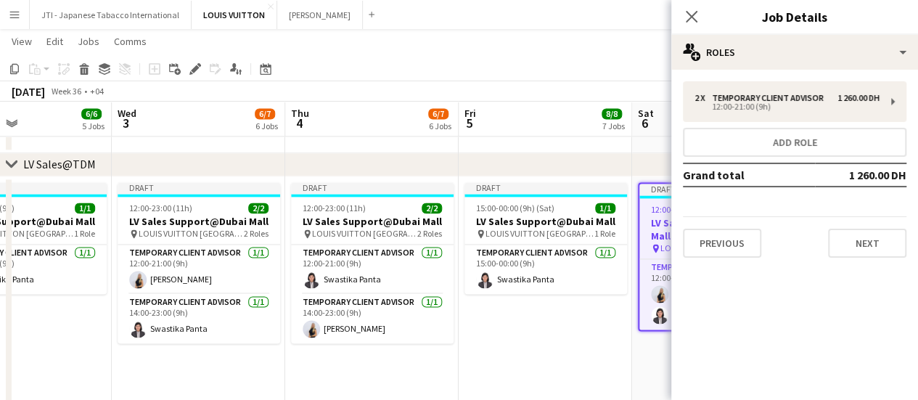
drag, startPoint x: 366, startPoint y: 320, endPoint x: 460, endPoint y: 323, distance: 94.4
click at [460, 323] on app-calendar-viewport "Sun 31 18/19 7 Jobs Mon 1 4/5 4 Jobs Tue 2 6/6 5 Jobs Wed 3 6/7 6 Jobs Thu 4 6/…" at bounding box center [459, 402] width 918 height 2725
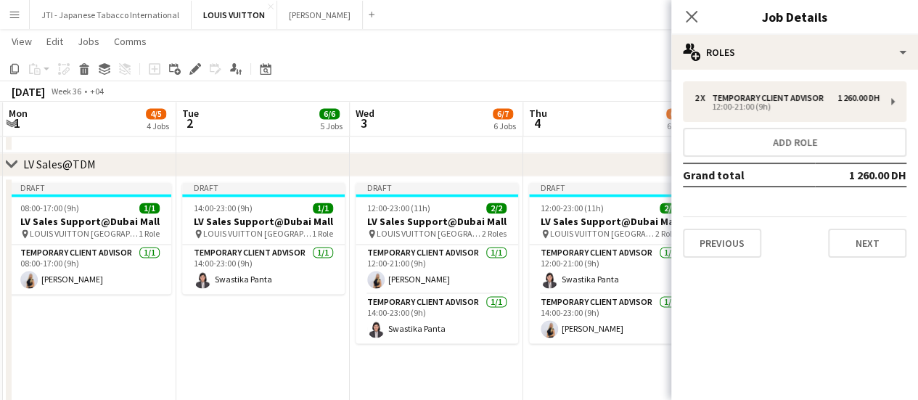
scroll to position [0, 300]
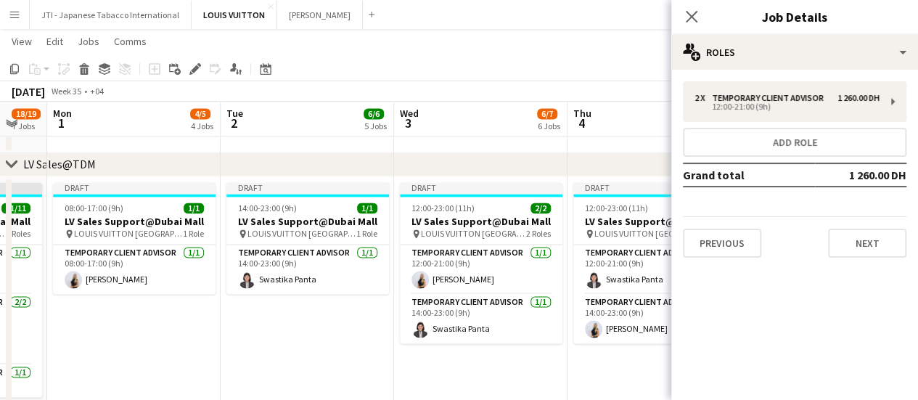
drag, startPoint x: 266, startPoint y: 301, endPoint x: 497, endPoint y: 306, distance: 231.6
click at [497, 306] on app-calendar-viewport "Sat 30 18/19 8 Jobs Sun 31 18/19 7 Jobs Mon 1 4/5 4 Jobs Tue 2 6/6 5 Jobs Wed 3…" at bounding box center [459, 402] width 918 height 2725
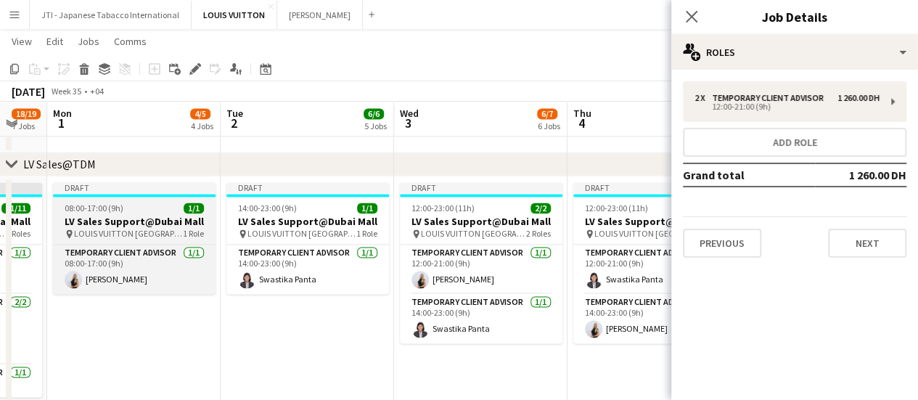
drag, startPoint x: 100, startPoint y: 210, endPoint x: 89, endPoint y: 198, distance: 15.9
click at [98, 210] on span "08:00-17:00 (9h)" at bounding box center [94, 207] width 59 height 11
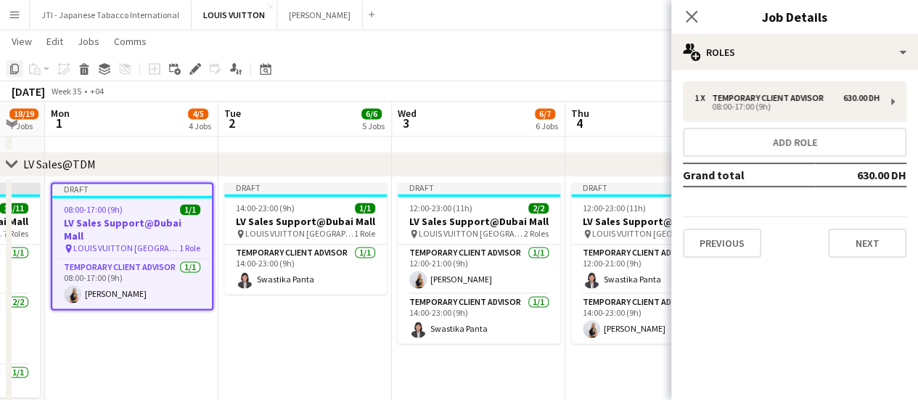
click at [17, 67] on icon "Copy" at bounding box center [15, 69] width 12 height 12
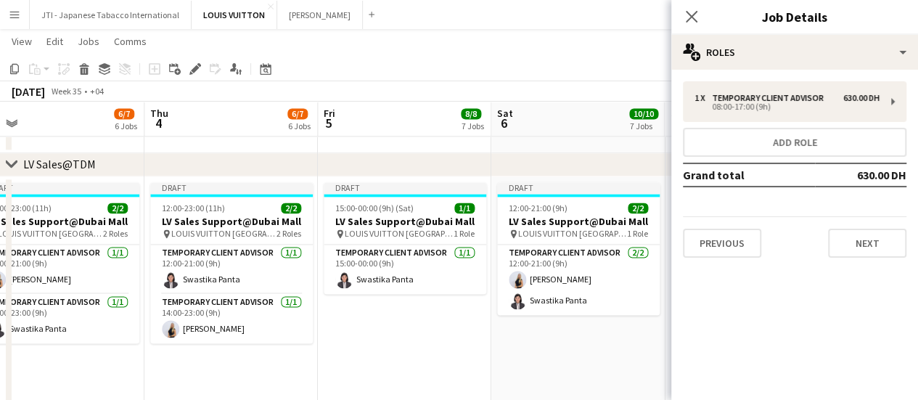
drag, startPoint x: 233, startPoint y: 261, endPoint x: 78, endPoint y: 242, distance: 155.7
click at [10, 244] on div "chevron-right RE-OPENENING, VIP EVENTS & POP-UP chevron-right Make up artists M…" at bounding box center [459, 402] width 918 height 2725
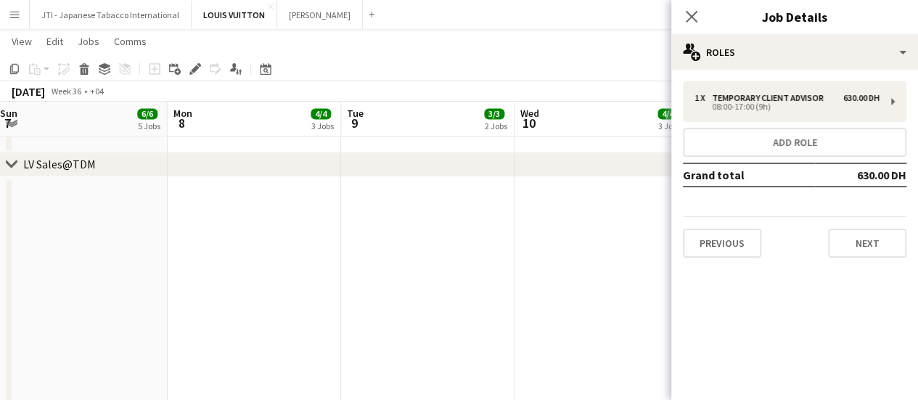
scroll to position [0, 373]
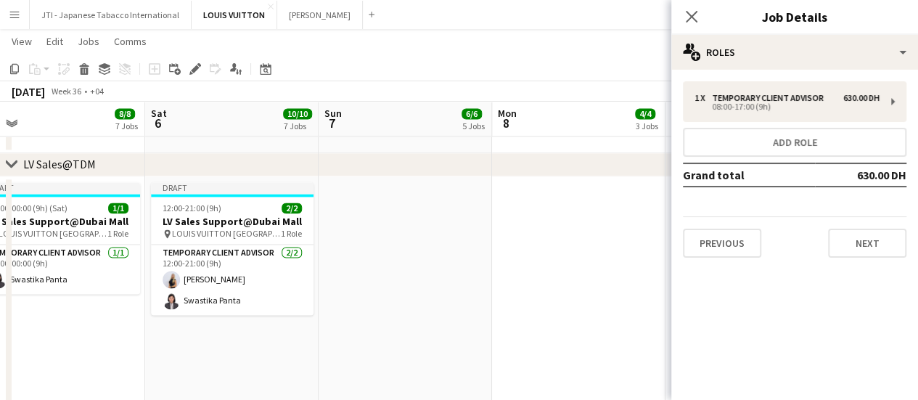
drag, startPoint x: 351, startPoint y: 258, endPoint x: 326, endPoint y: 250, distance: 25.9
click at [24, 258] on app-calendar-viewport "Wed 3 6/7 6 Jobs Thu 4 6/7 6 Jobs Fri 5 8/8 7 Jobs Sat 6 10/10 7 Jobs Sun 7 6/6…" at bounding box center [459, 402] width 918 height 2725
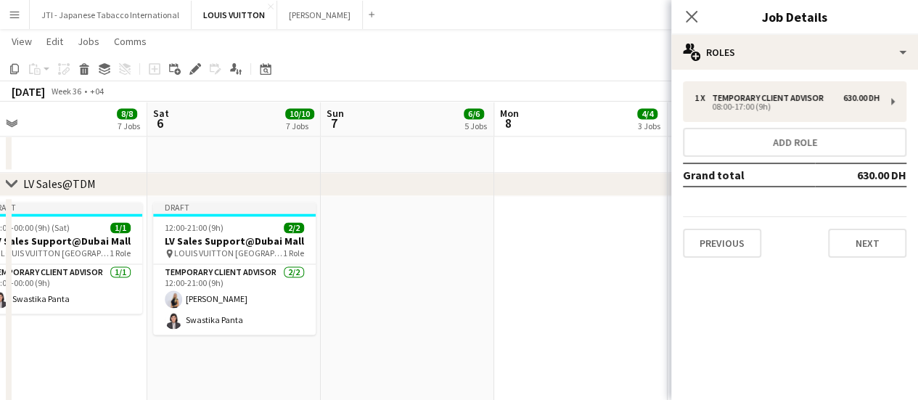
click at [390, 208] on app-date-cell at bounding box center [407, 321] width 173 height 250
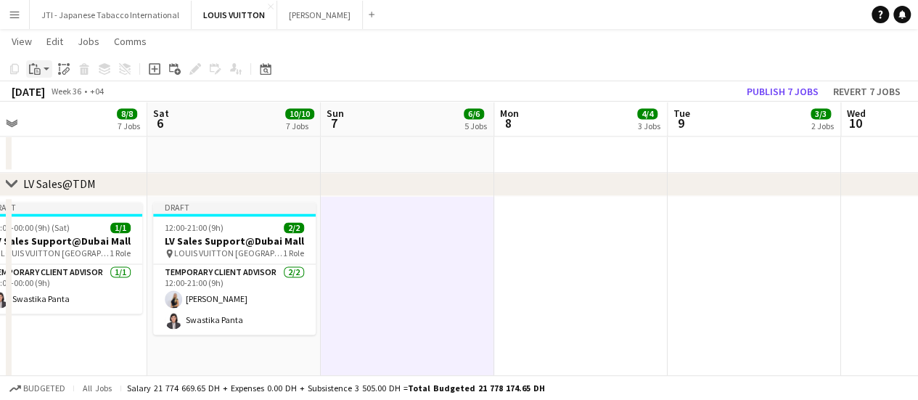
click at [41, 70] on div "Paste" at bounding box center [34, 68] width 17 height 17
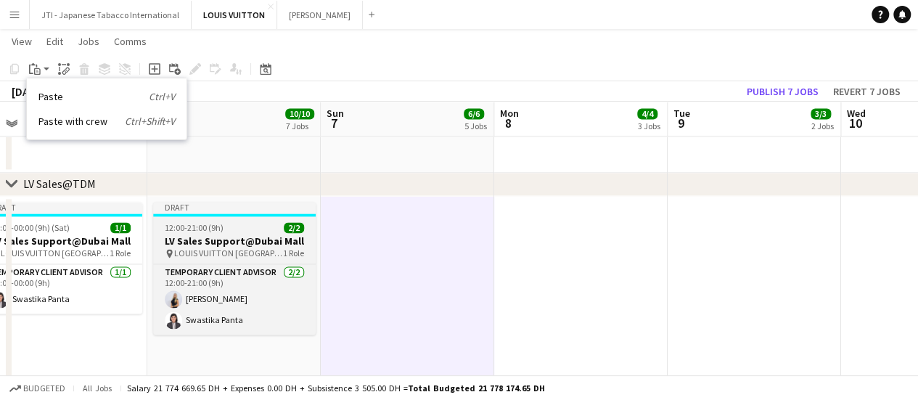
drag, startPoint x: 46, startPoint y: 121, endPoint x: 198, endPoint y: 229, distance: 185.9
click at [46, 120] on link "Paste with crew Ctrl+Shift+V" at bounding box center [106, 121] width 136 height 13
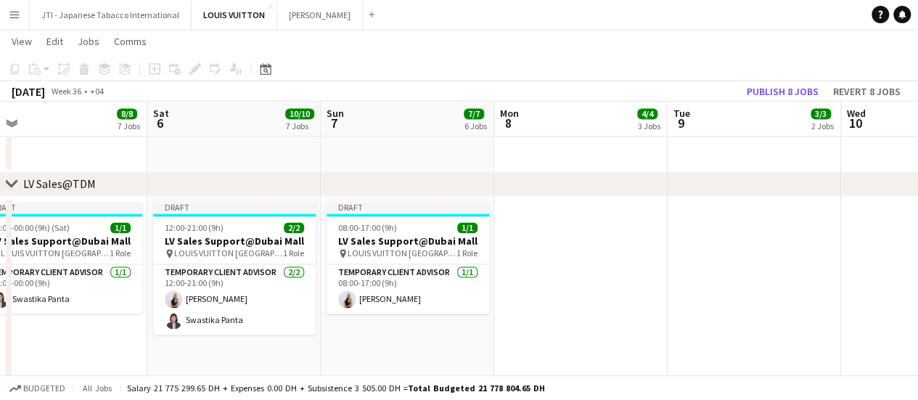
click at [606, 259] on app-date-cell at bounding box center [580, 321] width 173 height 250
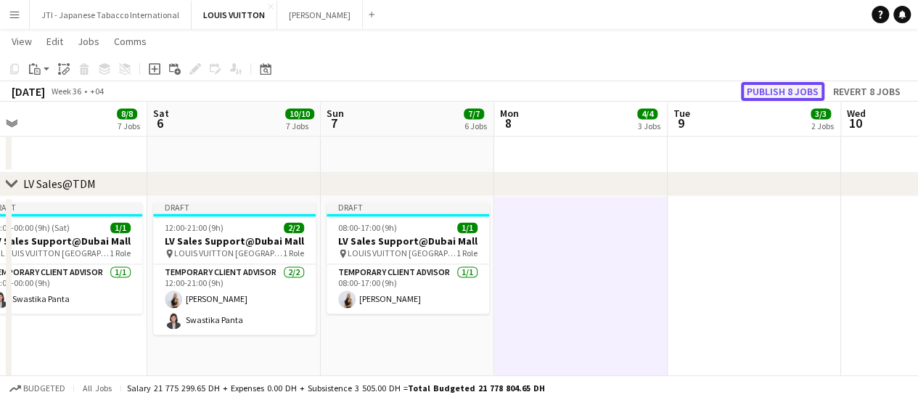
click at [766, 92] on button "Publish 8 jobs" at bounding box center [782, 91] width 83 height 19
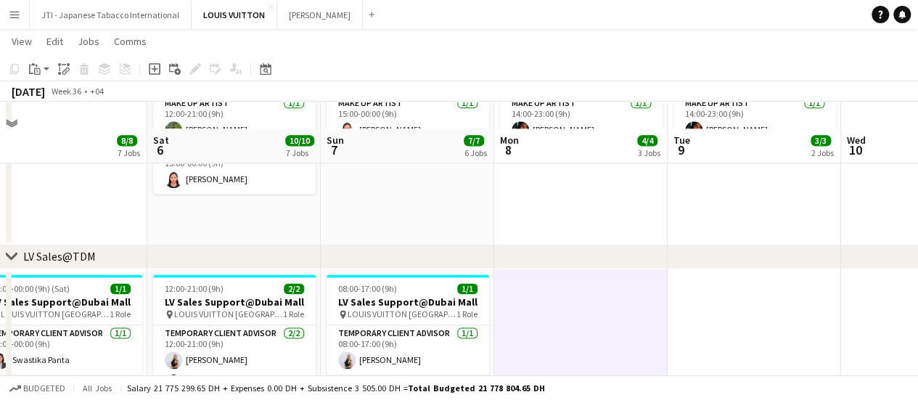
scroll to position [1089, 0]
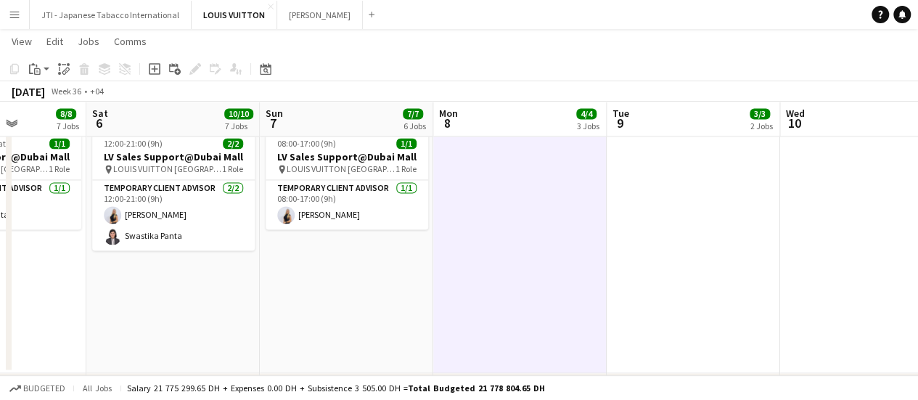
drag, startPoint x: 572, startPoint y: 285, endPoint x: 468, endPoint y: 306, distance: 105.9
click at [495, 303] on app-calendar-viewport "Wed 3 6/7 6 Jobs Thu 4 6/7 6 Jobs Fri 5 8/8 7 Jobs Sat 6 10/10 7 Jobs Sun 7 7/7…" at bounding box center [459, 340] width 918 height 2745
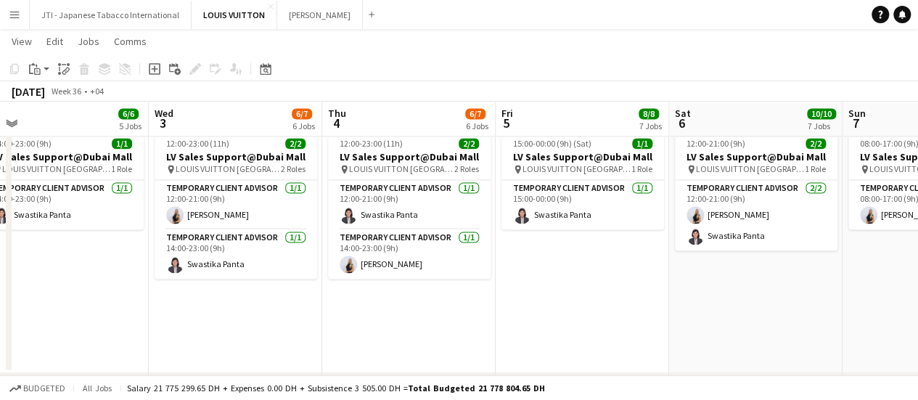
drag, startPoint x: 216, startPoint y: 306, endPoint x: 451, endPoint y: 304, distance: 235.9
click at [812, 311] on app-calendar-viewport "Sun 31 18/19 7 Jobs Mon 1 4/5 4 Jobs Tue 2 6/6 5 Jobs Wed 3 6/7 6 Jobs Thu 4 6/…" at bounding box center [459, 340] width 918 height 2745
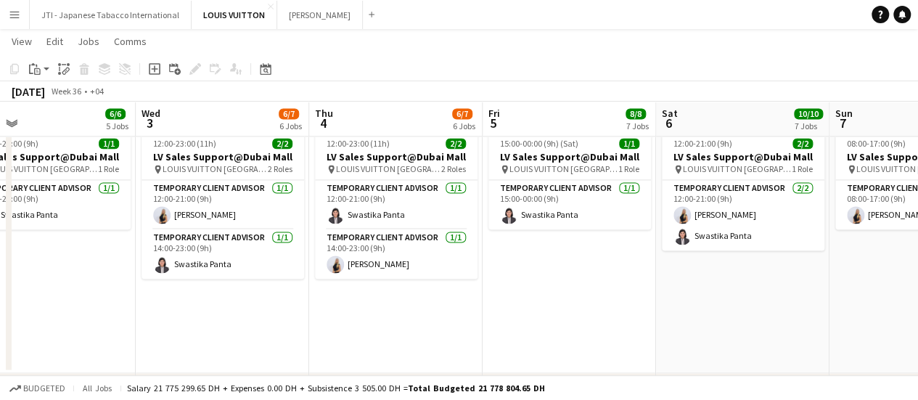
drag, startPoint x: 451, startPoint y: 306, endPoint x: 395, endPoint y: 294, distance: 57.8
click at [372, 311] on app-calendar-viewport "Sun 31 18/19 7 Jobs Mon 1 4/5 4 Jobs Tue 2 6/6 5 Jobs Wed 3 6/7 6 Jobs Thu 4 6/…" at bounding box center [459, 340] width 918 height 2745
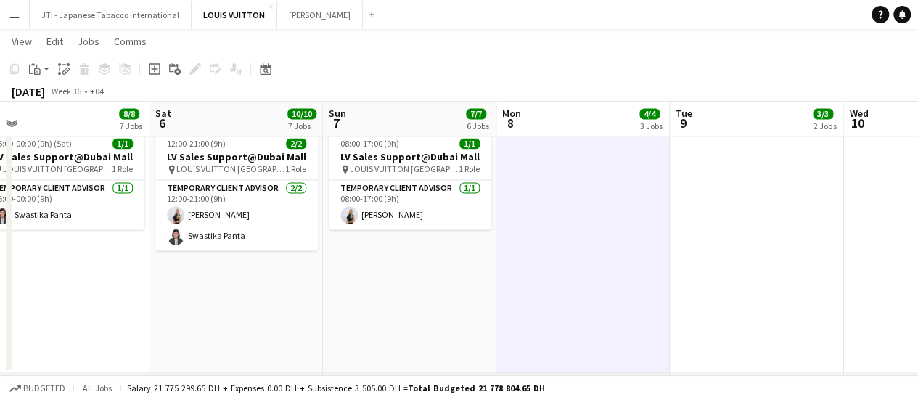
scroll to position [0, 568]
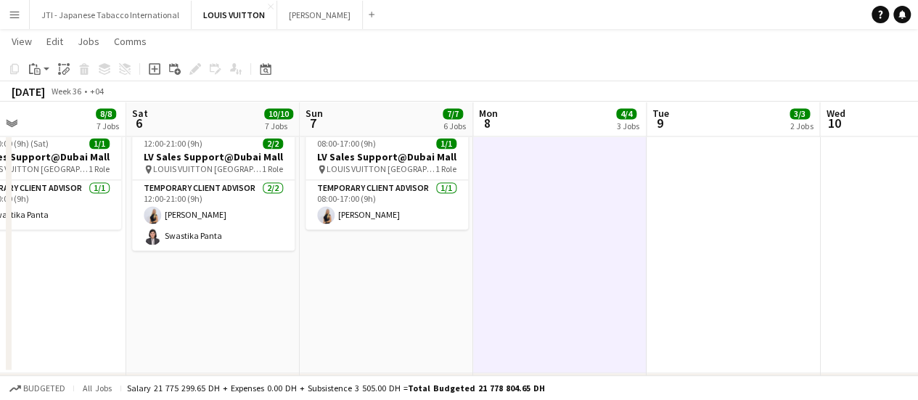
drag, startPoint x: 705, startPoint y: 291, endPoint x: 180, endPoint y: 313, distance: 525.2
click at [180, 313] on app-calendar-viewport "Tue 2 6/6 5 Jobs Wed 3 6/7 6 Jobs Thu 4 6/7 6 Jobs Fri 5 8/8 7 Jobs Sat 6 10/10…" at bounding box center [459, 340] width 918 height 2745
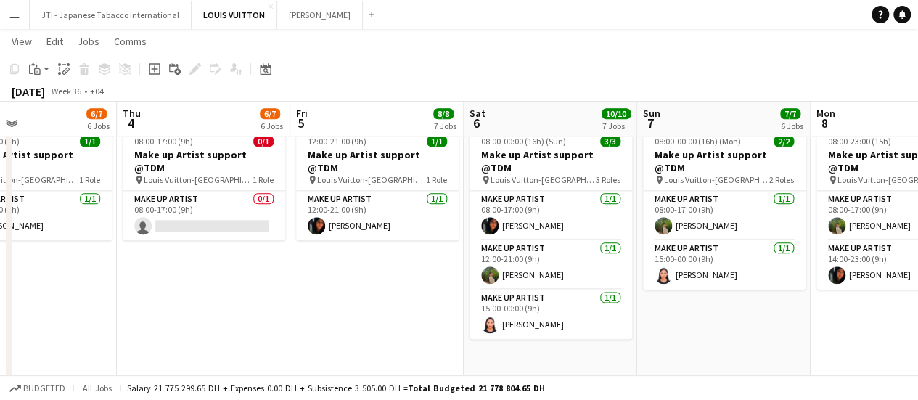
scroll to position [0, 396]
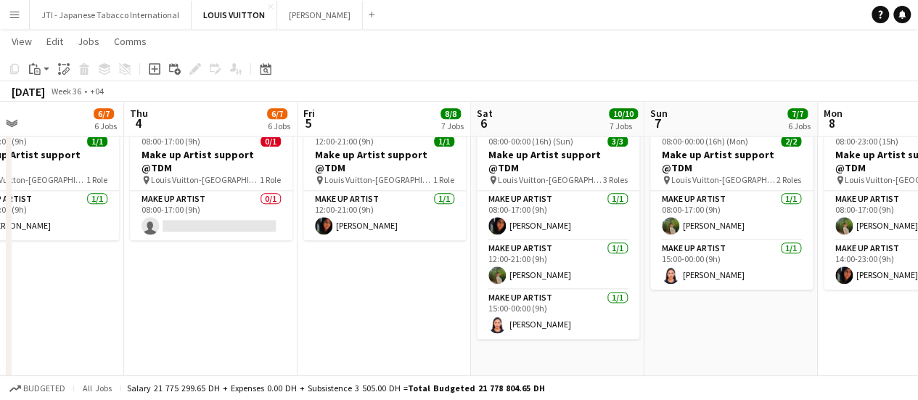
drag, startPoint x: 45, startPoint y: 292, endPoint x: 390, endPoint y: 292, distance: 344.8
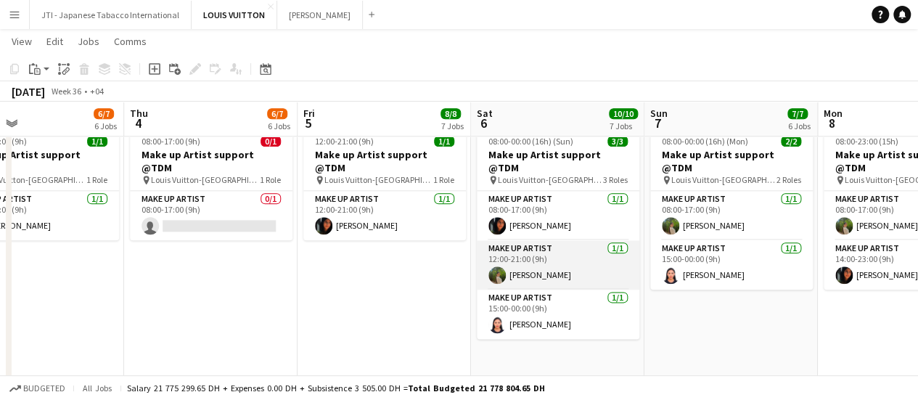
click at [541, 263] on app-card-role "Make up artist 1/1 12:00-21:00 (9h) Jee Naz" at bounding box center [558, 264] width 163 height 49
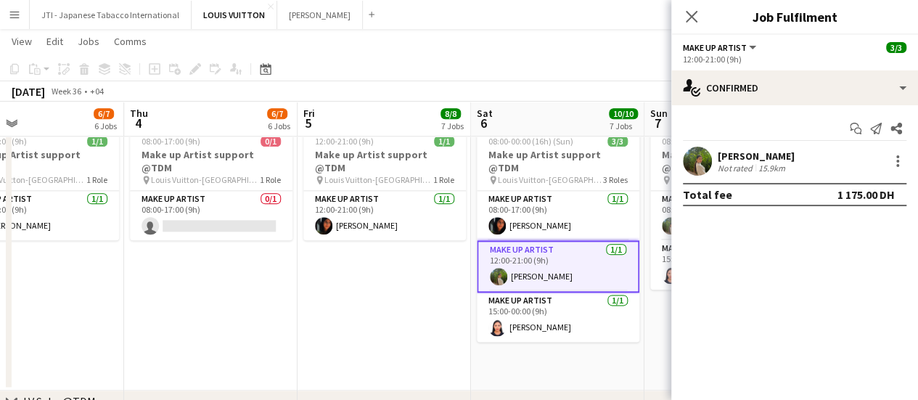
click at [840, 160] on div "Jee Naz Not rated 15.9km" at bounding box center [794, 161] width 247 height 29
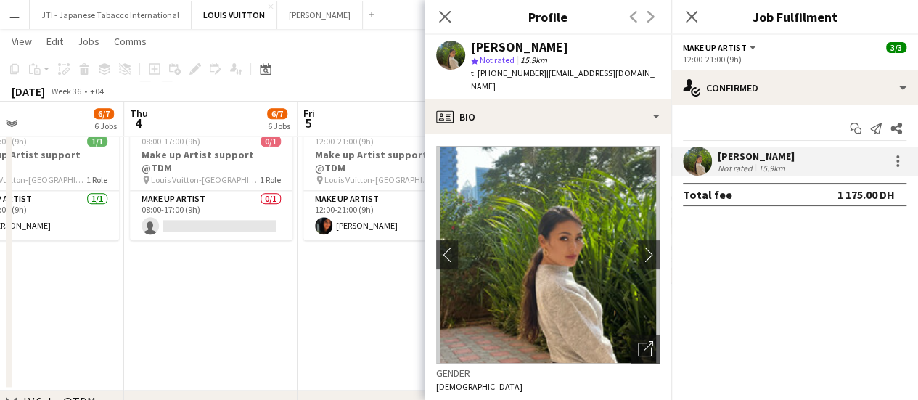
scroll to position [363, 0]
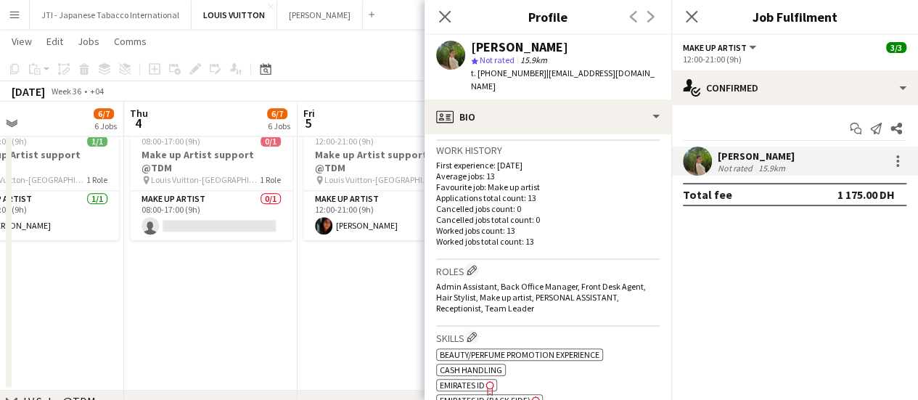
click at [479, 380] on span "Emirates ID" at bounding box center [462, 385] width 45 height 11
click at [352, 272] on app-date-cell "12:00-21:00 (9h) 1/1 Make up Artist support @TDM pin Louis Vuitton-Fashion Aven…" at bounding box center [384, 255] width 173 height 269
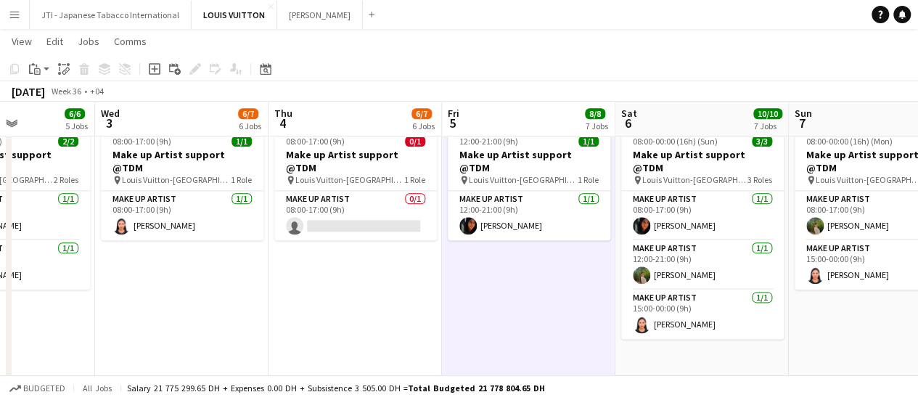
drag, startPoint x: 367, startPoint y: 297, endPoint x: 499, endPoint y: 313, distance: 132.3
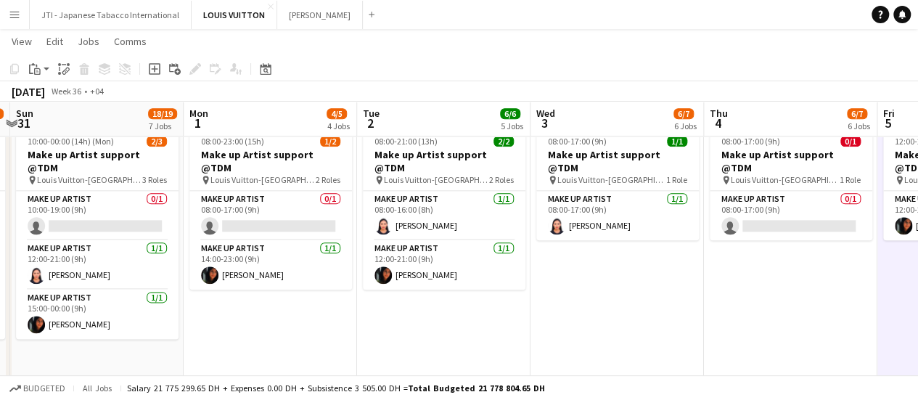
scroll to position [0, 335]
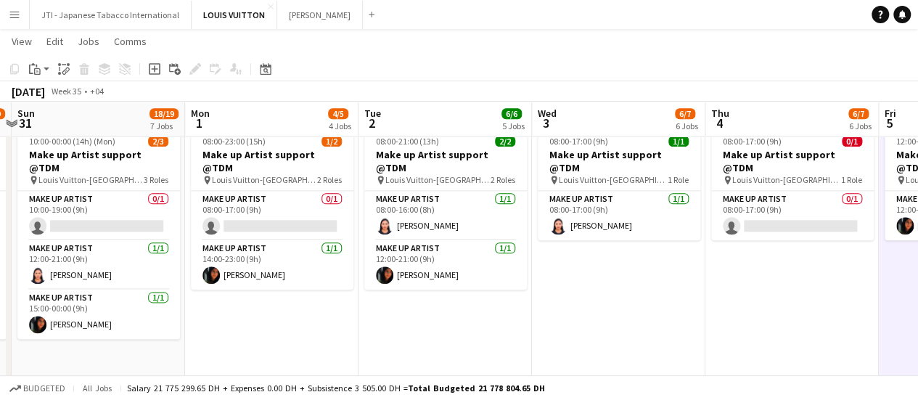
drag, startPoint x: 200, startPoint y: 308, endPoint x: 616, endPoint y: 315, distance: 416.7
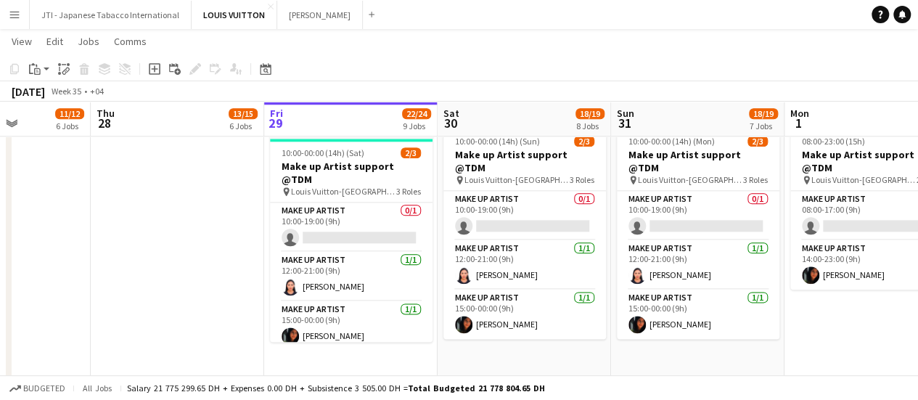
scroll to position [0, 364]
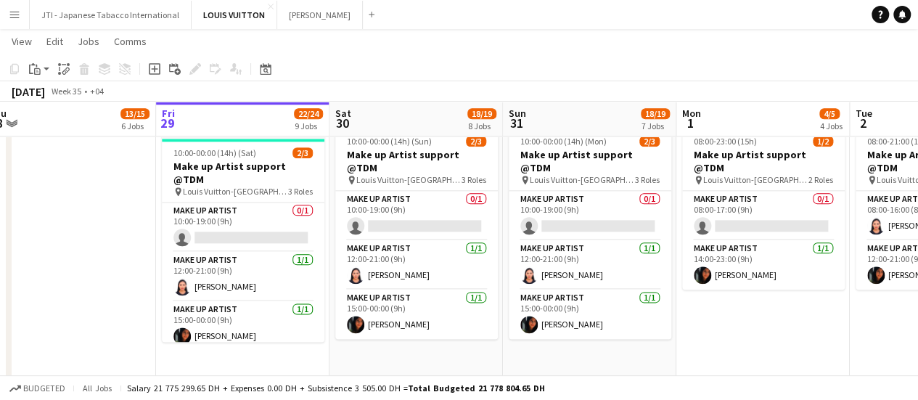
drag, startPoint x: 308, startPoint y: 316, endPoint x: 730, endPoint y: 306, distance: 422.5
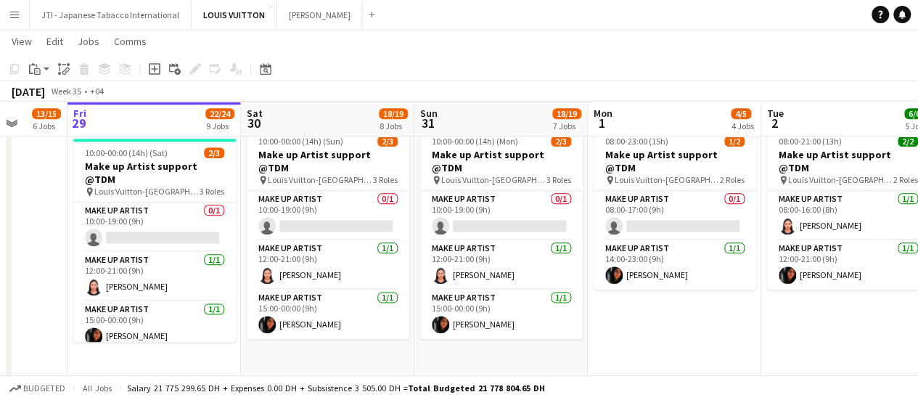
scroll to position [0, 470]
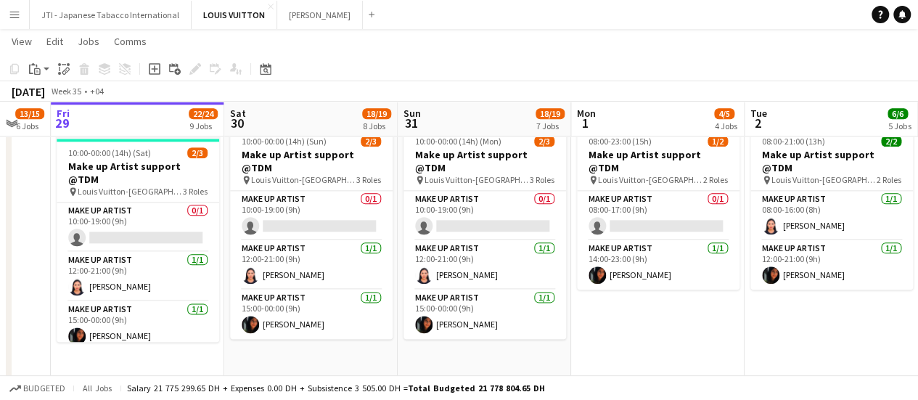
drag, startPoint x: 785, startPoint y: 304, endPoint x: 679, endPoint y: 321, distance: 106.6
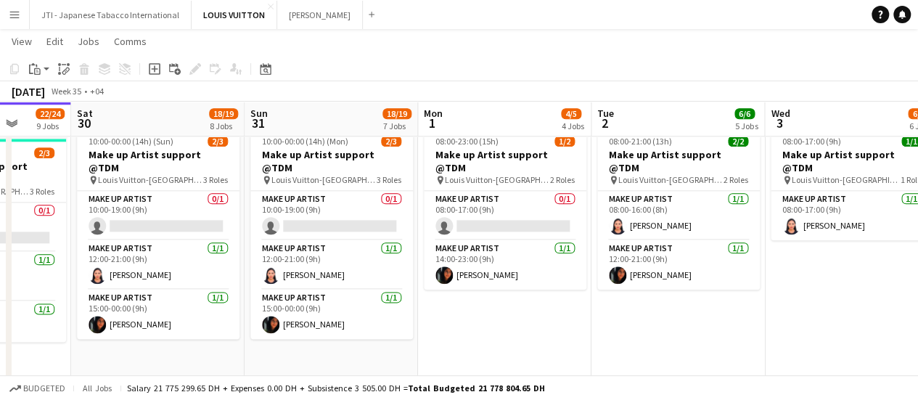
scroll to position [0, 623]
drag, startPoint x: 605, startPoint y: 298, endPoint x: 451, endPoint y: 324, distance: 156.0
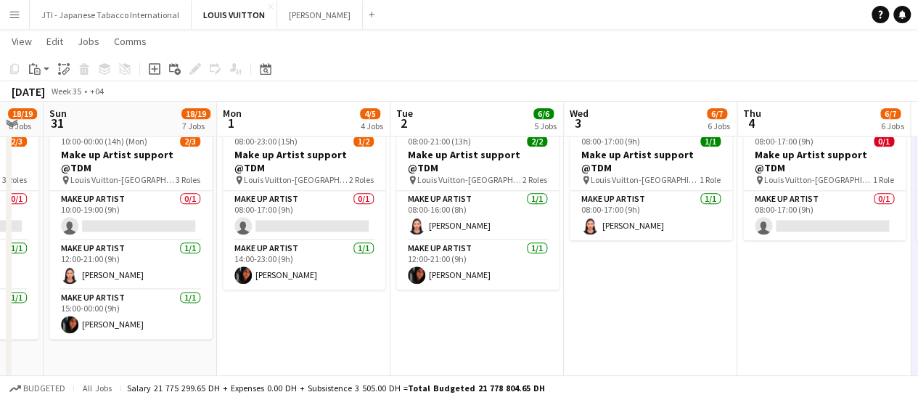
drag, startPoint x: 498, startPoint y: 291, endPoint x: 273, endPoint y: 298, distance: 225.1
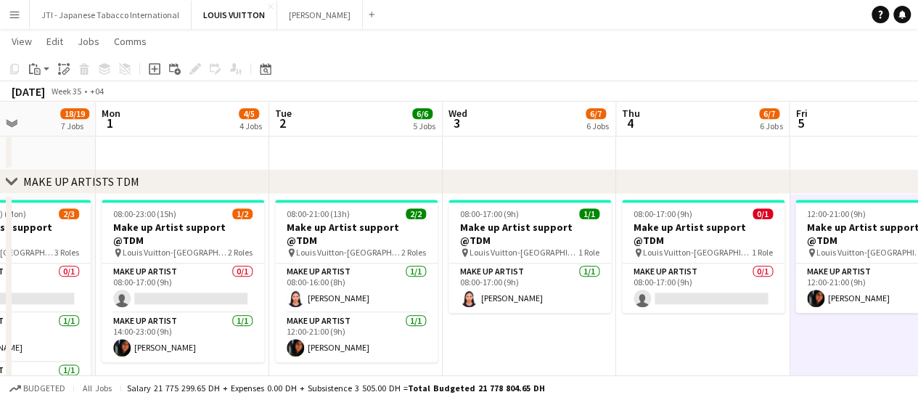
scroll to position [0, 599]
drag, startPoint x: 505, startPoint y: 319, endPoint x: 408, endPoint y: 319, distance: 97.3
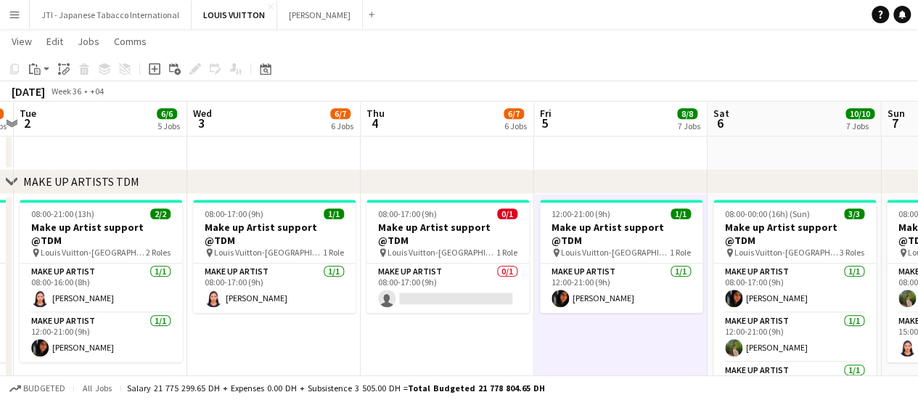
scroll to position [0, 690]
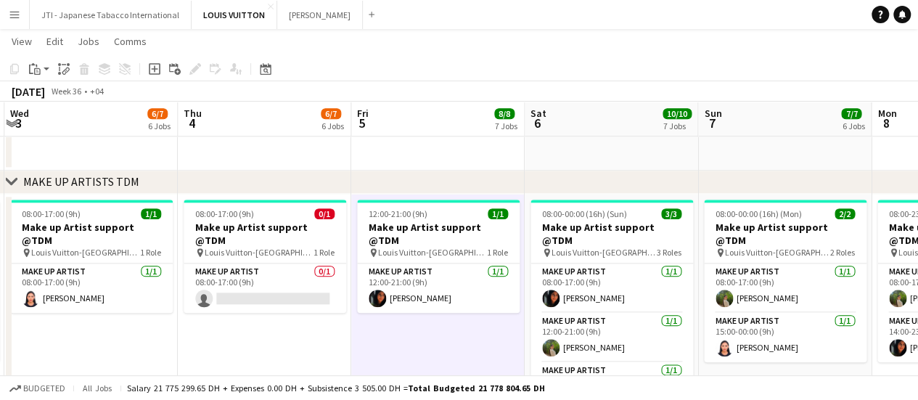
drag, startPoint x: 628, startPoint y: 308, endPoint x: 300, endPoint y: 310, distance: 327.3
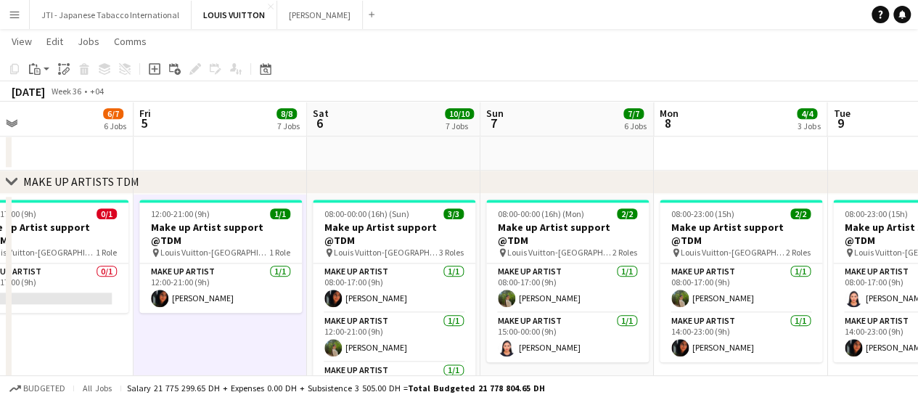
drag, startPoint x: 720, startPoint y: 328, endPoint x: 496, endPoint y: 320, distance: 223.7
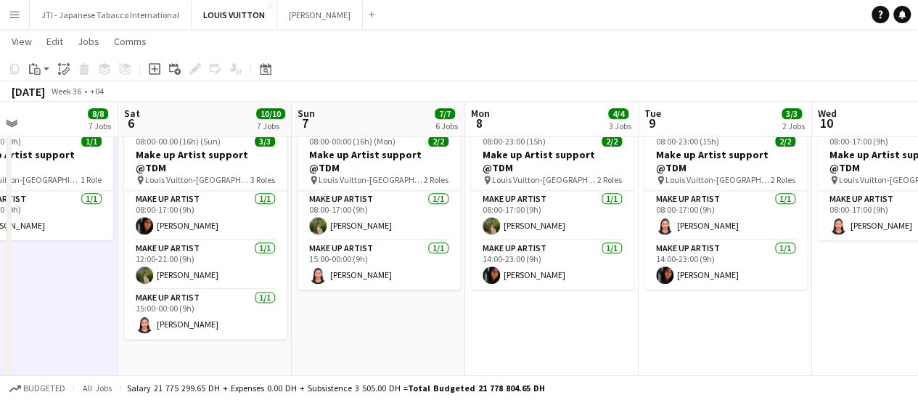
scroll to position [0, 412]
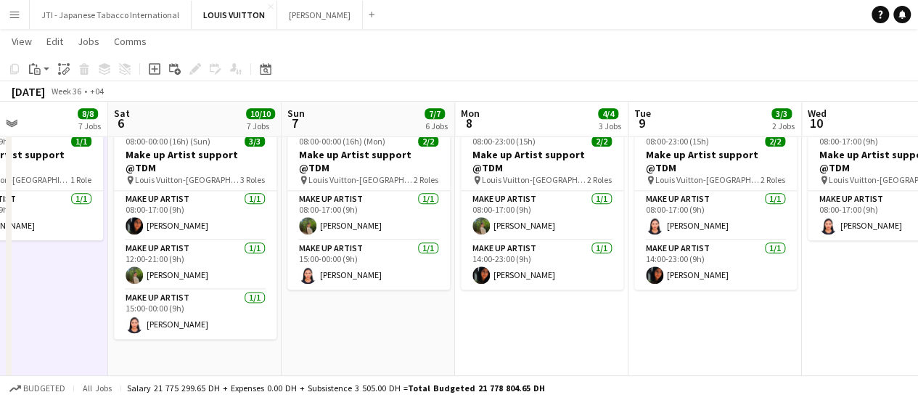
drag, startPoint x: 525, startPoint y: 310, endPoint x: 330, endPoint y: 322, distance: 194.9
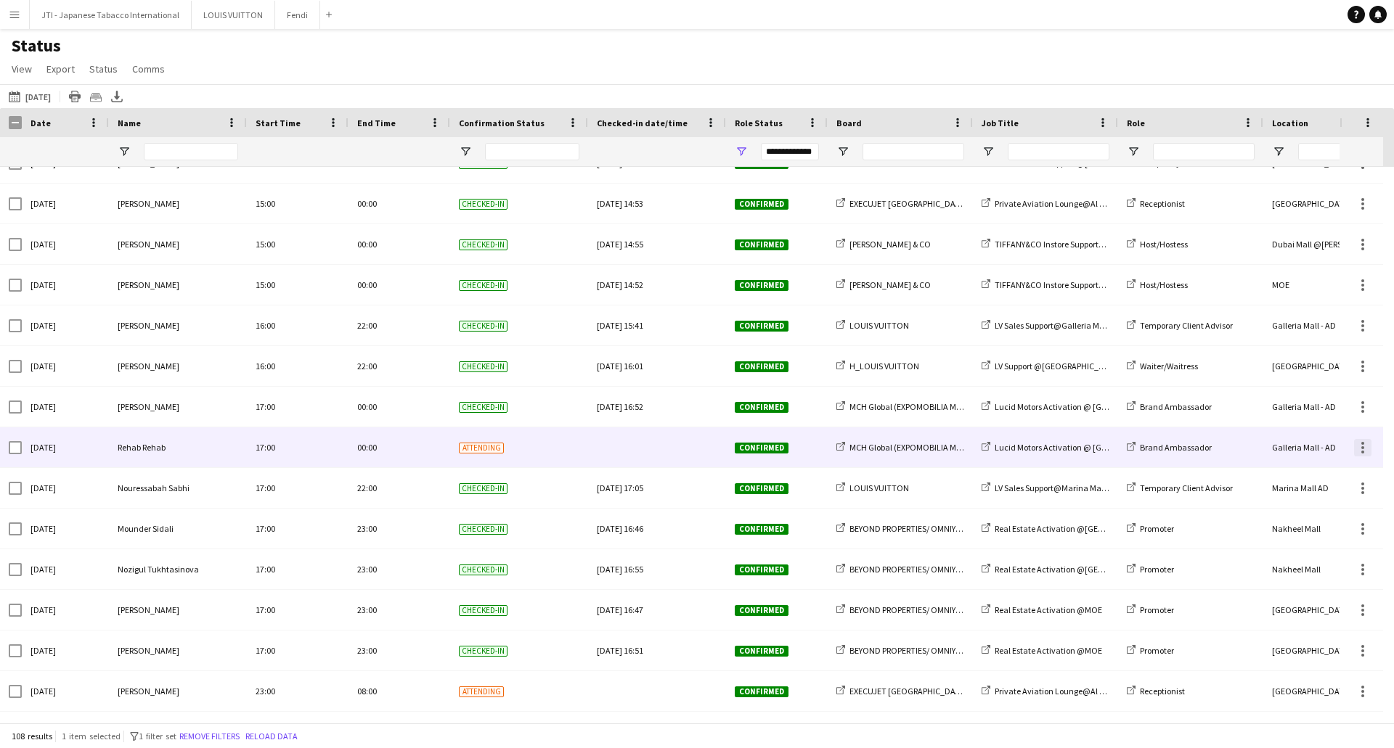
click at [1362, 447] on div at bounding box center [1362, 447] width 3 height 3
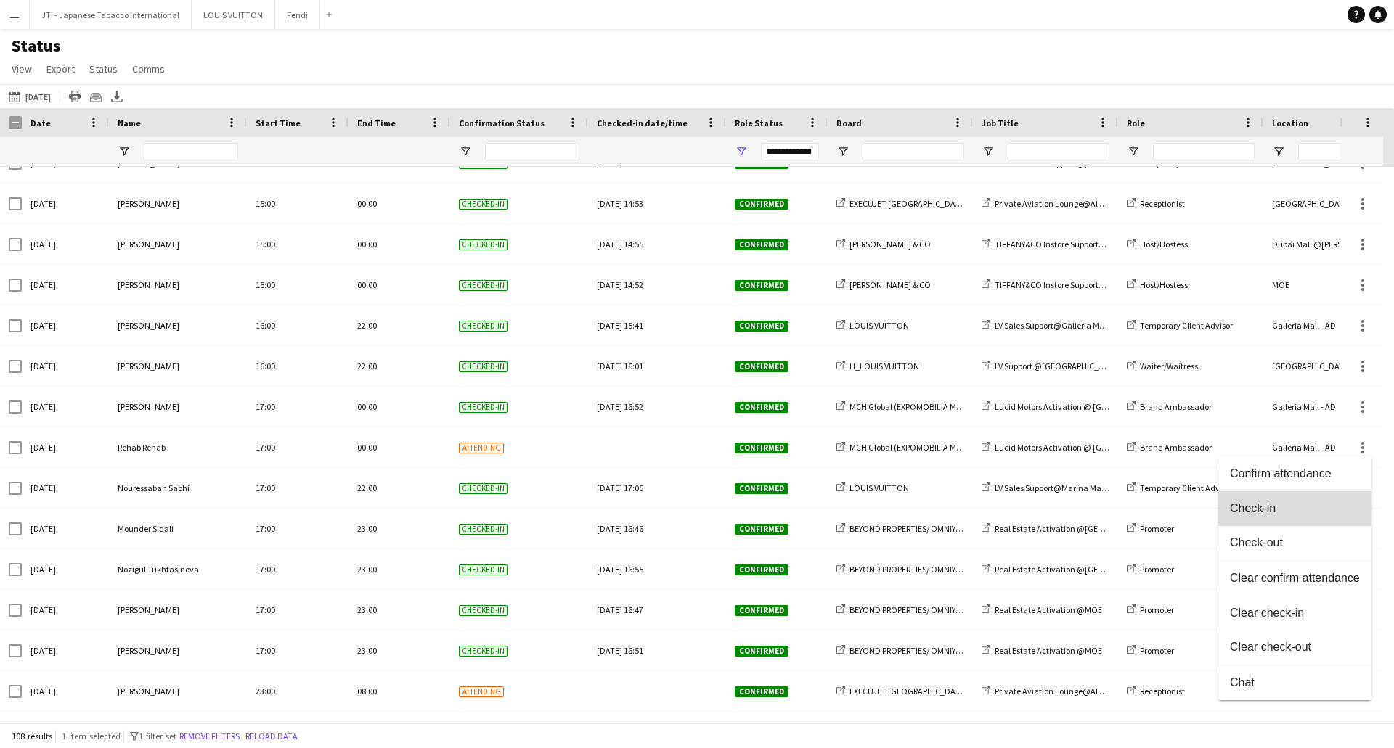
click at [1254, 502] on span "Check-in" at bounding box center [1294, 508] width 130 height 13
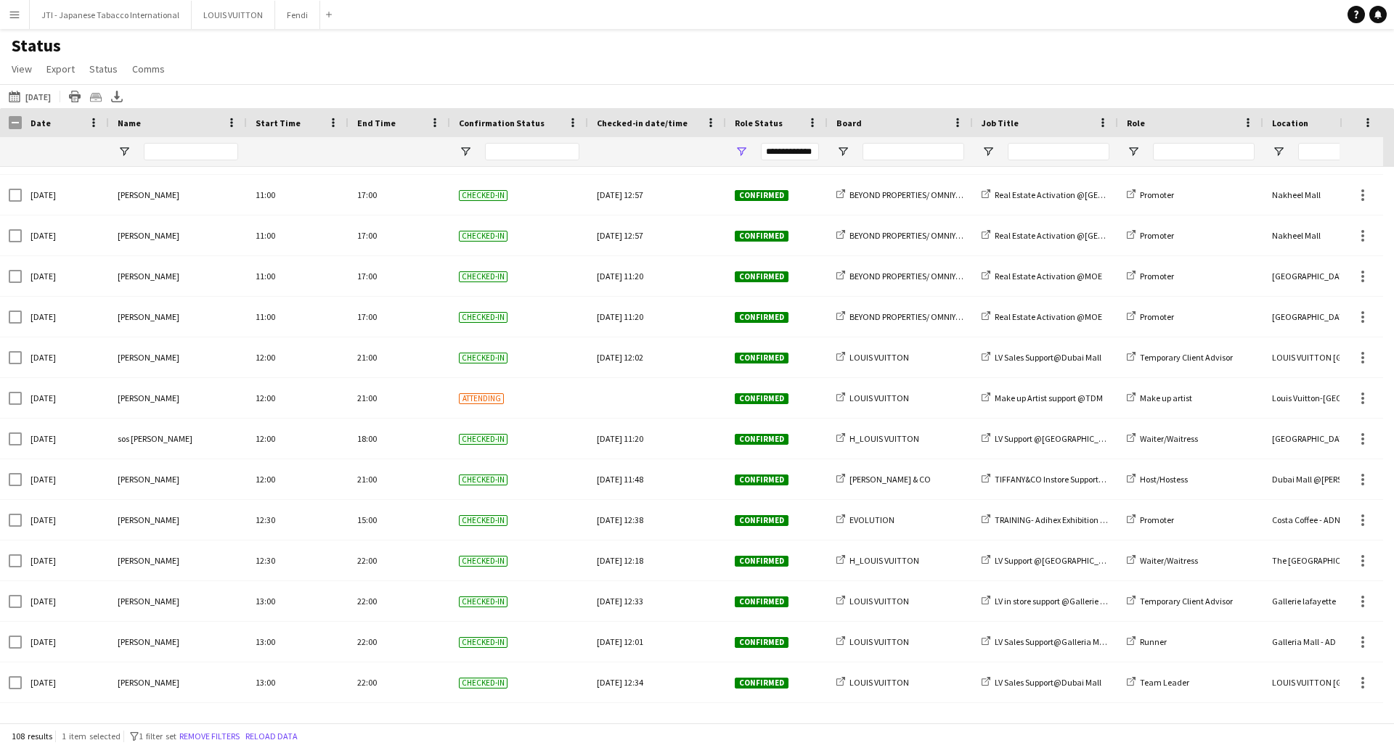
scroll to position [2614, 0]
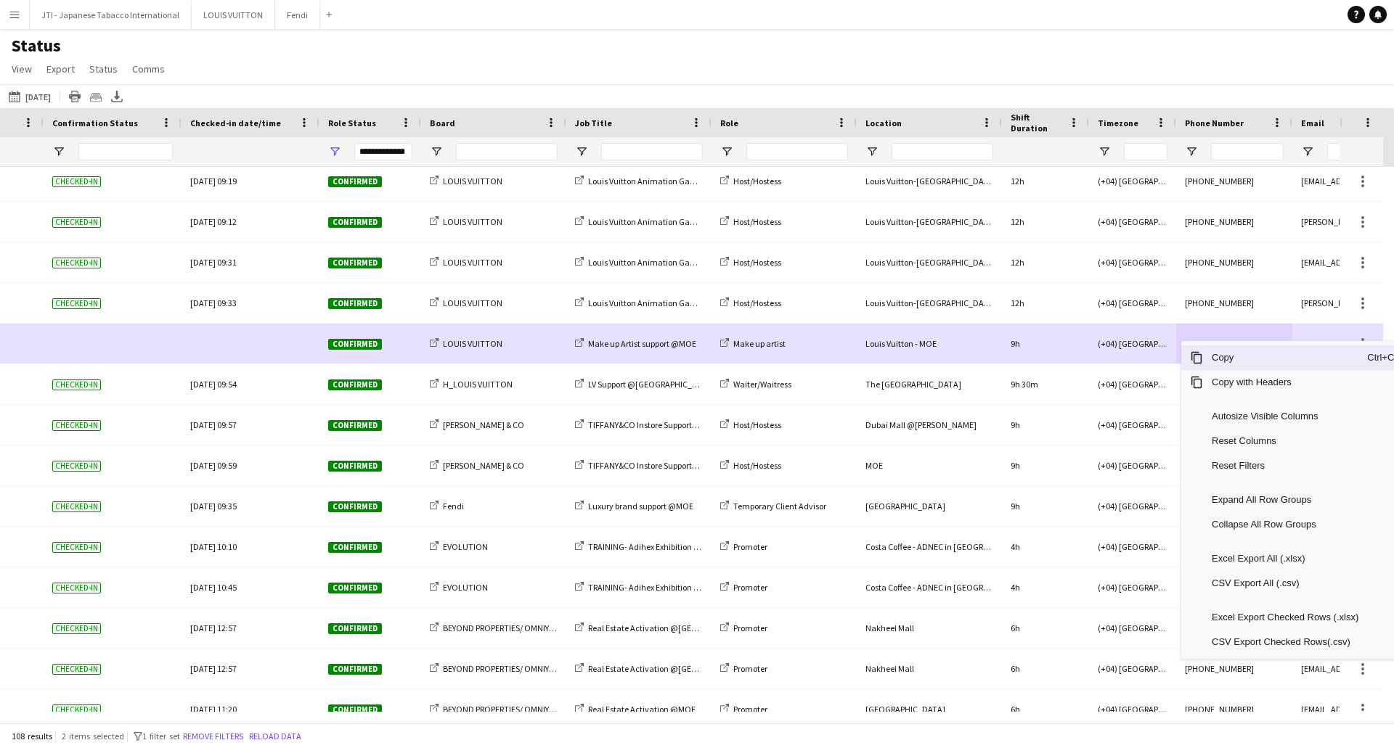
click at [1227, 358] on span "Copy" at bounding box center [1285, 357] width 164 height 25
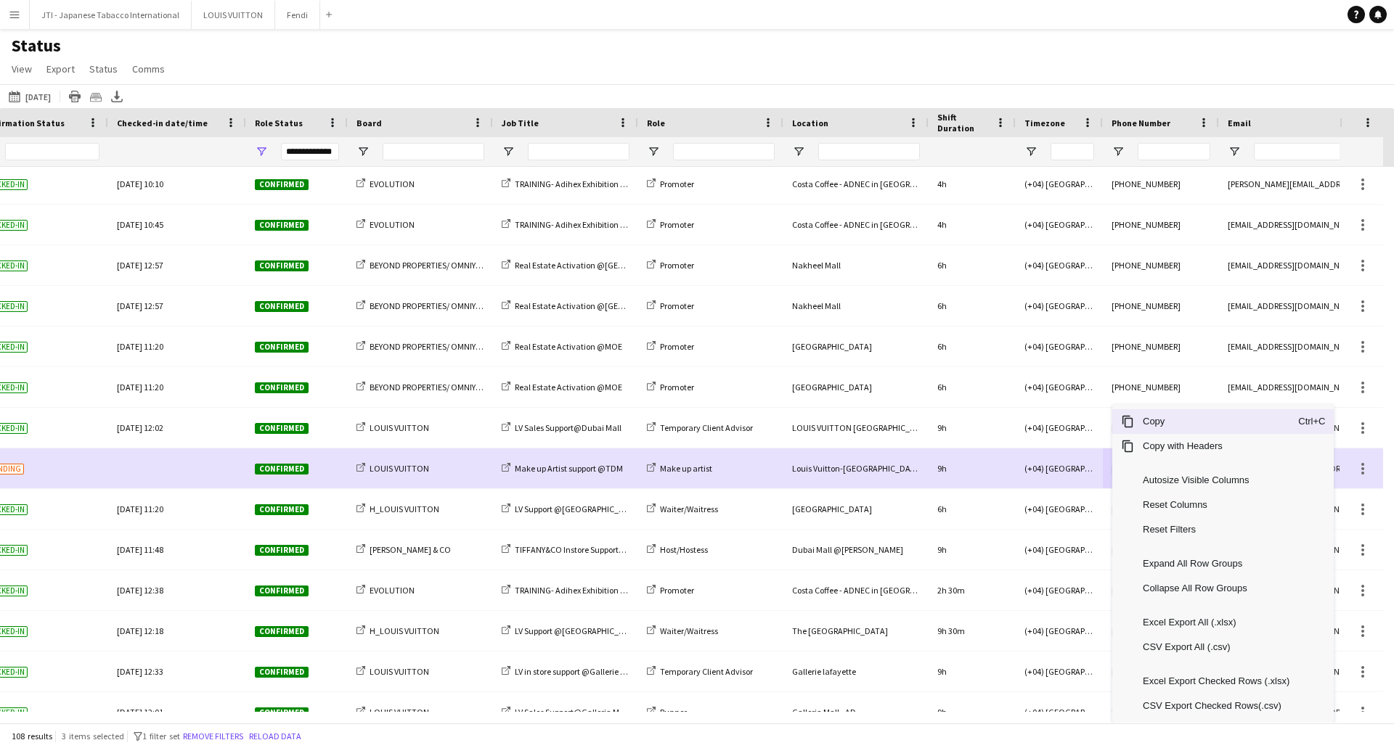
click at [1155, 420] on span "Copy" at bounding box center [1216, 421] width 164 height 25
click at [1166, 425] on span "Copy" at bounding box center [1235, 421] width 164 height 25
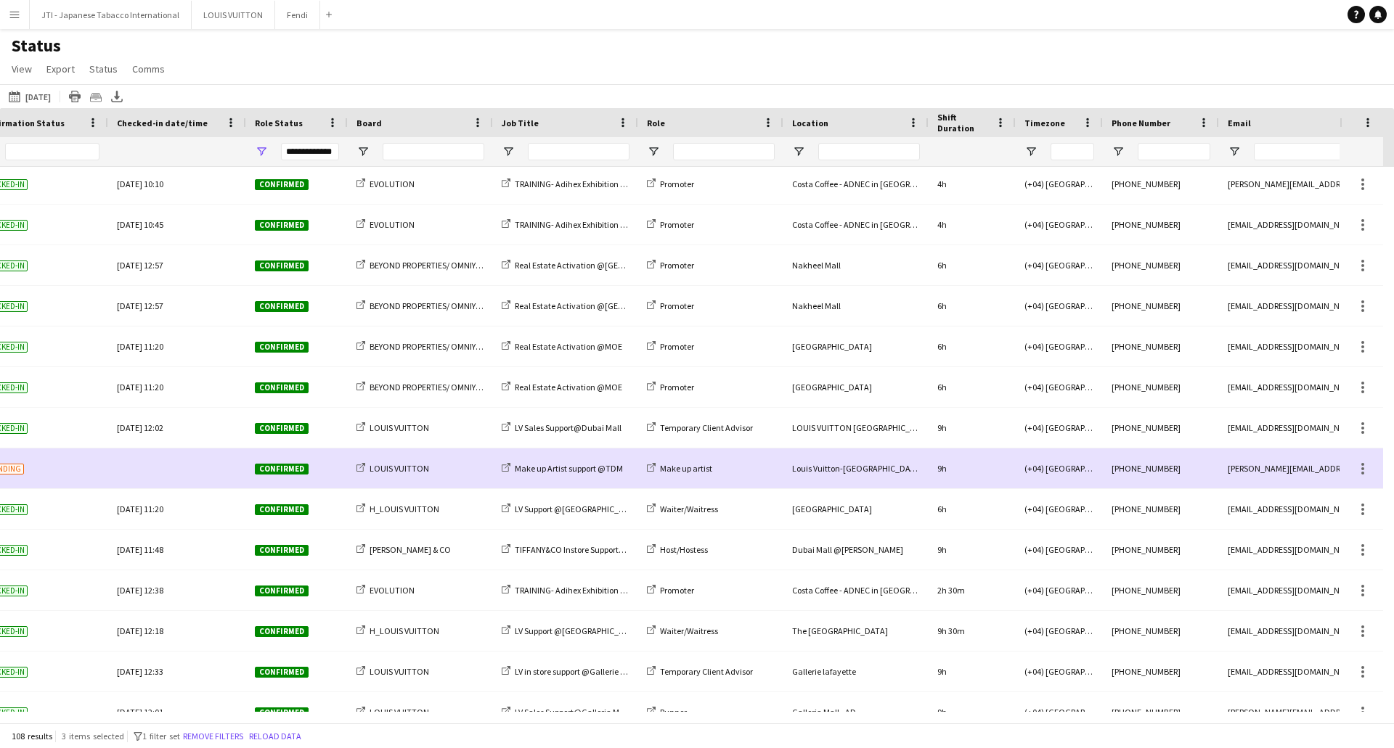
scroll to position [0, 453]
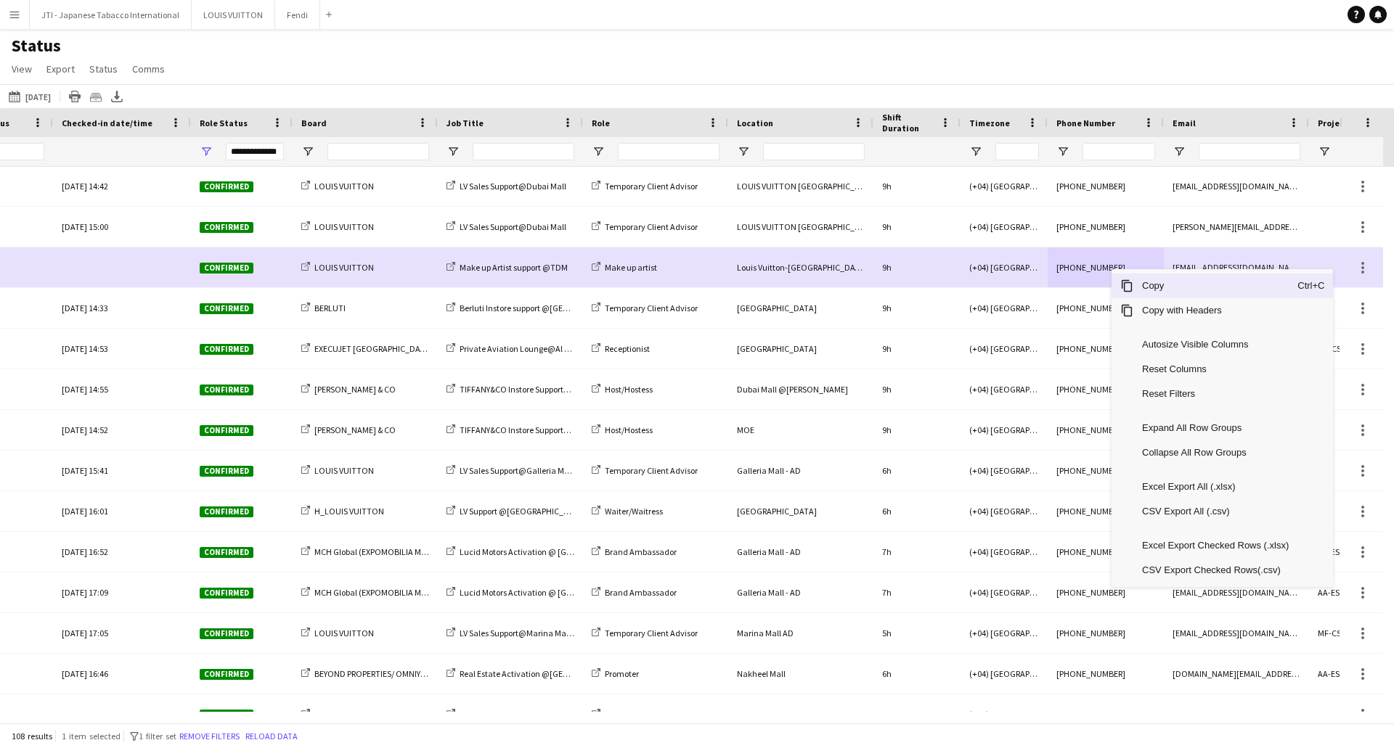
click at [1129, 285] on span "Context Menu" at bounding box center [1126, 285] width 13 height 13
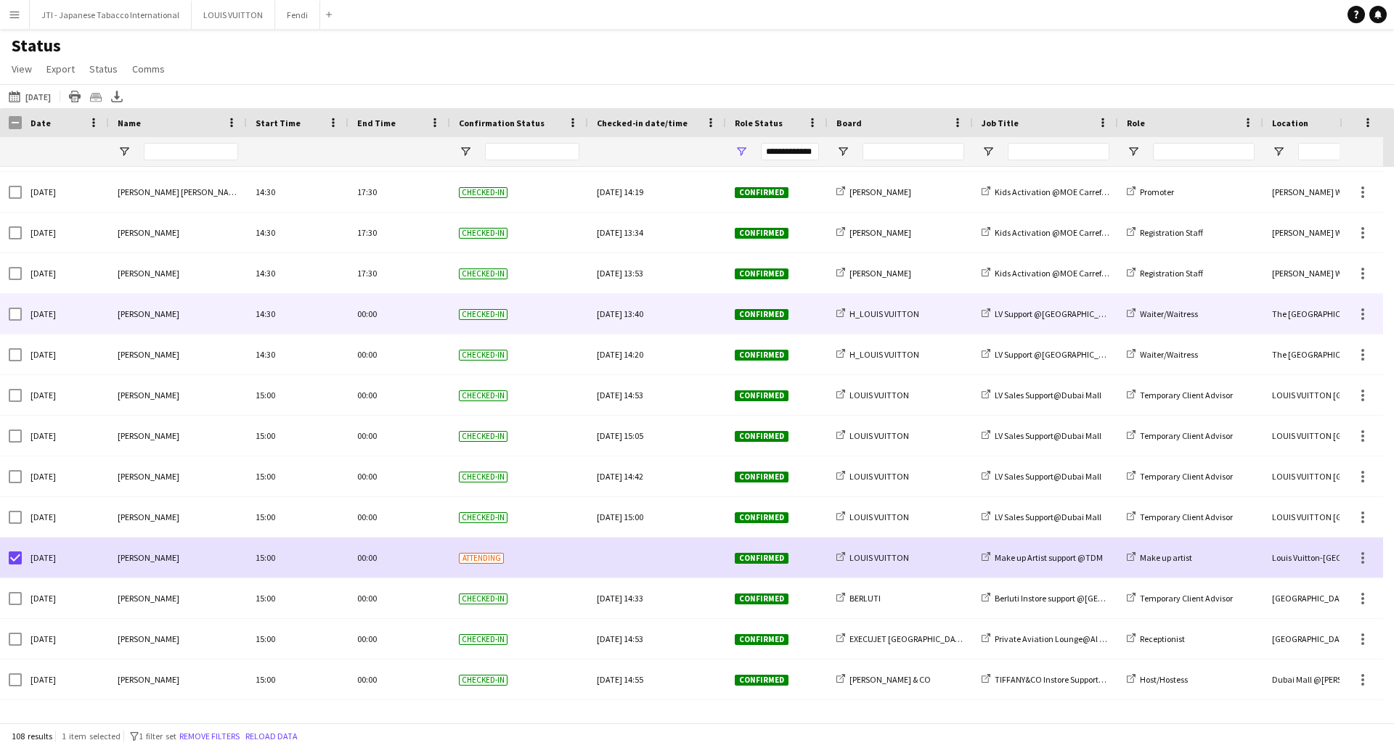
scroll to position [3845, 0]
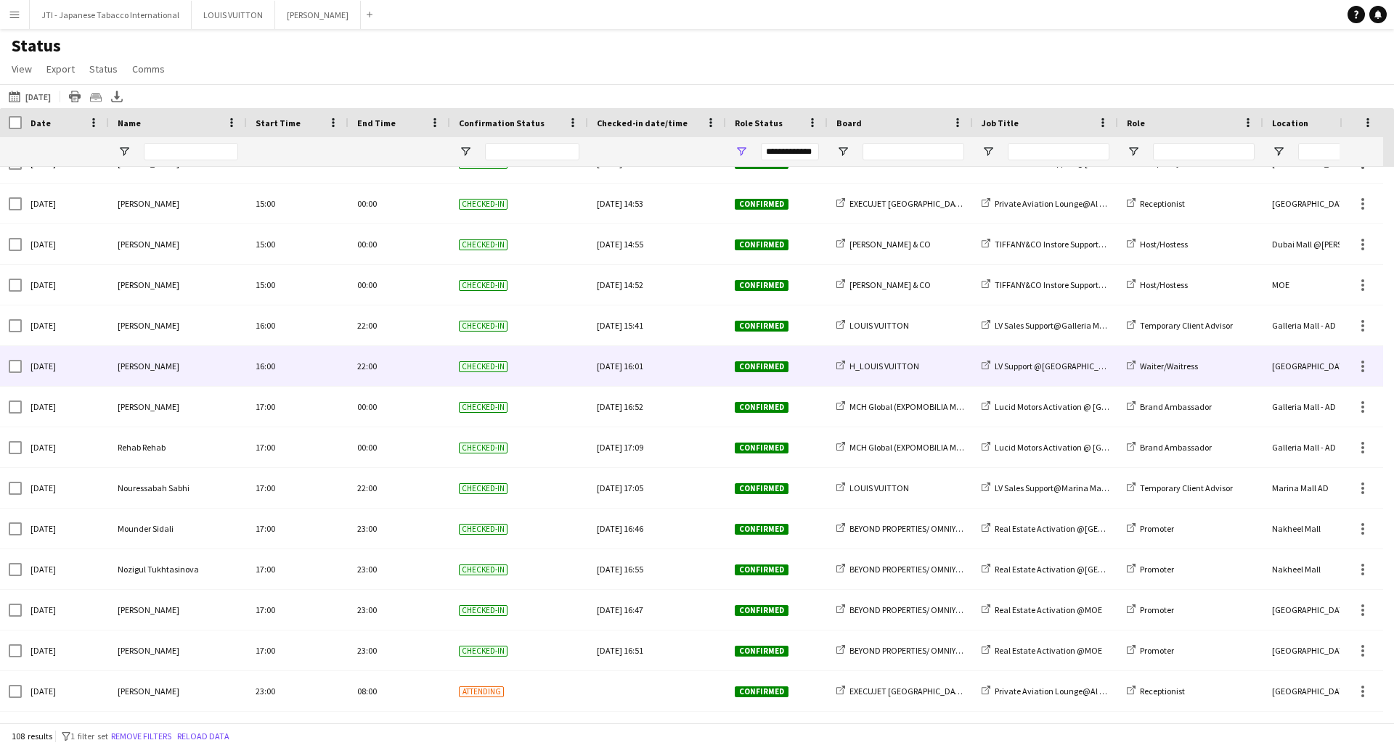
scroll to position [3845, 0]
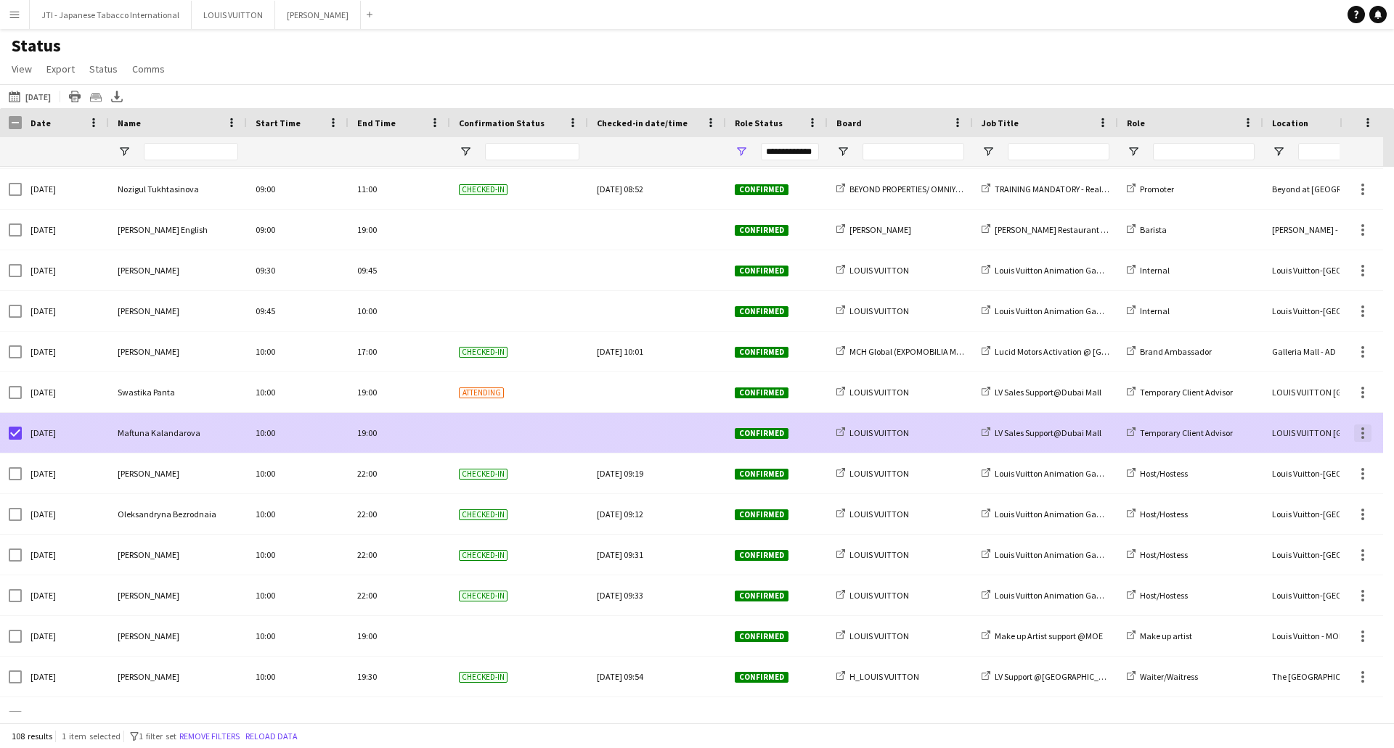
click at [1362, 433] on div at bounding box center [1362, 433] width 3 height 3
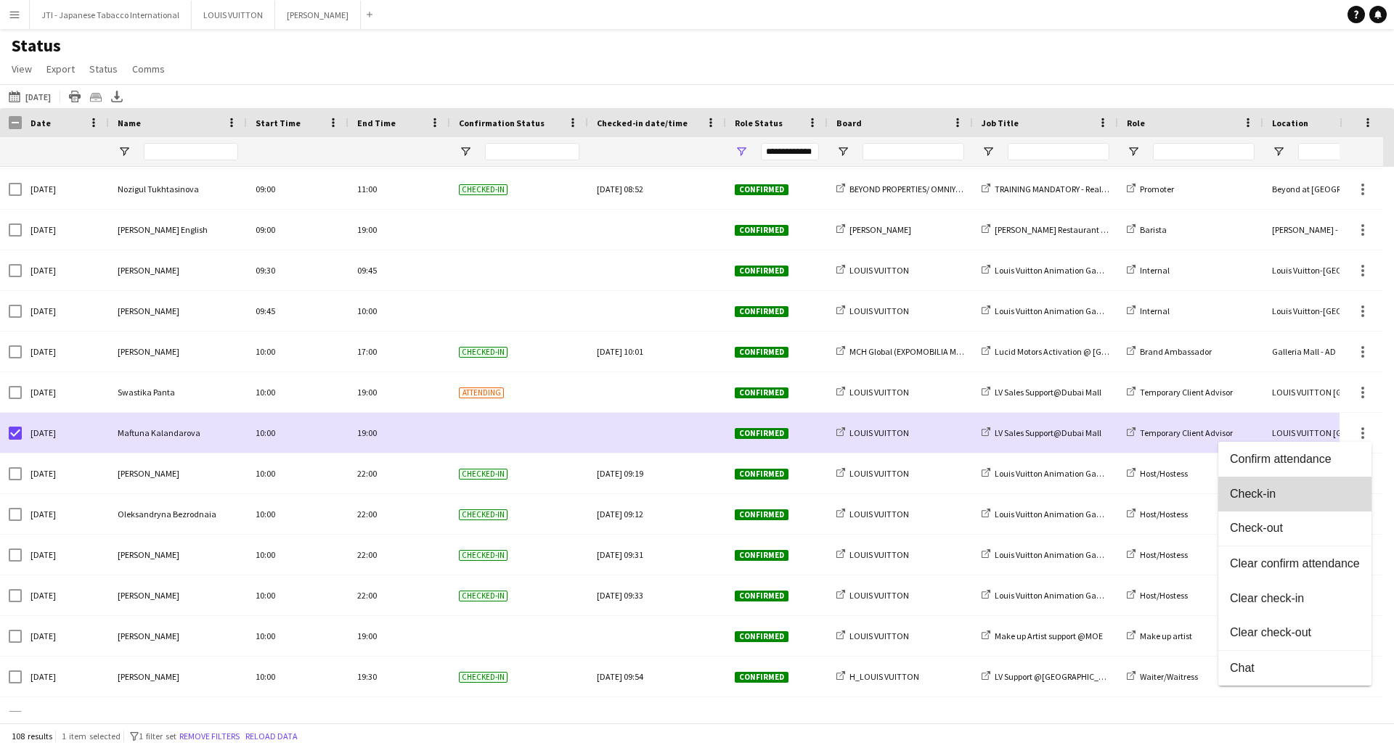
click at [1251, 493] on span "Check-in" at bounding box center [1294, 494] width 130 height 13
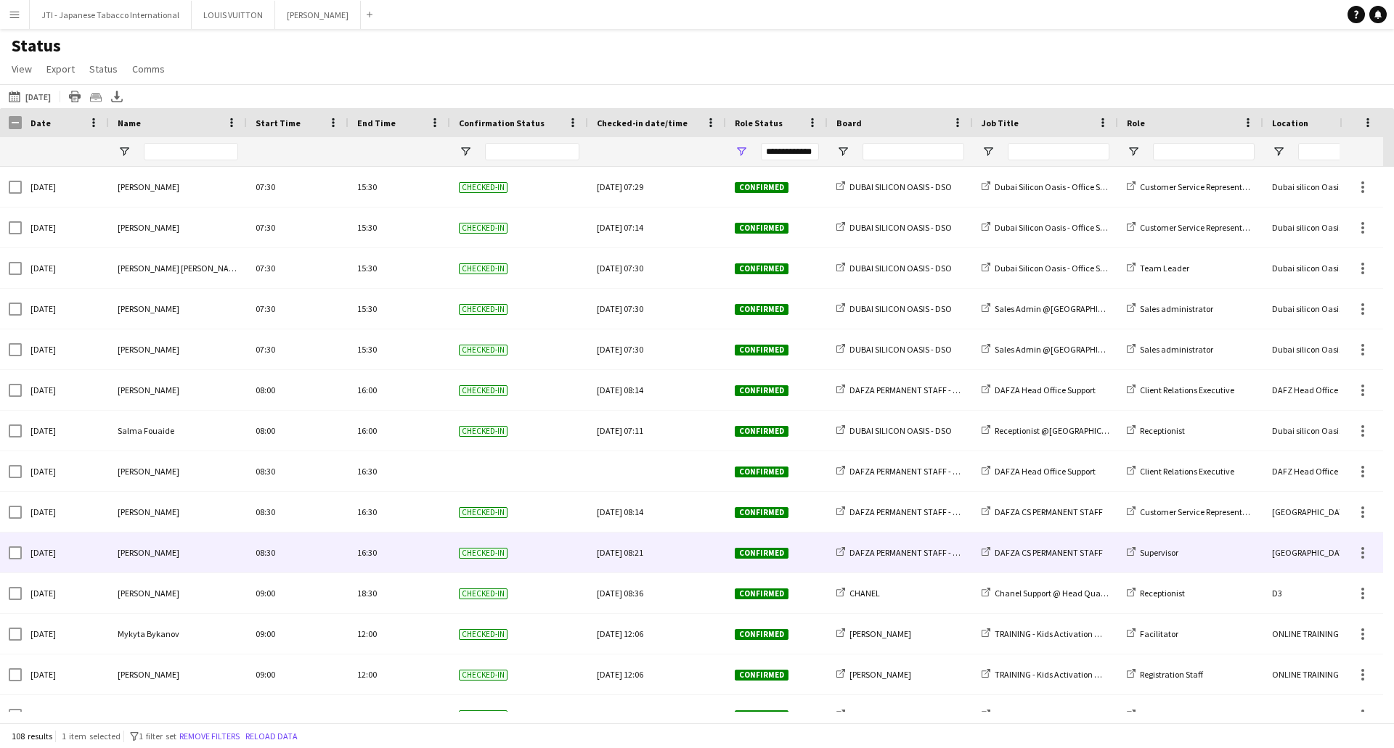
scroll to position [1161, 0]
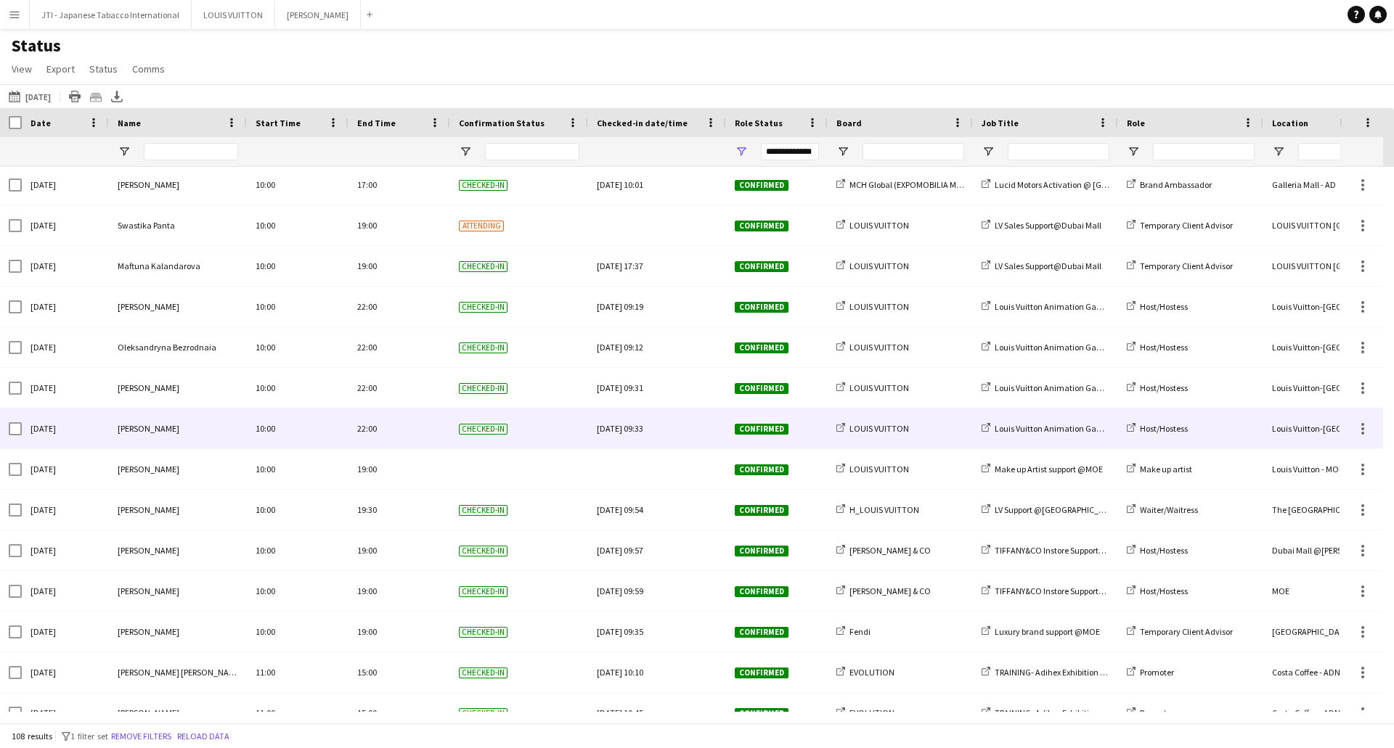
scroll to position [2177, 0]
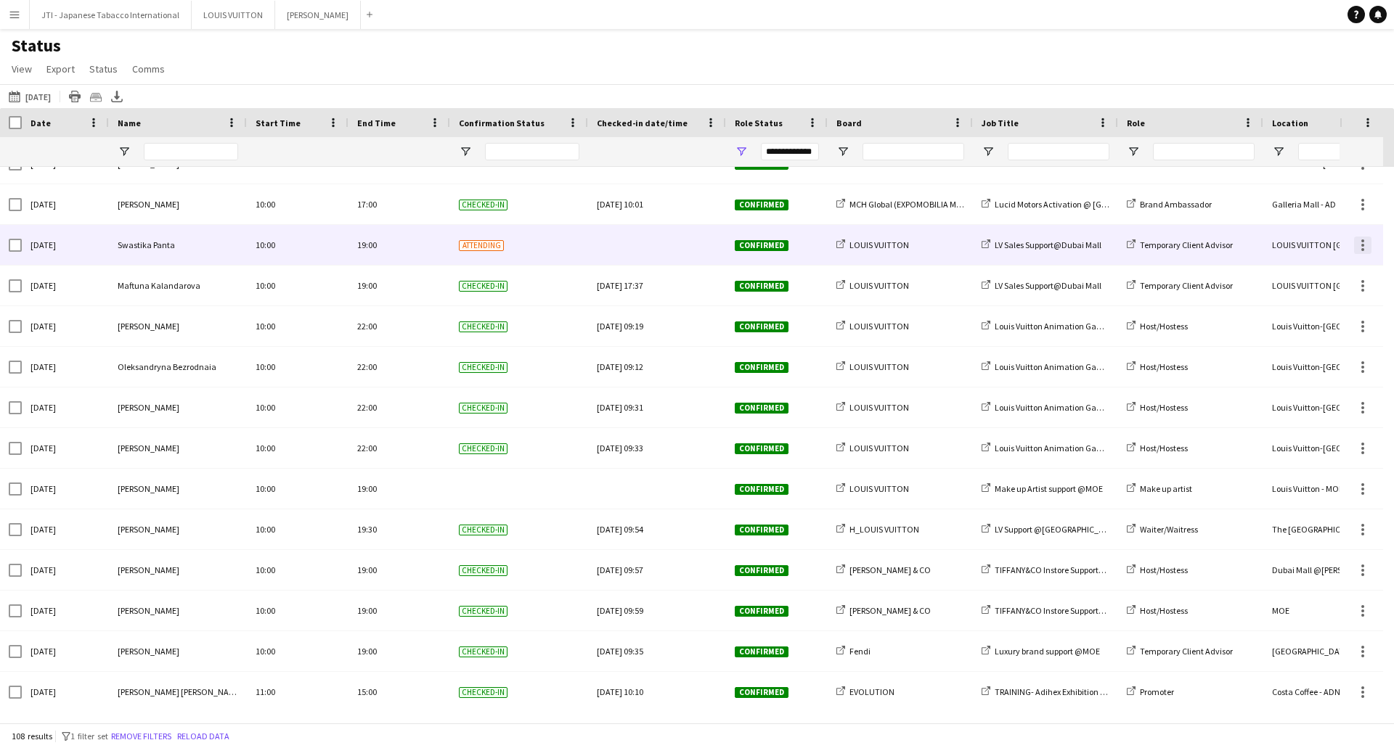
click at [1368, 250] on div at bounding box center [1362, 245] width 17 height 17
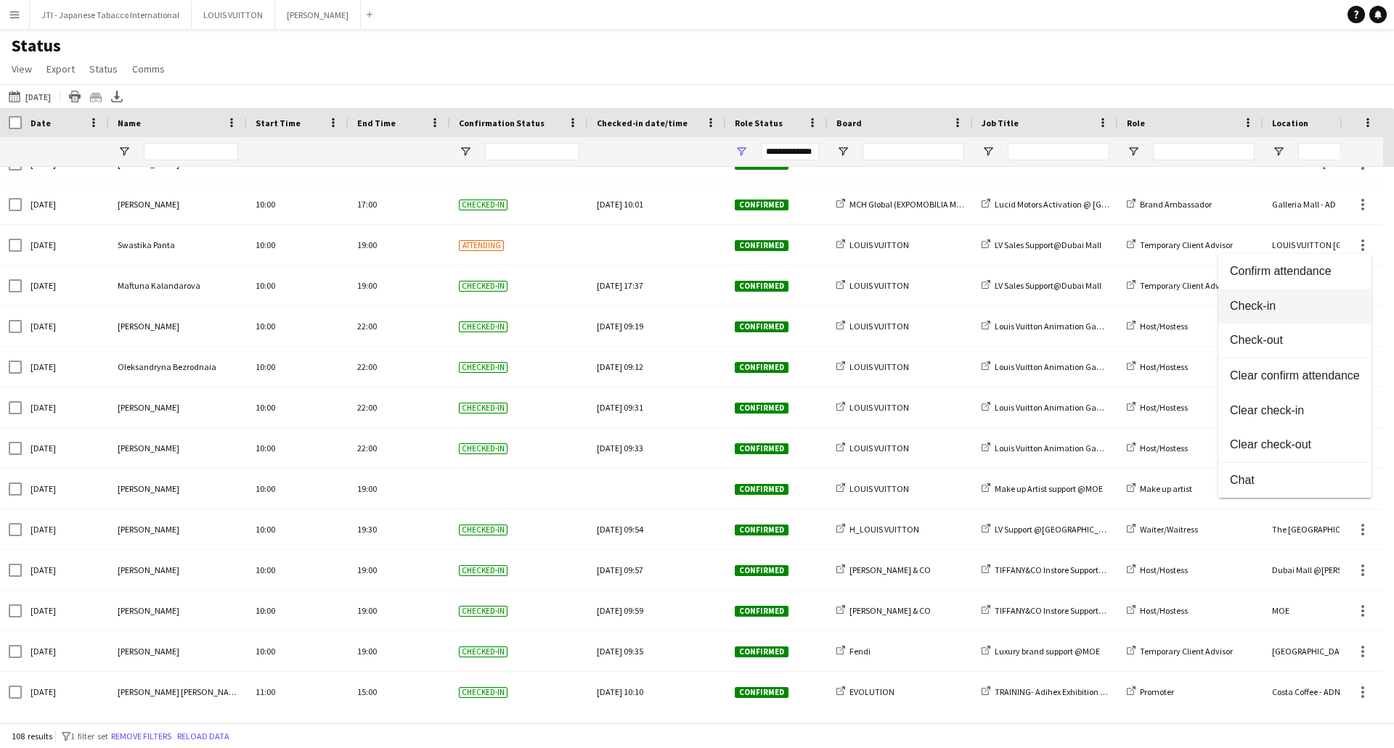
click at [1274, 298] on button "Check-in" at bounding box center [1294, 306] width 153 height 35
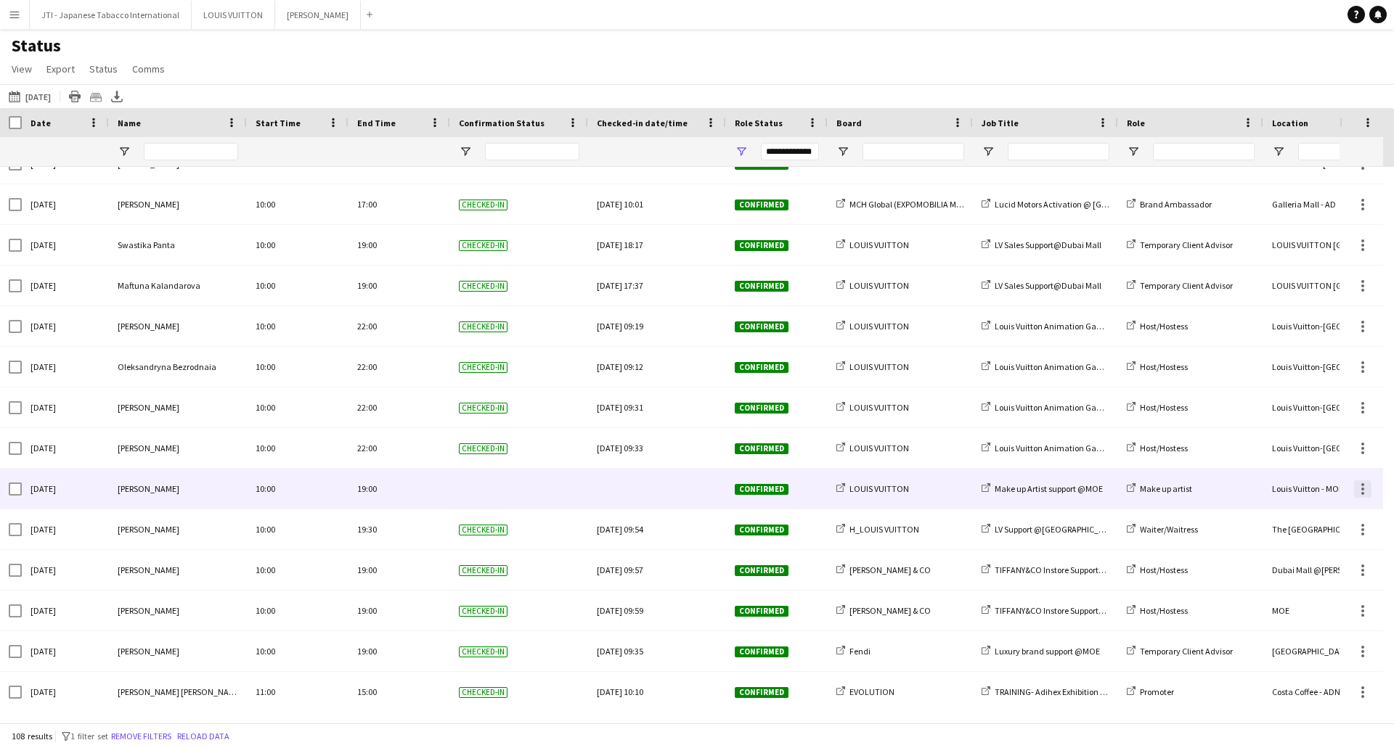
click at [1366, 488] on div at bounding box center [1362, 488] width 17 height 17
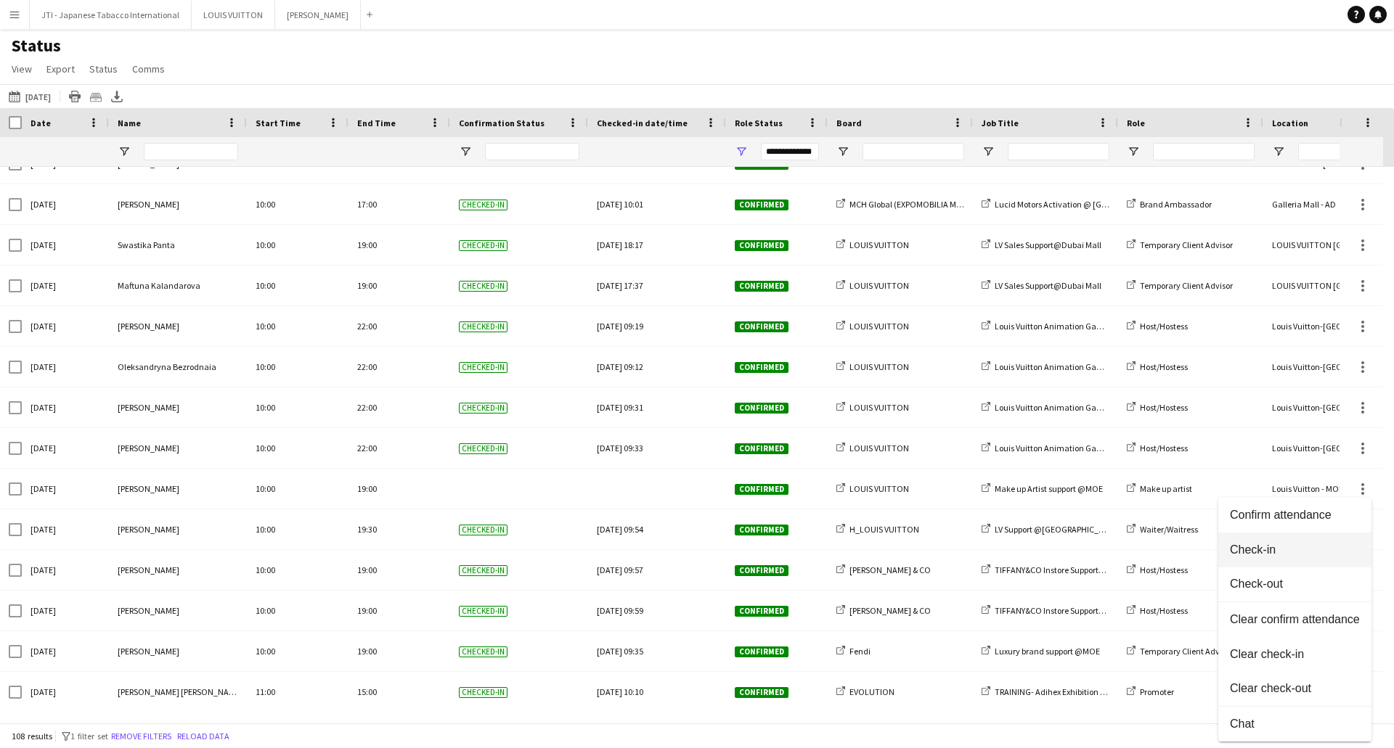
click at [1245, 544] on span "Check-in" at bounding box center [1294, 550] width 130 height 13
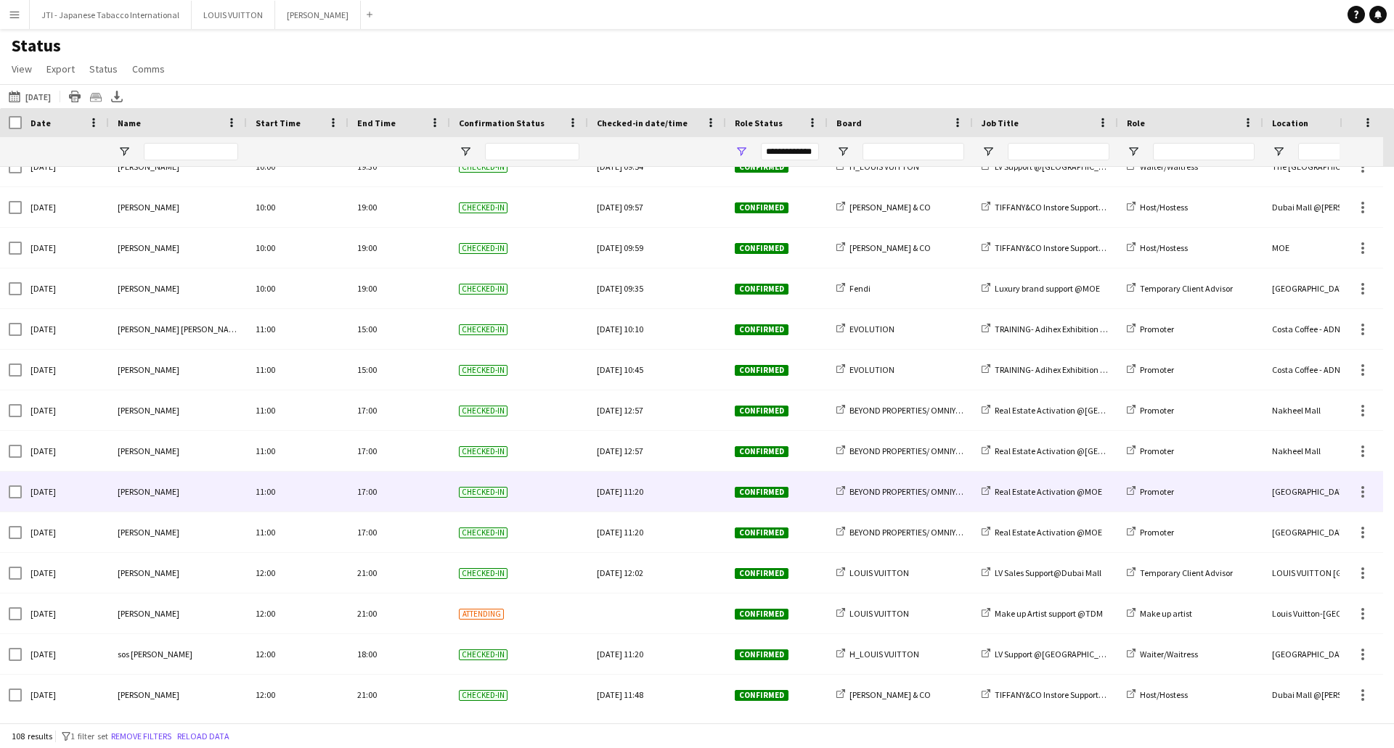
scroll to position [2540, 0]
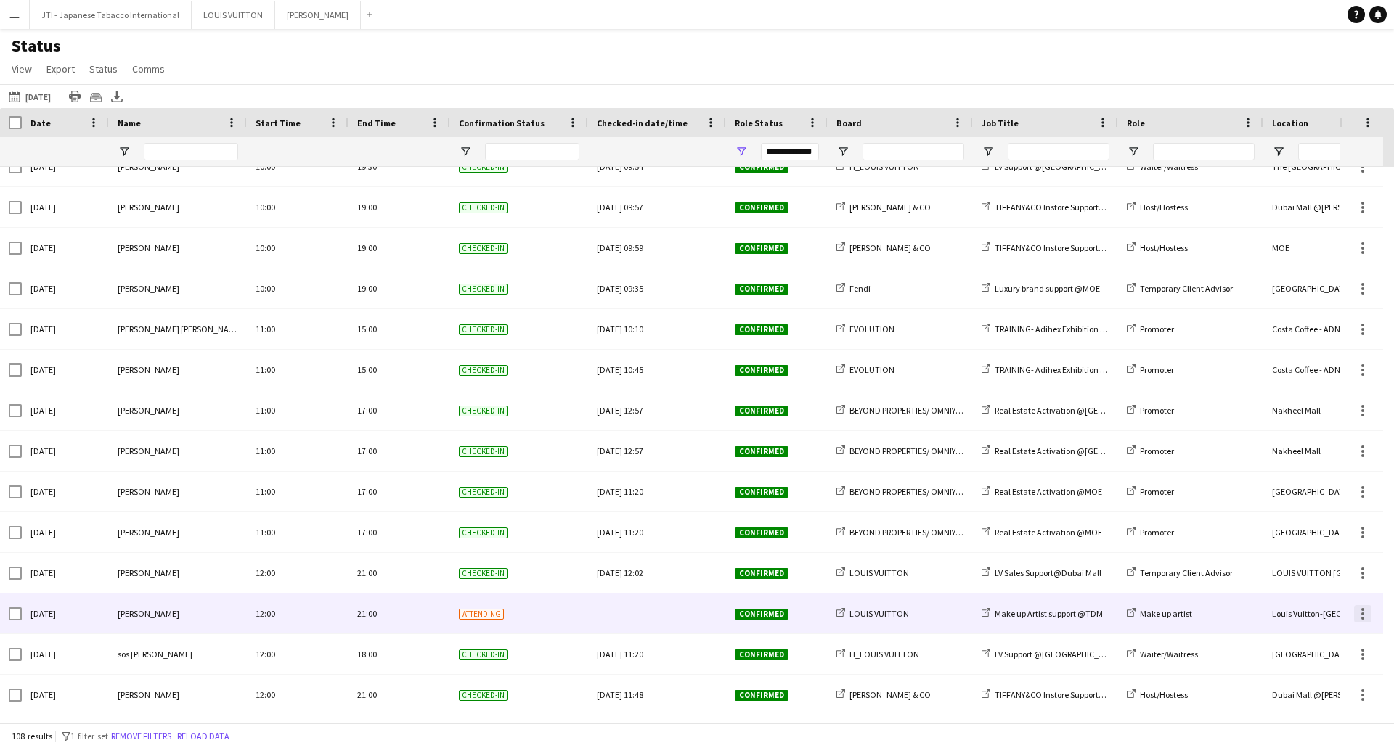
click at [1364, 618] on div at bounding box center [1362, 613] width 17 height 17
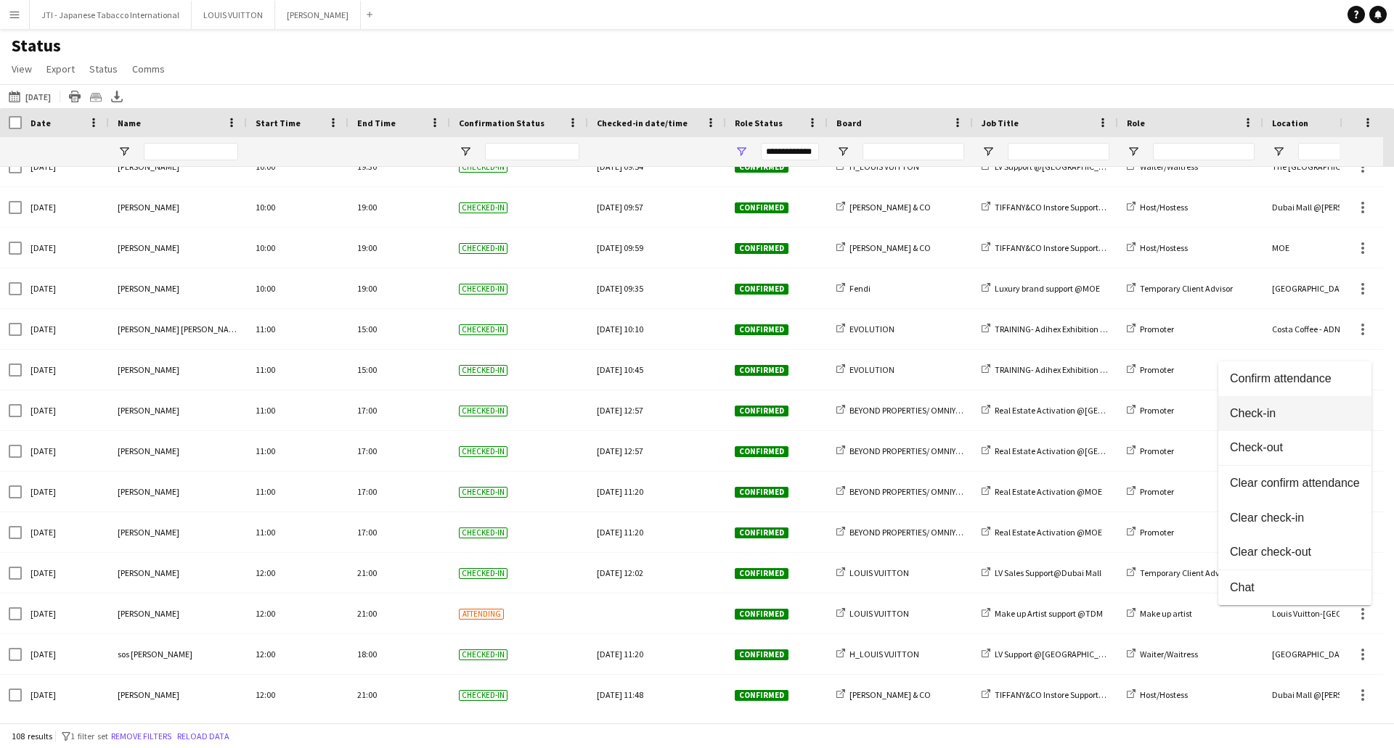
click at [1261, 406] on button "Check-in" at bounding box center [1294, 413] width 153 height 35
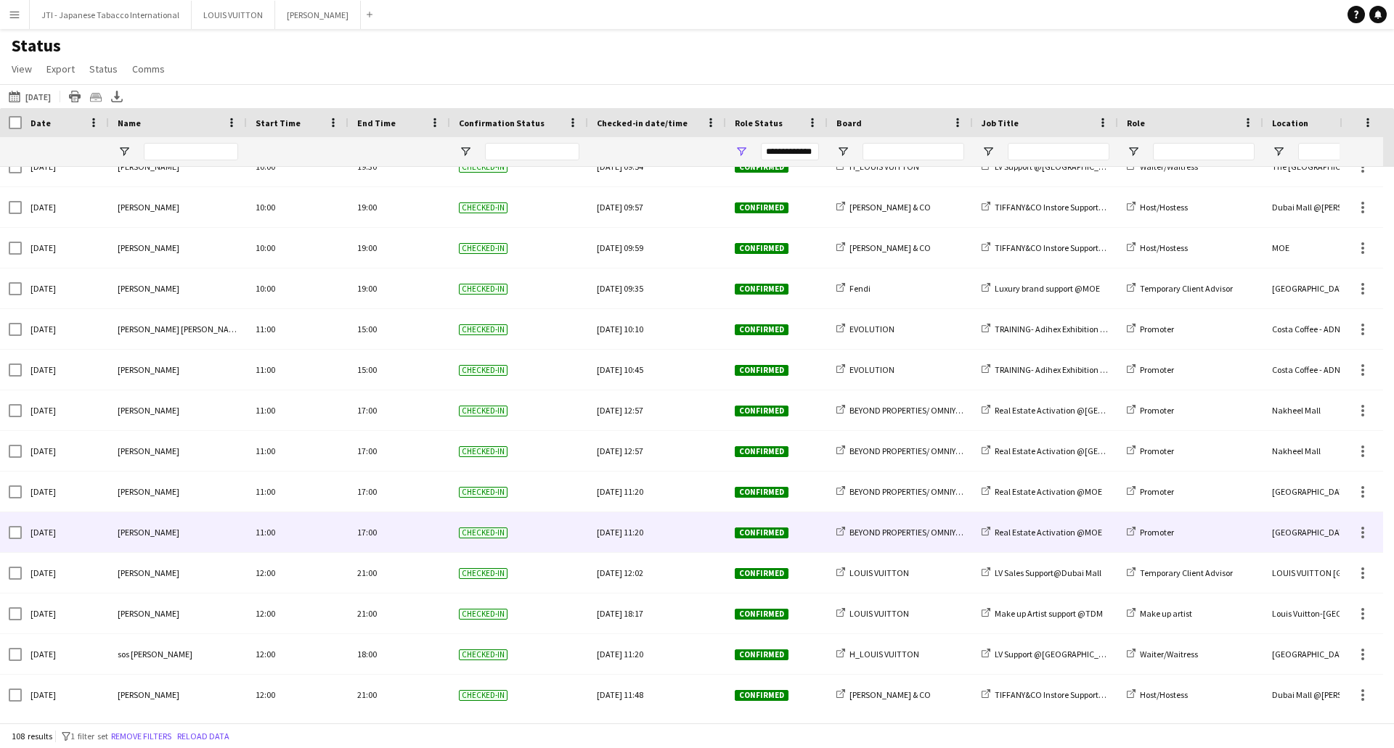
scroll to position [0, 0]
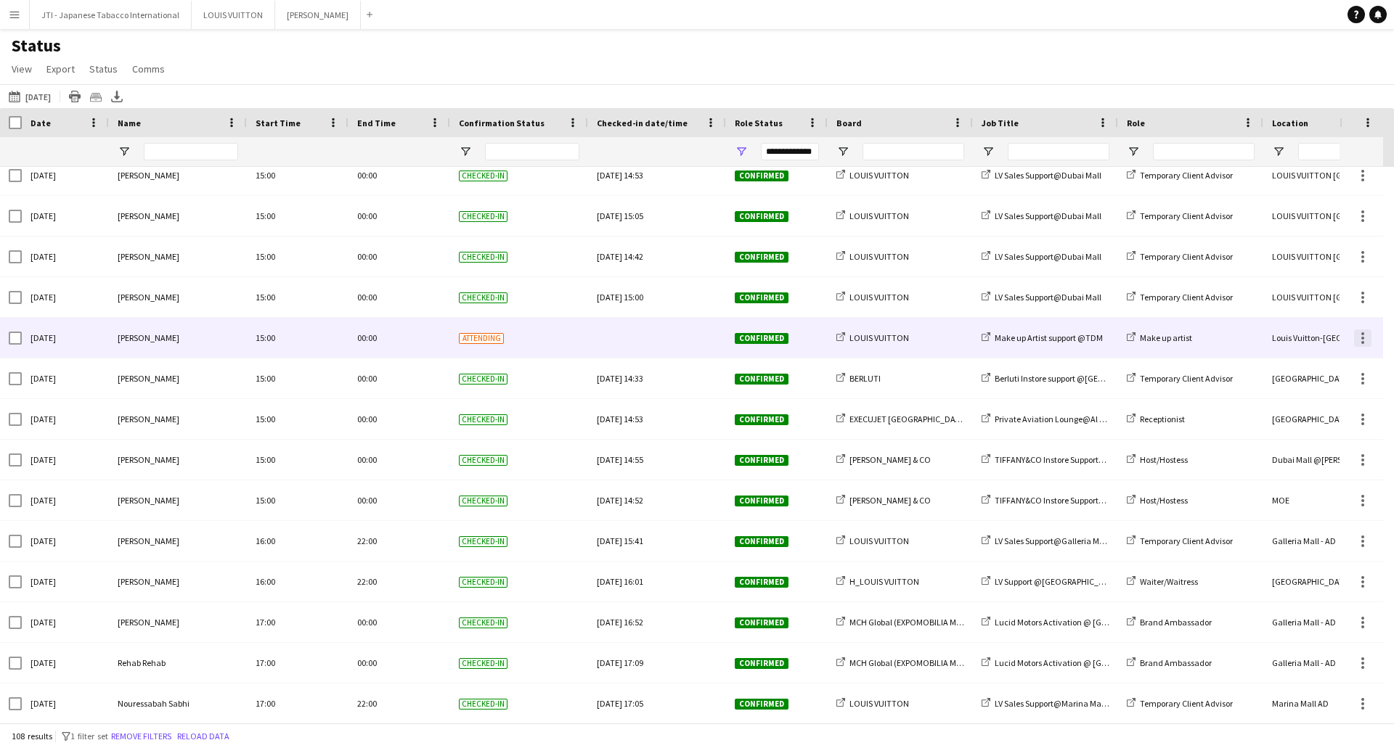
click at [1366, 335] on div at bounding box center [1362, 338] width 17 height 17
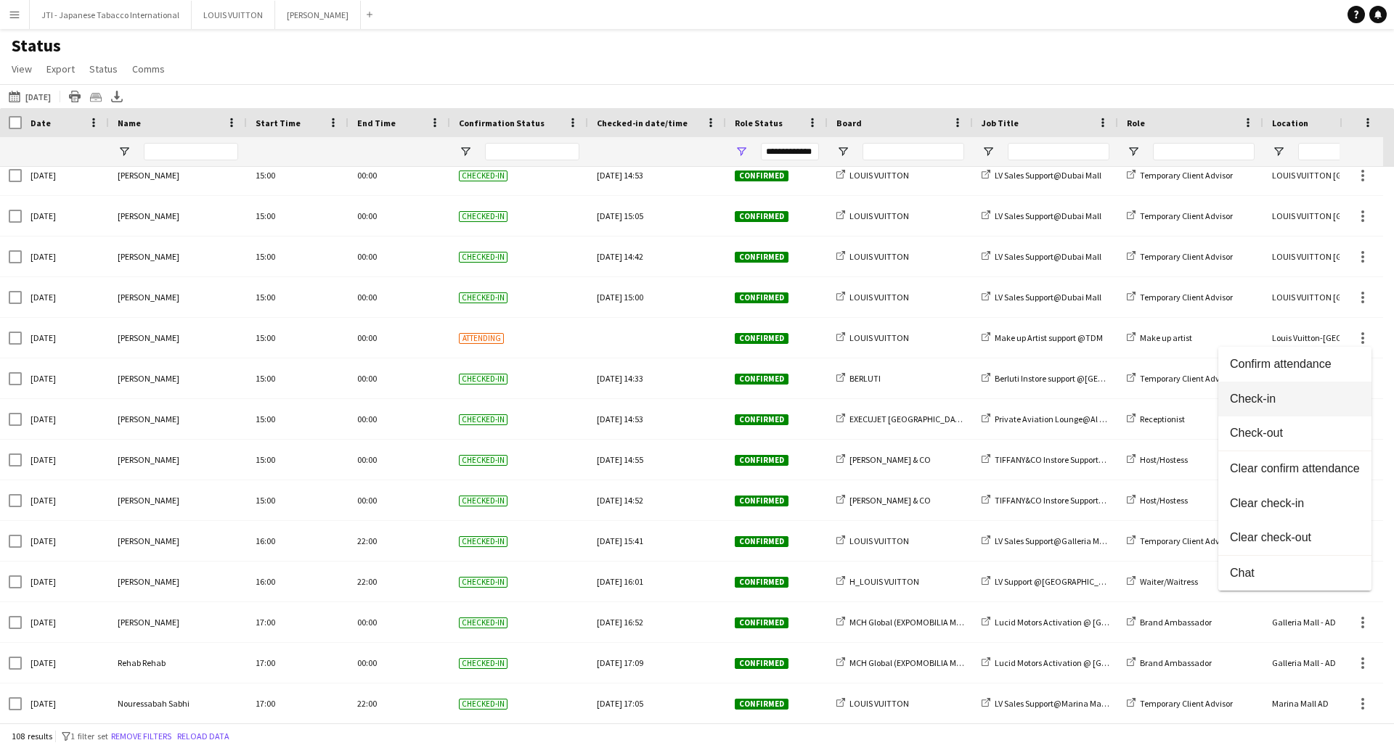
click at [1285, 405] on span "Check-in" at bounding box center [1294, 399] width 130 height 13
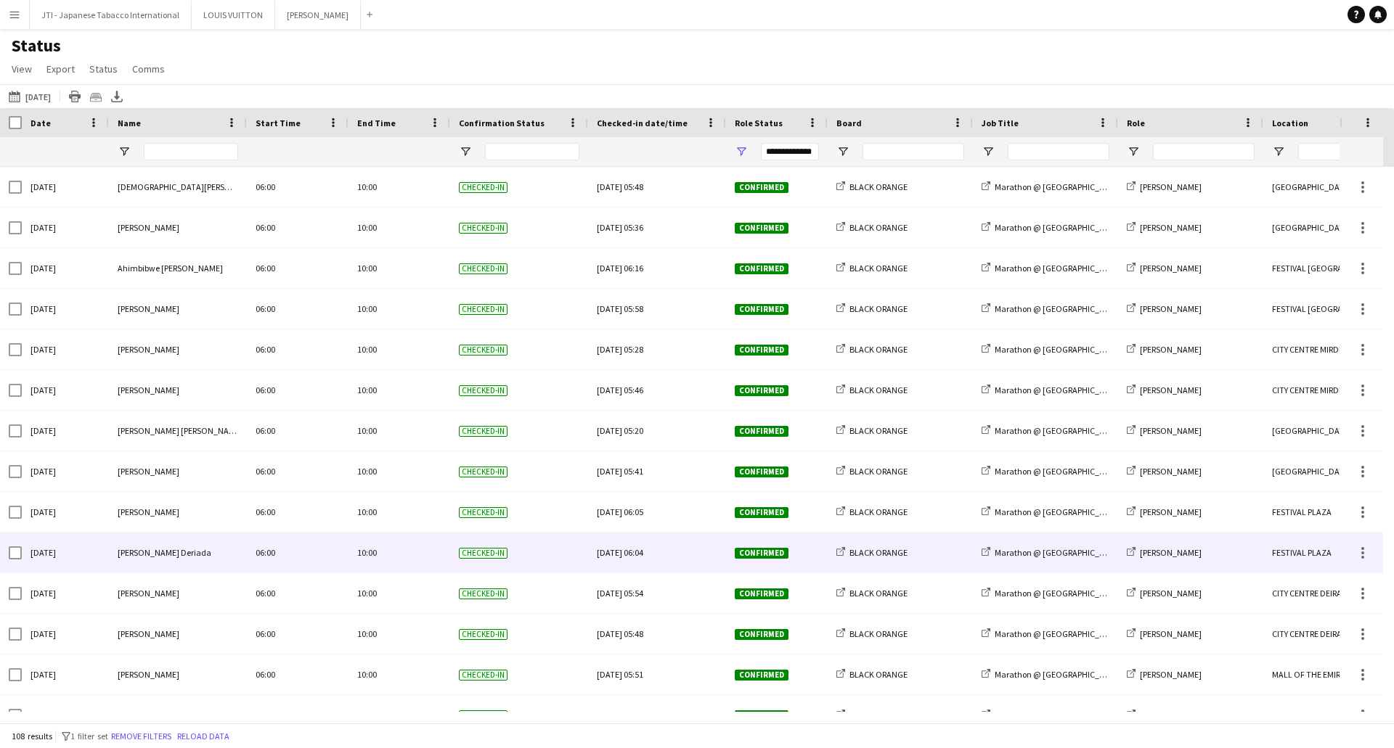
click at [422, 577] on div "10:00" at bounding box center [399, 593] width 102 height 40
